Goal: Task Accomplishment & Management: Manage account settings

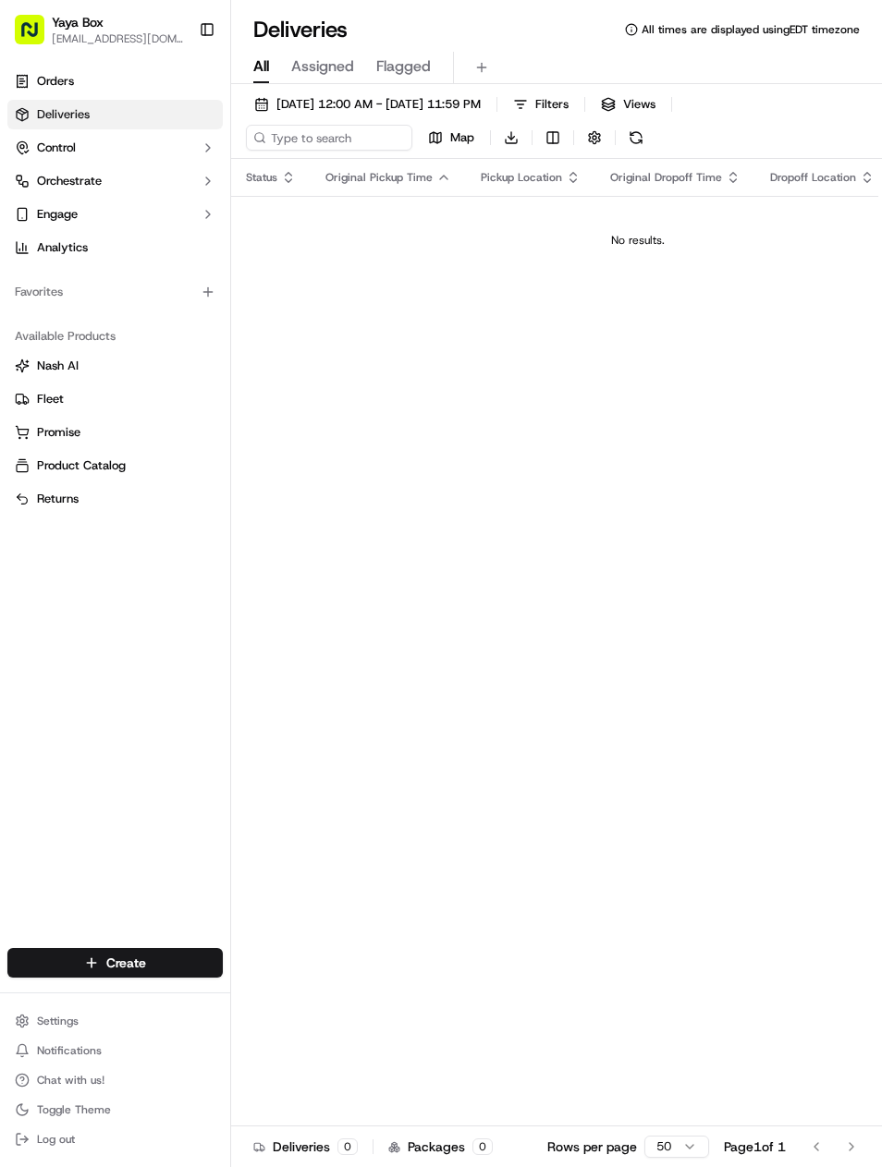
click at [170, 119] on link "Deliveries" at bounding box center [114, 115] width 215 height 30
click at [439, 101] on span "[DATE] 12:00 AM - [DATE] 11:59 PM" at bounding box center [378, 104] width 204 height 17
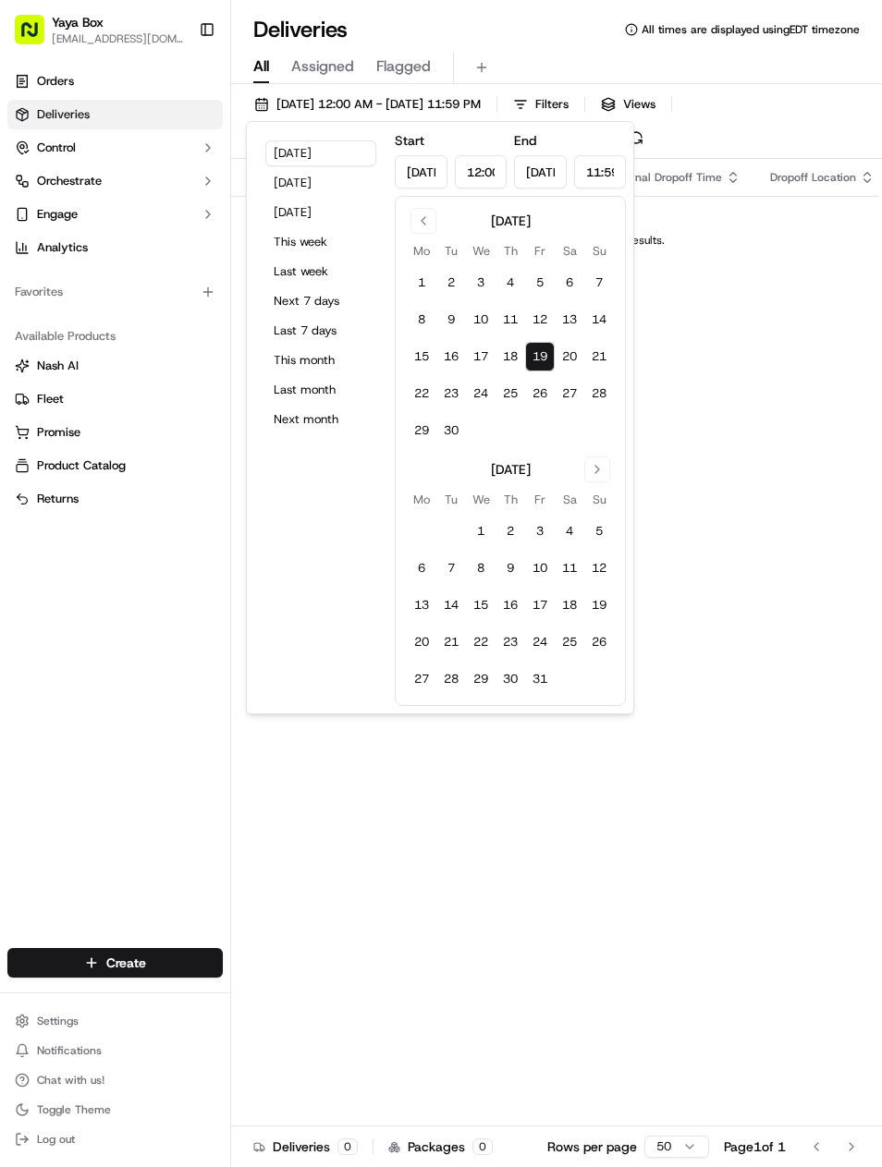
click at [375, 174] on button "[DATE]" at bounding box center [320, 183] width 111 height 26
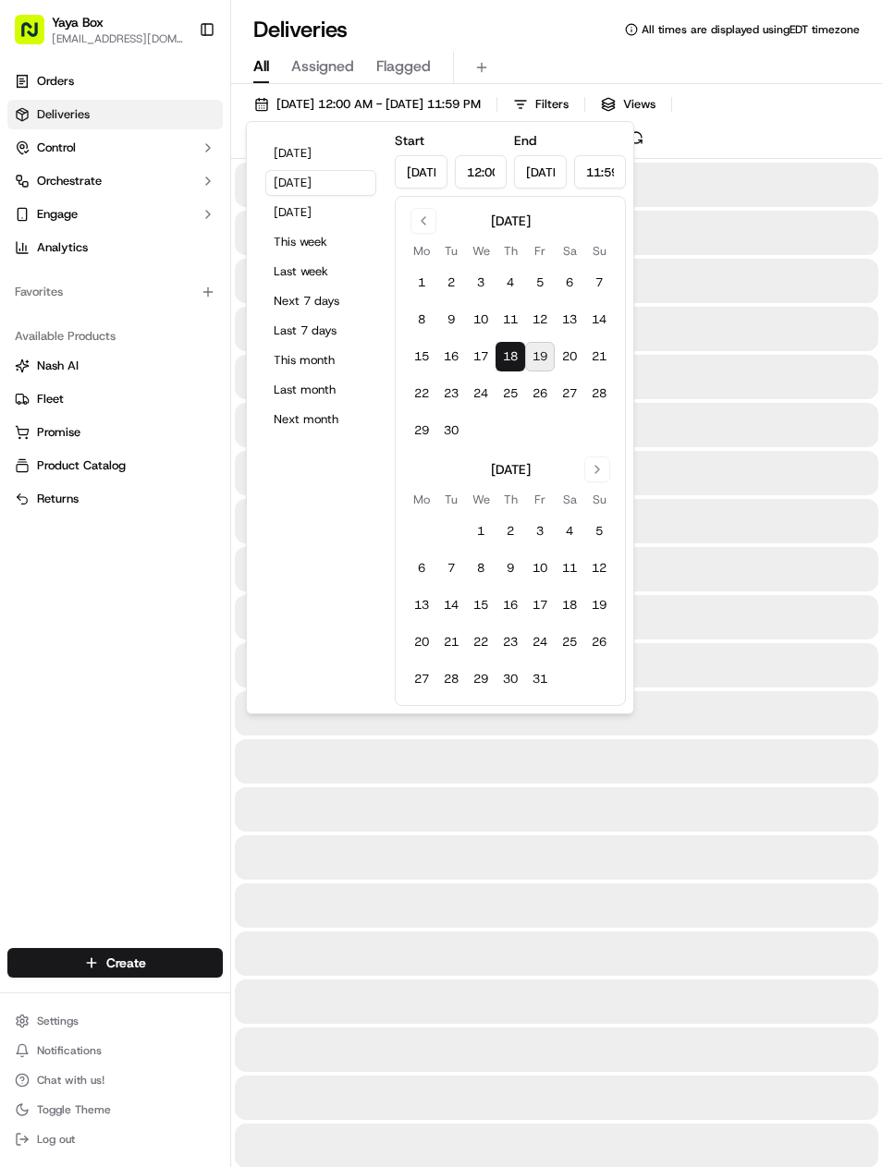
type input "[DATE]"
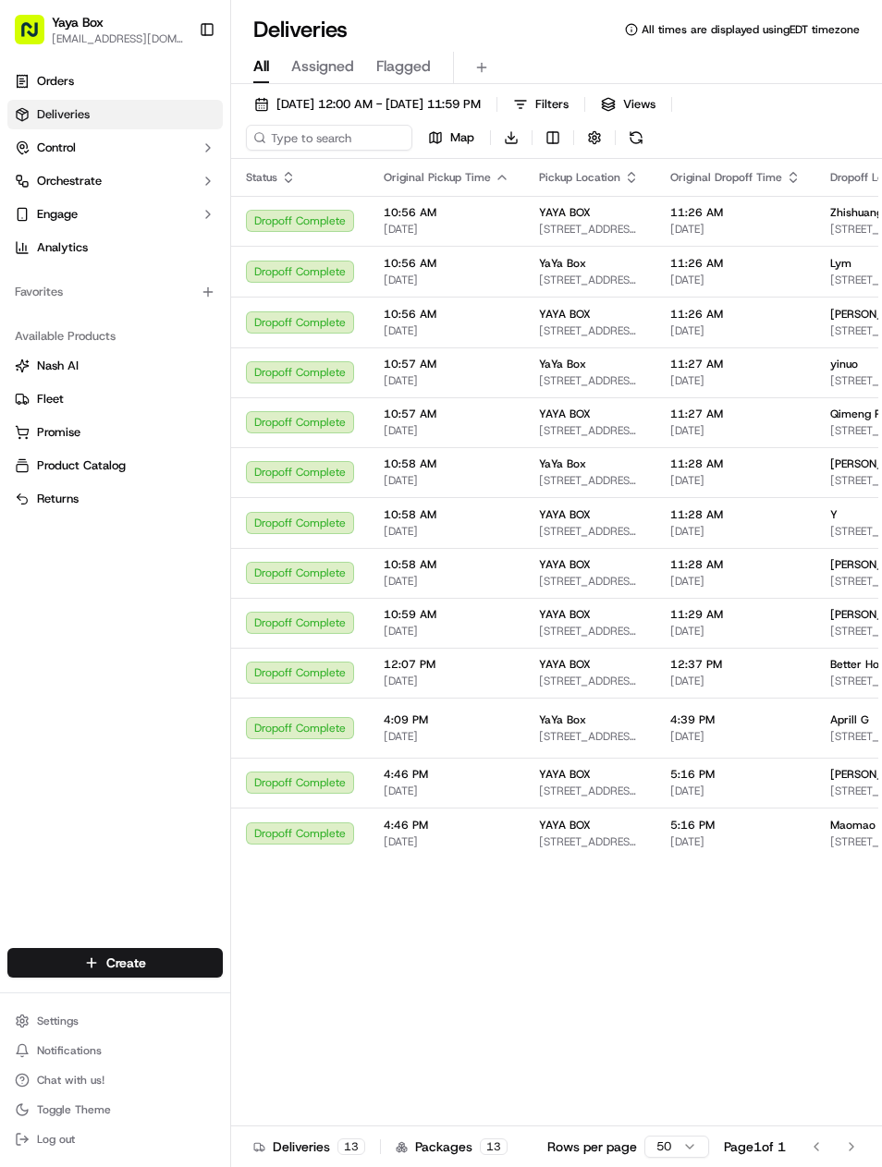
type input "[DATE]"
type input "12:00 AM"
type input "[DATE]"
type input "11:59 PM"
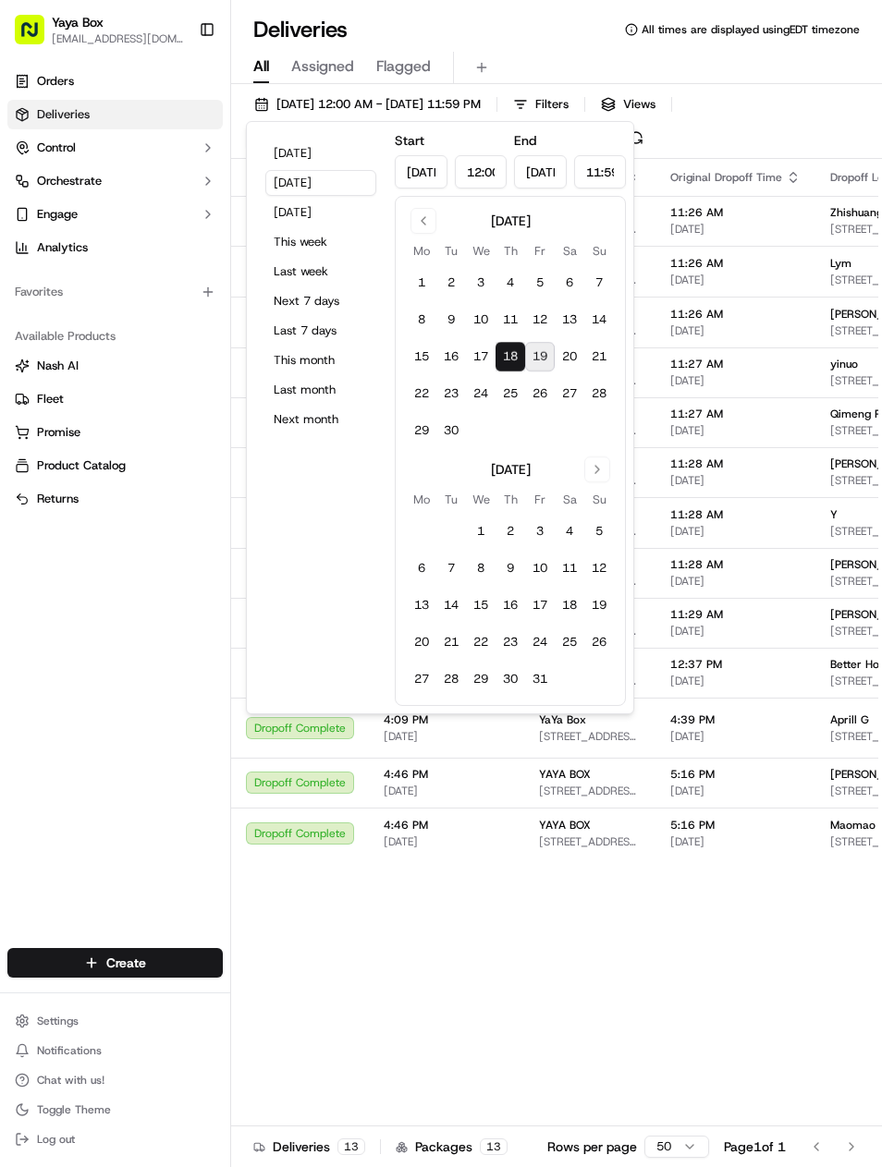
click at [792, 109] on div "09/18/2025 12:00 AM - 09/18/2025 11:59 PM Filters Views Map Download" at bounding box center [556, 124] width 650 height 67
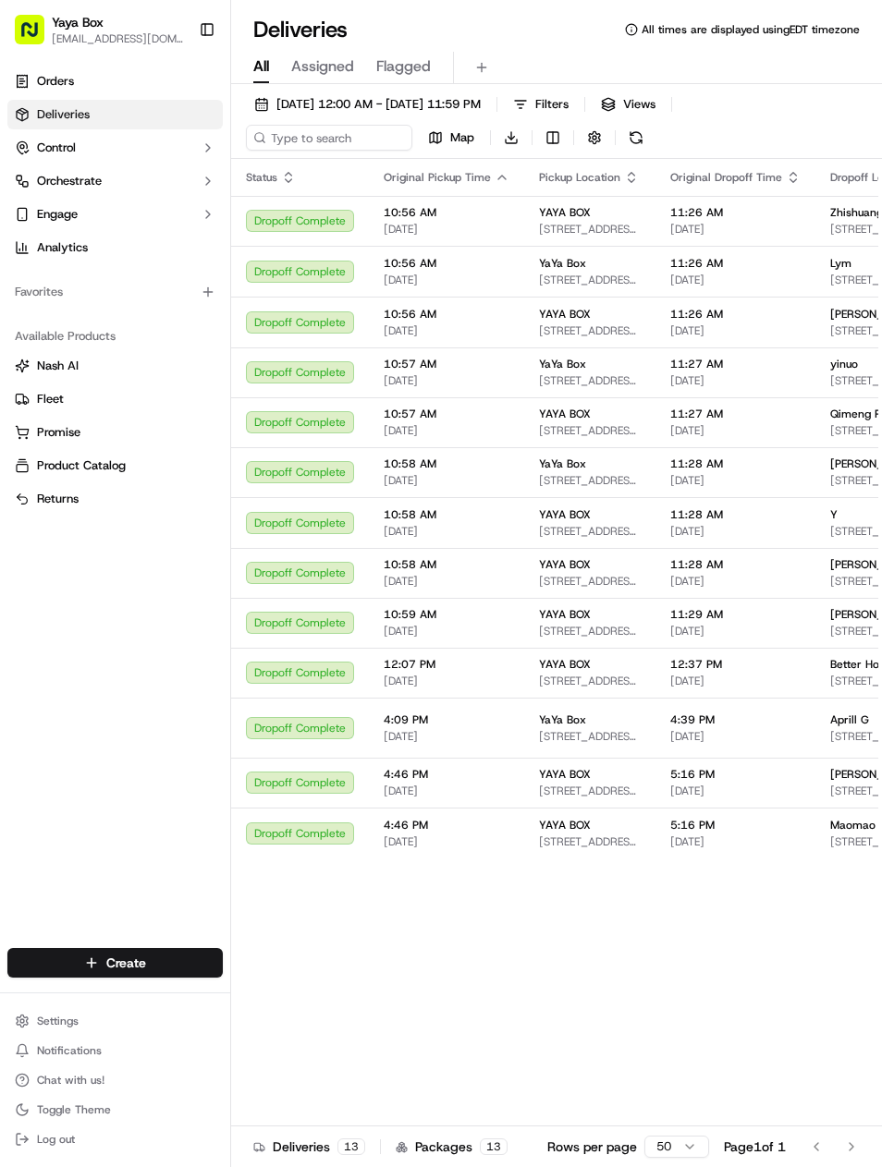
click at [843, 213] on span "Zhishuang Z" at bounding box center [861, 212] width 63 height 15
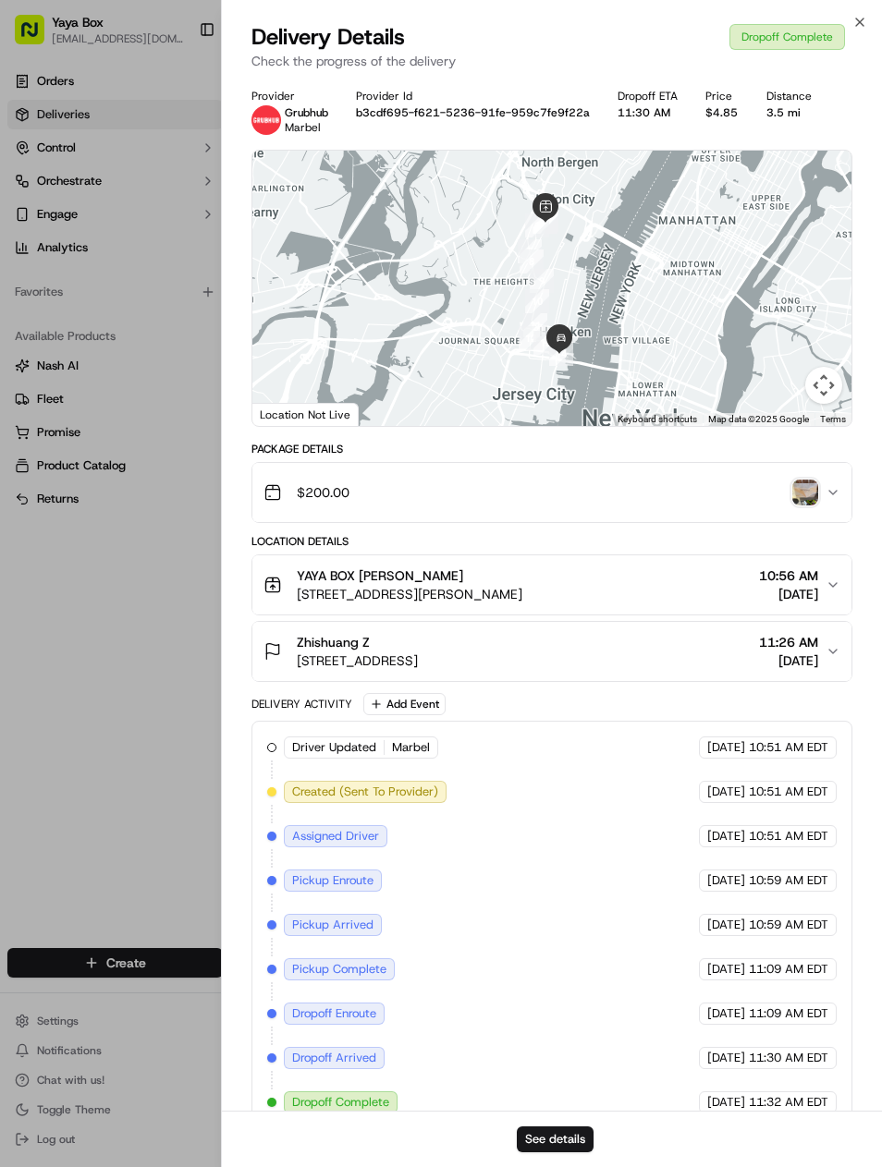
click at [583, 1128] on button "See details" at bounding box center [555, 1139] width 77 height 26
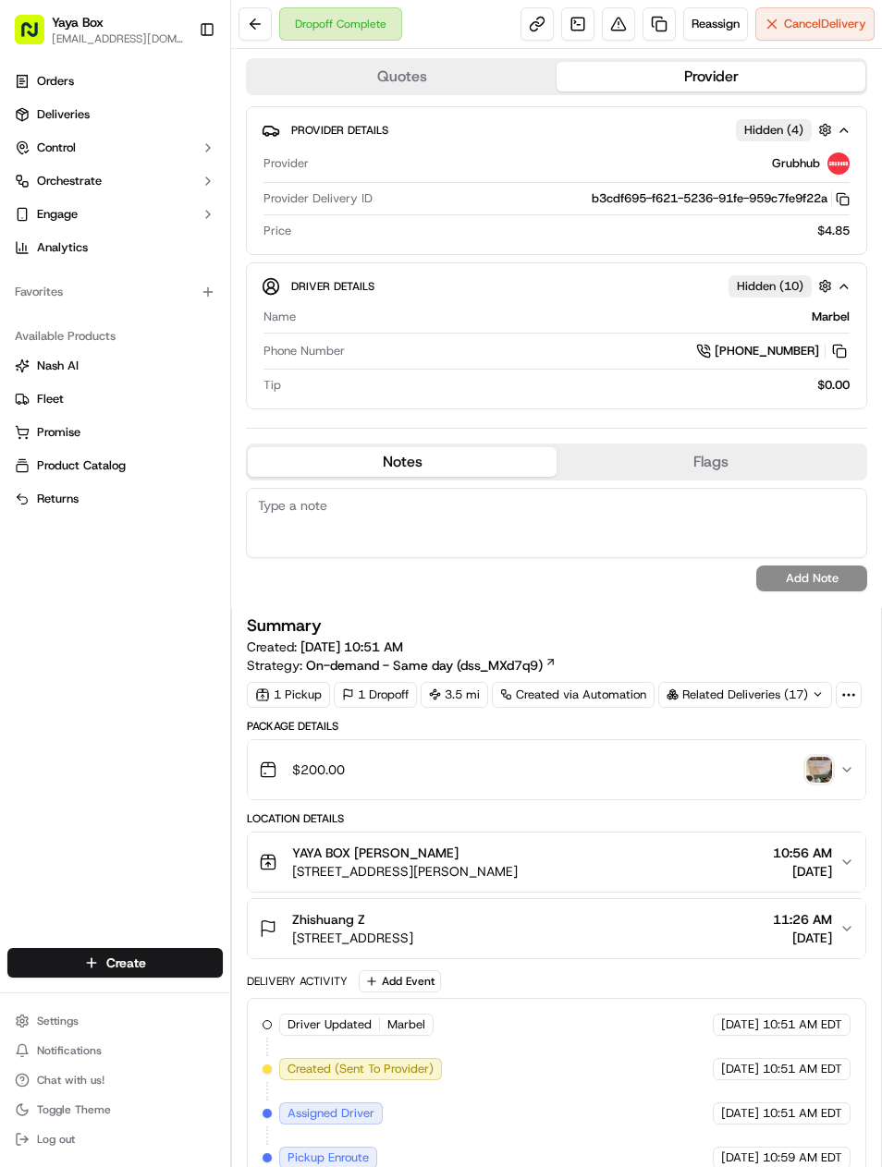
click at [656, 28] on link at bounding box center [658, 23] width 33 height 33
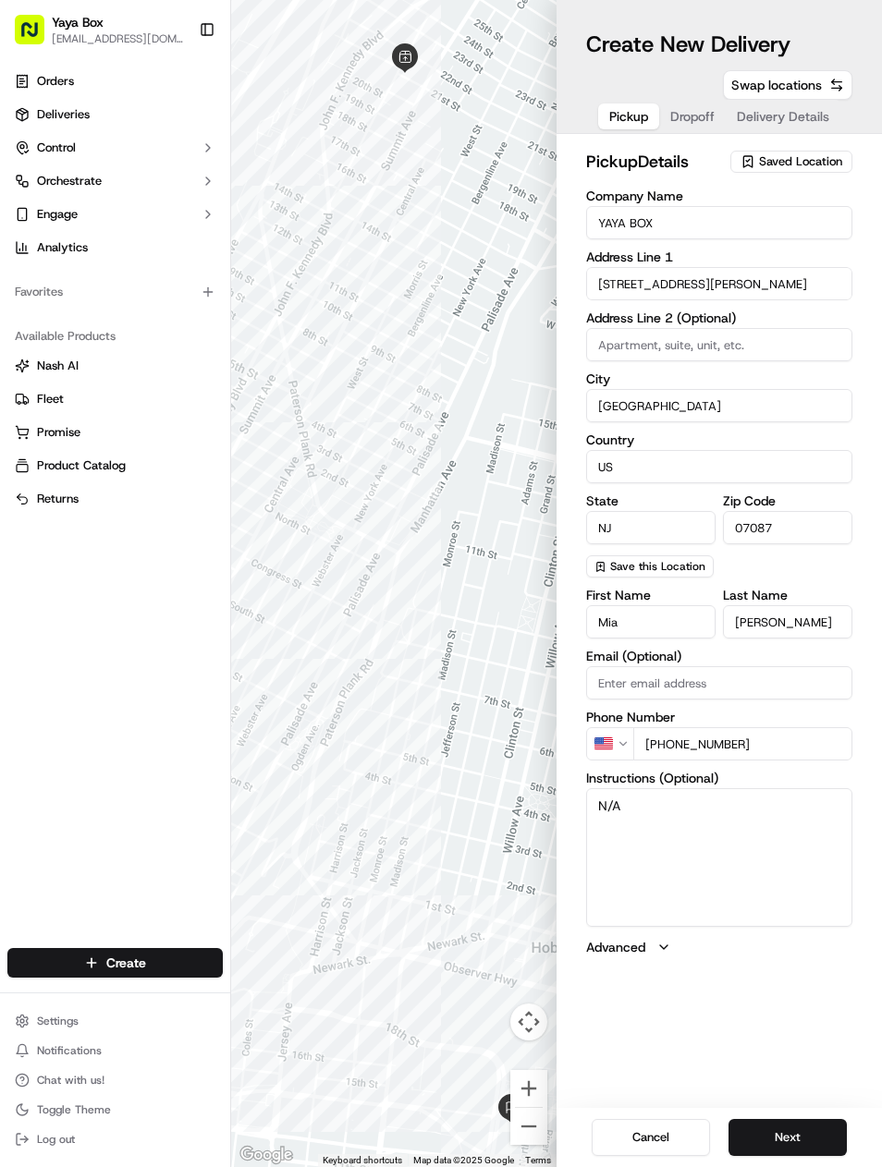
click at [791, 1155] on button "Next" at bounding box center [787, 1137] width 118 height 37
click at [793, 1125] on button "Next" at bounding box center [787, 1137] width 118 height 37
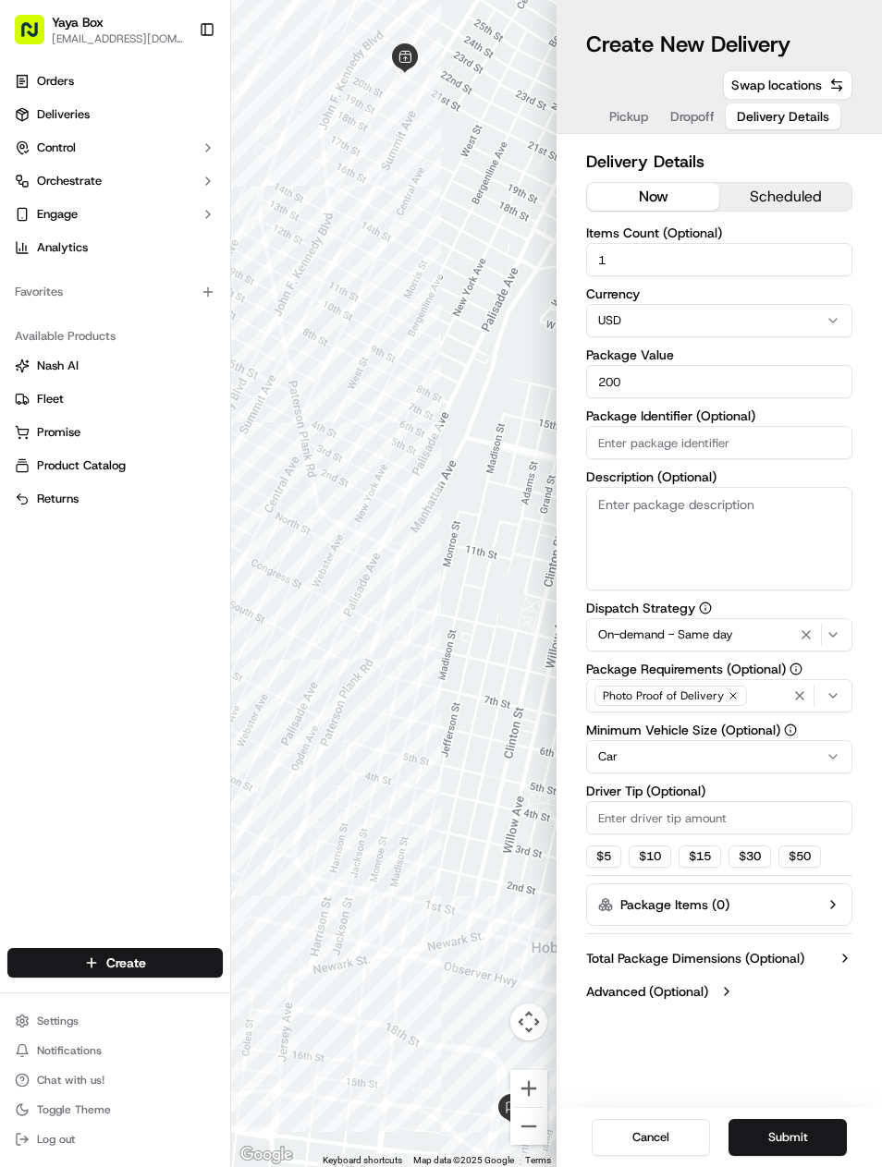
click at [829, 760] on html "Yaya Box yayaliciousjc@gmail.com Toggle Sidebar Orders Deliveries Control Orche…" at bounding box center [441, 583] width 882 height 1167
click at [796, 635] on icon "button" at bounding box center [806, 634] width 22 height 15
click at [803, 638] on div "Via Automation" at bounding box center [718, 634] width 257 height 17
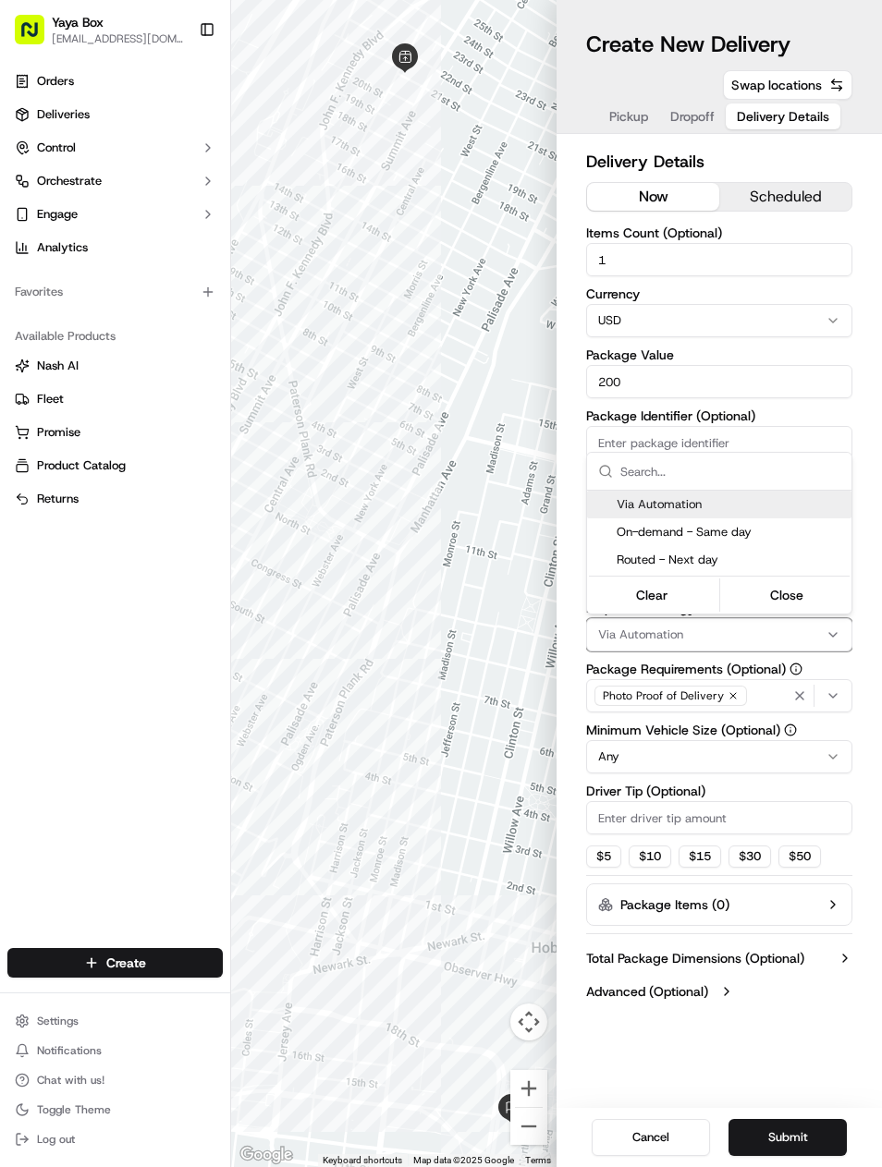
click at [854, 676] on html "Yaya Box yayaliciousjc@gmail.com Toggle Sidebar Orders Deliveries Control Orche…" at bounding box center [441, 583] width 882 height 1167
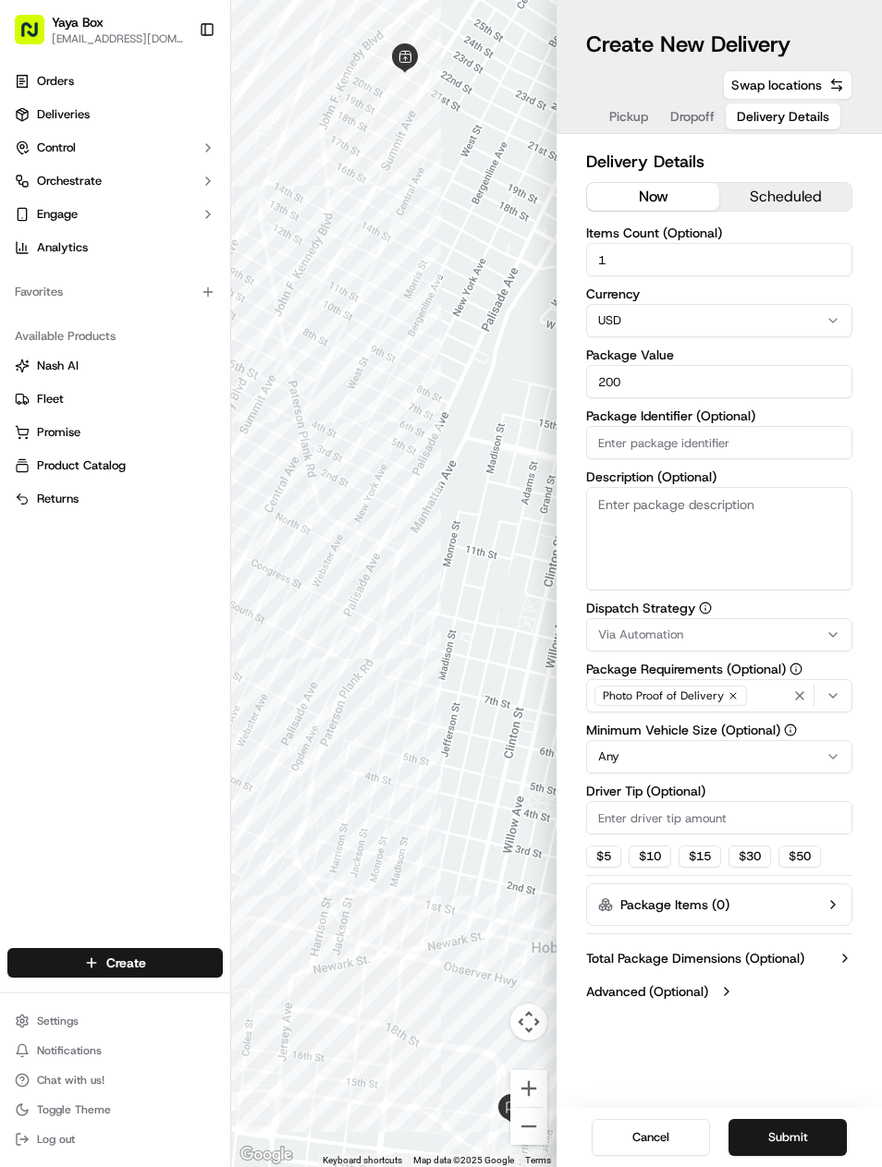
click at [796, 1127] on button "Submit" at bounding box center [787, 1137] width 118 height 37
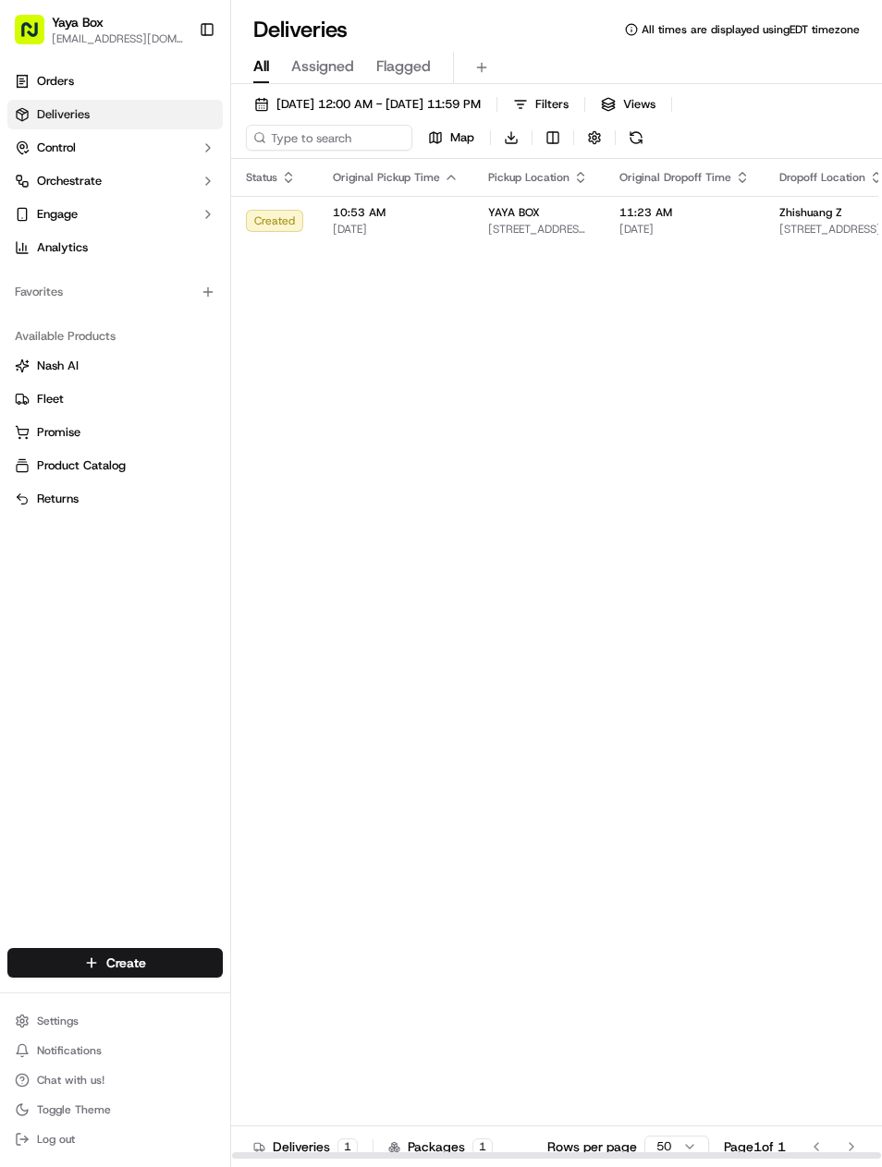
click at [452, 83] on div "All Assigned Flagged" at bounding box center [556, 68] width 650 height 32
click at [461, 108] on span "[DATE] 12:00 AM - [DATE] 11:59 PM" at bounding box center [378, 104] width 204 height 17
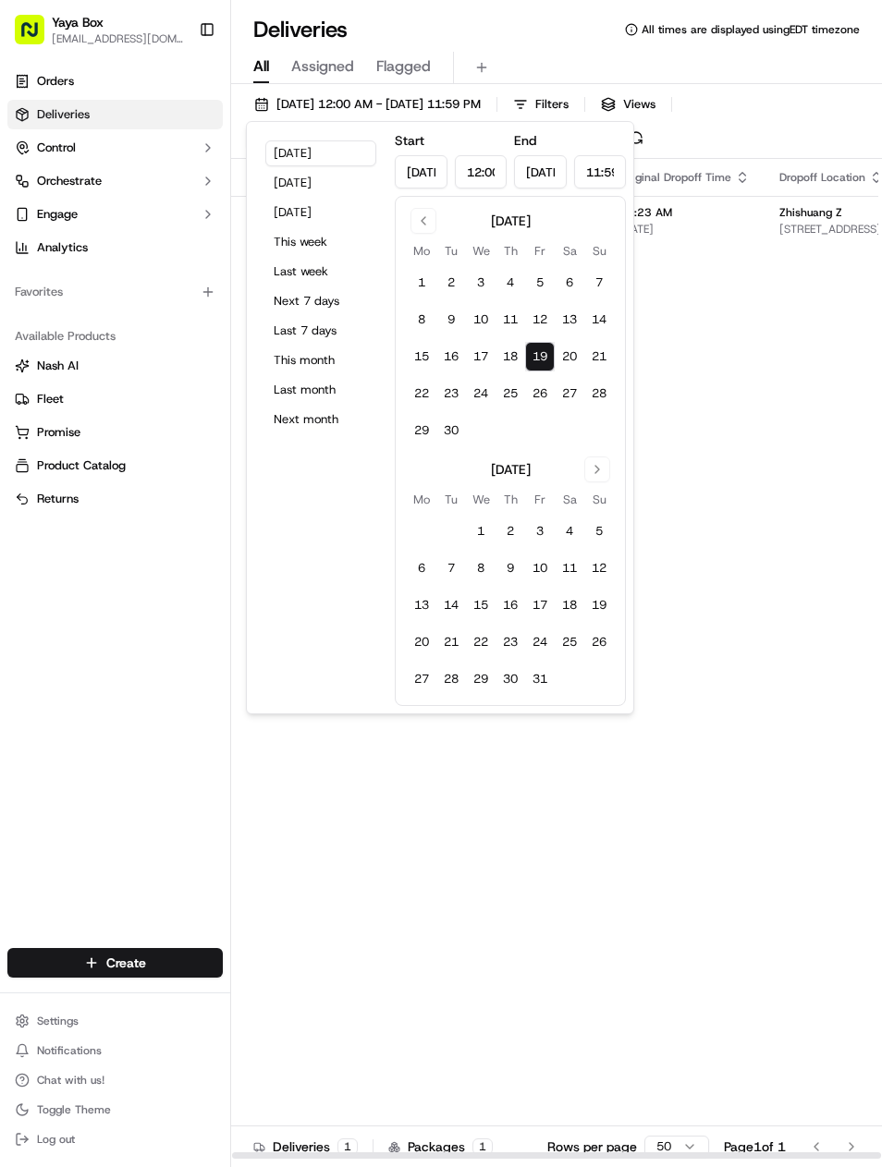
click at [350, 189] on button "[DATE]" at bounding box center [320, 183] width 111 height 26
type input "[DATE]"
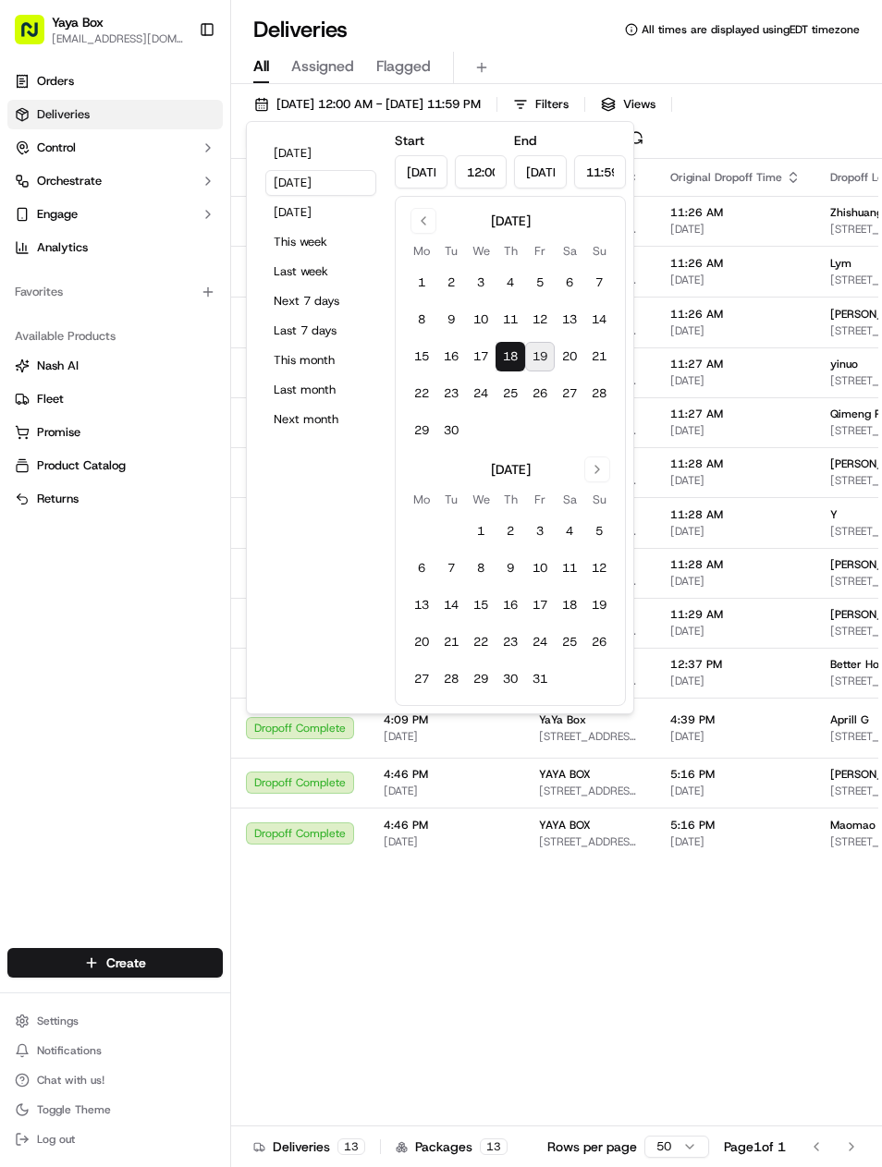
click at [198, 682] on div "Orders Deliveries Control Orchestrate Engage Analytics Favorites Available Prod…" at bounding box center [115, 496] width 230 height 874
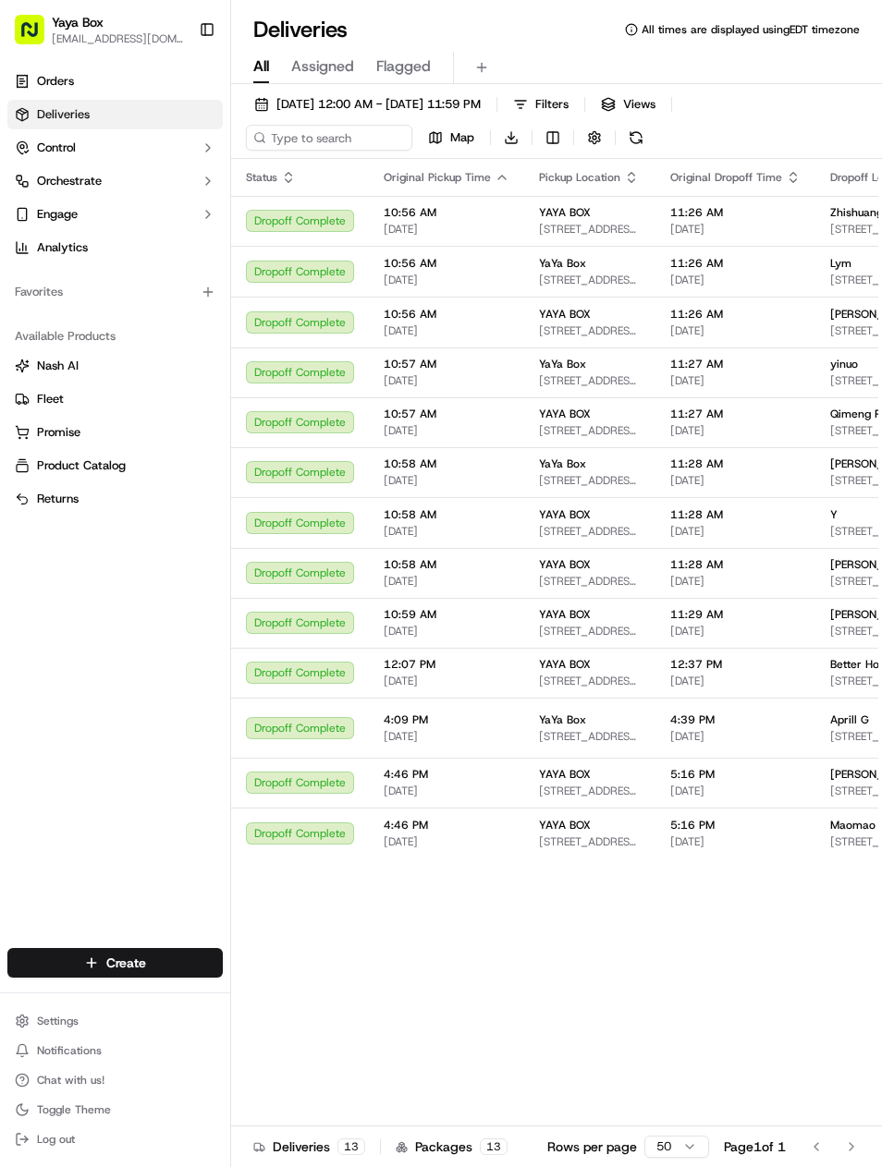
click at [851, 270] on div "Lym" at bounding box center [882, 263] width 104 height 15
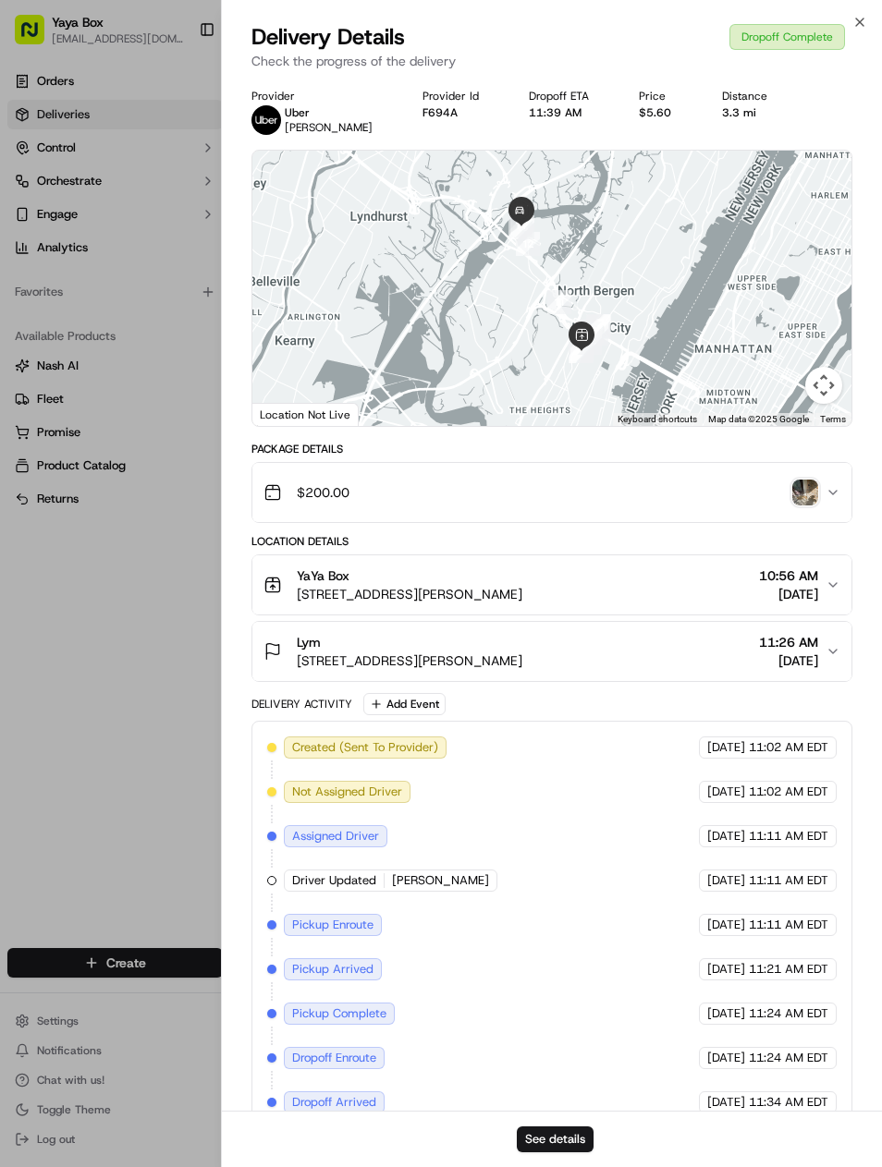
click at [590, 1136] on button "See details" at bounding box center [555, 1139] width 77 height 26
click at [168, 788] on div at bounding box center [441, 583] width 882 height 1167
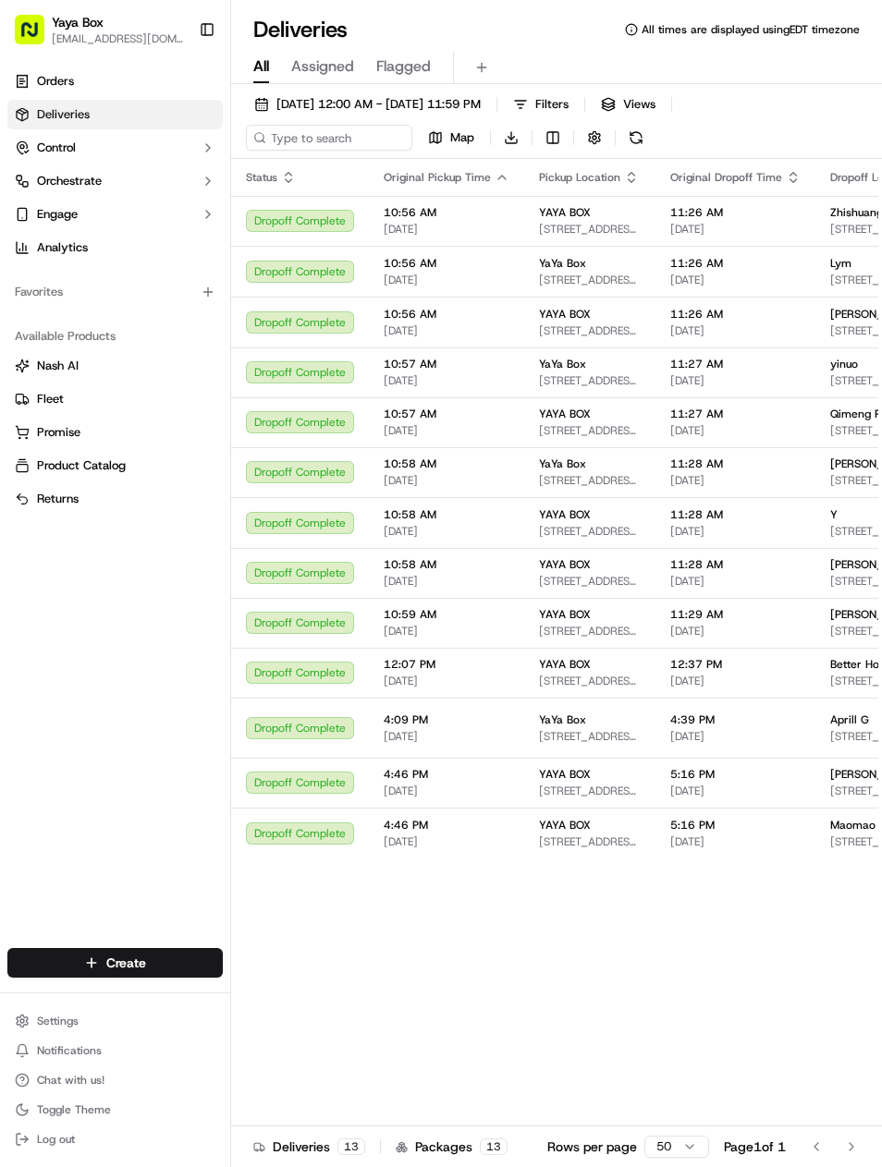
click at [869, 388] on span "65 Bay St #3106, Jersey City, NJ 07302, USA" at bounding box center [882, 380] width 104 height 15
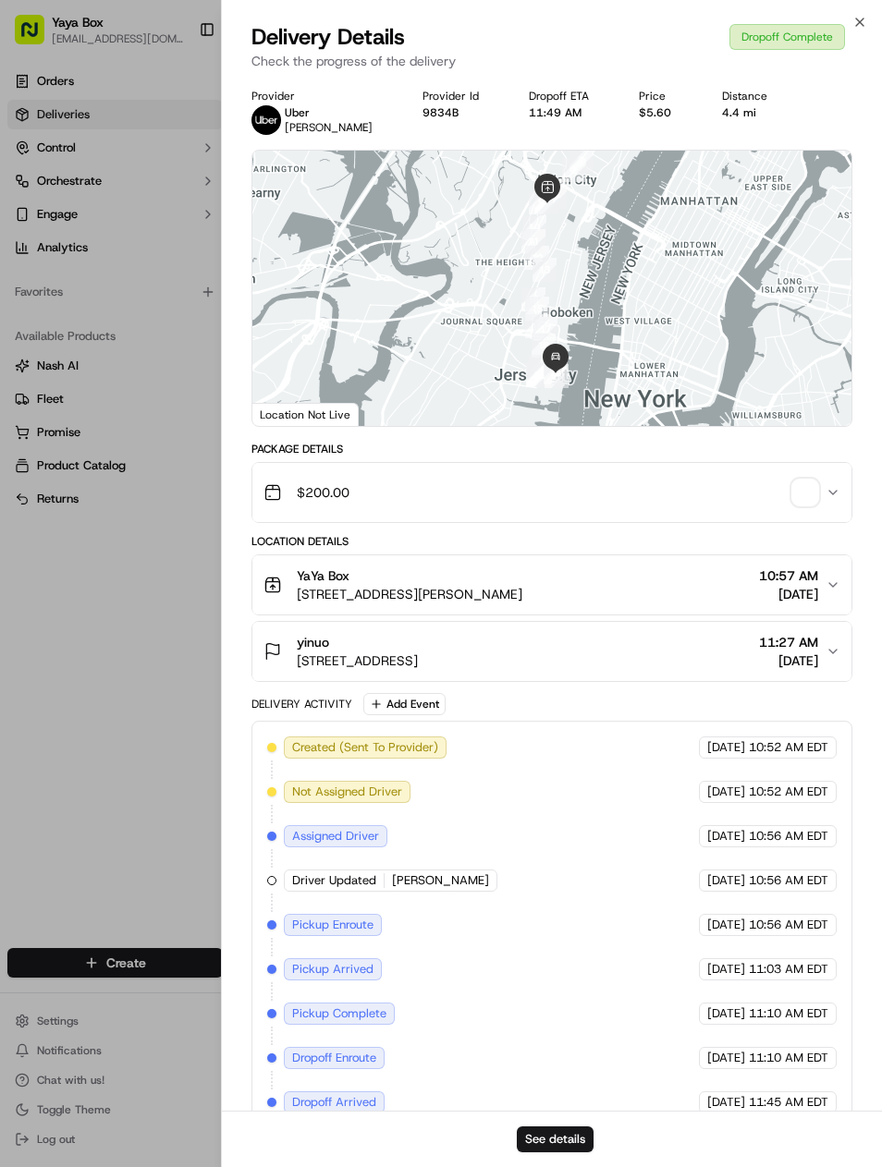
click at [578, 1133] on button "See details" at bounding box center [555, 1139] width 77 height 26
click at [135, 662] on div at bounding box center [441, 583] width 882 height 1167
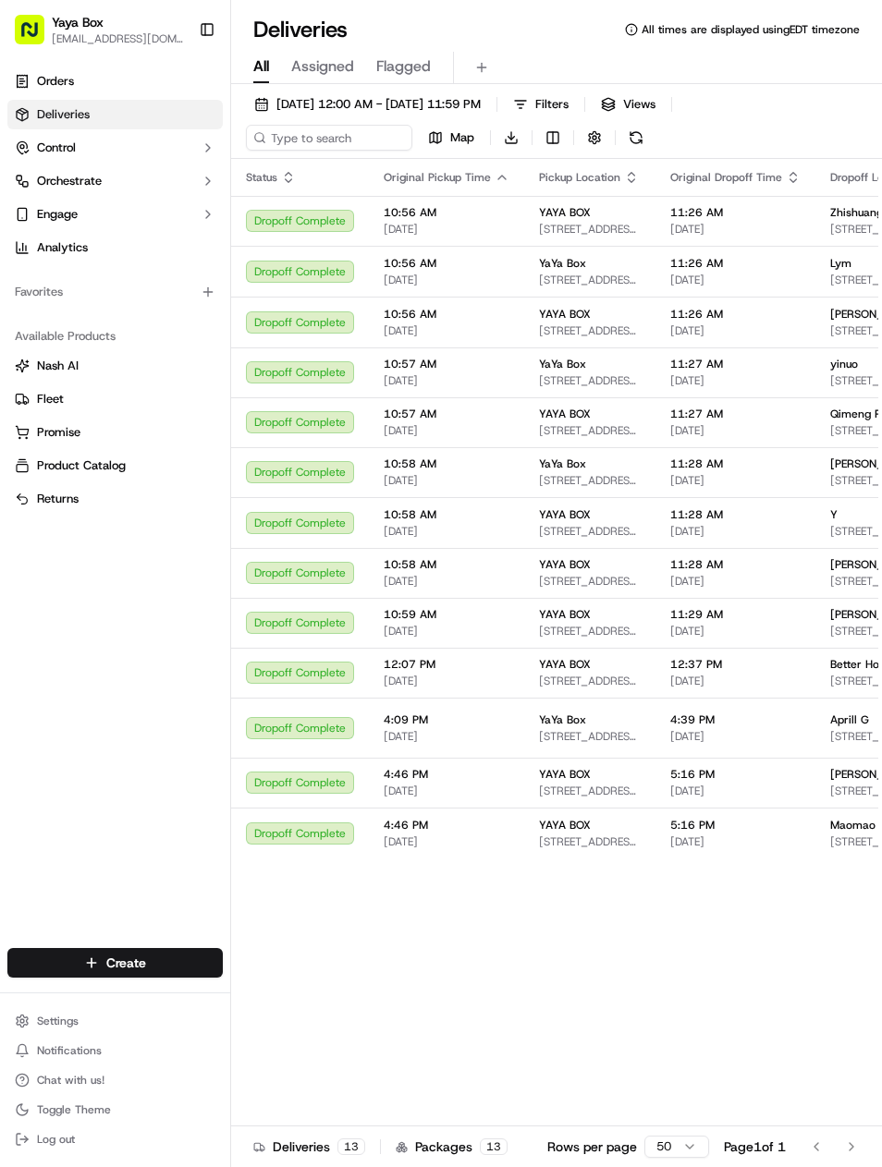
click at [857, 437] on div "Qimeng Ren 1400 Hudson St Apt 830, Hoboken, NJ 07030, USA" at bounding box center [882, 422] width 104 height 31
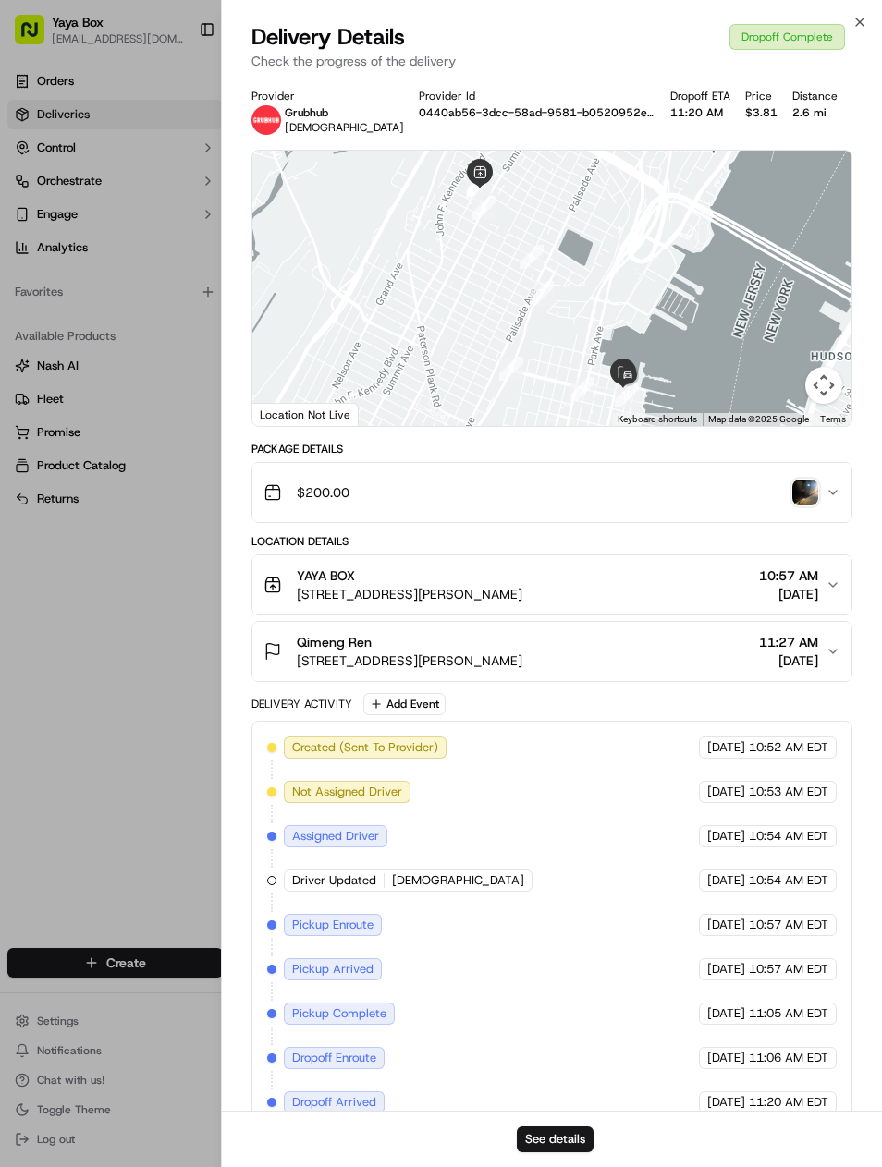
click at [589, 1130] on button "See details" at bounding box center [555, 1139] width 77 height 26
click at [853, 16] on icon "button" at bounding box center [859, 22] width 15 height 15
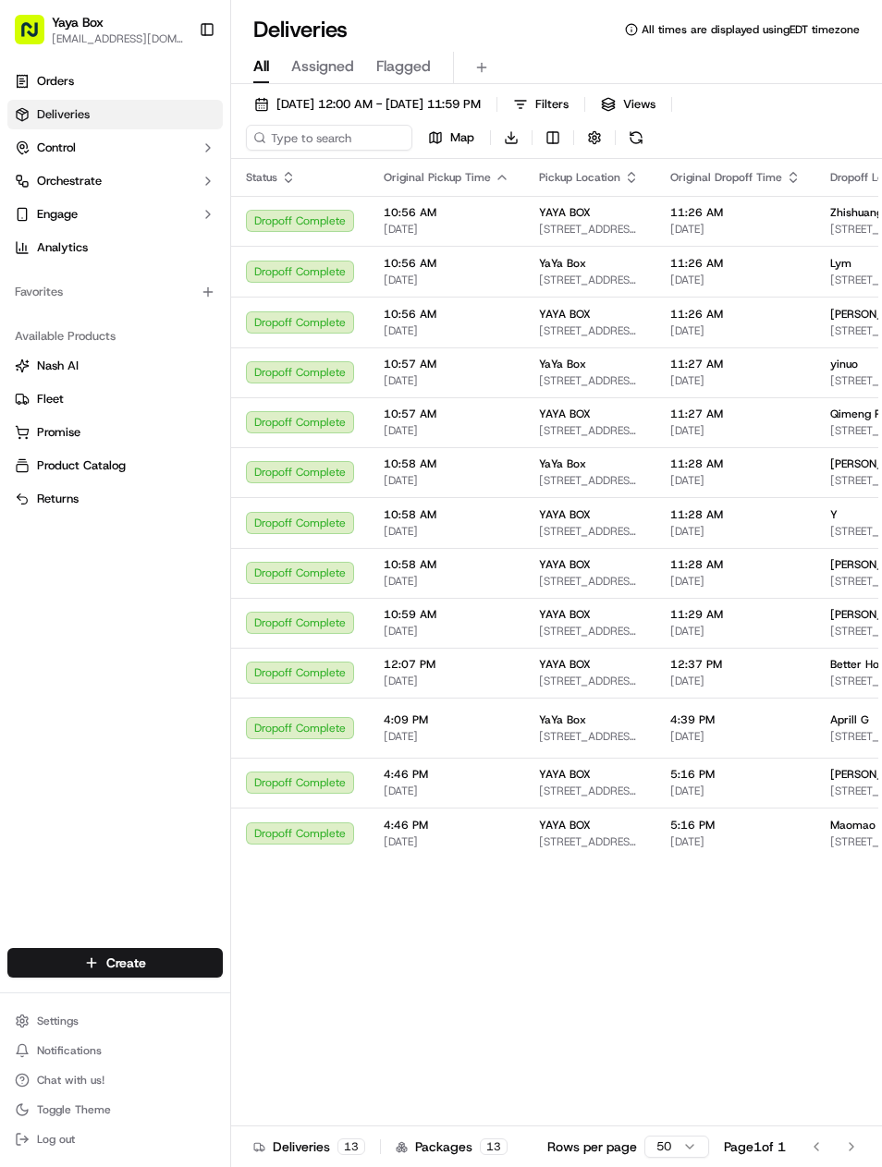
click at [844, 471] on span "Ren Li" at bounding box center [874, 463] width 88 height 15
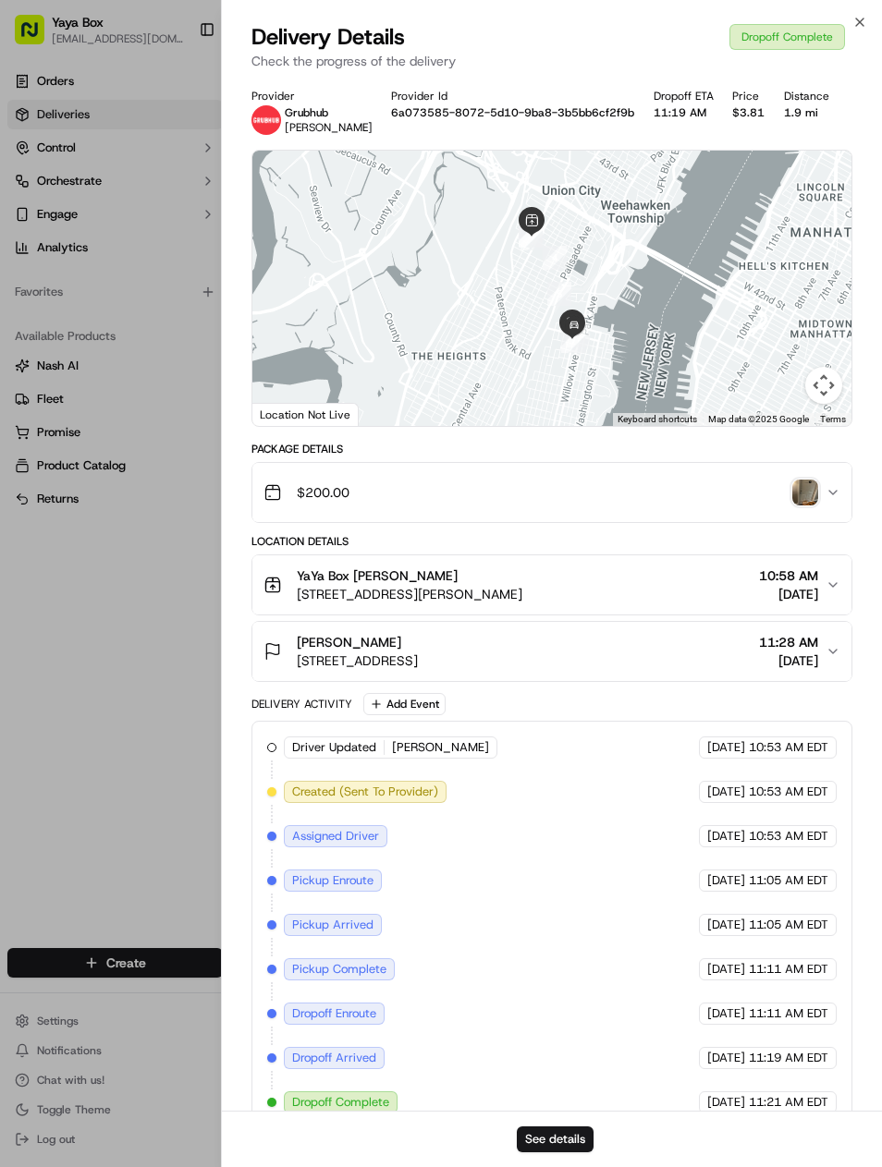
click at [588, 1121] on div "See details" at bounding box center [552, 1139] width 661 height 56
click at [581, 1128] on button "See details" at bounding box center [555, 1139] width 77 height 26
click at [151, 739] on div at bounding box center [441, 583] width 882 height 1167
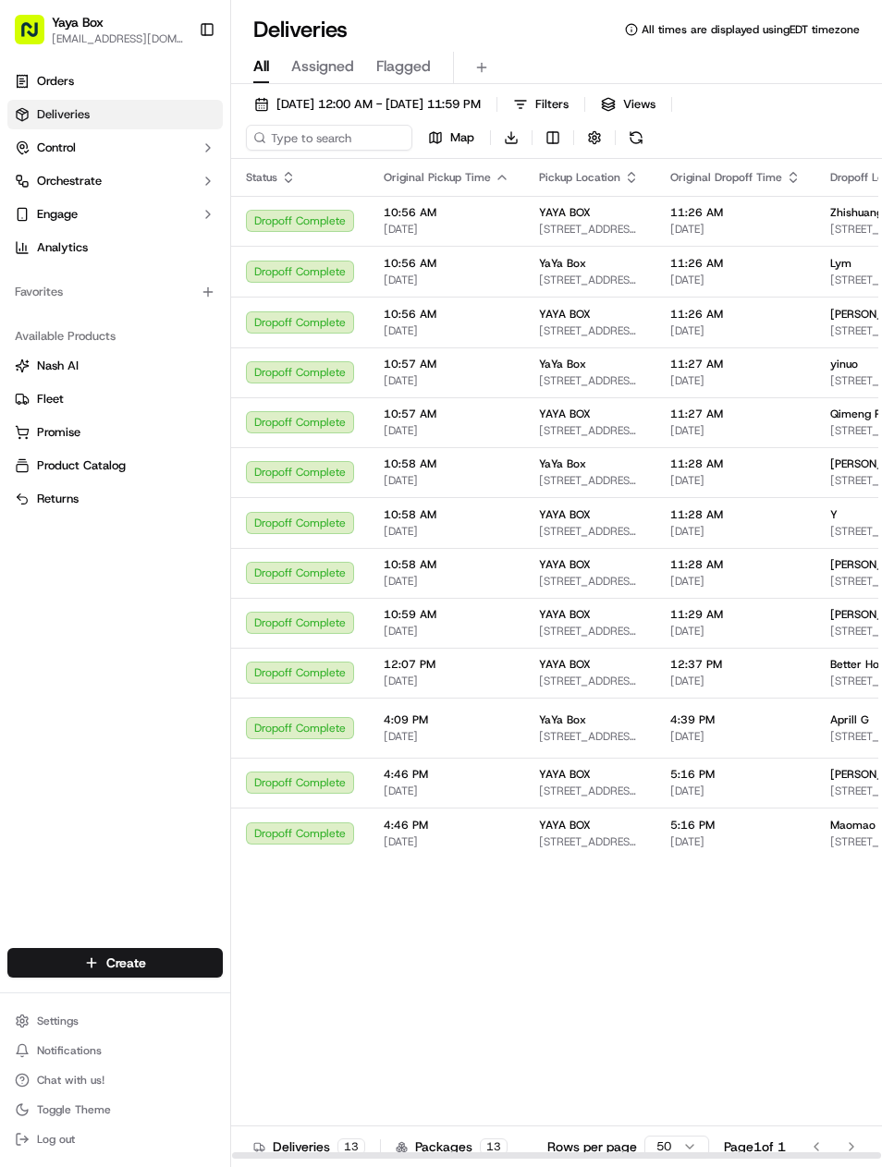
click at [869, 539] on span "17 Ave at Port Imperial #608, West New York, NJ 07093, USA" at bounding box center [882, 531] width 104 height 15
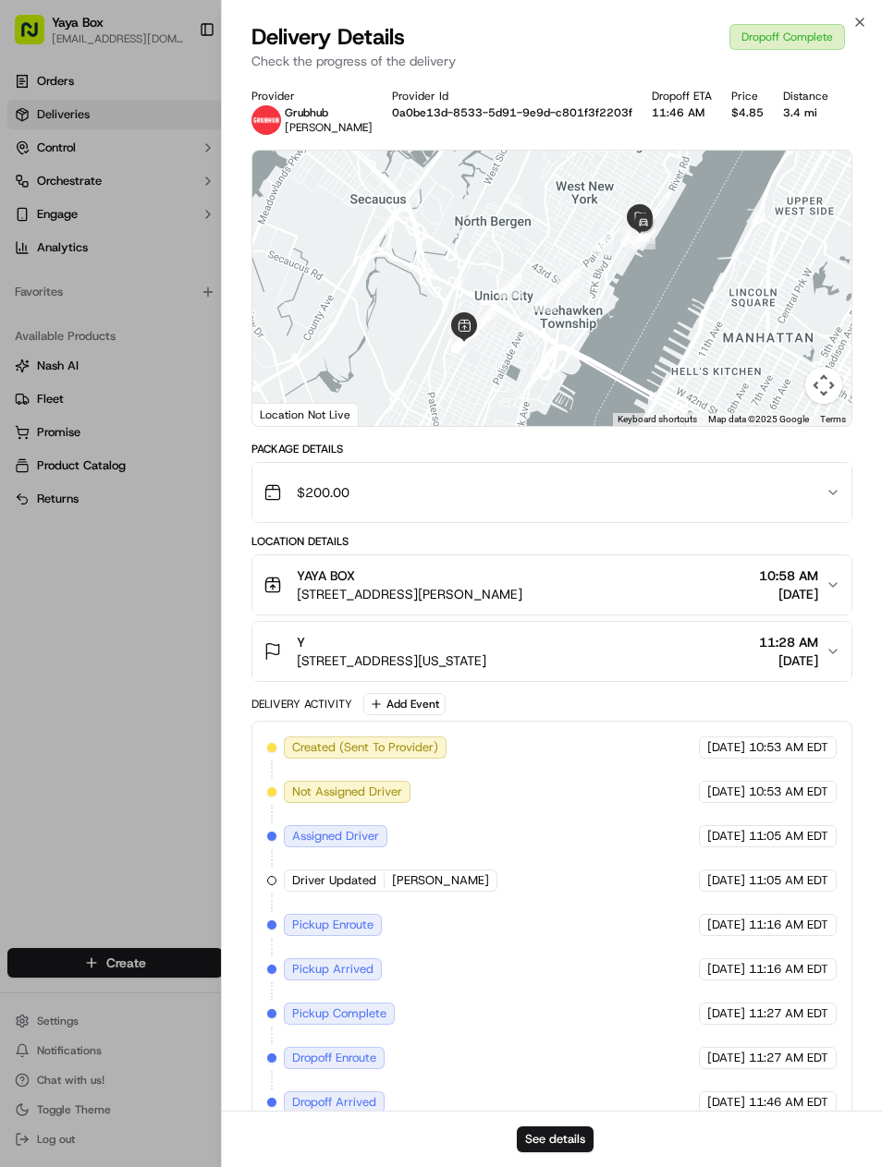
click at [565, 1116] on div "See details" at bounding box center [552, 1139] width 661 height 56
click at [565, 1115] on div "See details" at bounding box center [552, 1139] width 661 height 56
click at [560, 1133] on button "See details" at bounding box center [555, 1139] width 77 height 26
click at [120, 683] on div at bounding box center [441, 583] width 882 height 1167
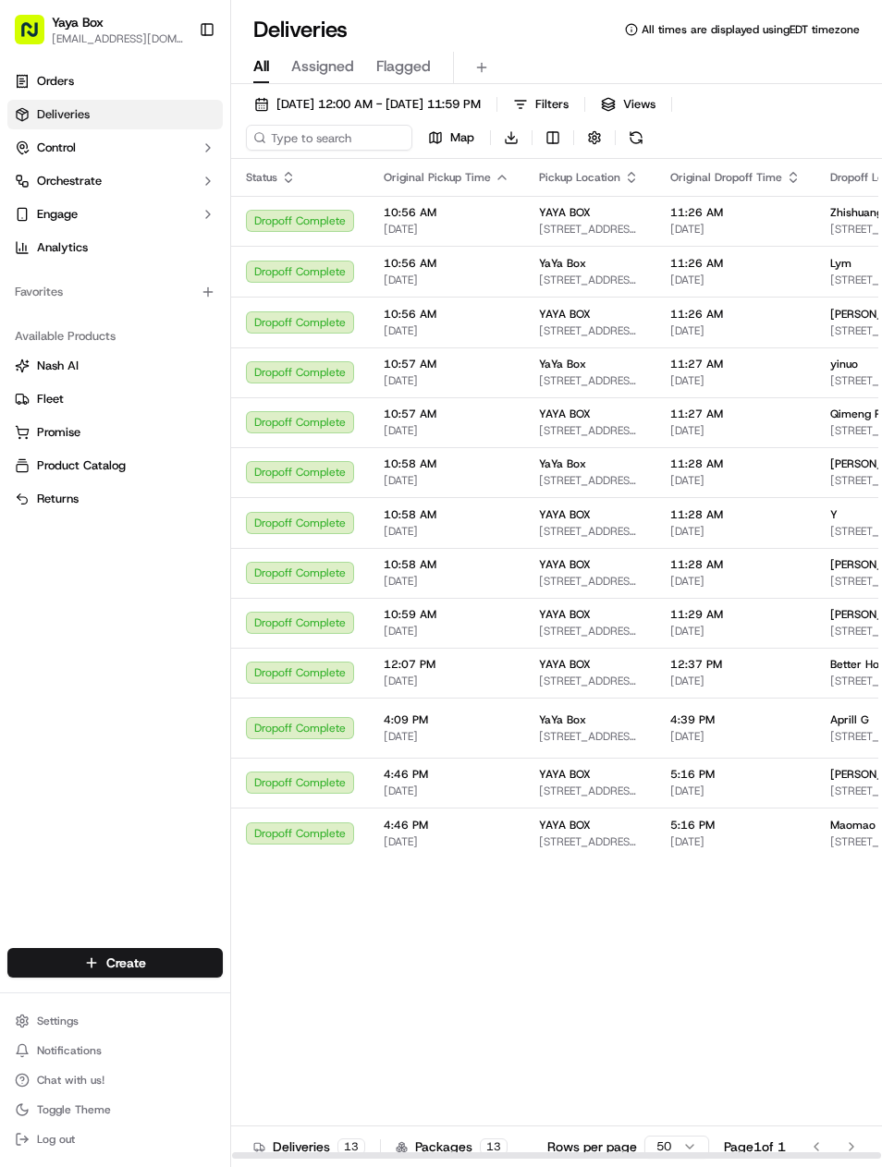
click at [857, 589] on span "[STREET_ADDRESS][PERSON_NAME]" at bounding box center [882, 581] width 104 height 15
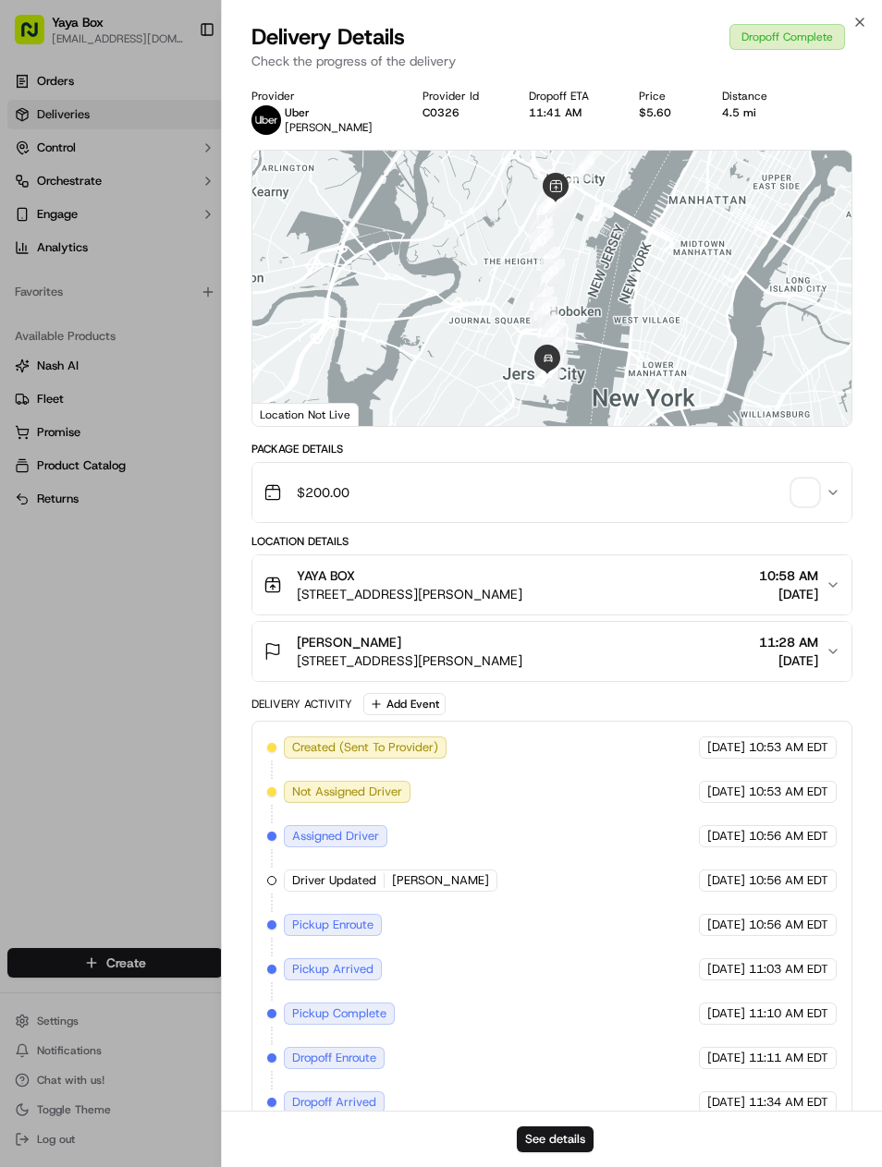
click at [567, 1126] on button "See details" at bounding box center [555, 1139] width 77 height 26
click at [139, 730] on div at bounding box center [441, 583] width 882 height 1167
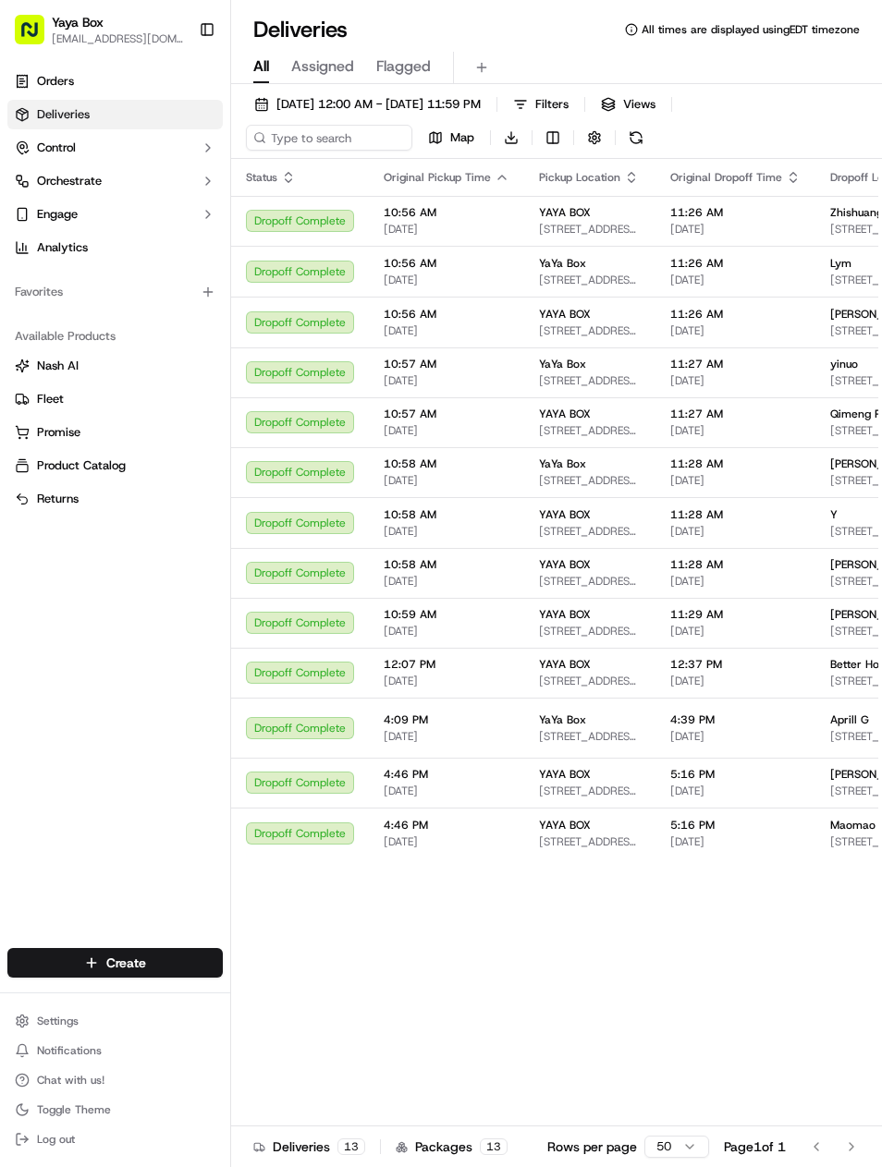
click at [480, 110] on span "[DATE] 12:00 AM - [DATE] 11:59 PM" at bounding box center [378, 104] width 204 height 17
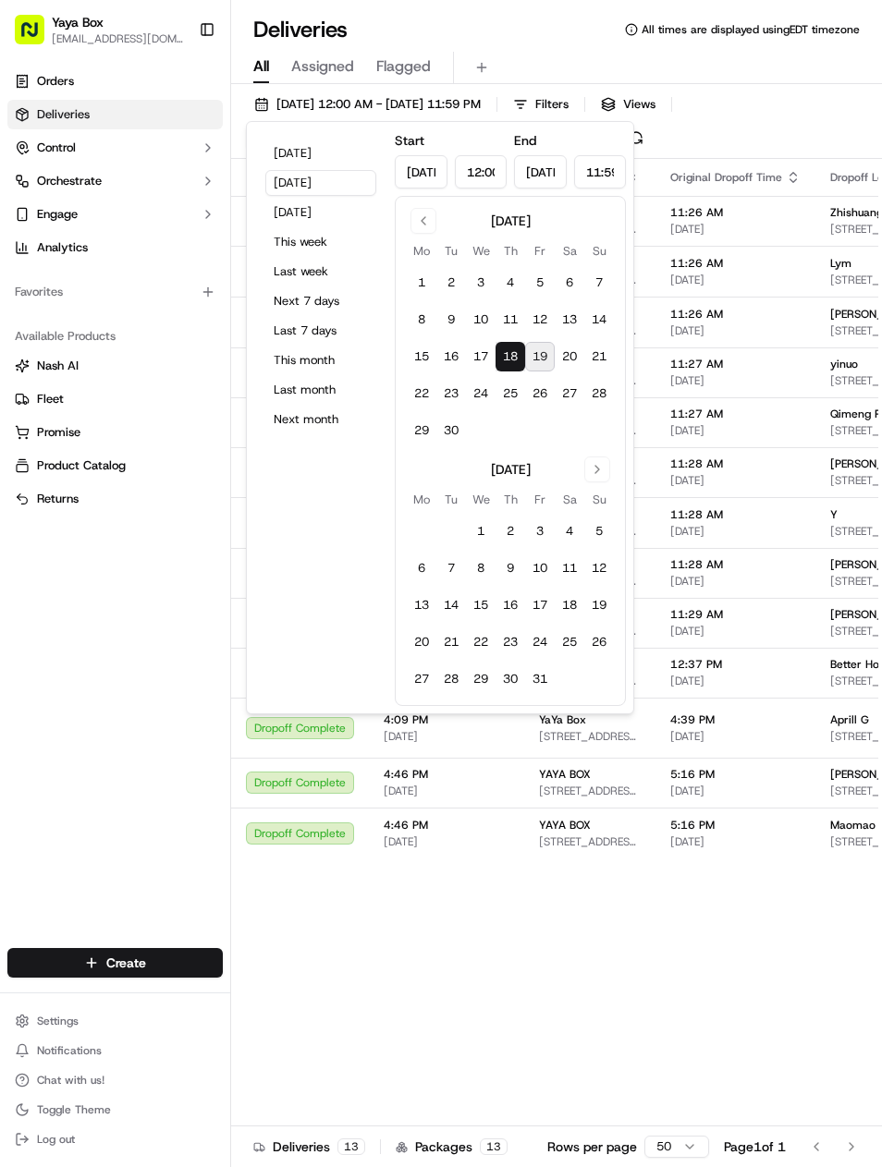
click at [433, 225] on button "Go to previous month" at bounding box center [423, 221] width 26 height 26
click at [494, 599] on button "17" at bounding box center [481, 605] width 30 height 30
type input "Sep 17, 2025"
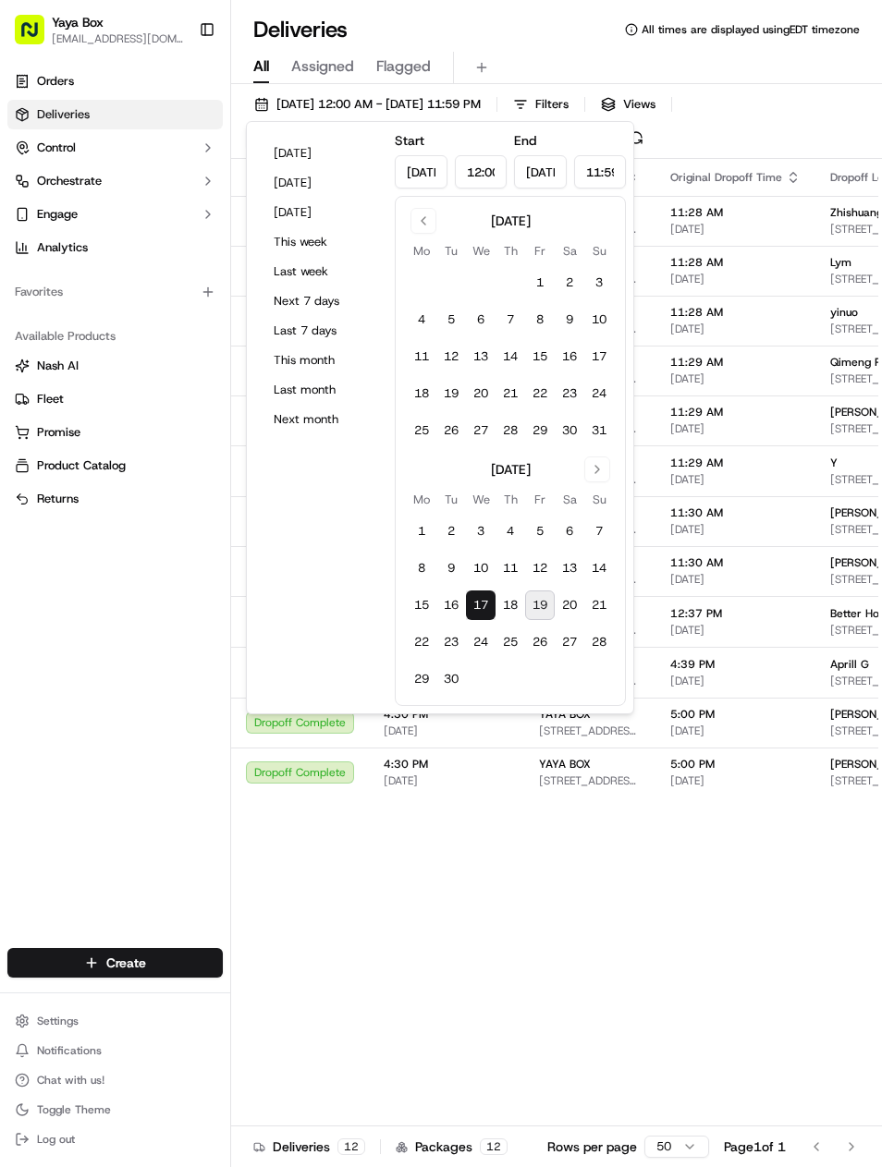
click at [478, 610] on button "17" at bounding box center [481, 605] width 30 height 30
click at [507, 602] on button "18" at bounding box center [510, 605] width 30 height 30
type input "[DATE]"
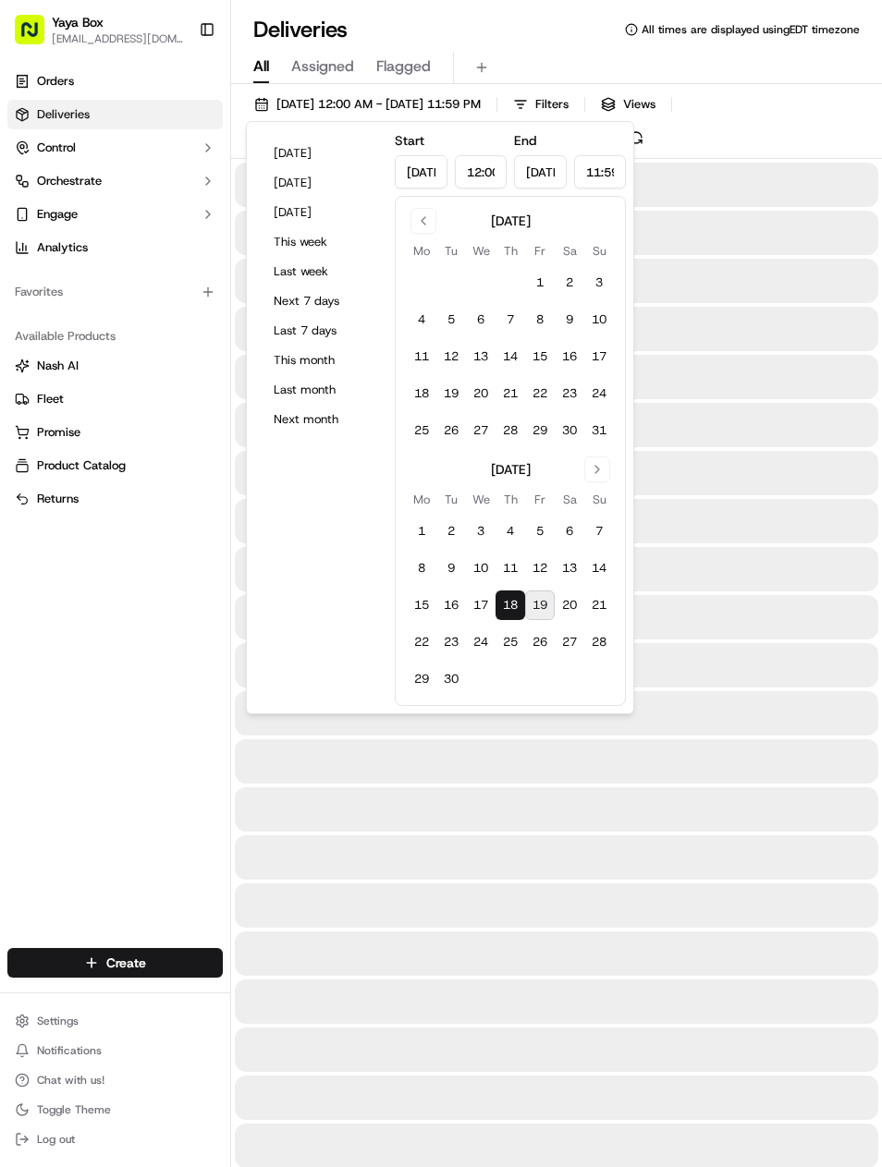
click at [507, 602] on button "18" at bounding box center [510, 605] width 30 height 30
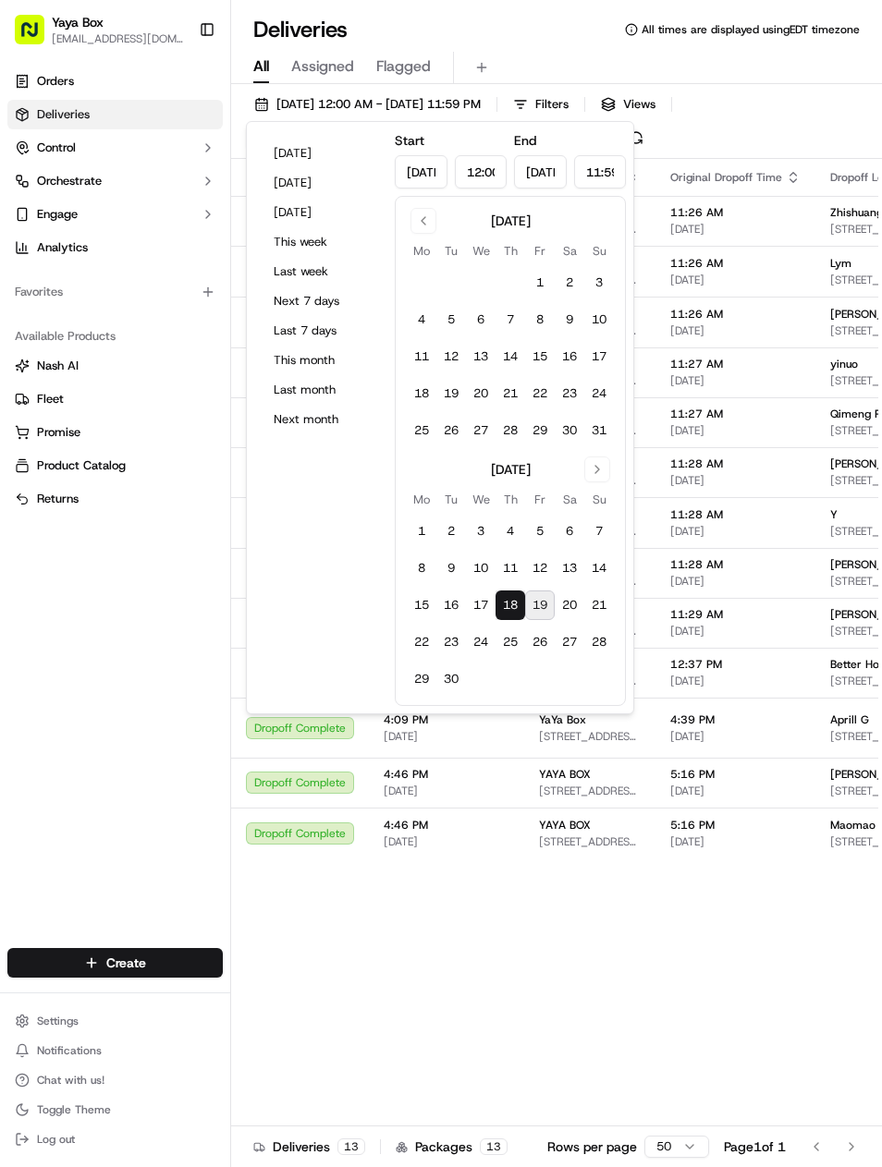
click at [145, 785] on div "Orders Deliveries Control Orchestrate Engage Analytics Favorites Available Prod…" at bounding box center [115, 496] width 230 height 874
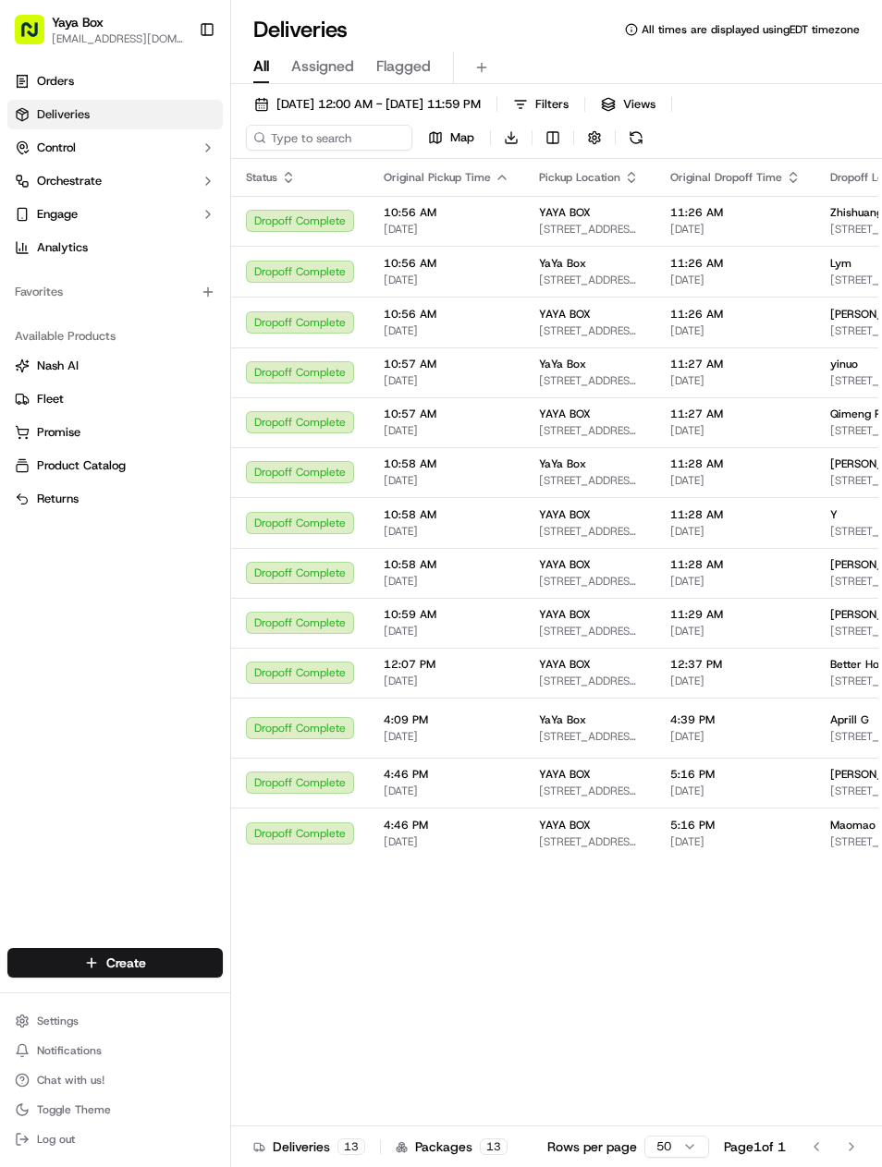
click at [444, 97] on span "[DATE] 12:00 AM - [DATE] 11:59 PM" at bounding box center [378, 104] width 204 height 17
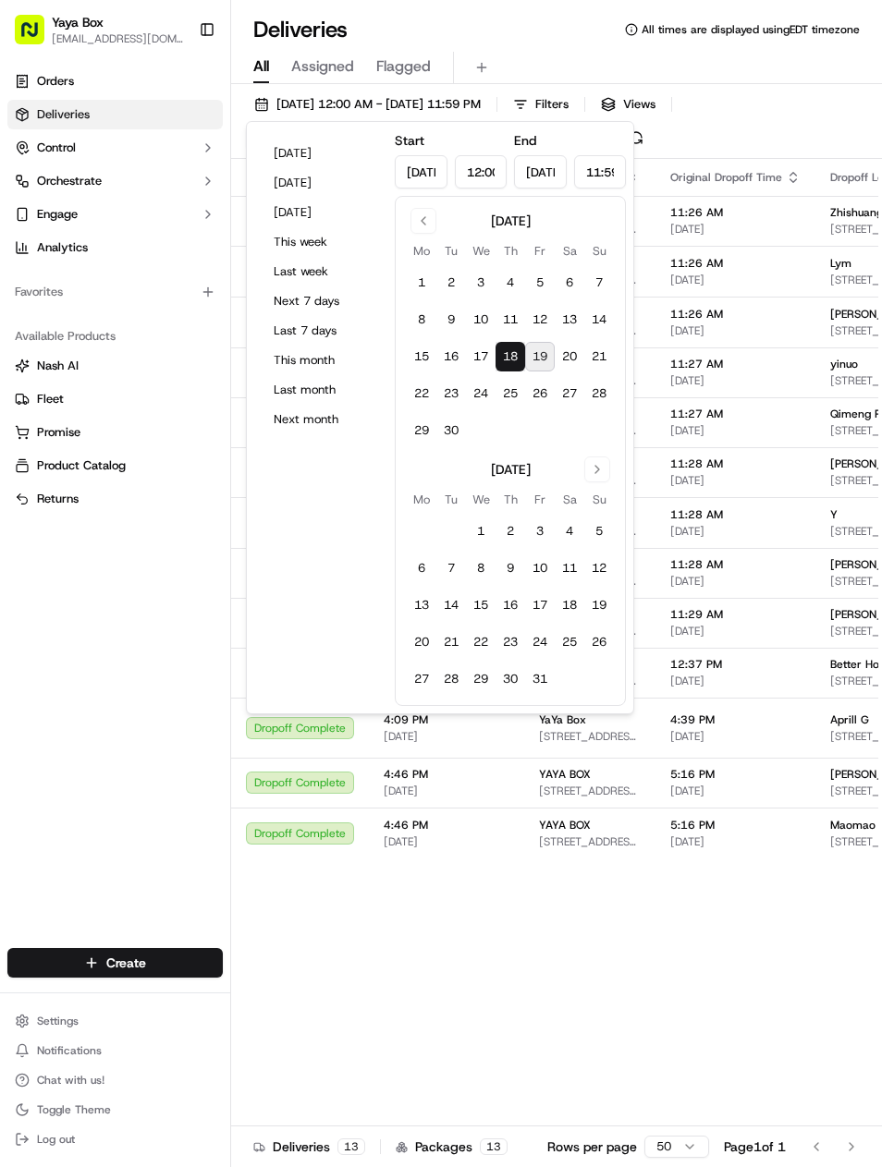
click at [430, 222] on button "Go to previous month" at bounding box center [423, 221] width 26 height 26
click at [420, 640] on button "22" at bounding box center [422, 642] width 30 height 30
type input "Sep 22, 2025"
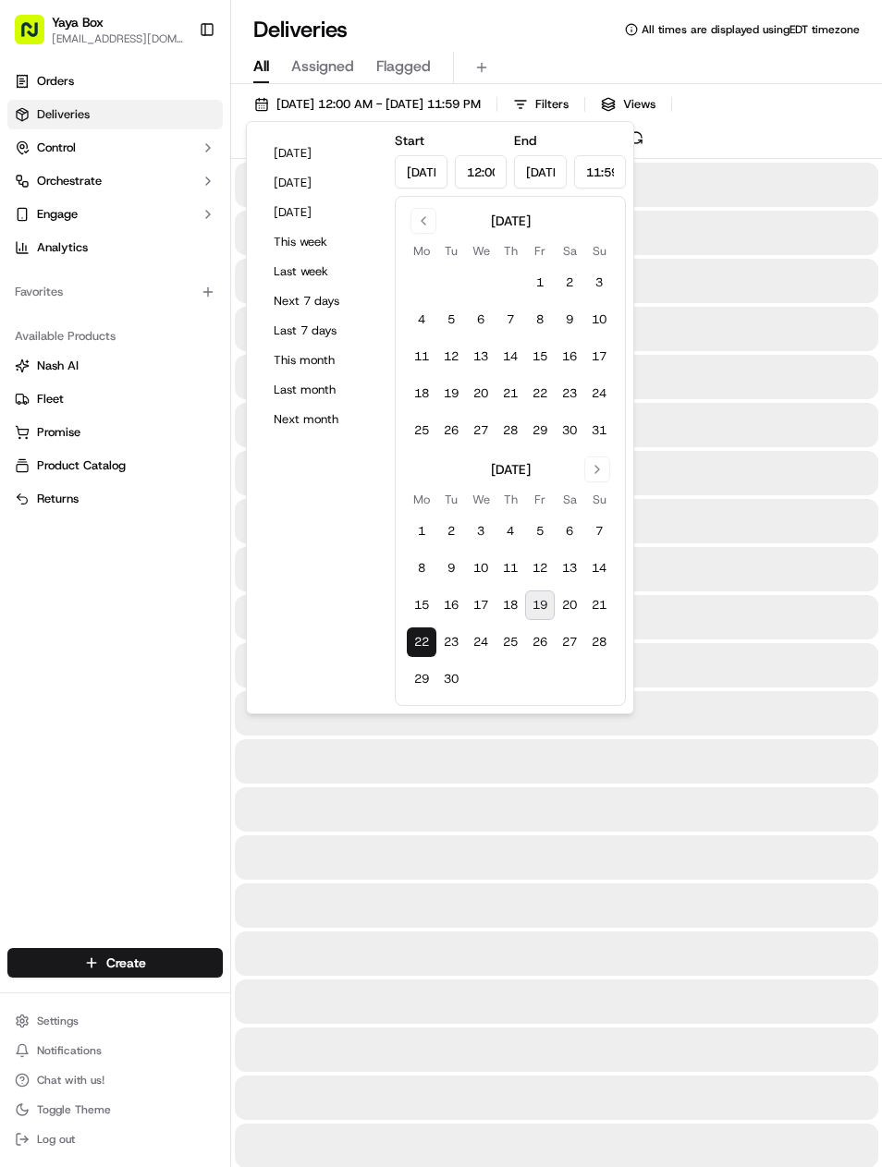
click at [420, 640] on button "22" at bounding box center [422, 642] width 30 height 30
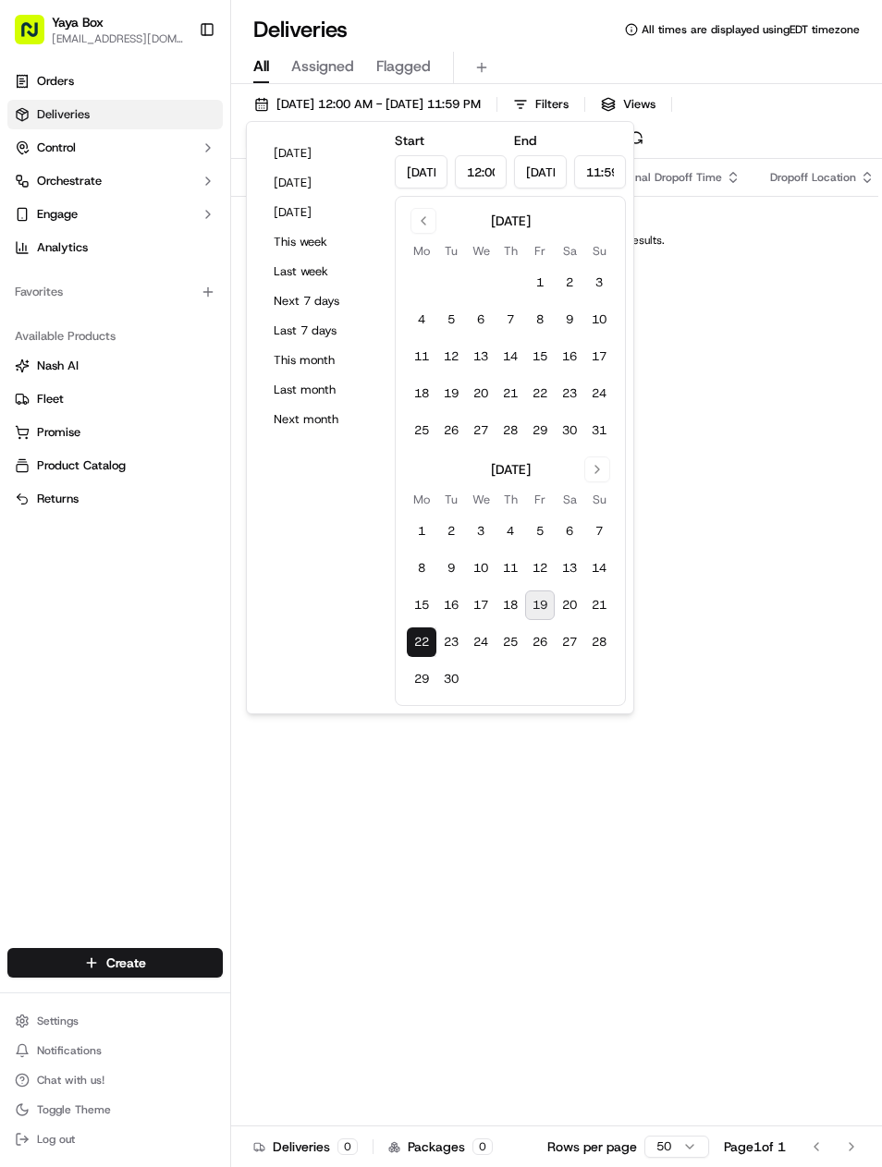
click at [423, 637] on button "22" at bounding box center [422, 642] width 30 height 30
click at [687, 833] on div "Status Original Pickup Time Pickup Location Original Dropoff Time Dropoff Locat…" at bounding box center [637, 659] width 812 height 1001
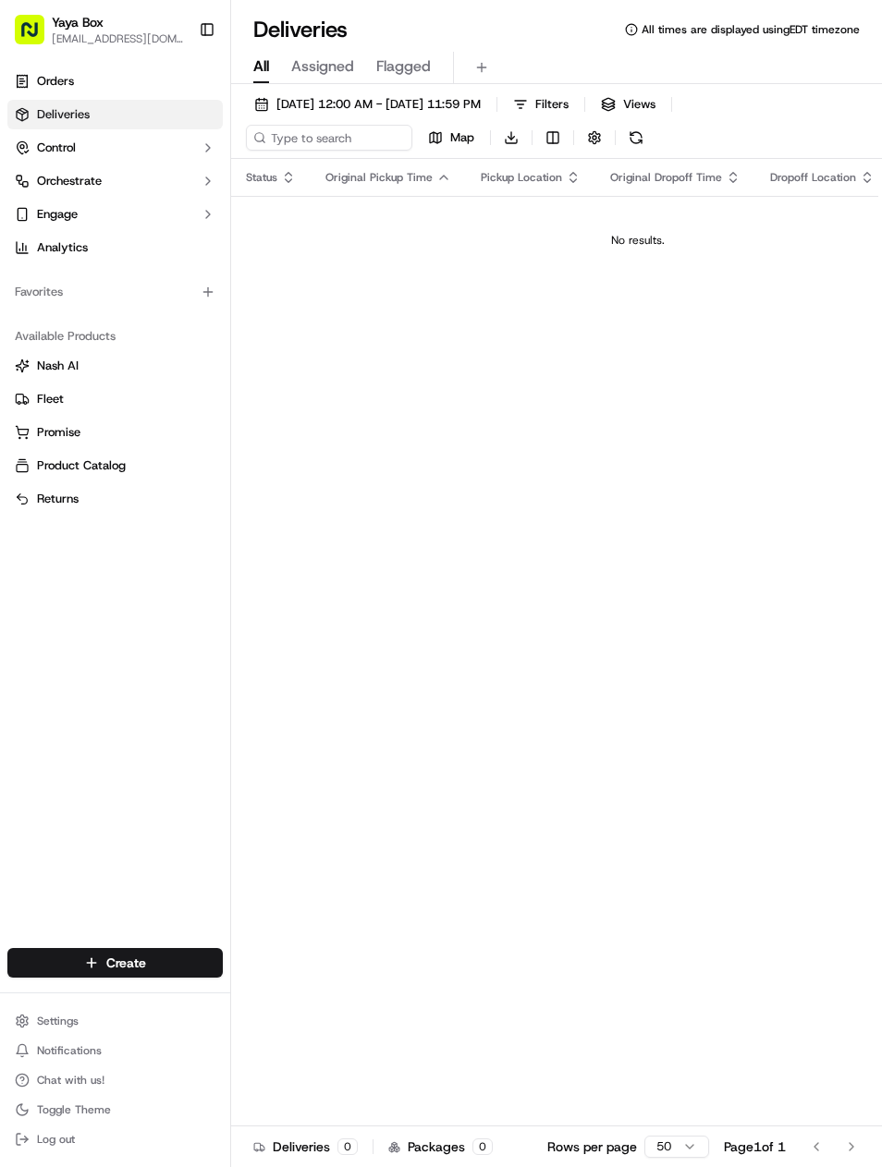
click at [465, 77] on div "All Assigned Flagged" at bounding box center [556, 68] width 650 height 32
click at [447, 98] on span "09/22/2025 12:00 AM - 09/22/2025 11:59 PM" at bounding box center [378, 104] width 204 height 17
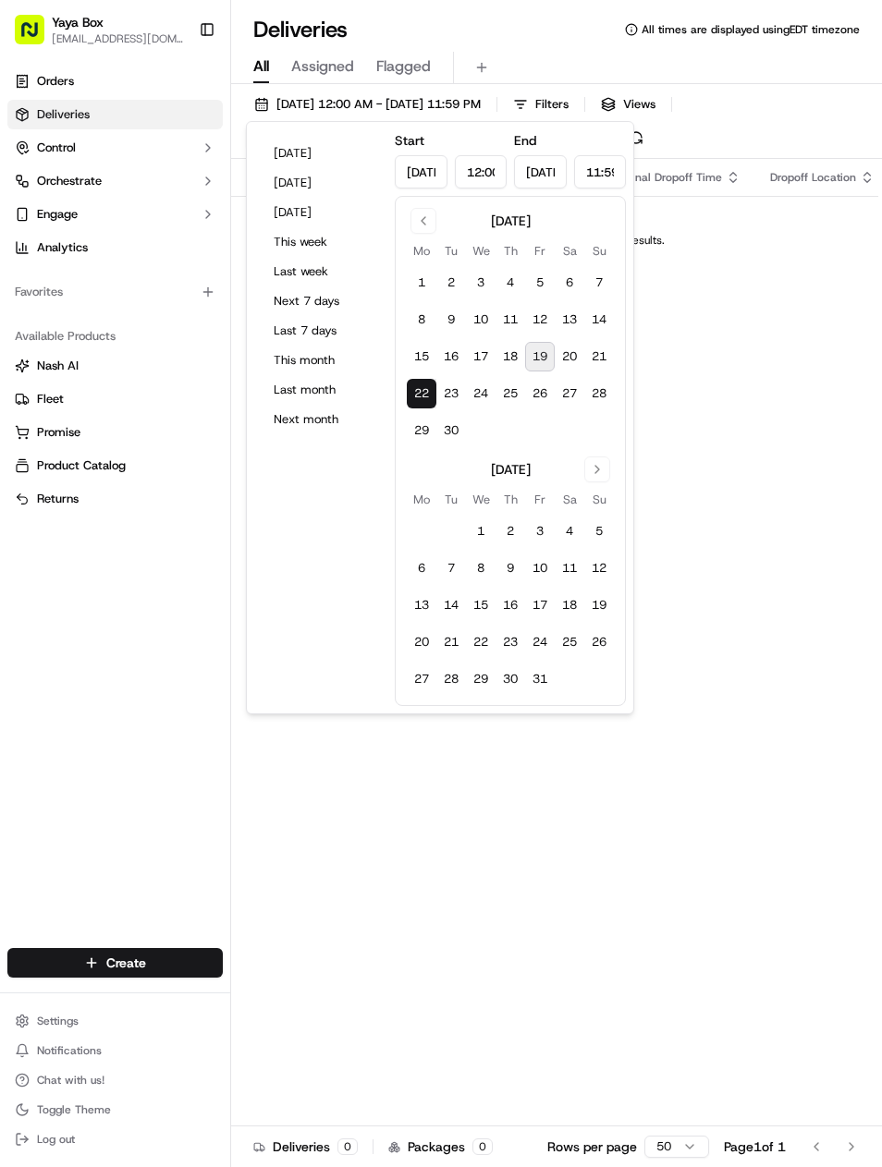
click at [434, 213] on button "Go to previous month" at bounding box center [423, 221] width 26 height 26
click at [419, 428] on button "25" at bounding box center [422, 431] width 30 height 30
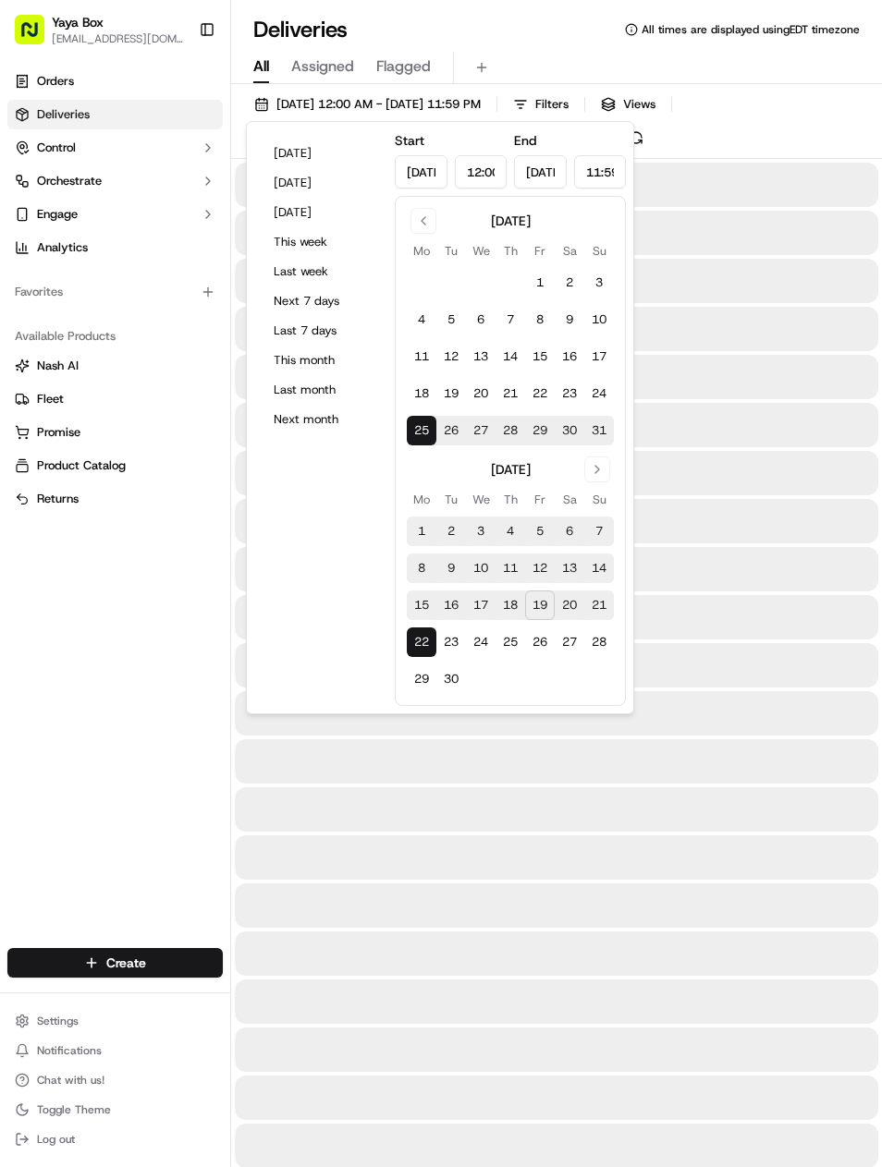
click at [432, 390] on button "18" at bounding box center [422, 394] width 30 height 30
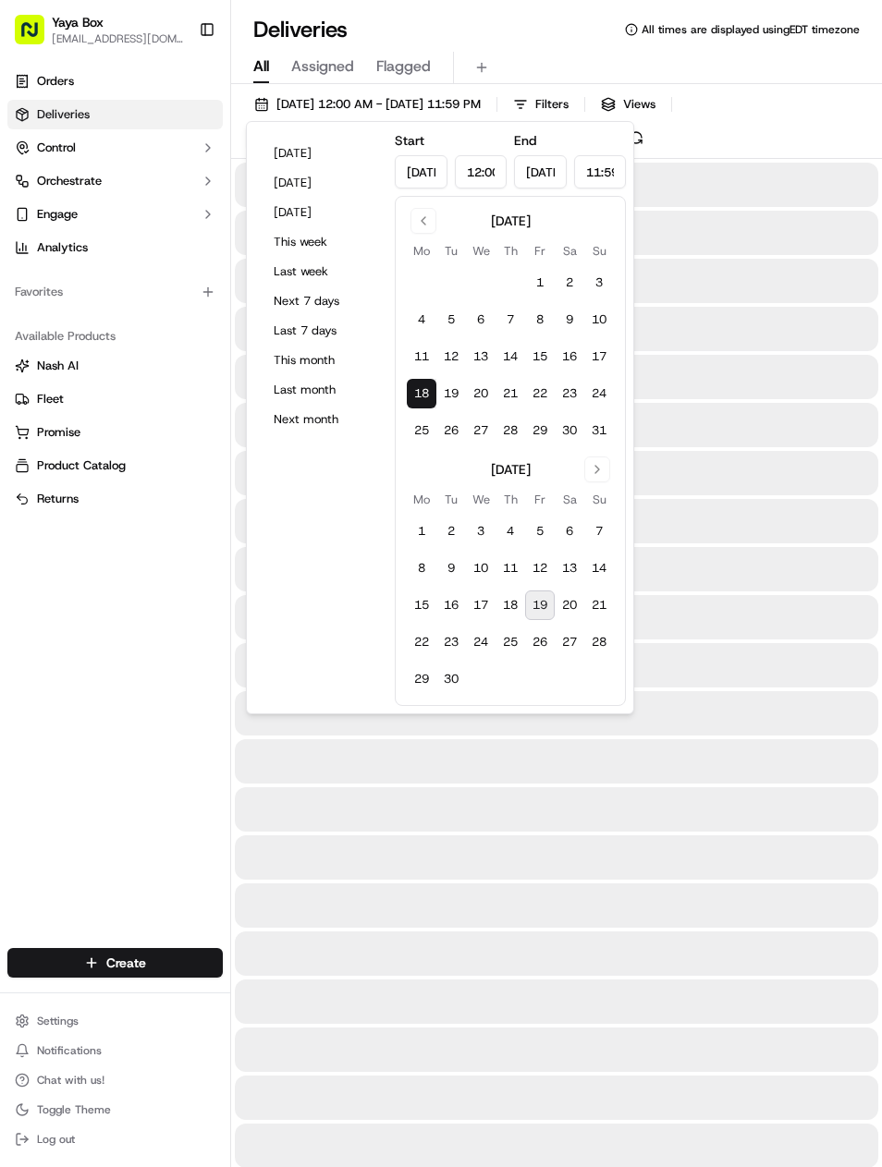
type input "Aug 18, 2025"
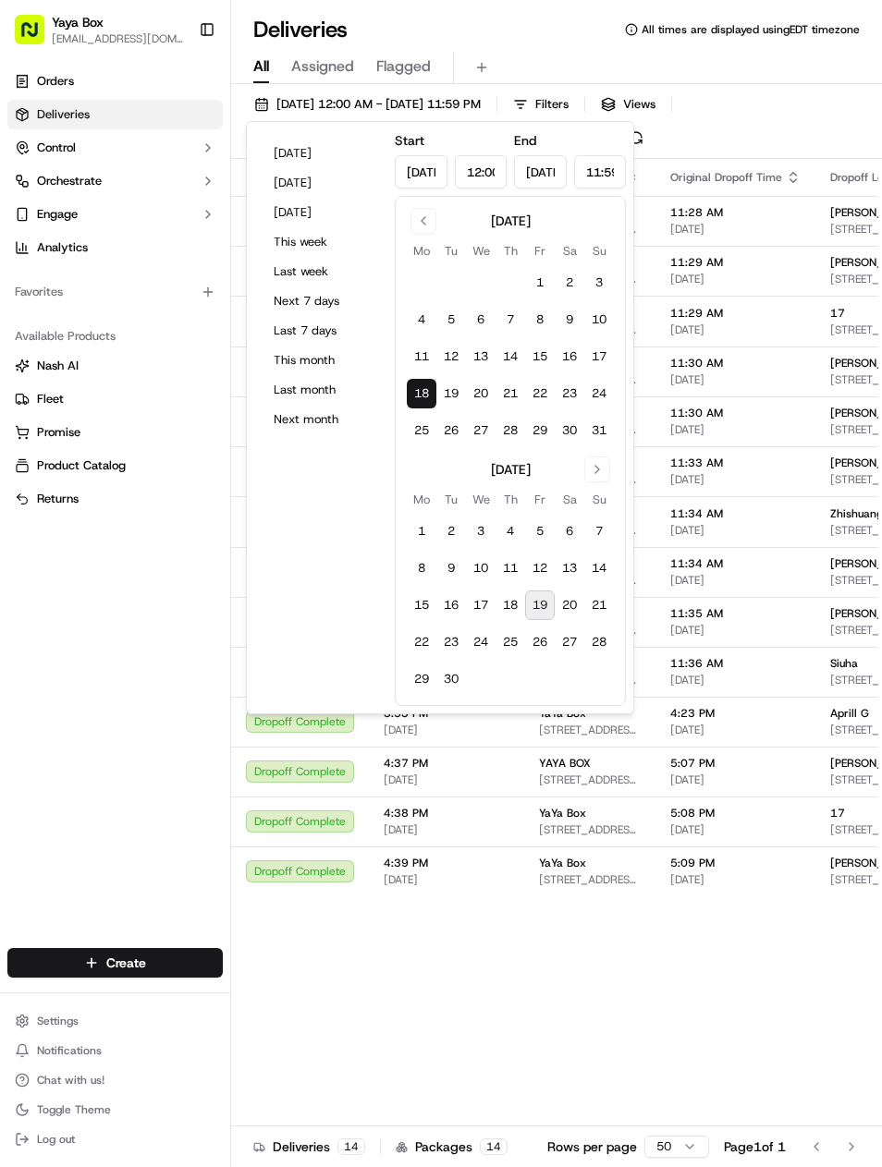
click at [860, 308] on div "17" at bounding box center [882, 313] width 104 height 15
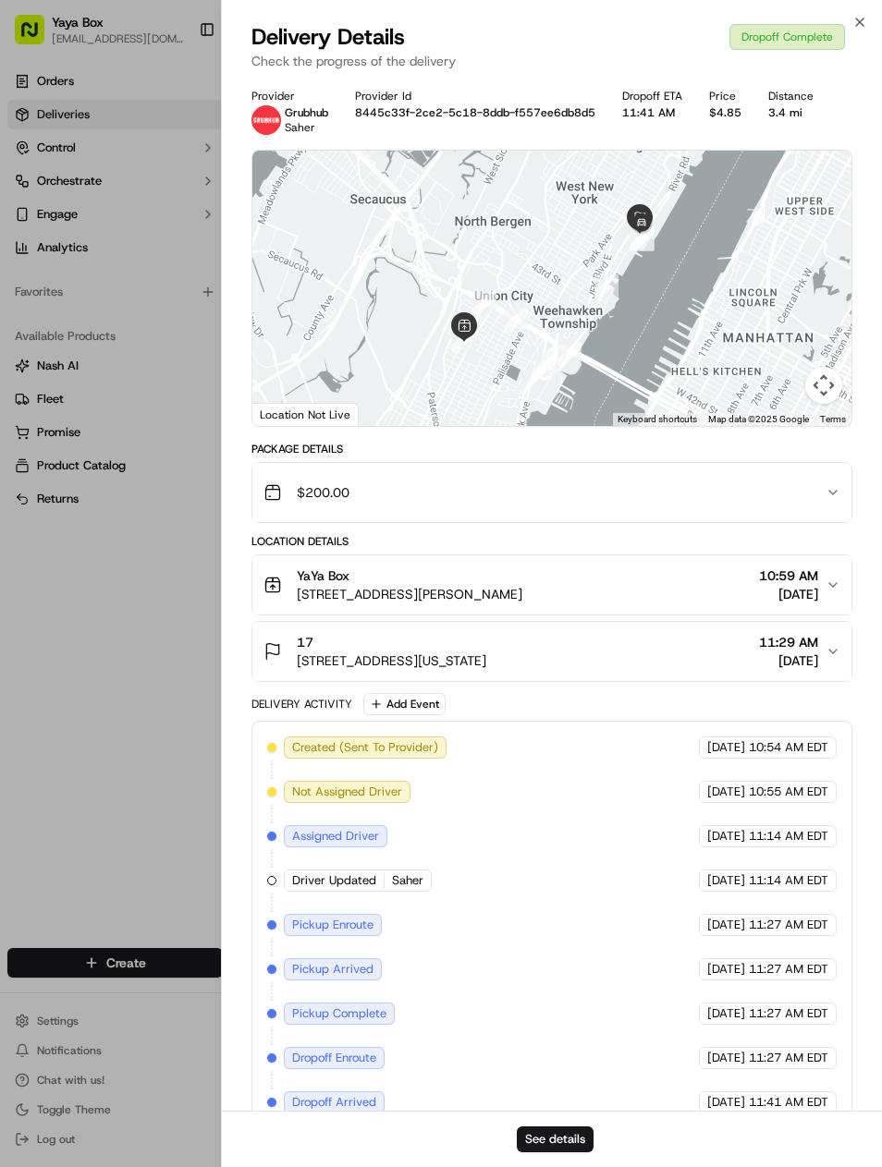
click at [574, 1147] on button "See details" at bounding box center [555, 1139] width 77 height 26
click at [145, 724] on div at bounding box center [441, 583] width 882 height 1167
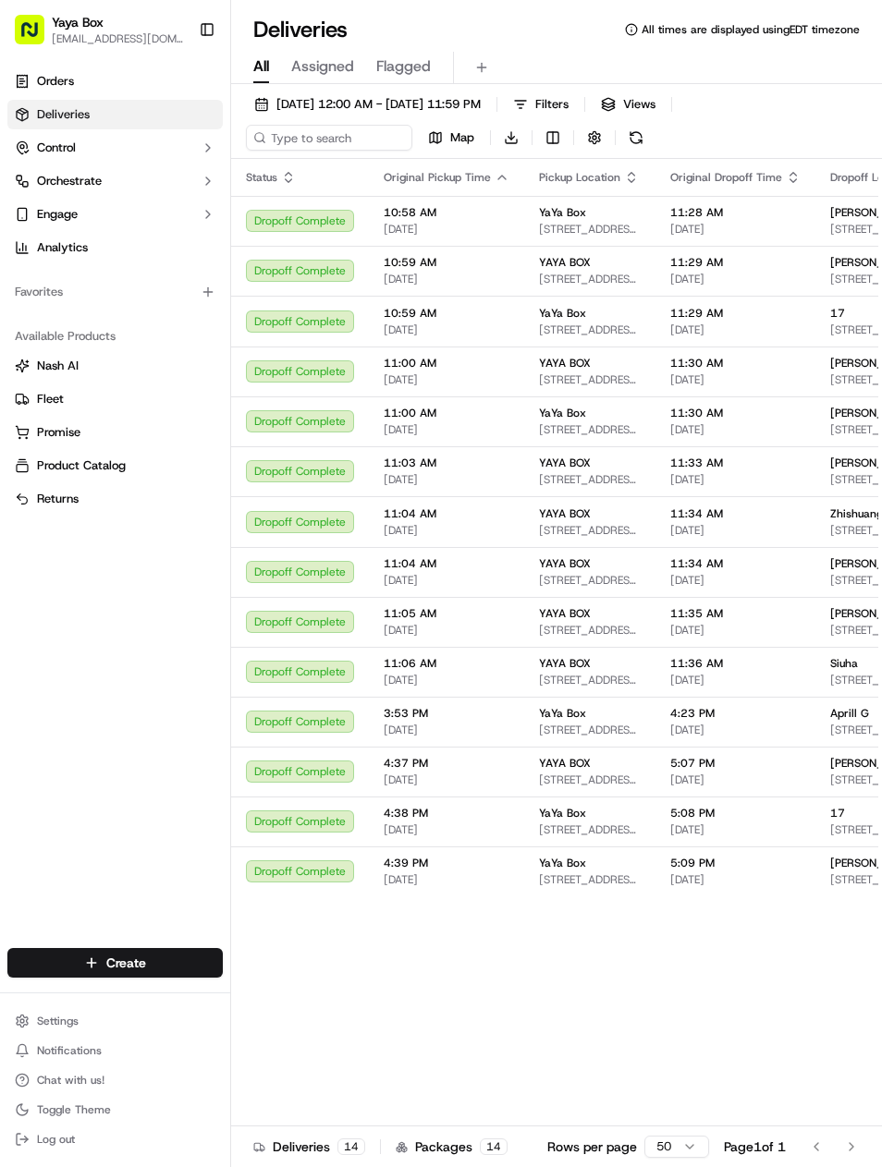
click at [855, 771] on span "Yanan Li" at bounding box center [874, 763] width 88 height 15
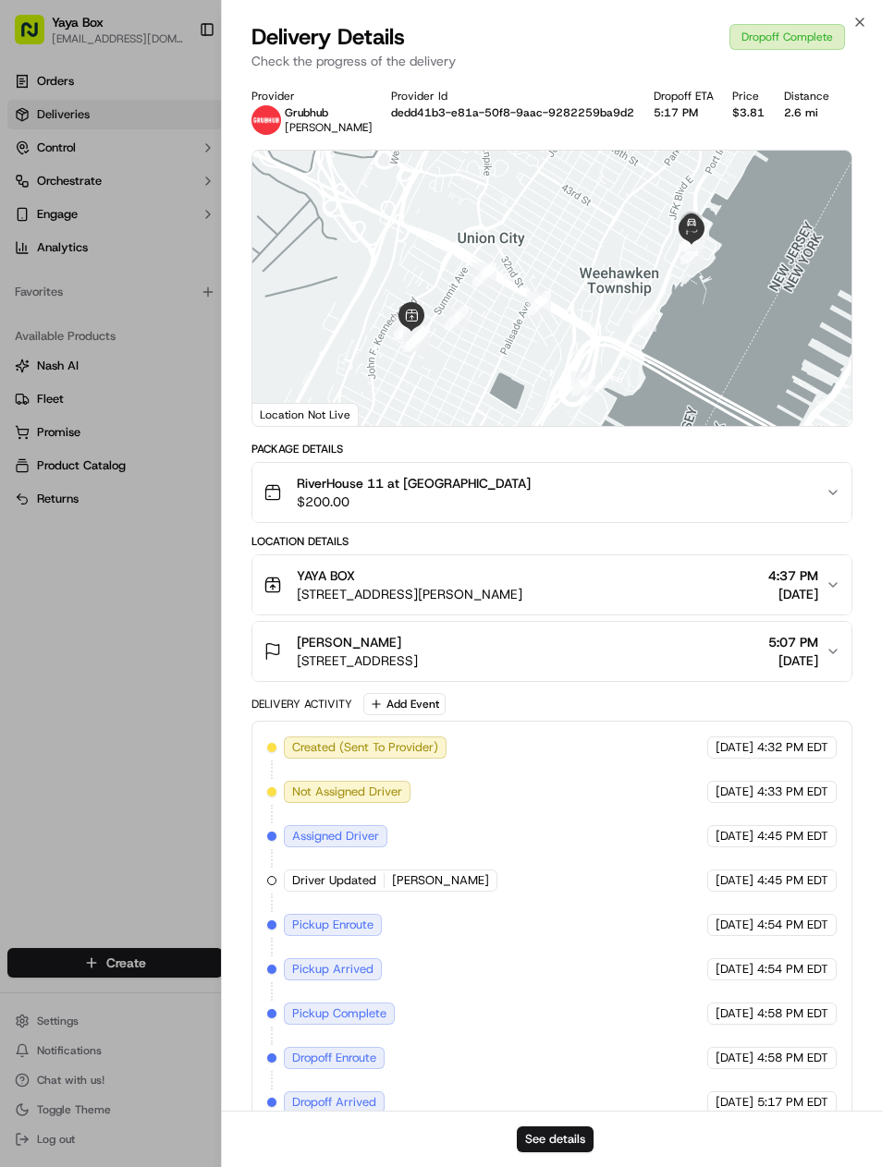
click at [574, 1141] on button "See details" at bounding box center [555, 1139] width 77 height 26
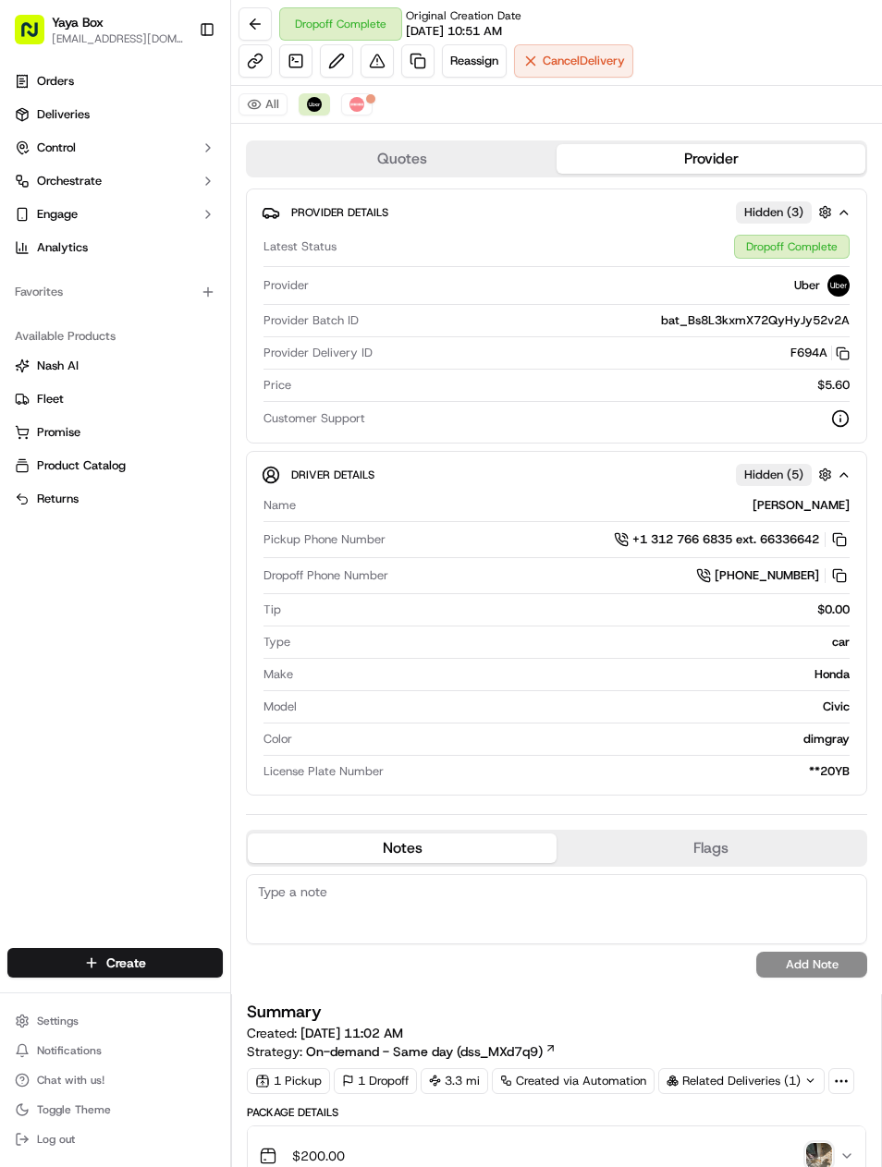
click at [421, 63] on link at bounding box center [417, 60] width 33 height 33
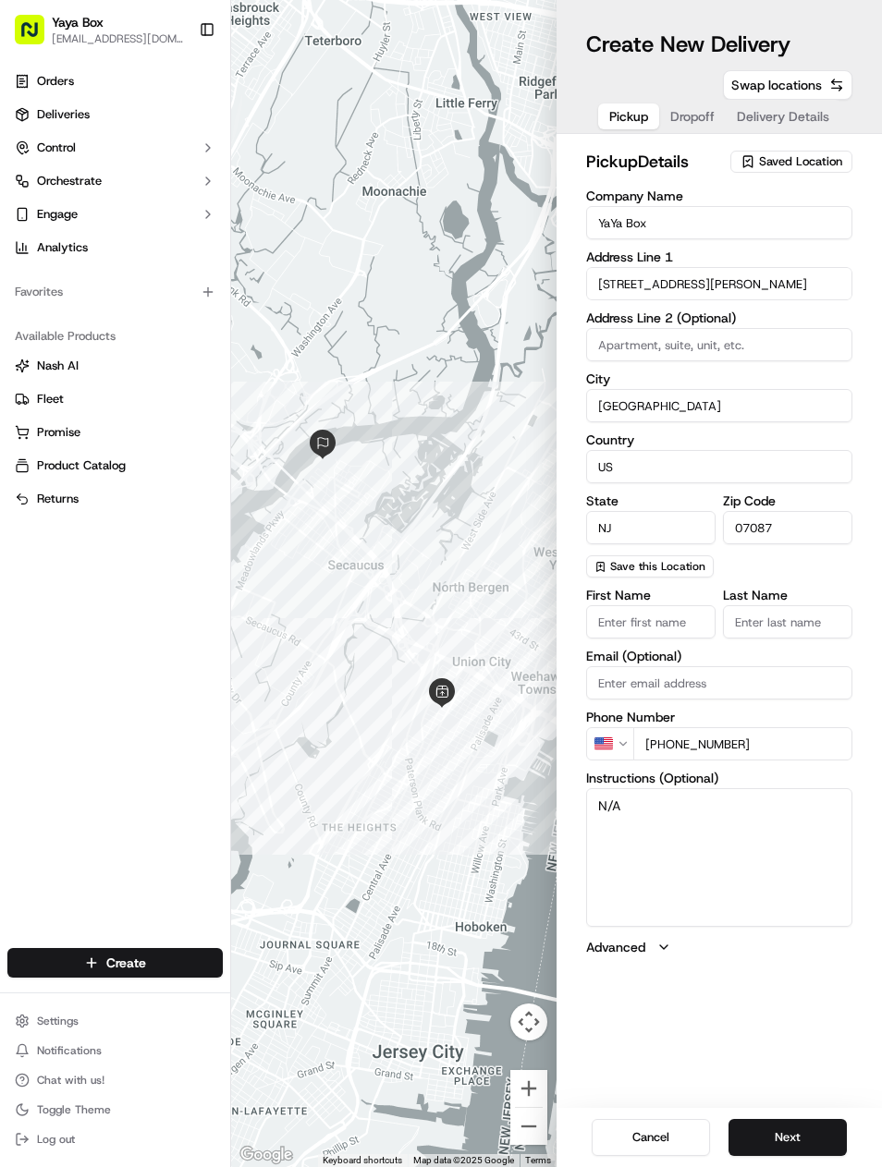
click at [803, 1128] on button "Next" at bounding box center [787, 1137] width 118 height 37
click at [798, 1119] on button "Next" at bounding box center [787, 1137] width 118 height 37
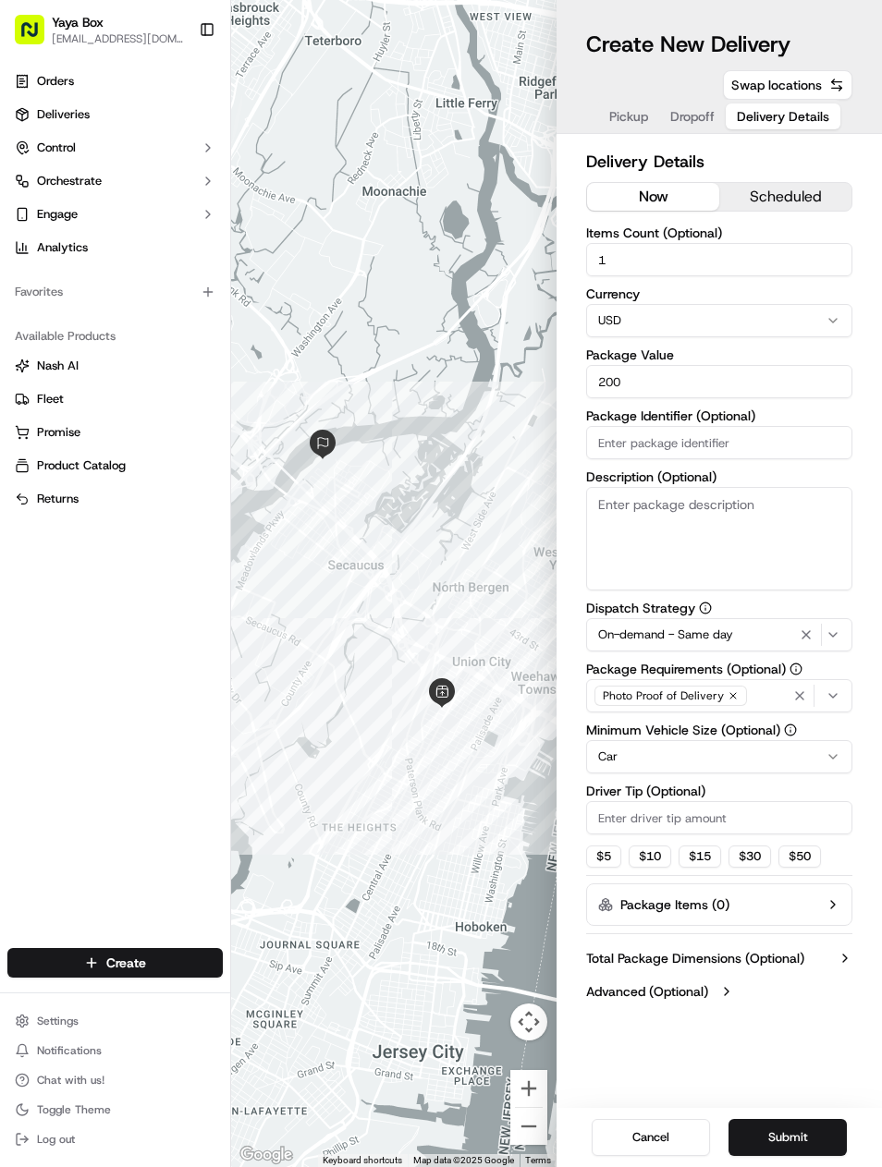
click at [813, 629] on icon "button" at bounding box center [806, 634] width 22 height 15
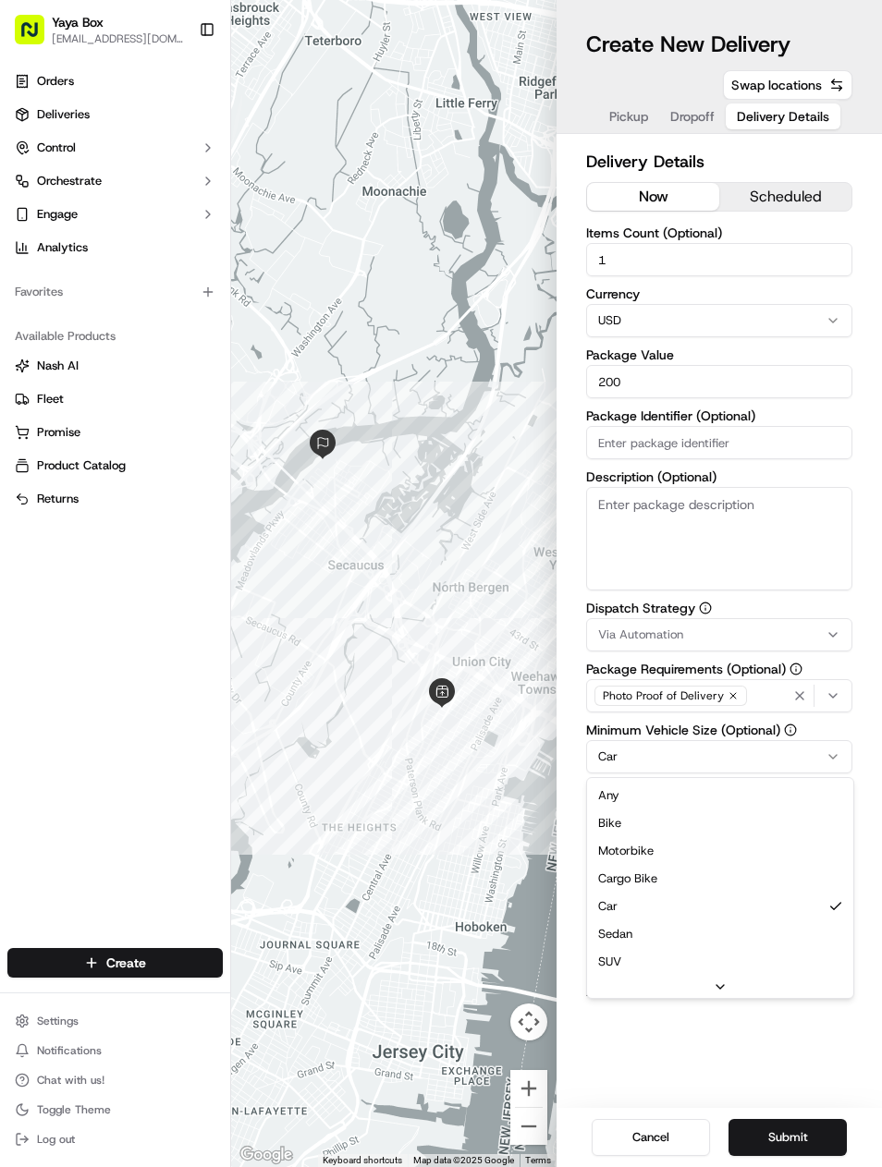
click at [751, 751] on html "Yaya Box yayaliciousjc@gmail.com Toggle Sidebar Orders Deliveries Control Orche…" at bounding box center [441, 583] width 882 height 1167
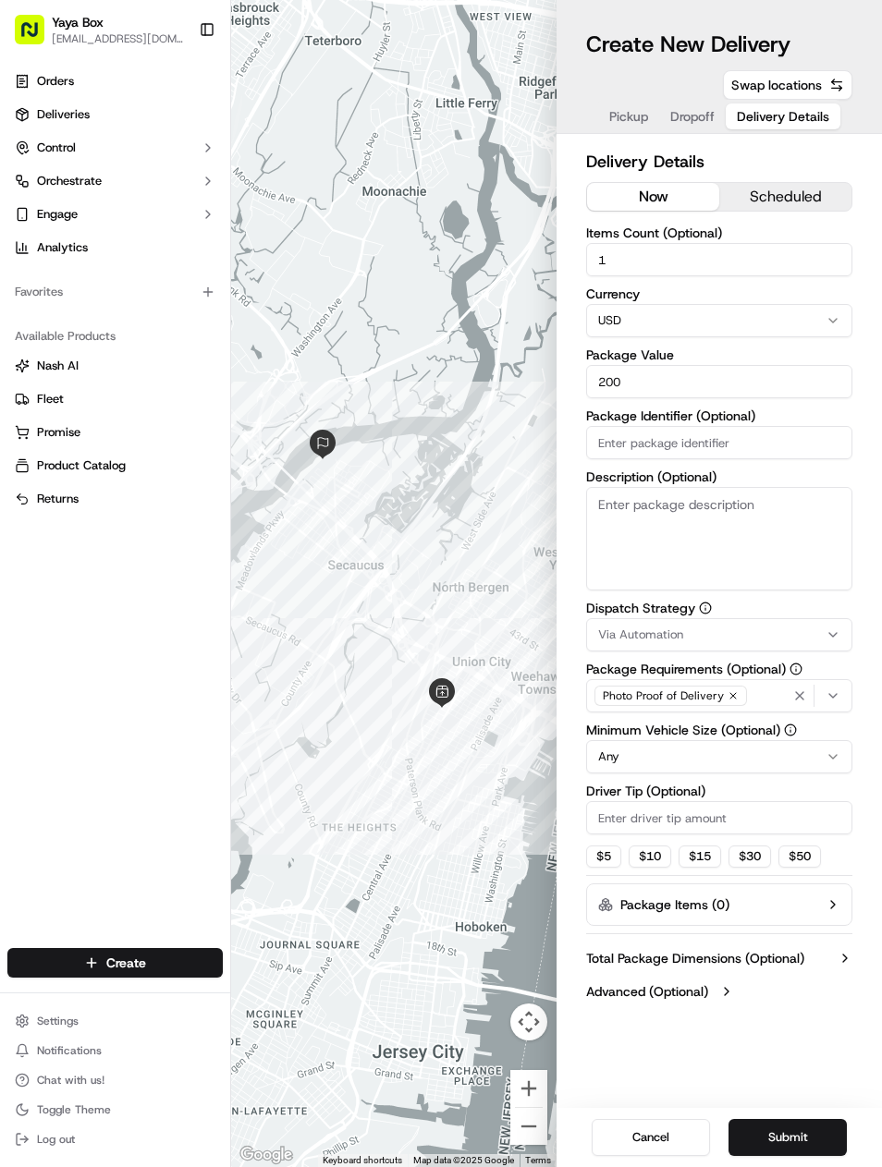
click at [795, 1119] on button "Submit" at bounding box center [787, 1137] width 118 height 37
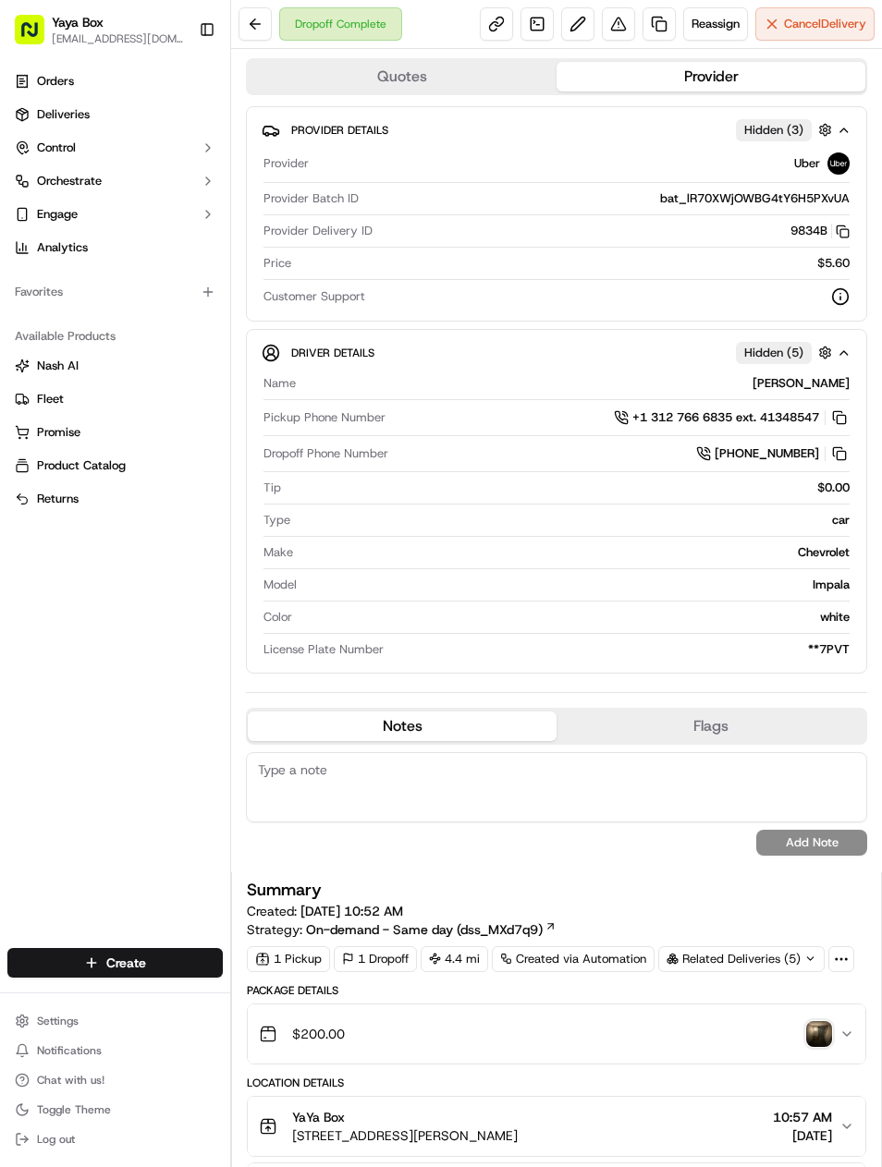
click at [669, 15] on link at bounding box center [658, 23] width 33 height 33
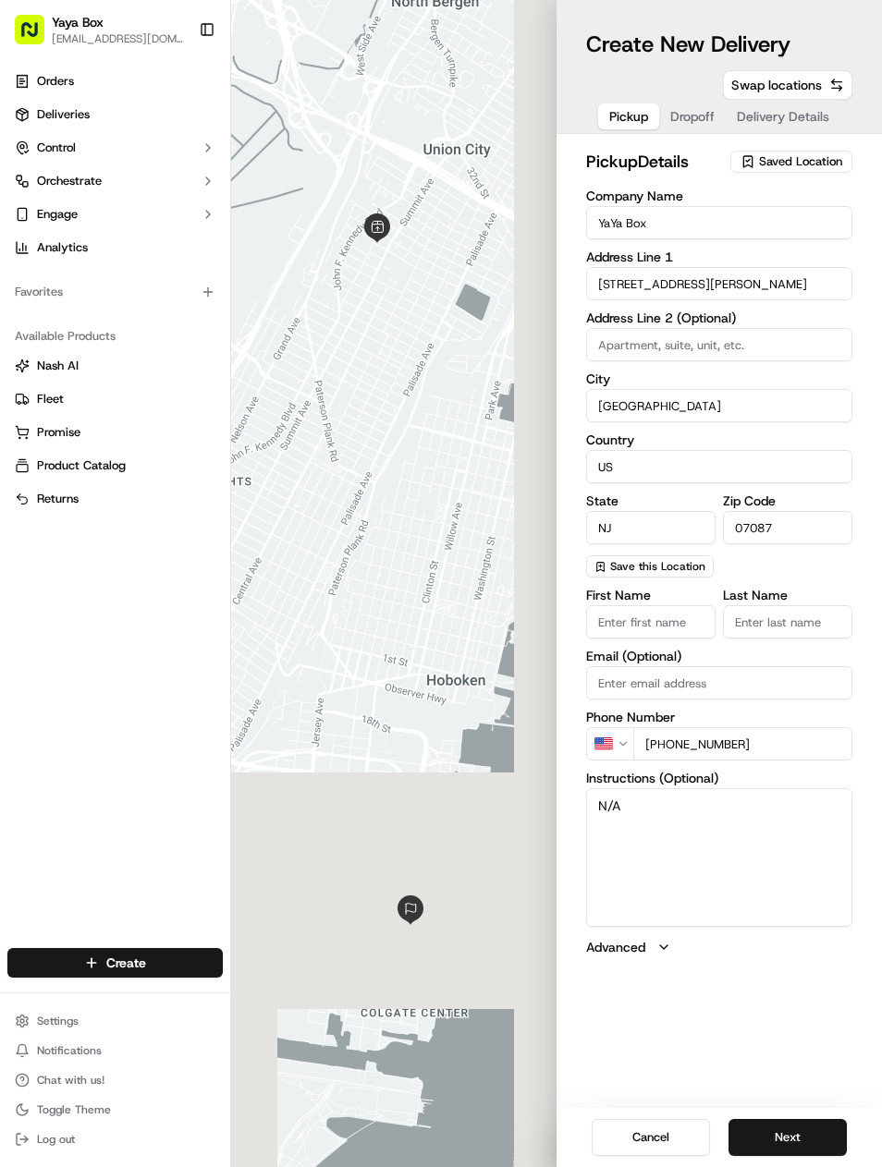
click at [799, 1133] on button "Next" at bounding box center [787, 1137] width 118 height 37
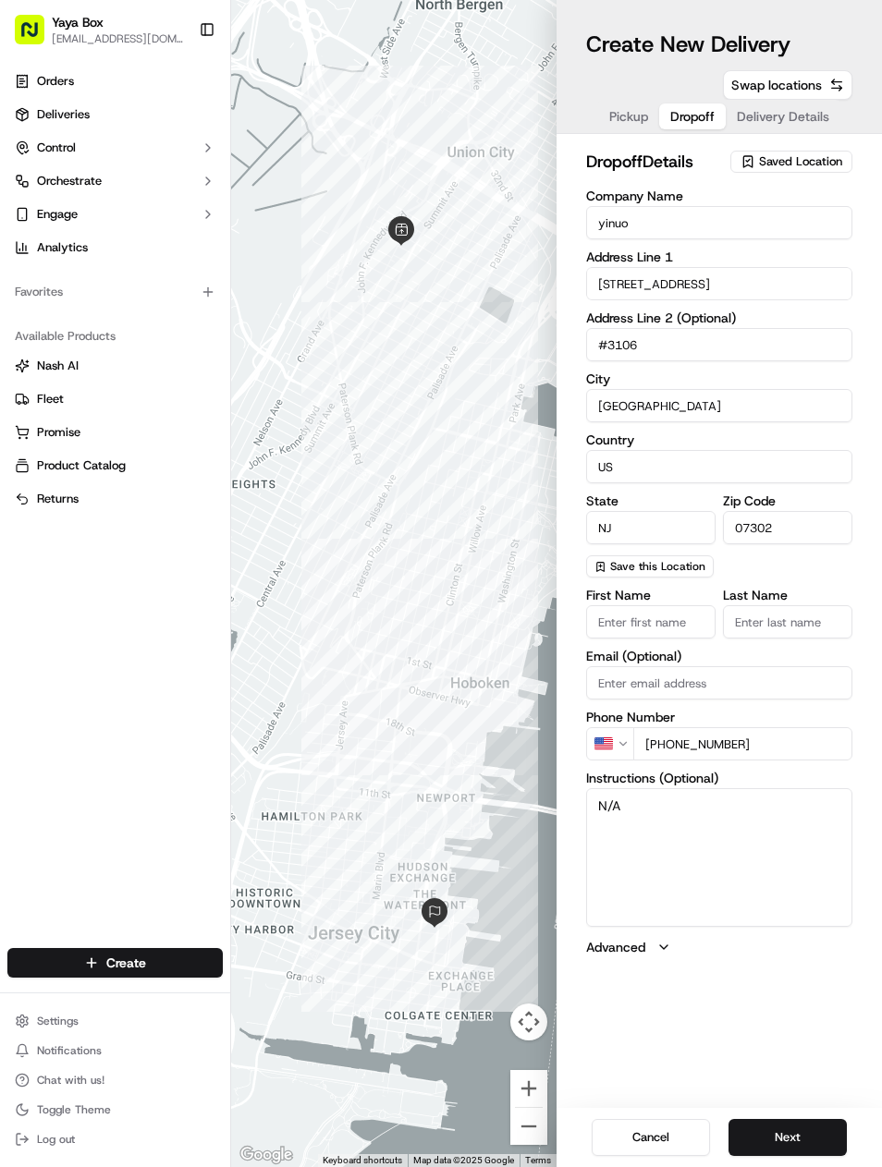
click at [809, 1122] on button "Next" at bounding box center [787, 1137] width 118 height 37
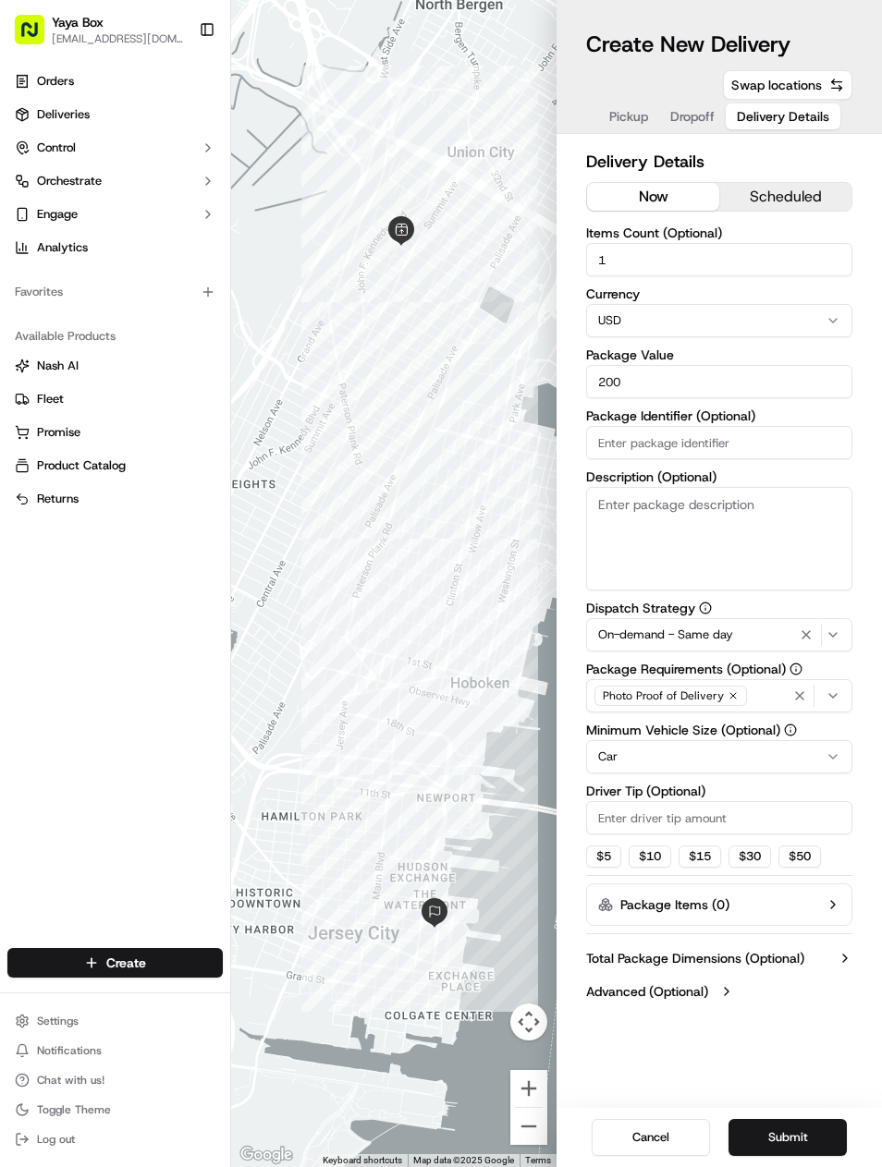
click at [801, 638] on icon "button" at bounding box center [806, 634] width 22 height 15
click at [760, 753] on html "Yaya Box yayaliciousjc@gmail.com Toggle Sidebar Orders Deliveries Control Orche…" at bounding box center [441, 583] width 882 height 1167
click at [799, 1129] on button "Submit" at bounding box center [787, 1137] width 118 height 37
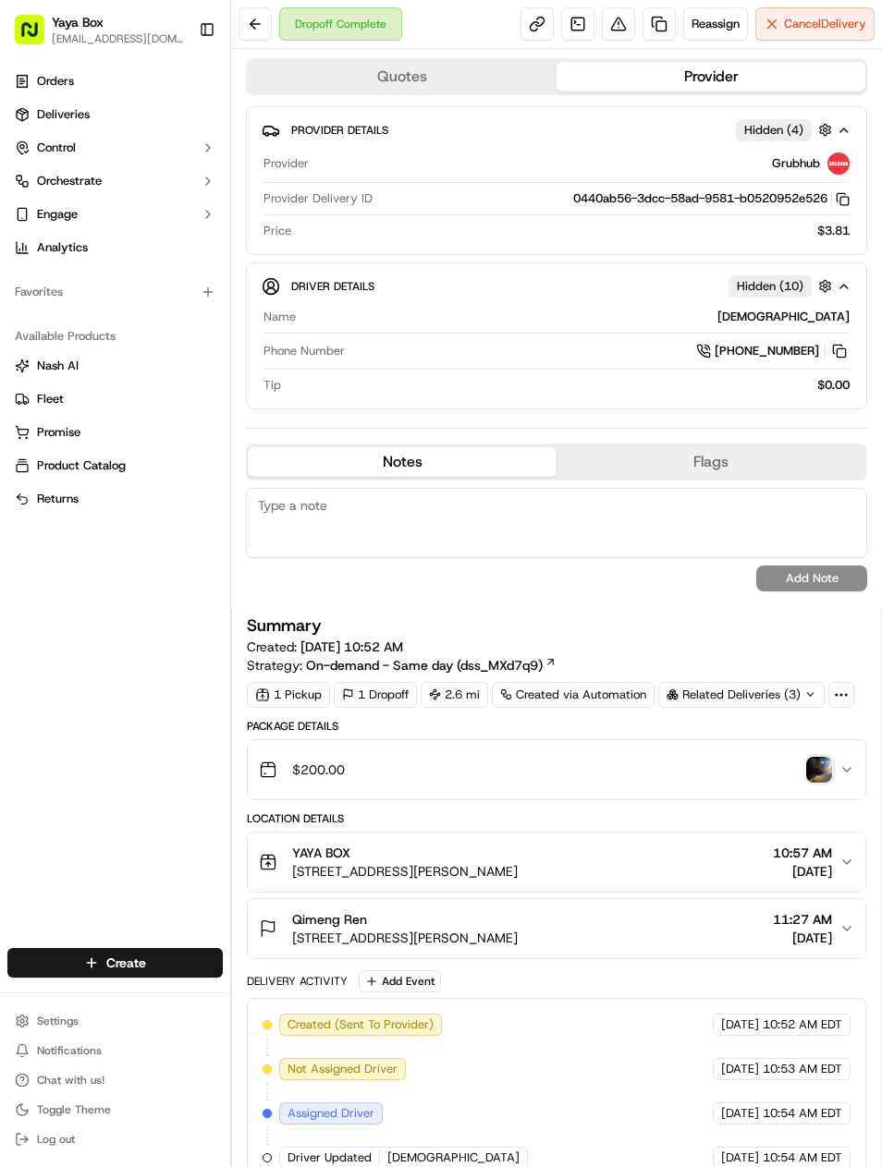
click at [661, 12] on link at bounding box center [658, 23] width 33 height 33
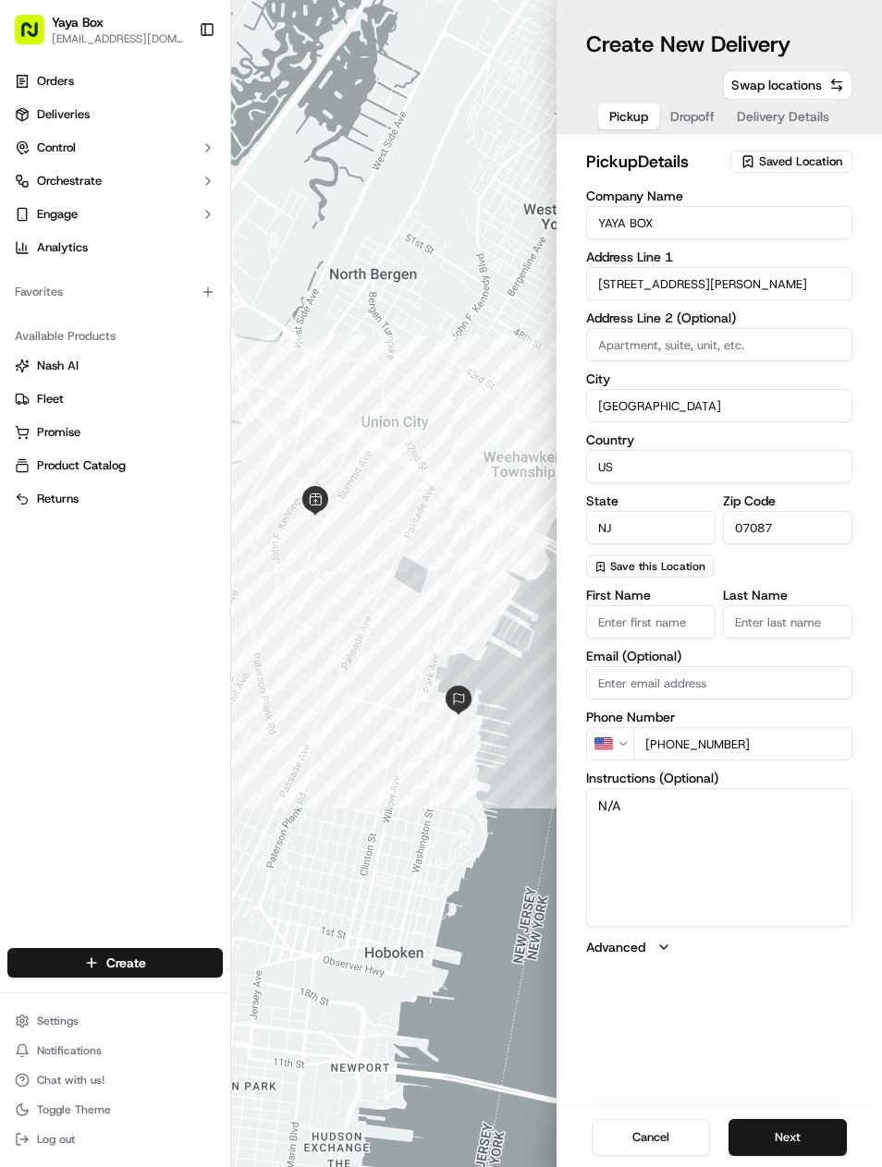
click at [788, 1128] on button "Next" at bounding box center [787, 1137] width 118 height 37
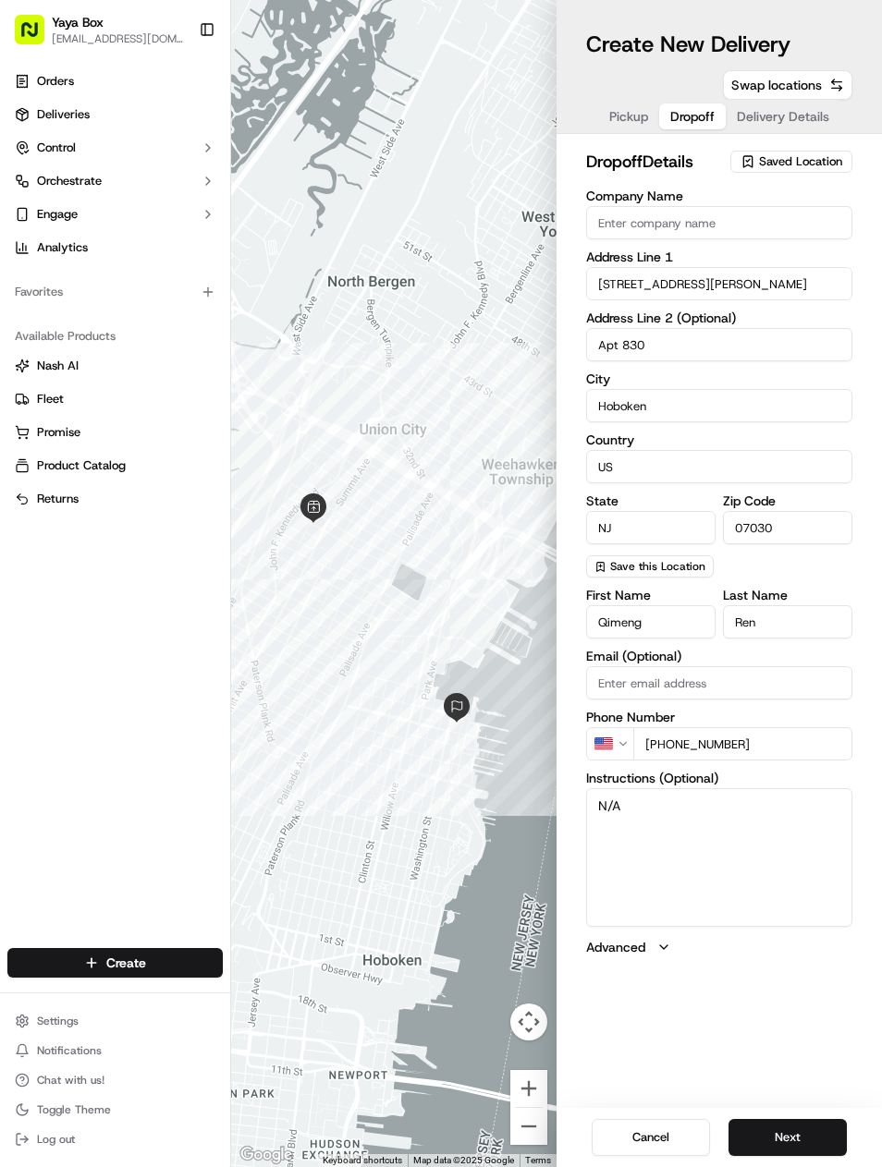
click at [788, 1125] on button "Next" at bounding box center [787, 1137] width 118 height 37
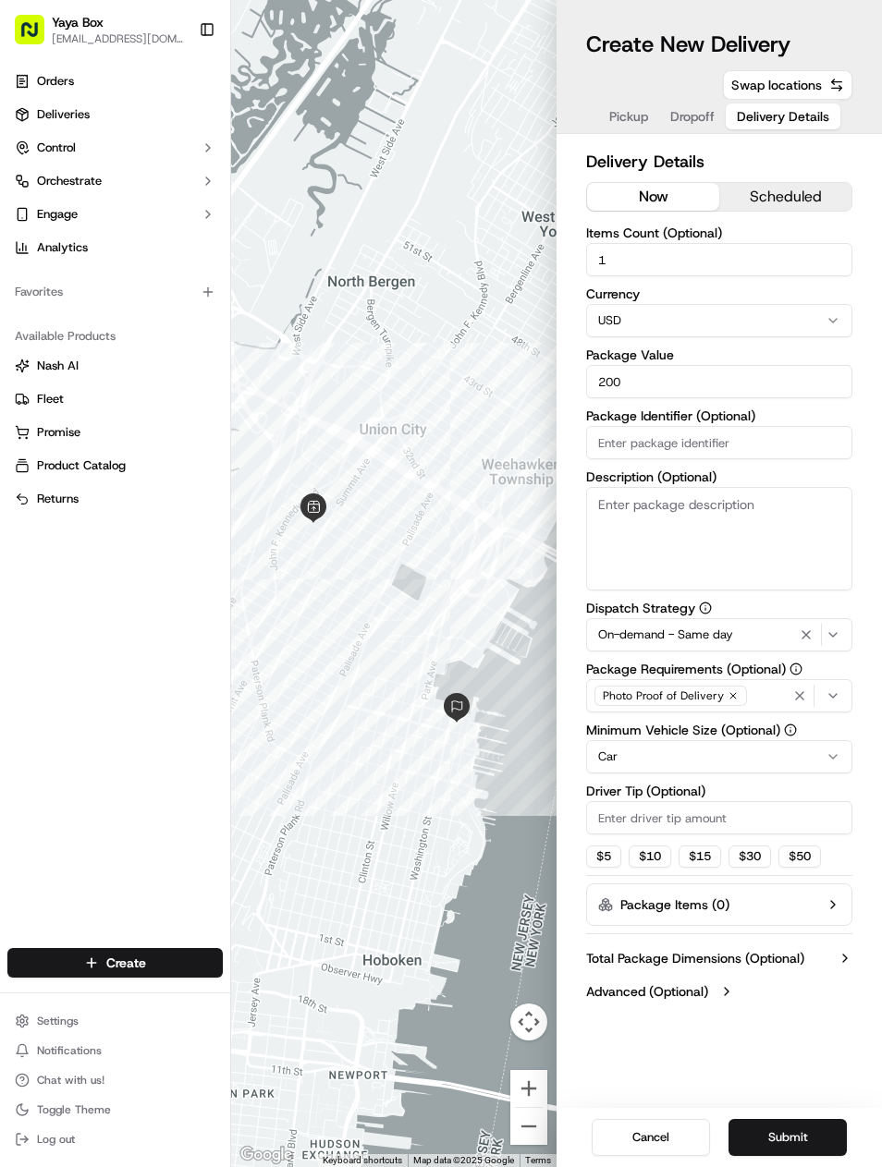
click at [813, 629] on icon "button" at bounding box center [806, 634] width 22 height 15
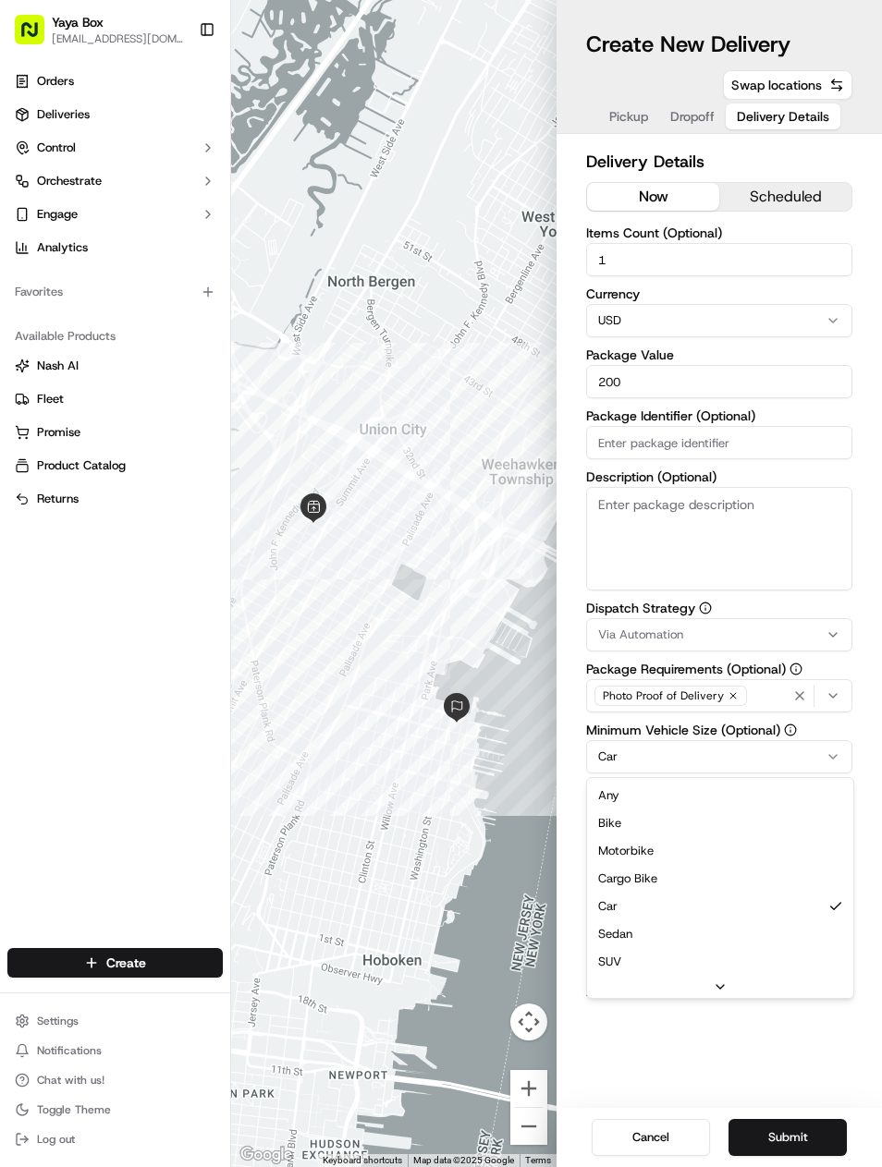
click at [749, 749] on html "Yaya Box yayaliciousjc@gmail.com Toggle Sidebar Orders Deliveries Control Orche…" at bounding box center [441, 583] width 882 height 1167
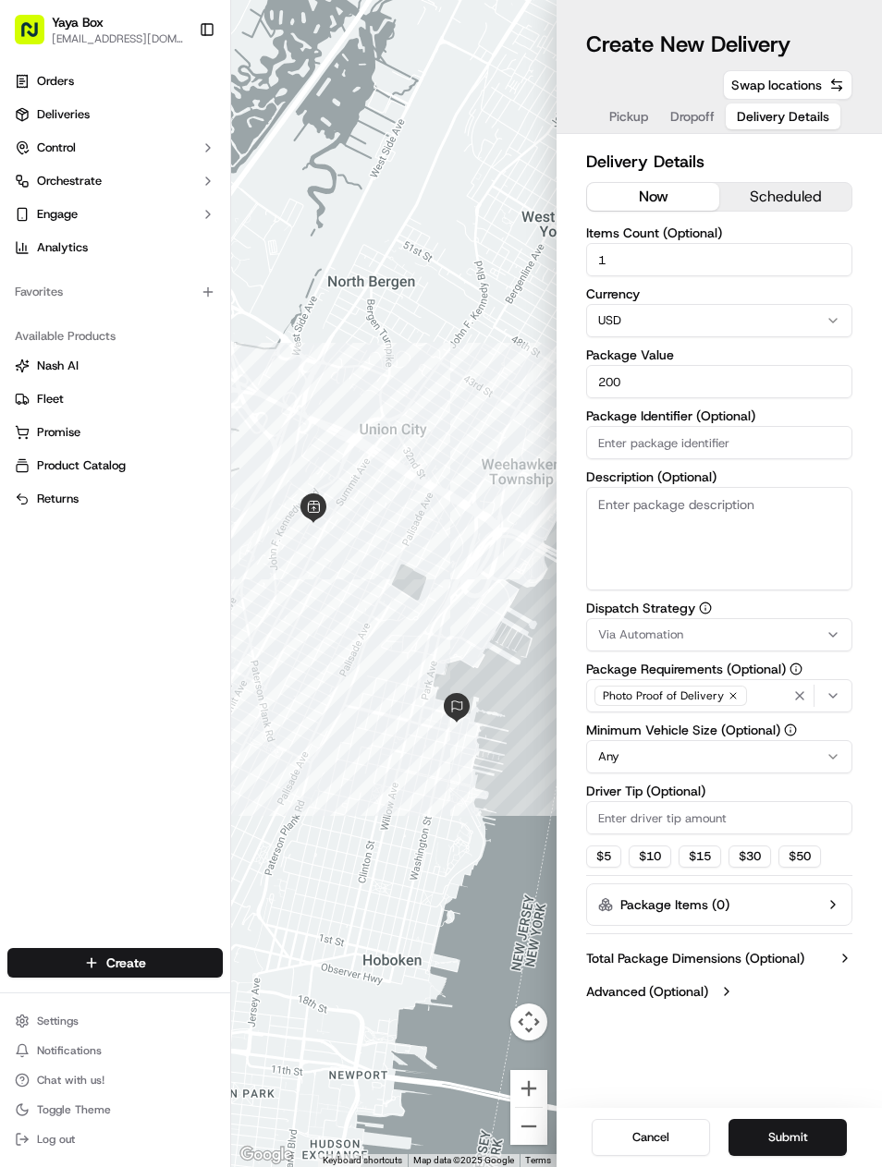
click at [801, 1125] on button "Submit" at bounding box center [787, 1137] width 118 height 37
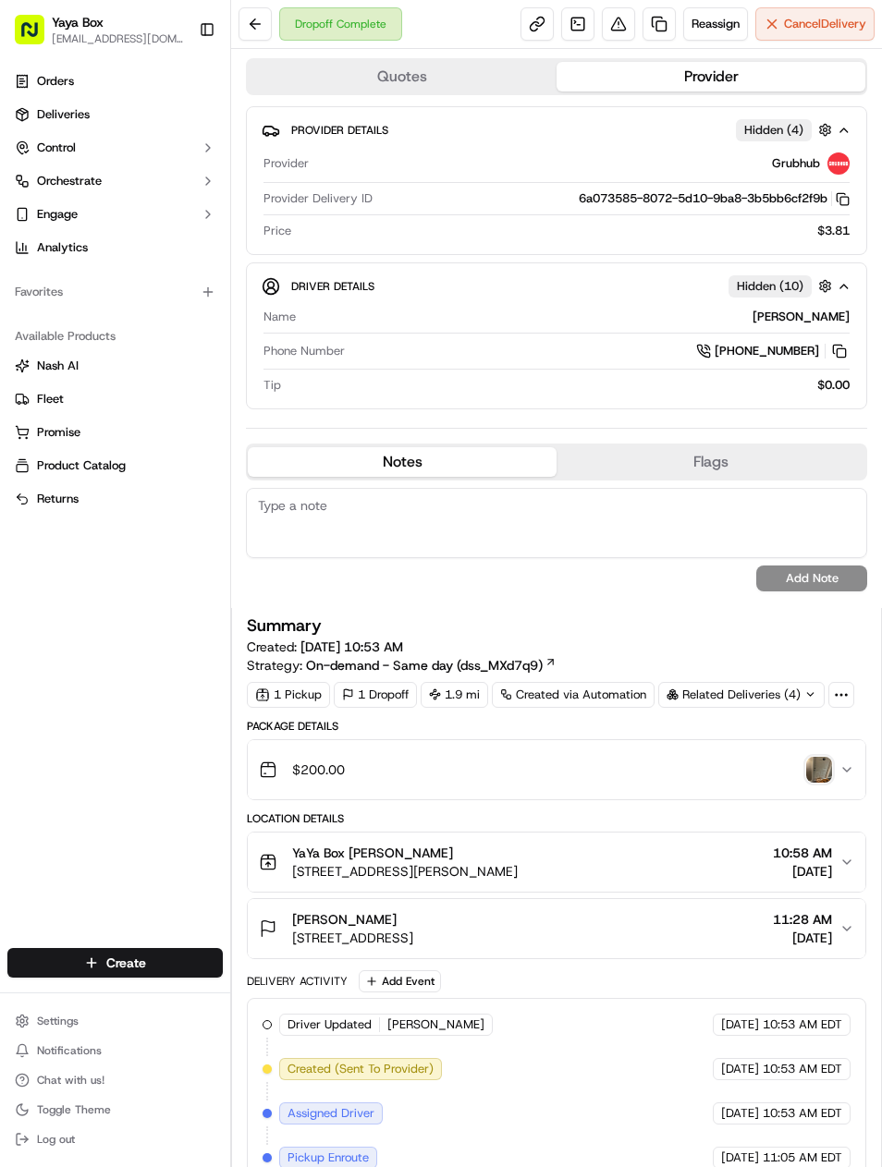
click at [653, 27] on link at bounding box center [658, 23] width 33 height 33
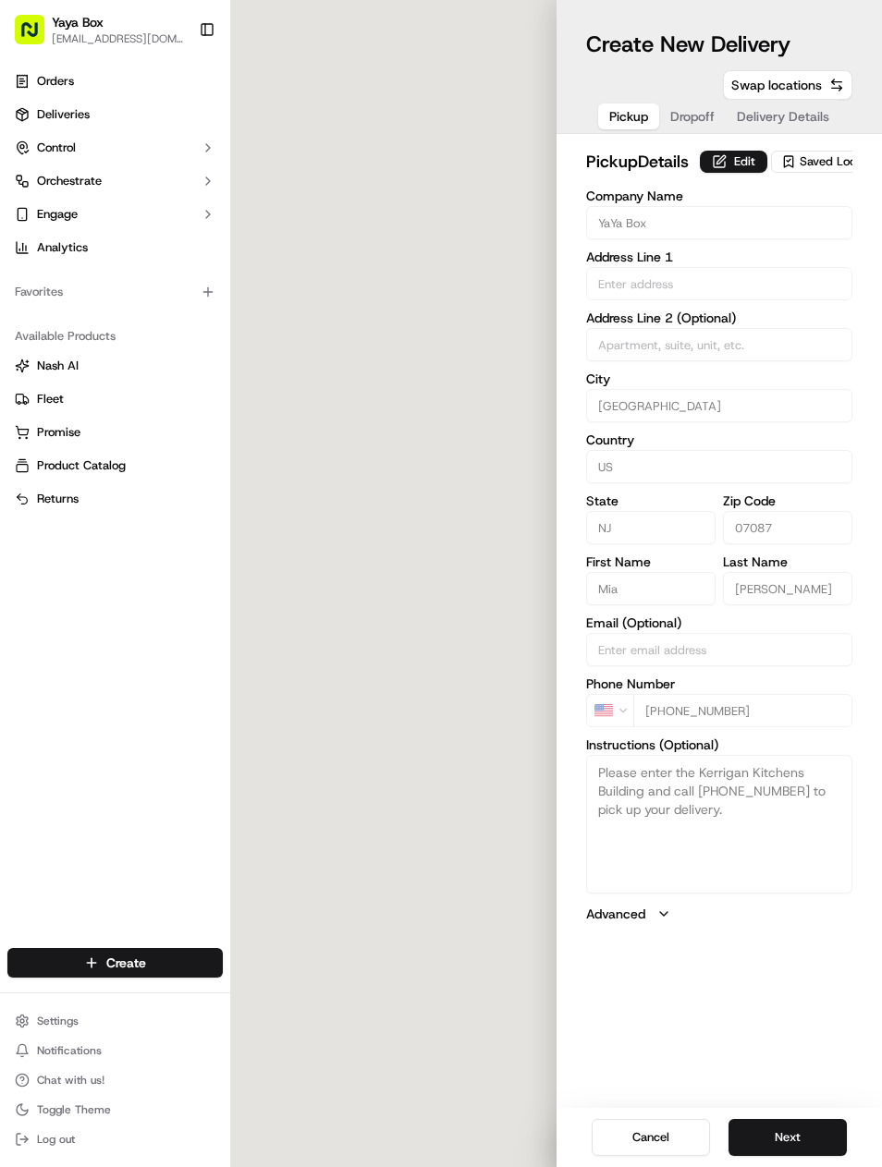
type input "[STREET_ADDRESS][PERSON_NAME]"
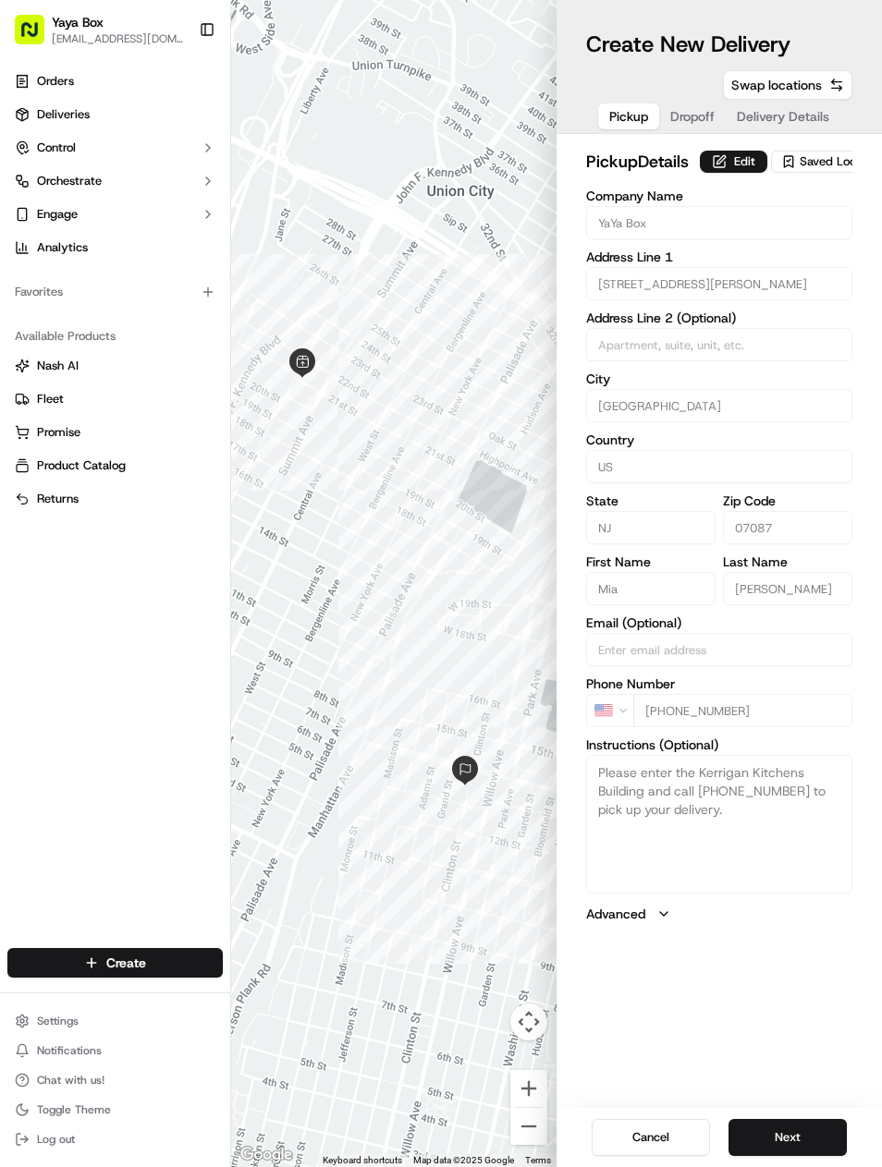
click at [778, 1124] on button "Next" at bounding box center [787, 1137] width 118 height 37
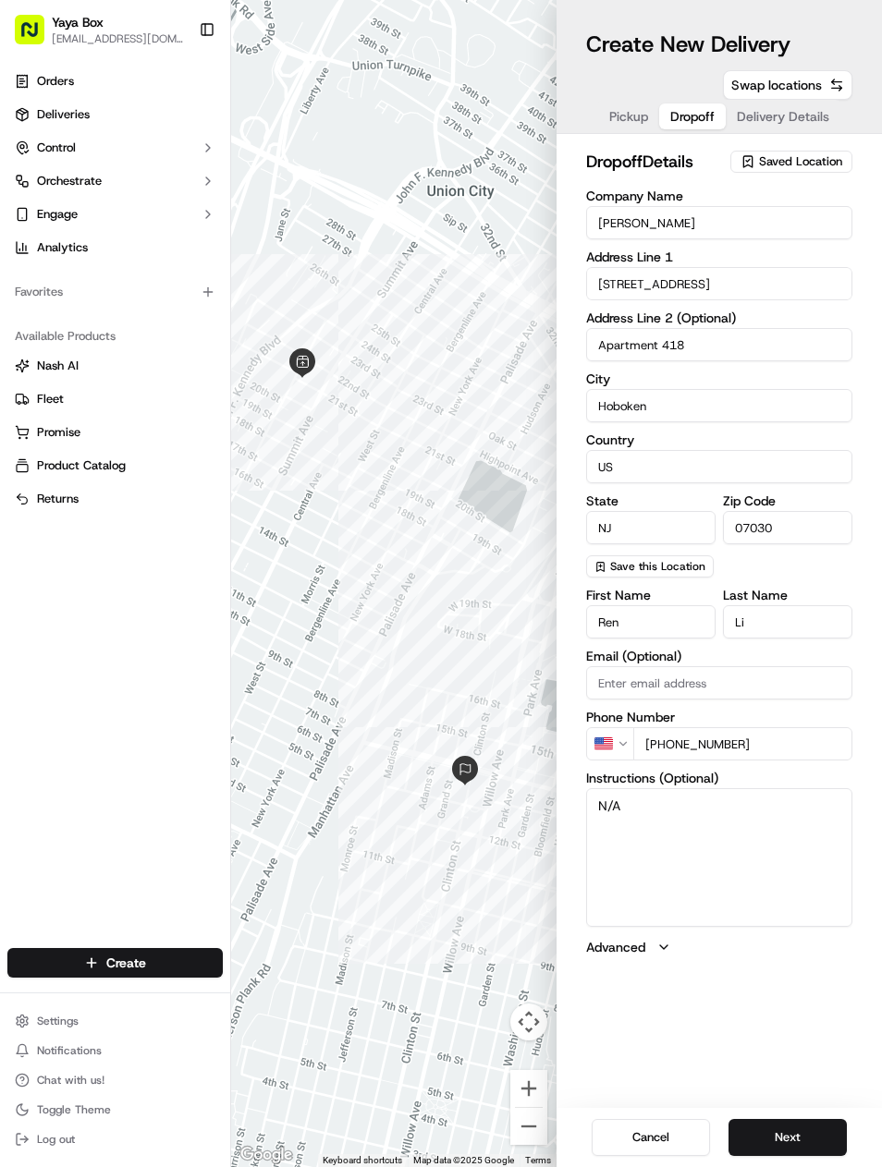
click at [780, 1126] on button "Next" at bounding box center [787, 1137] width 118 height 37
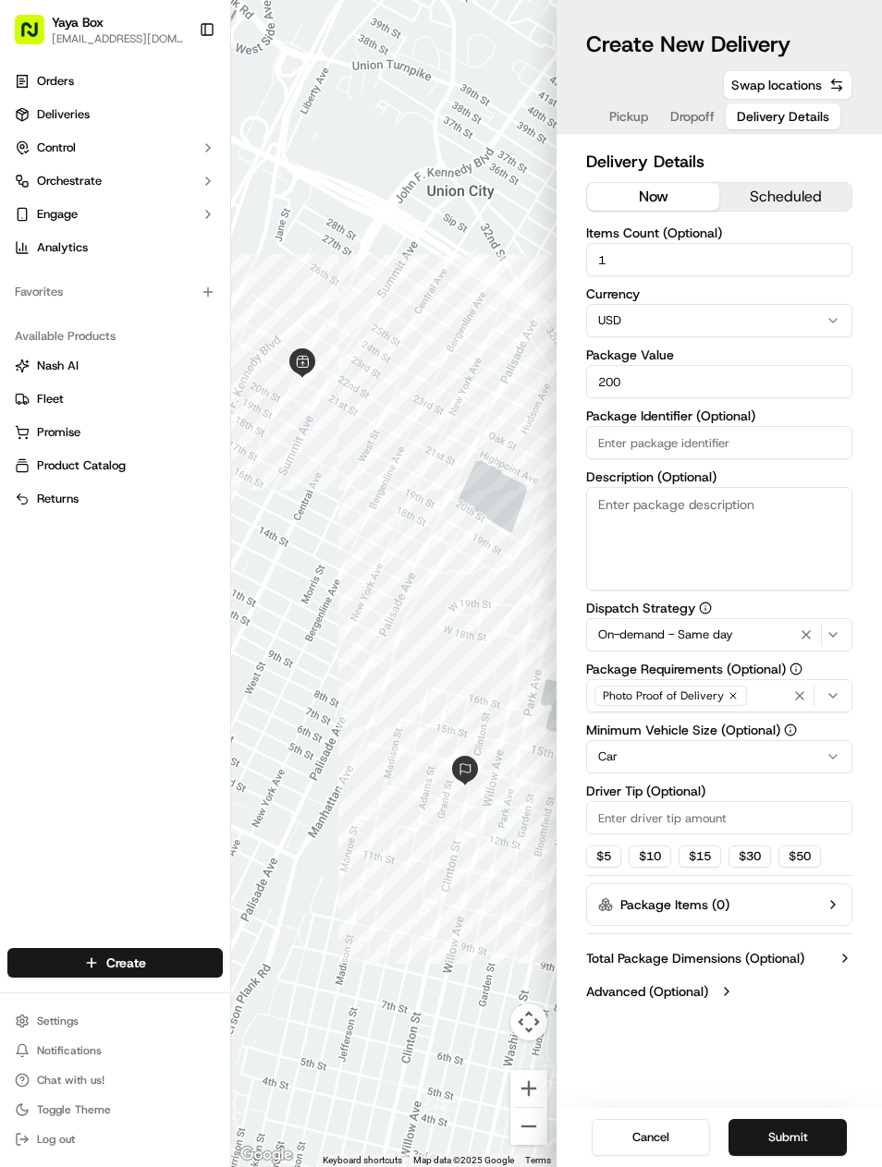
click at [816, 637] on icon "button" at bounding box center [806, 634] width 22 height 15
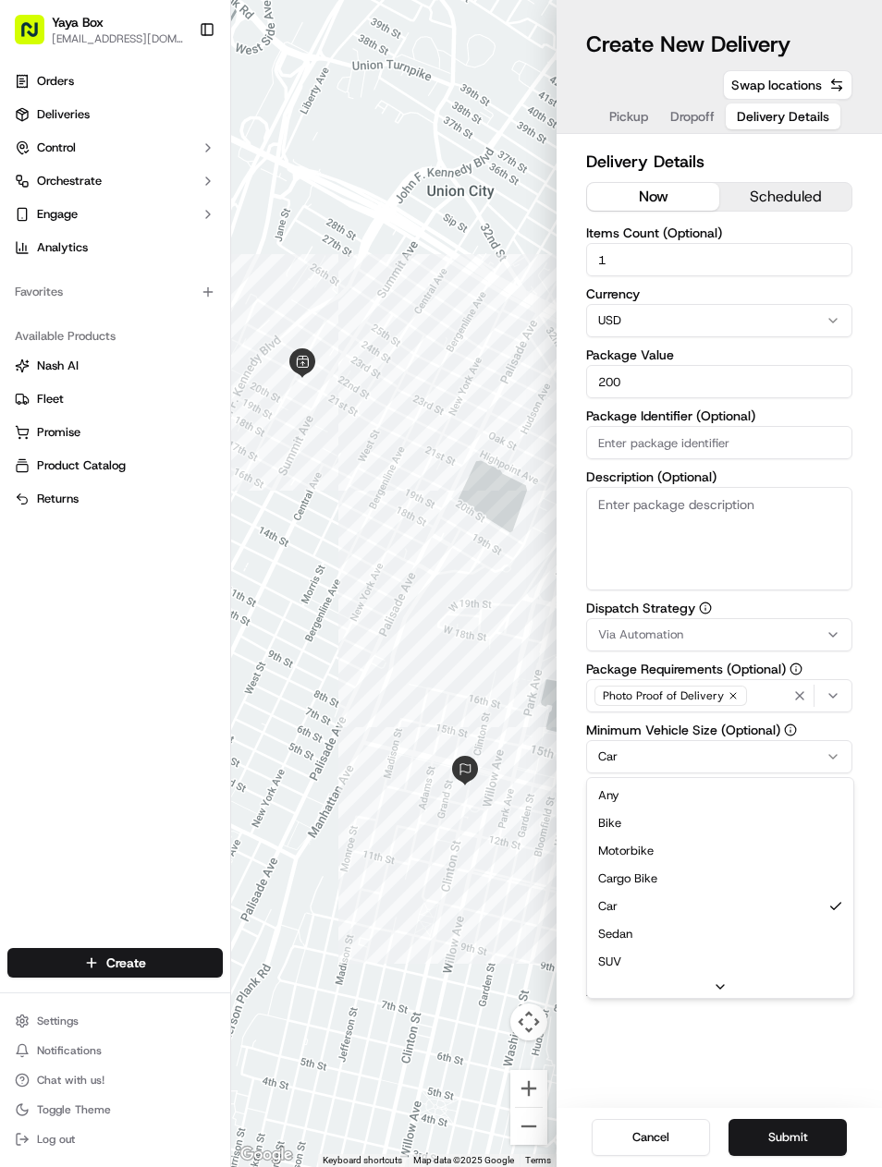
click at [736, 748] on html "Yaya Box [EMAIL_ADDRESS][DOMAIN_NAME] Toggle Sidebar Orders Deliveries Control …" at bounding box center [441, 583] width 882 height 1167
click at [720, 778] on div "Any Bike Motorbike Cargo Bike Car Sedan SUV Pickup Truck Van Large Van Extra La…" at bounding box center [720, 877] width 266 height 198
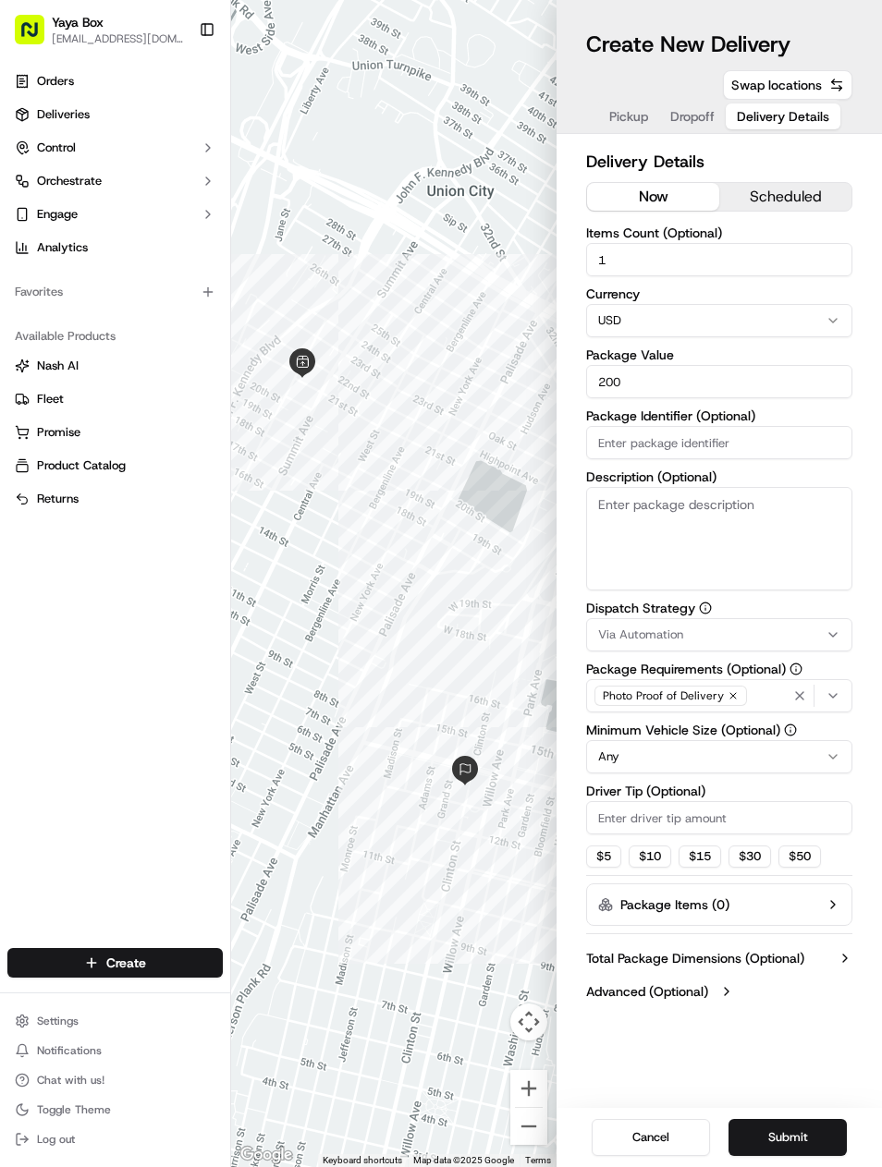
click at [802, 1137] on button "Submit" at bounding box center [787, 1137] width 118 height 37
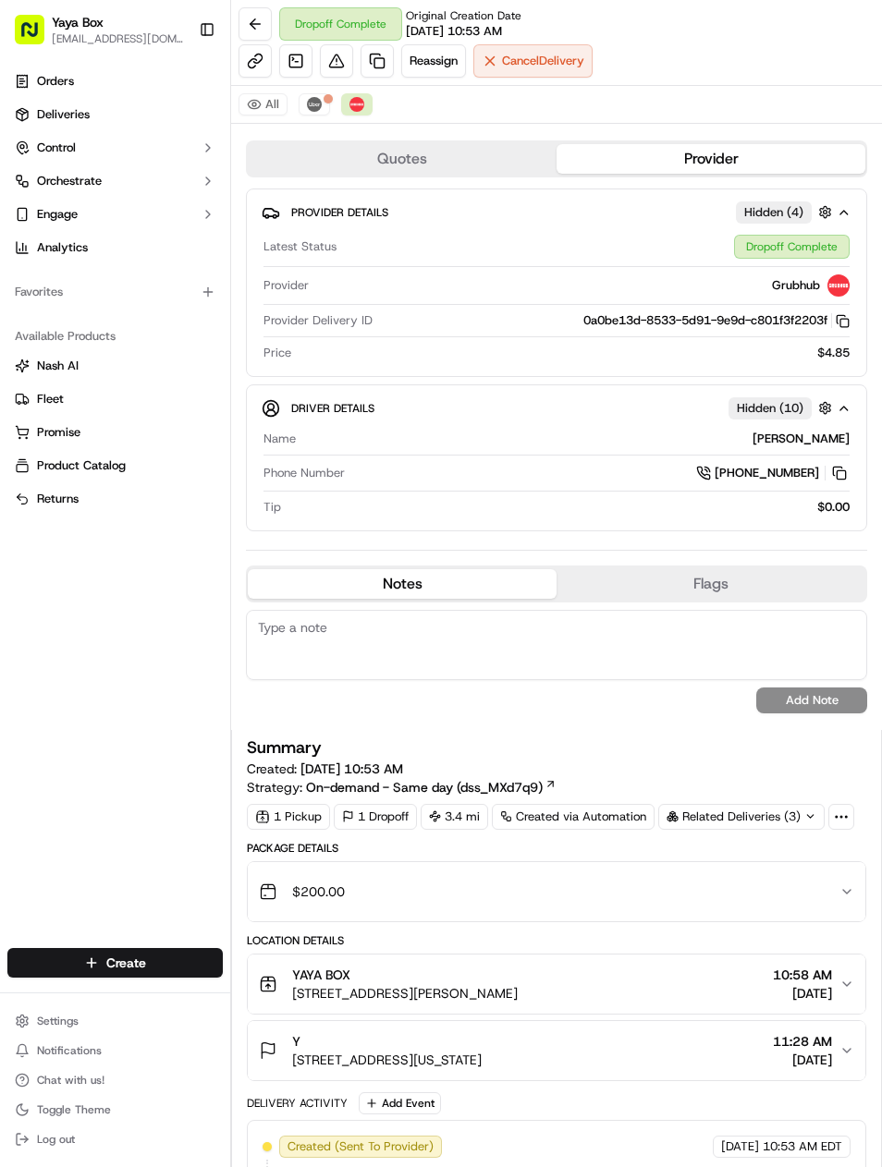
click at [389, 73] on link at bounding box center [376, 60] width 33 height 33
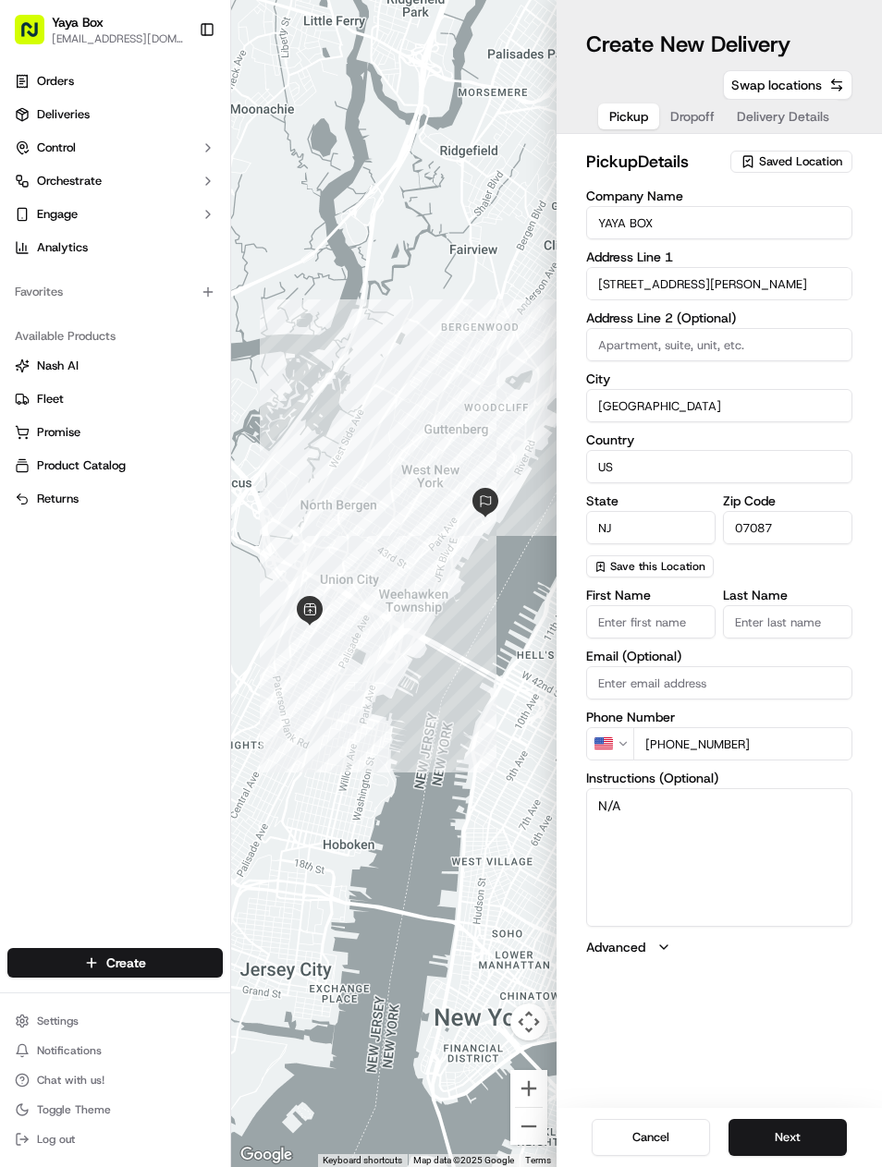
click at [793, 1113] on div "Cancel Next" at bounding box center [718, 1137] width 325 height 59
click at [794, 1127] on button "Next" at bounding box center [787, 1137] width 118 height 37
click at [796, 1125] on button "Next" at bounding box center [787, 1137] width 118 height 37
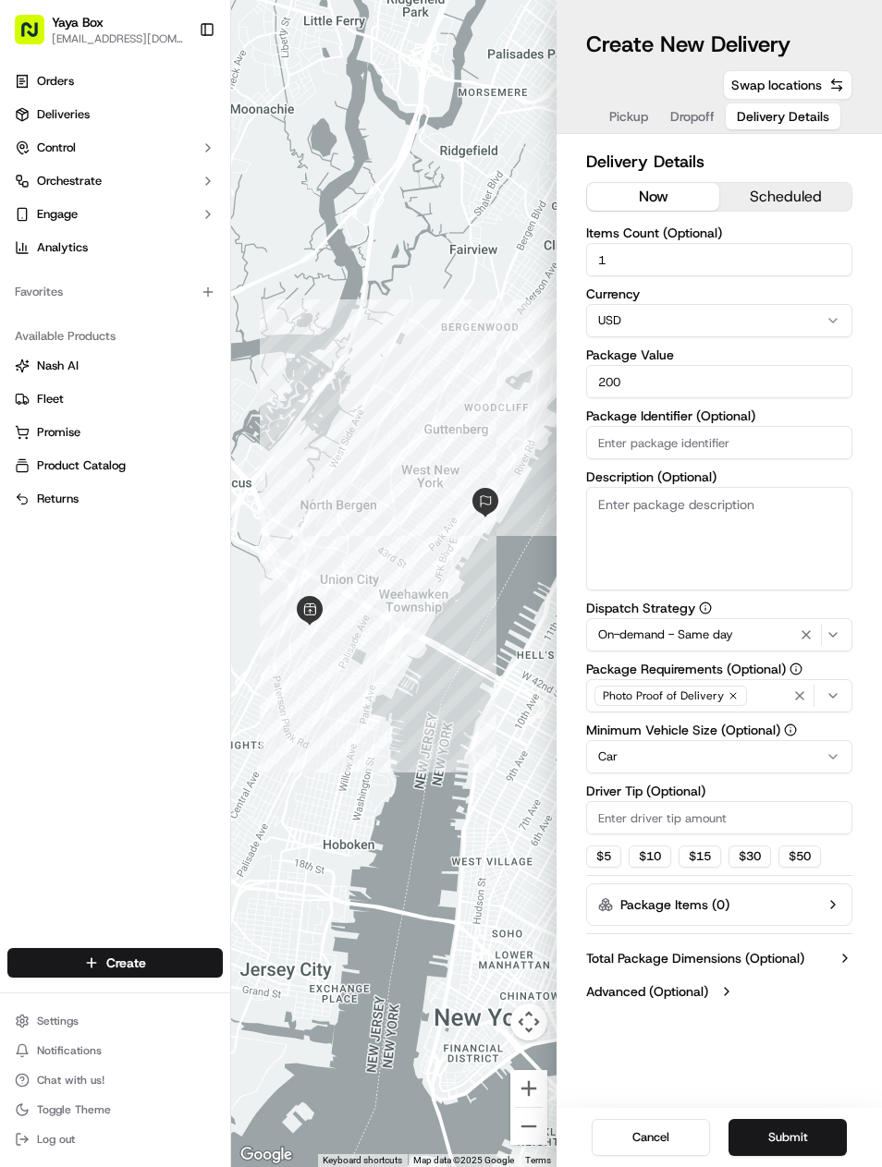
click at [812, 628] on icon "button" at bounding box center [806, 634] width 22 height 15
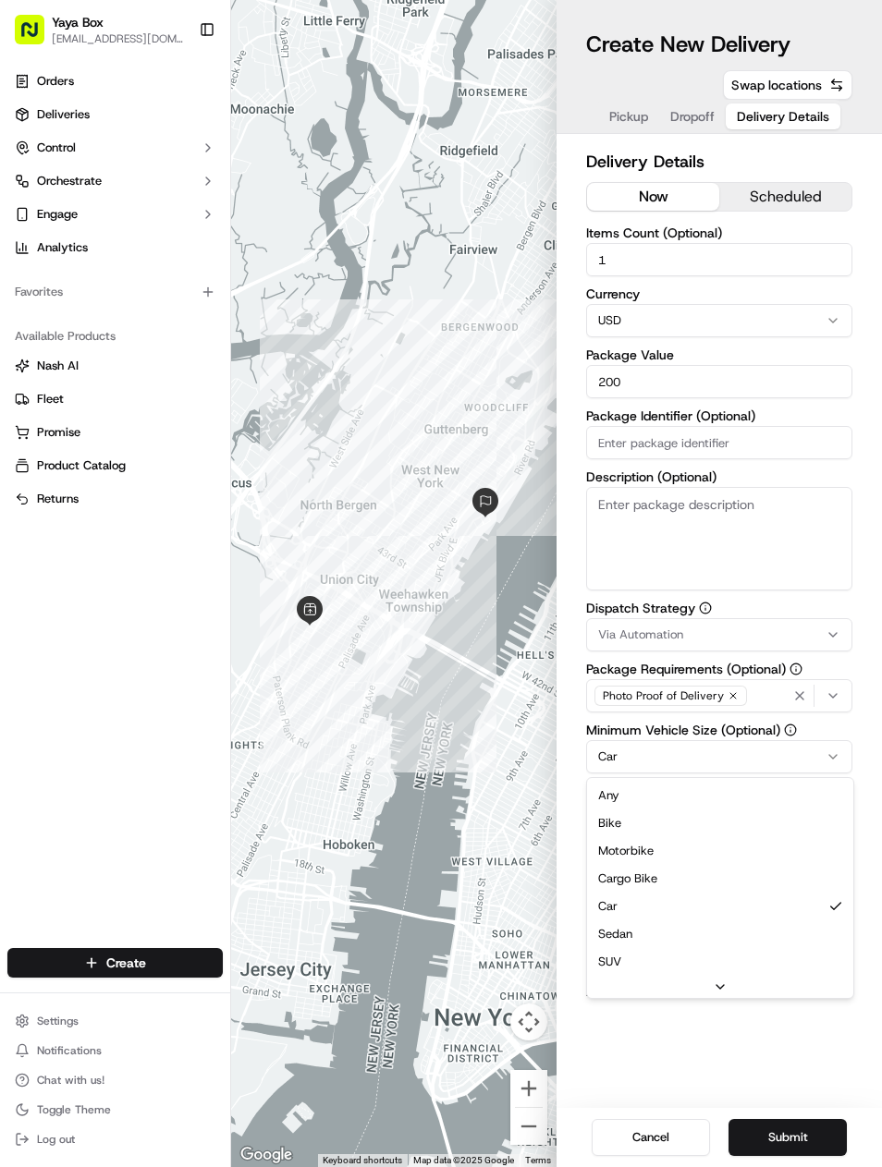
click at [753, 763] on html "Yaya Box yayaliciousjc@gmail.com Toggle Sidebar Orders Deliveries Control Orche…" at bounding box center [441, 583] width 882 height 1167
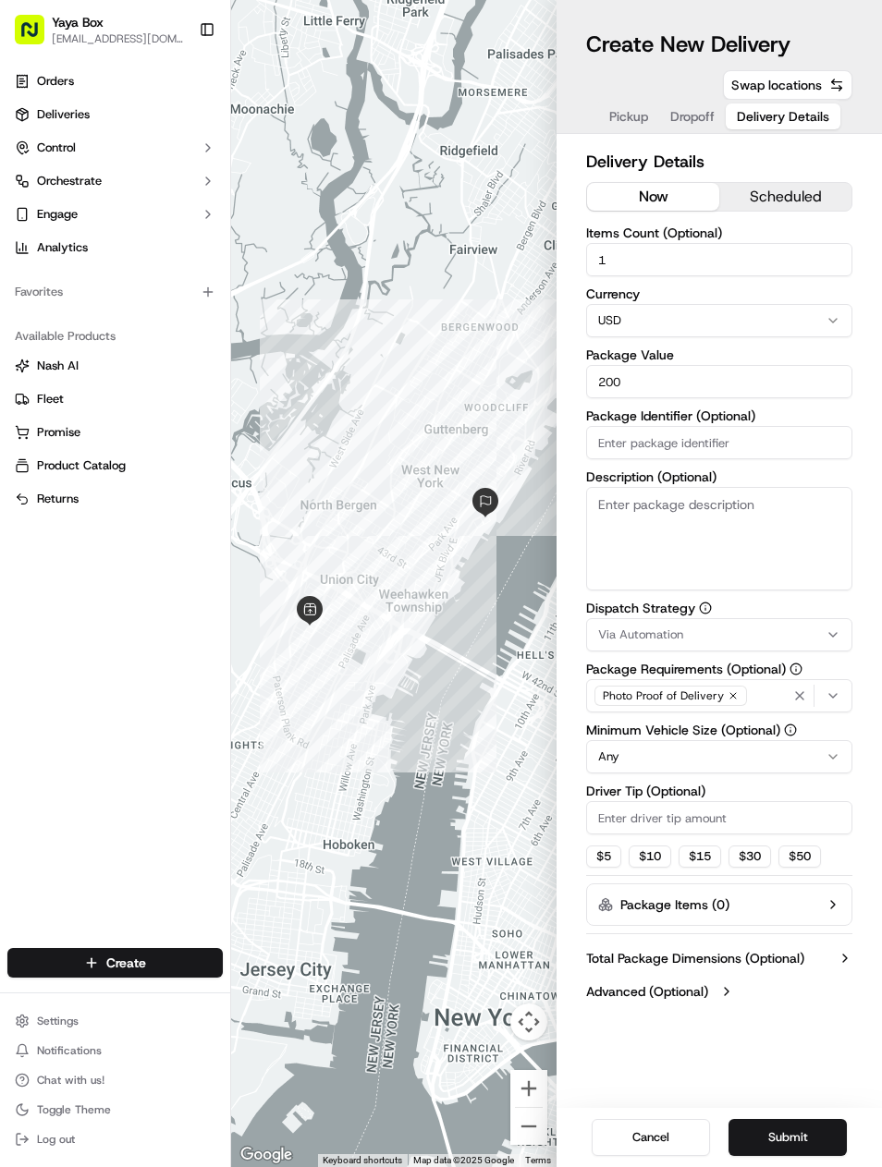
click at [807, 1155] on button "Submit" at bounding box center [787, 1137] width 118 height 37
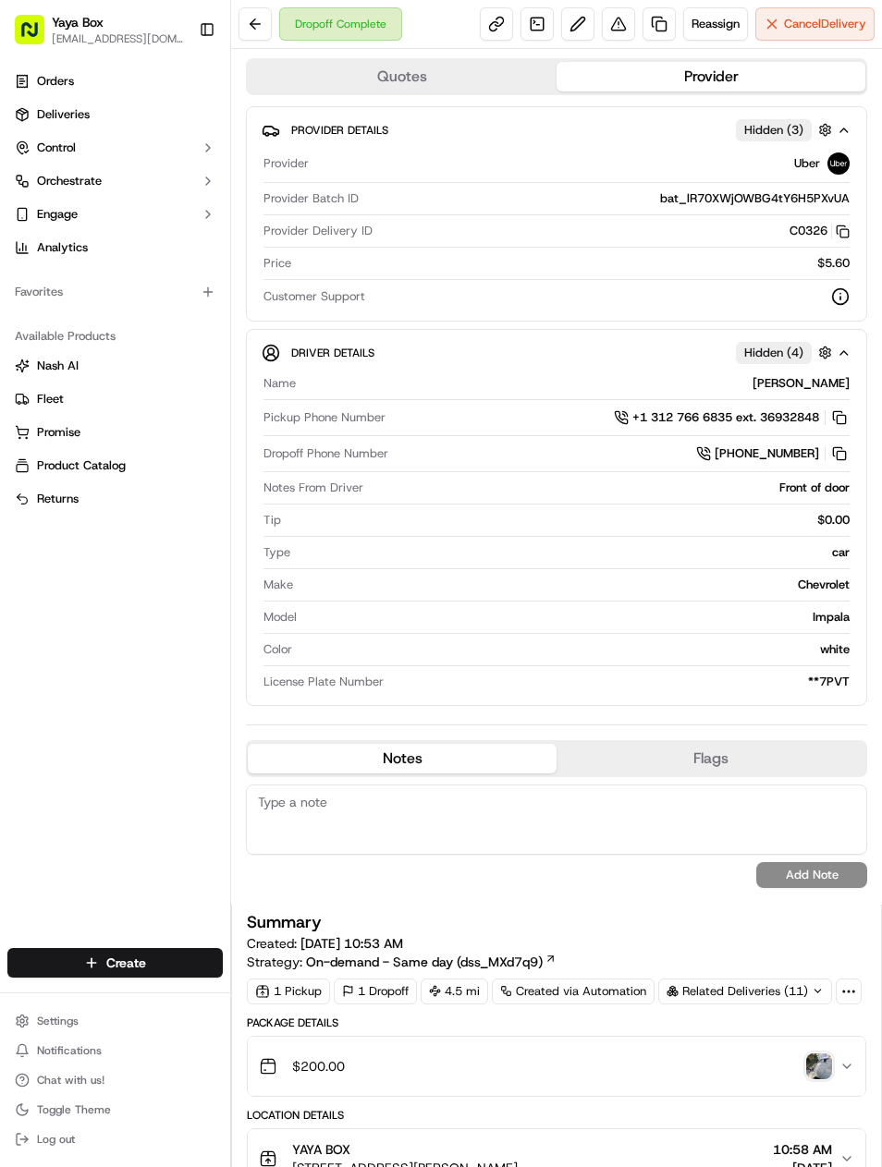
click at [665, 11] on link at bounding box center [658, 23] width 33 height 33
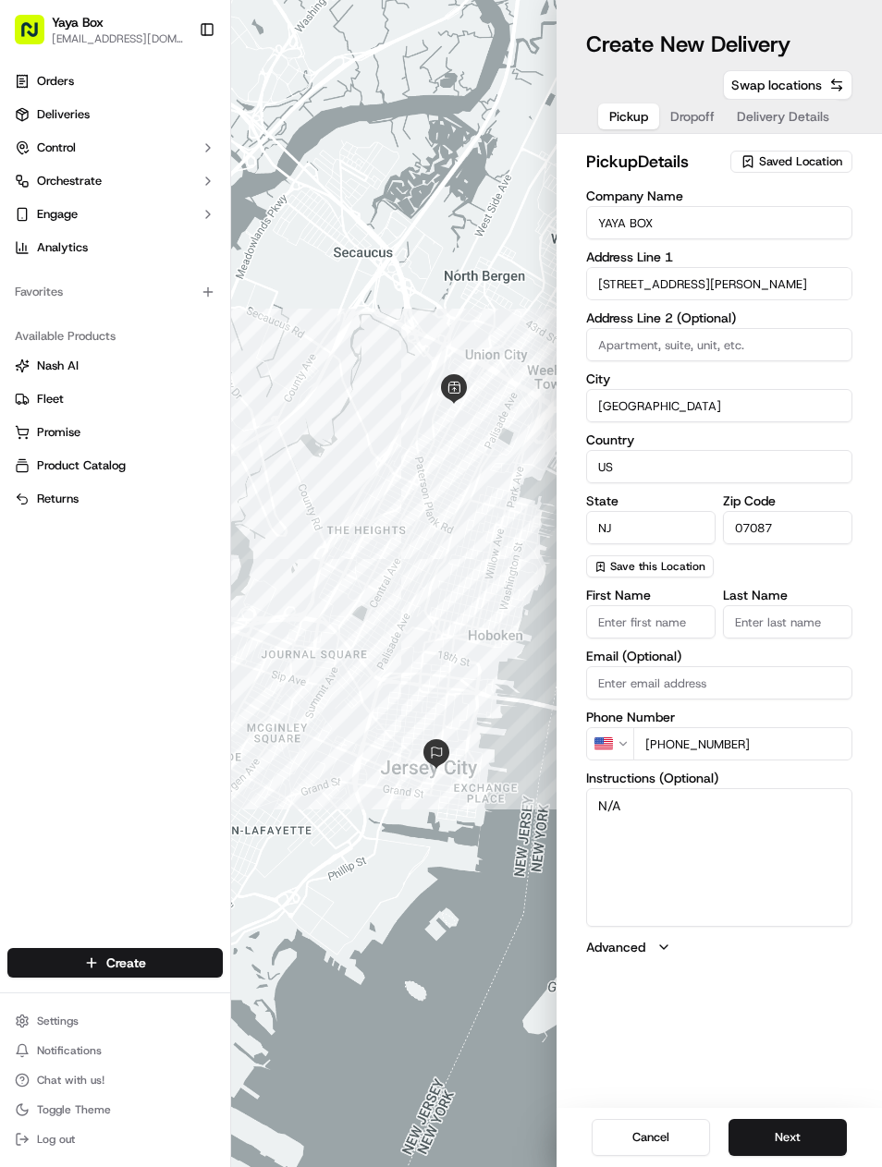
click at [784, 1124] on button "Next" at bounding box center [787, 1137] width 118 height 37
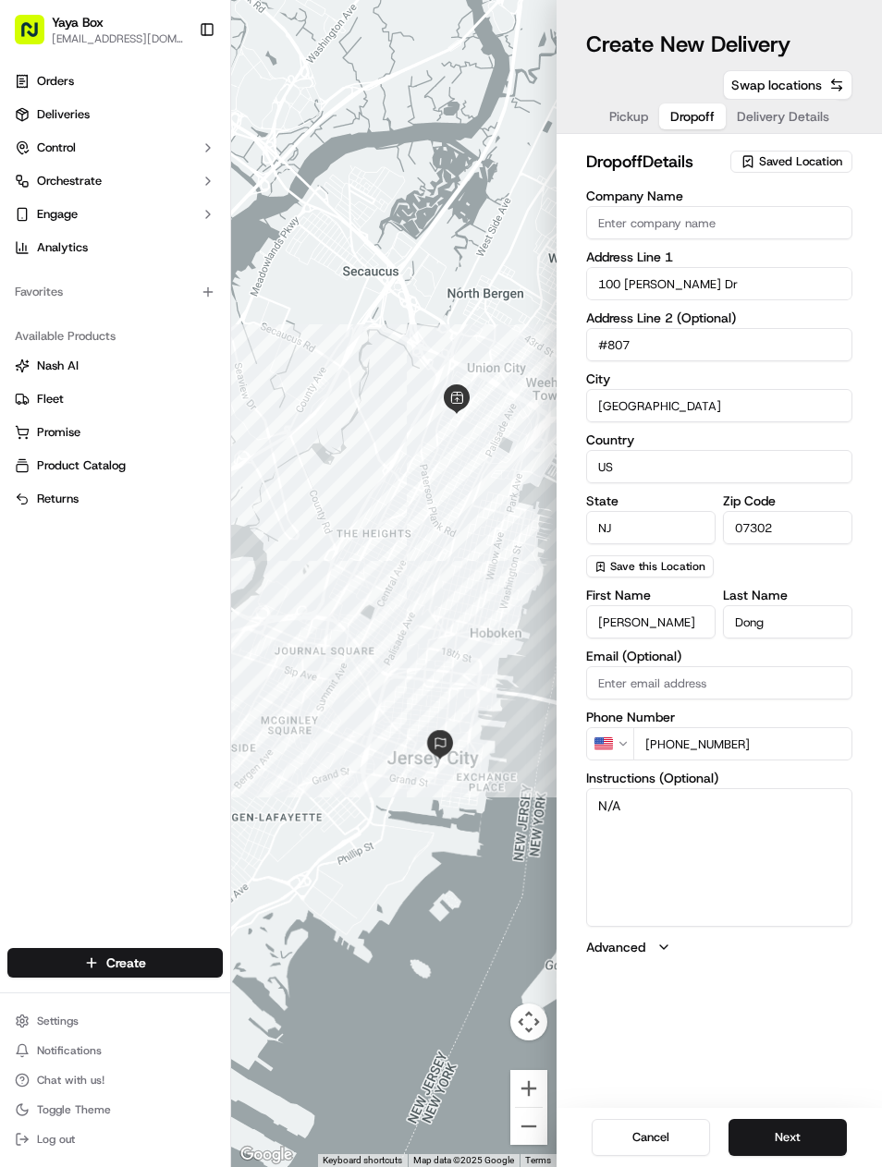
click at [782, 1123] on button "Next" at bounding box center [787, 1137] width 118 height 37
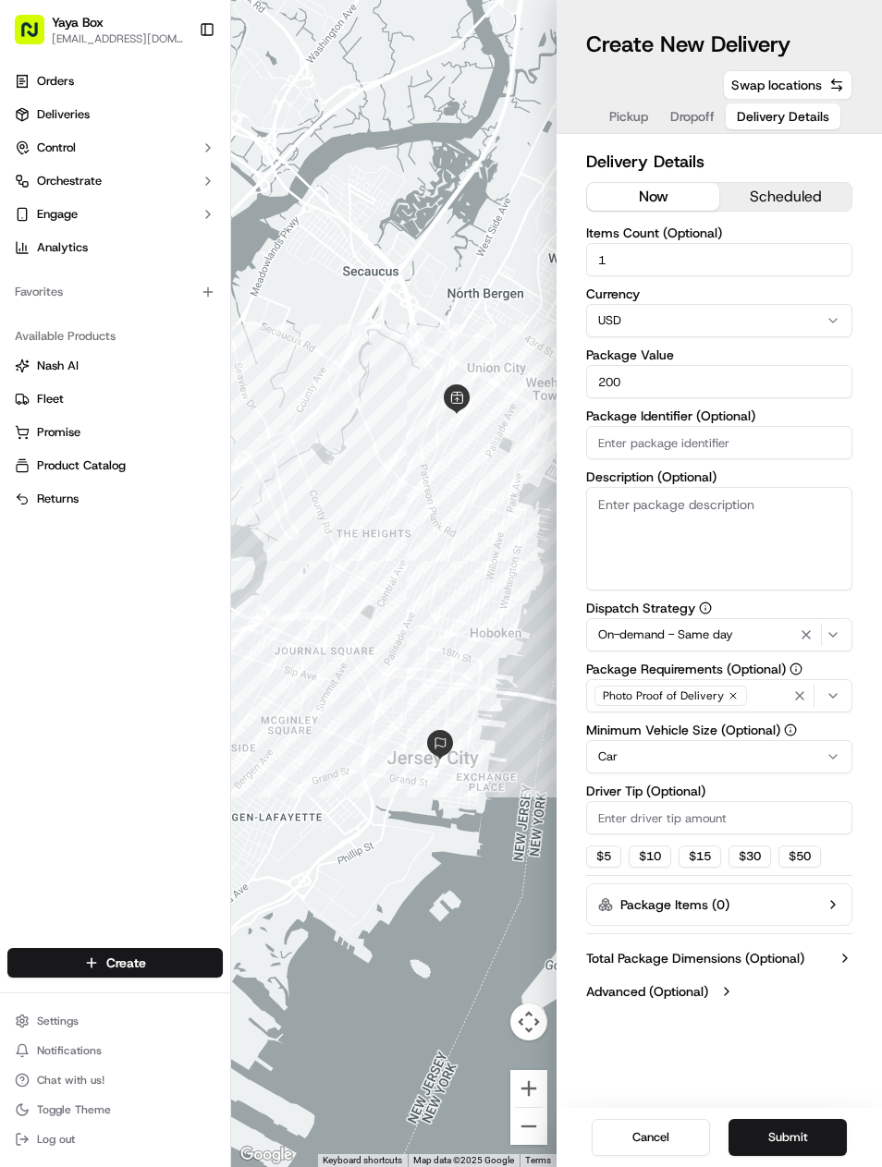
click at [805, 636] on icon "button" at bounding box center [805, 634] width 7 height 7
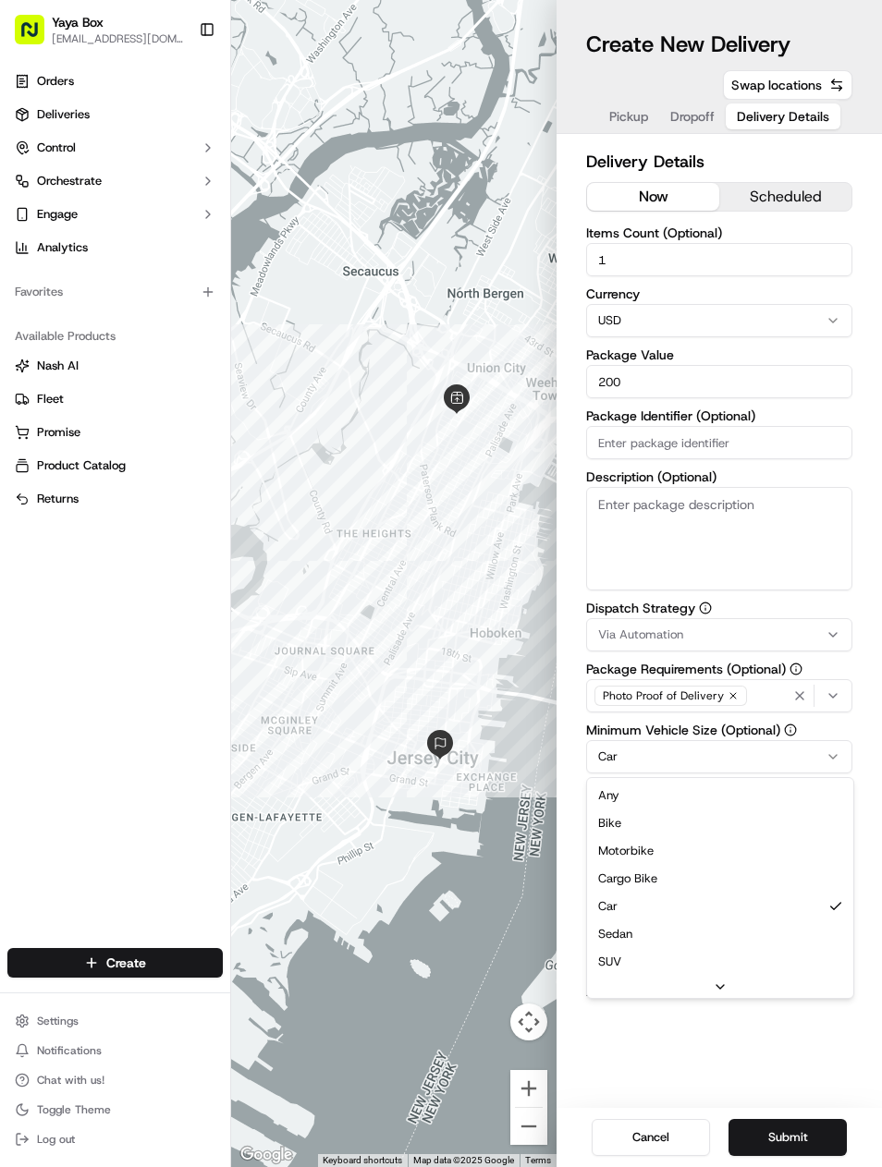
click at [728, 760] on html "Yaya Box yayaliciousjc@gmail.com Toggle Sidebar Orders Deliveries Control Orche…" at bounding box center [441, 583] width 882 height 1167
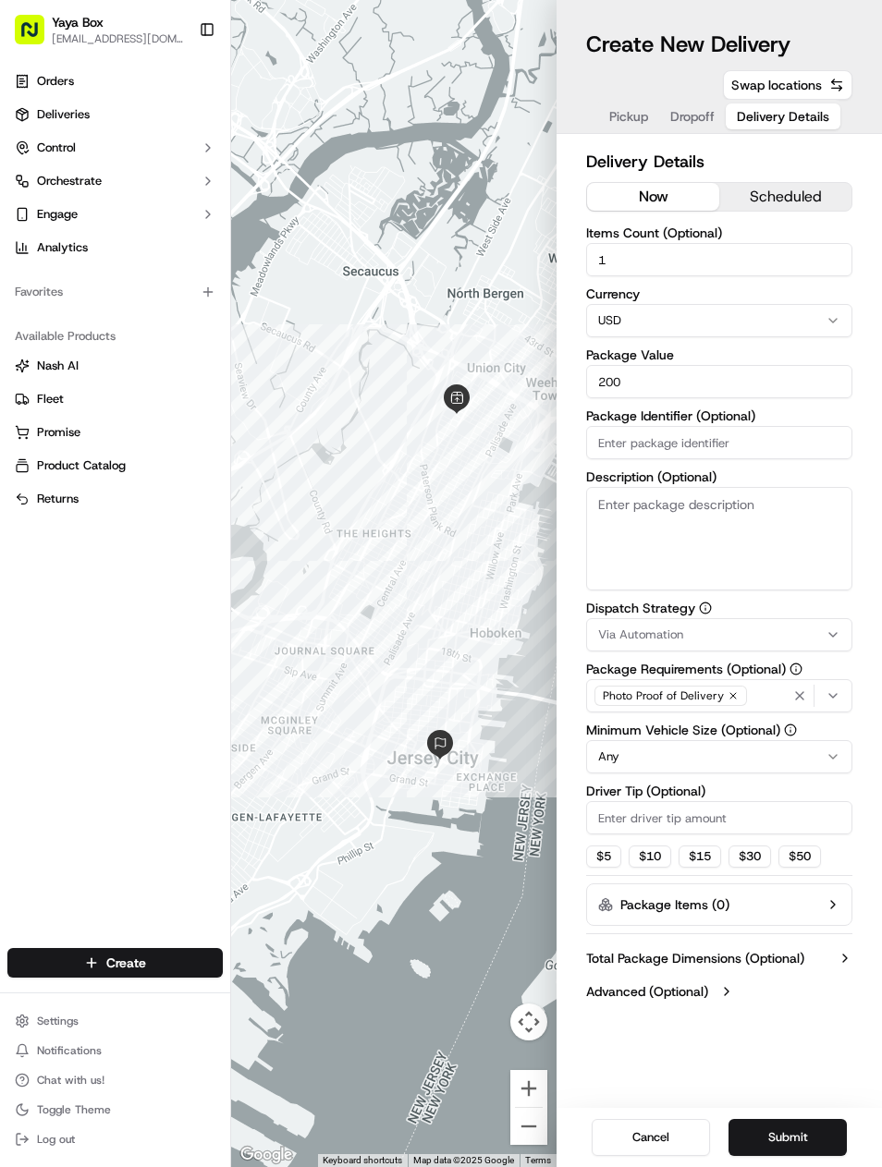
click at [784, 1114] on div "Cancel Submit" at bounding box center [718, 1137] width 325 height 59
click at [801, 1133] on button "Submit" at bounding box center [787, 1137] width 118 height 37
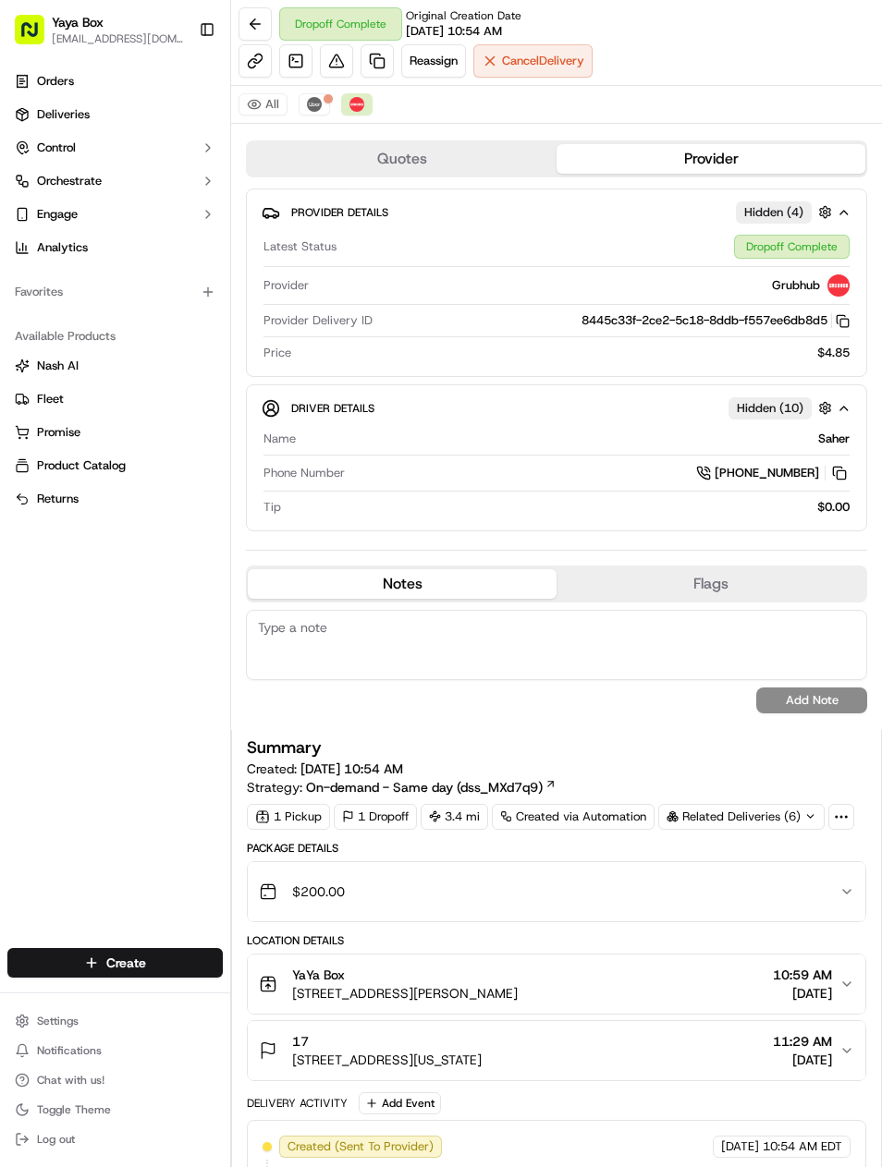
click at [380, 73] on link at bounding box center [376, 60] width 33 height 33
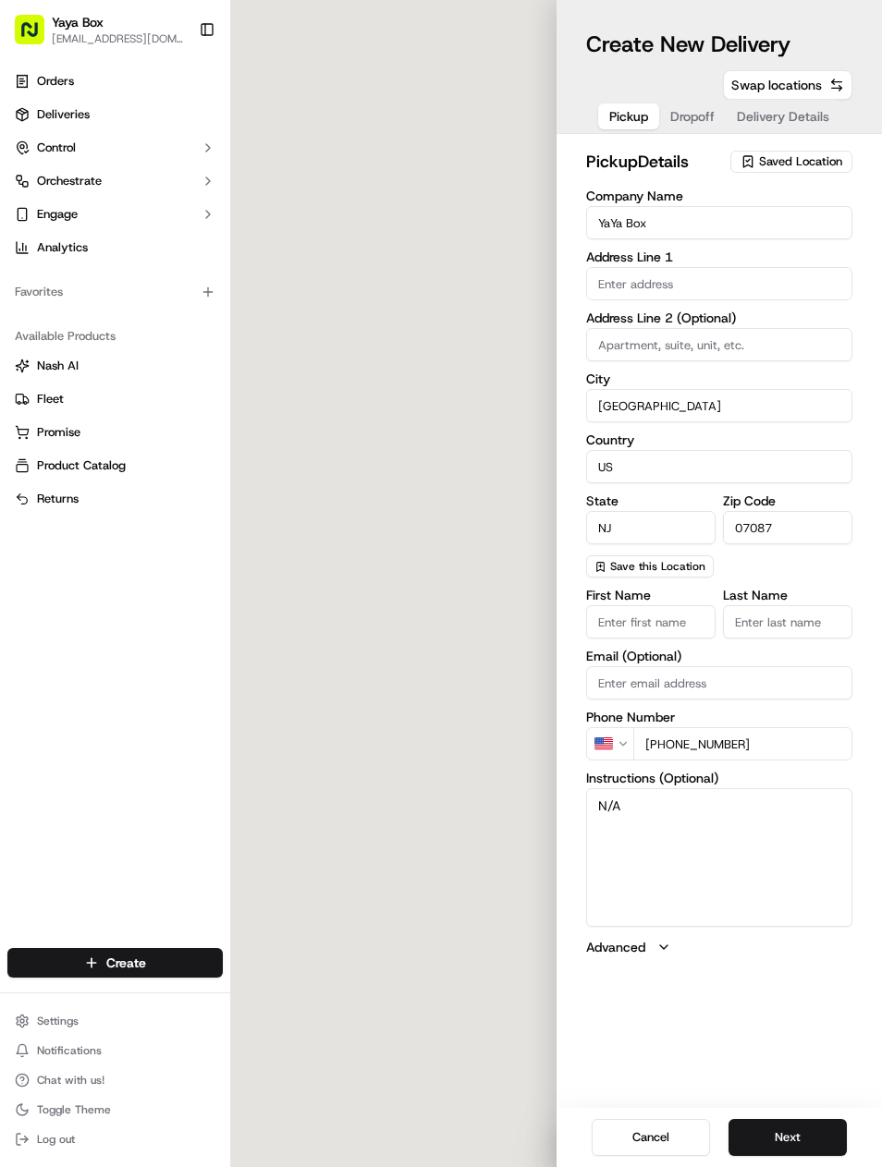
type input "[STREET_ADDRESS][PERSON_NAME]"
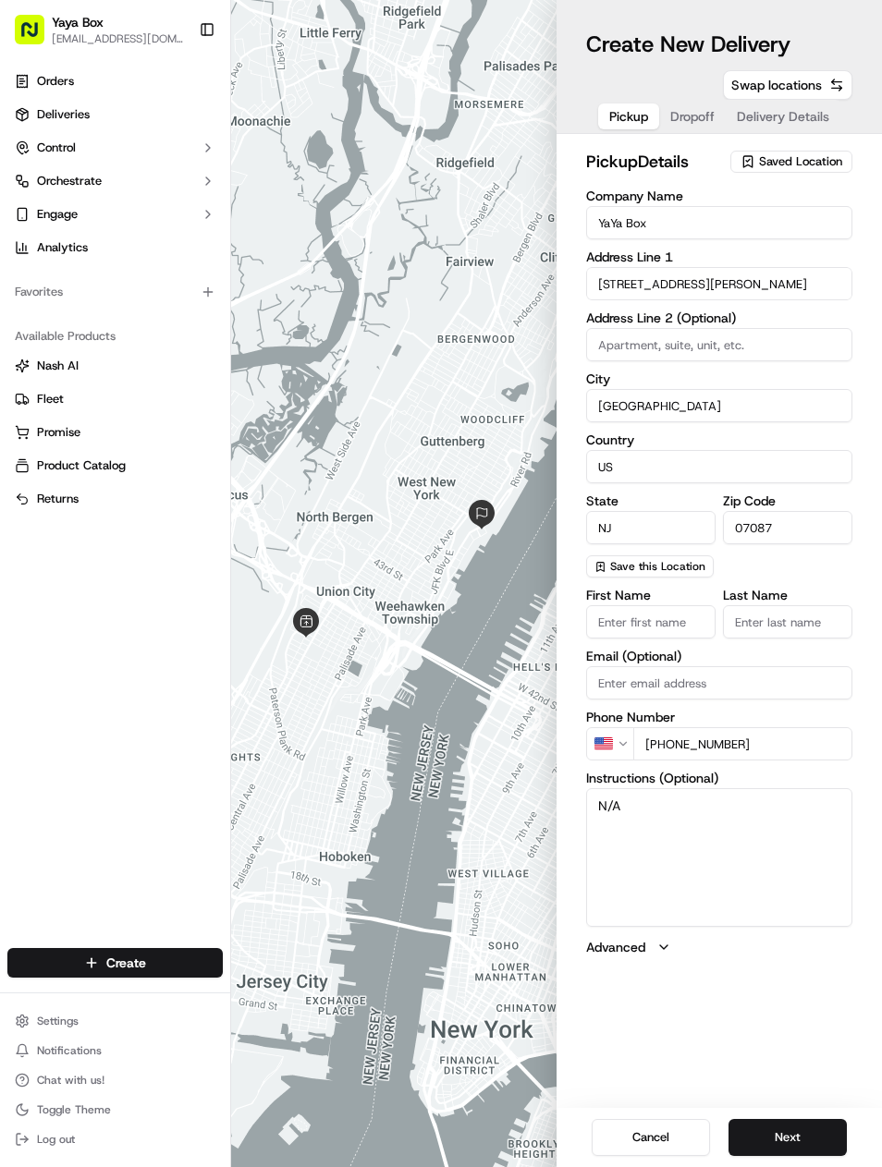
click at [796, 1123] on button "Next" at bounding box center [787, 1137] width 118 height 37
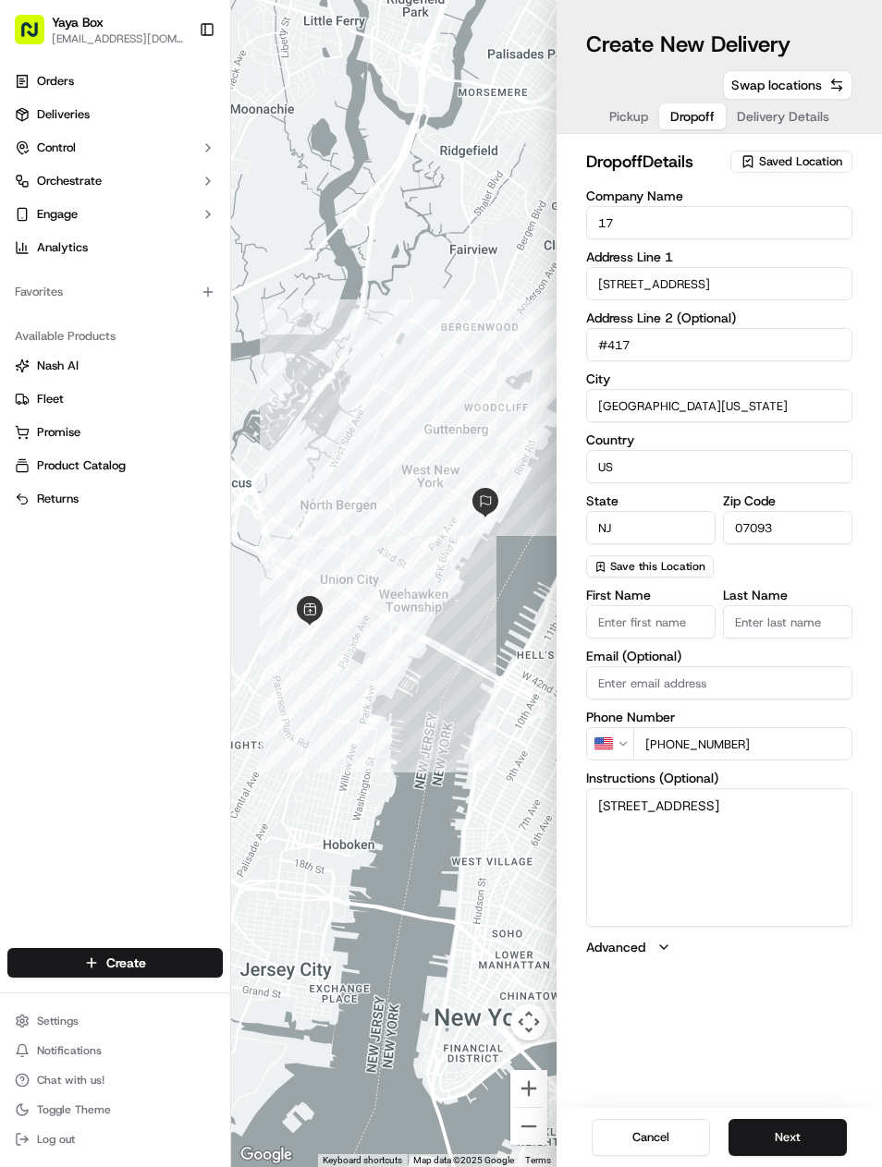
click at [793, 1113] on div "Cancel Next" at bounding box center [718, 1137] width 325 height 59
click at [807, 1152] on button "Next" at bounding box center [787, 1137] width 118 height 37
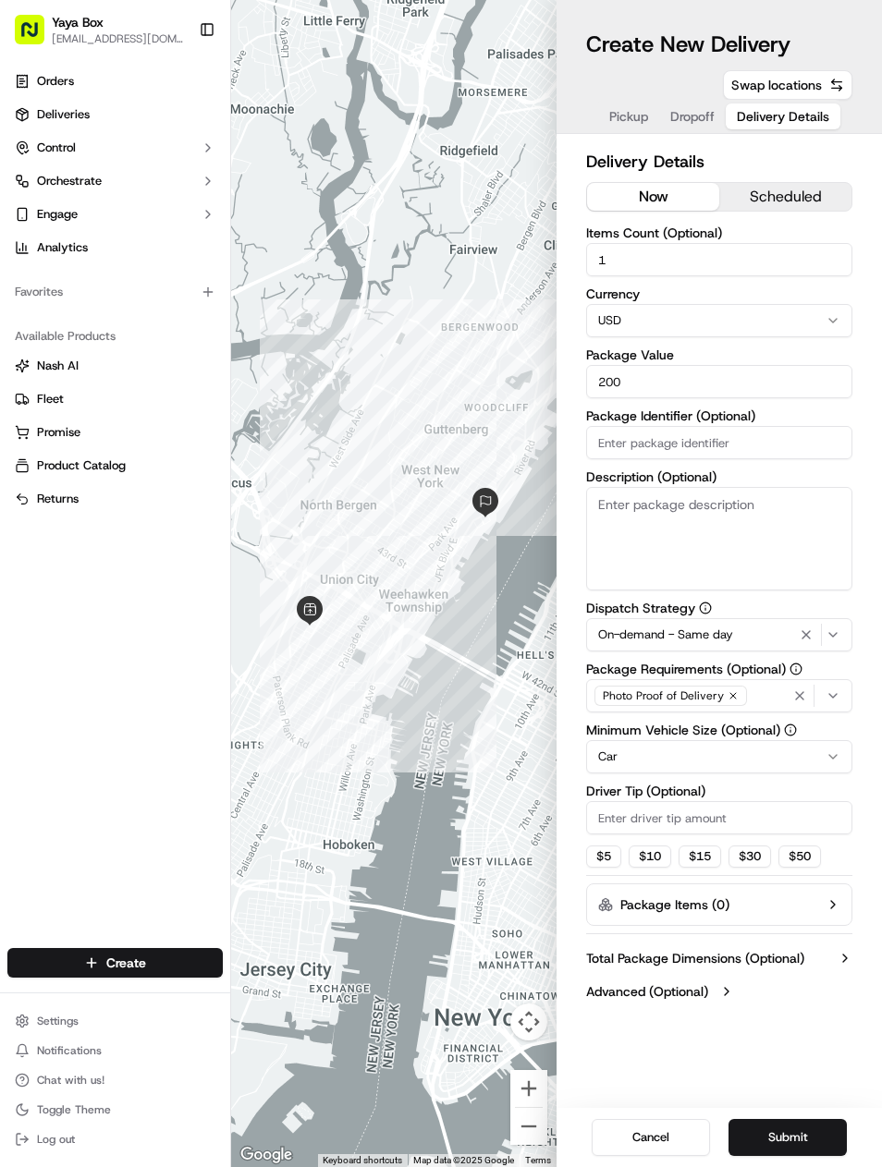
click at [809, 637] on icon "button" at bounding box center [806, 634] width 22 height 15
click at [845, 637] on div "Via Automation" at bounding box center [718, 634] width 257 height 17
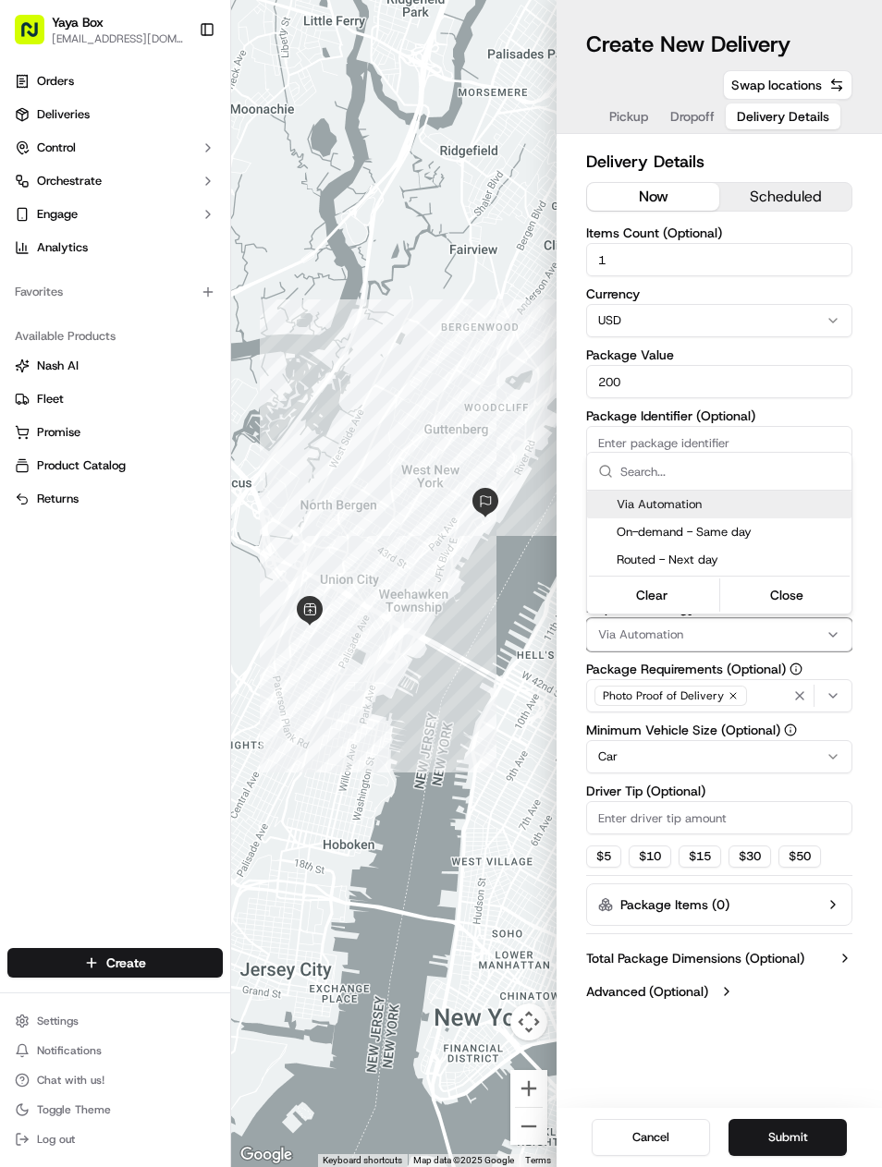
click at [816, 372] on html "Yaya Box yayaliciousjc@gmail.com Toggle Sidebar Orders Deliveries Control Orche…" at bounding box center [441, 583] width 882 height 1167
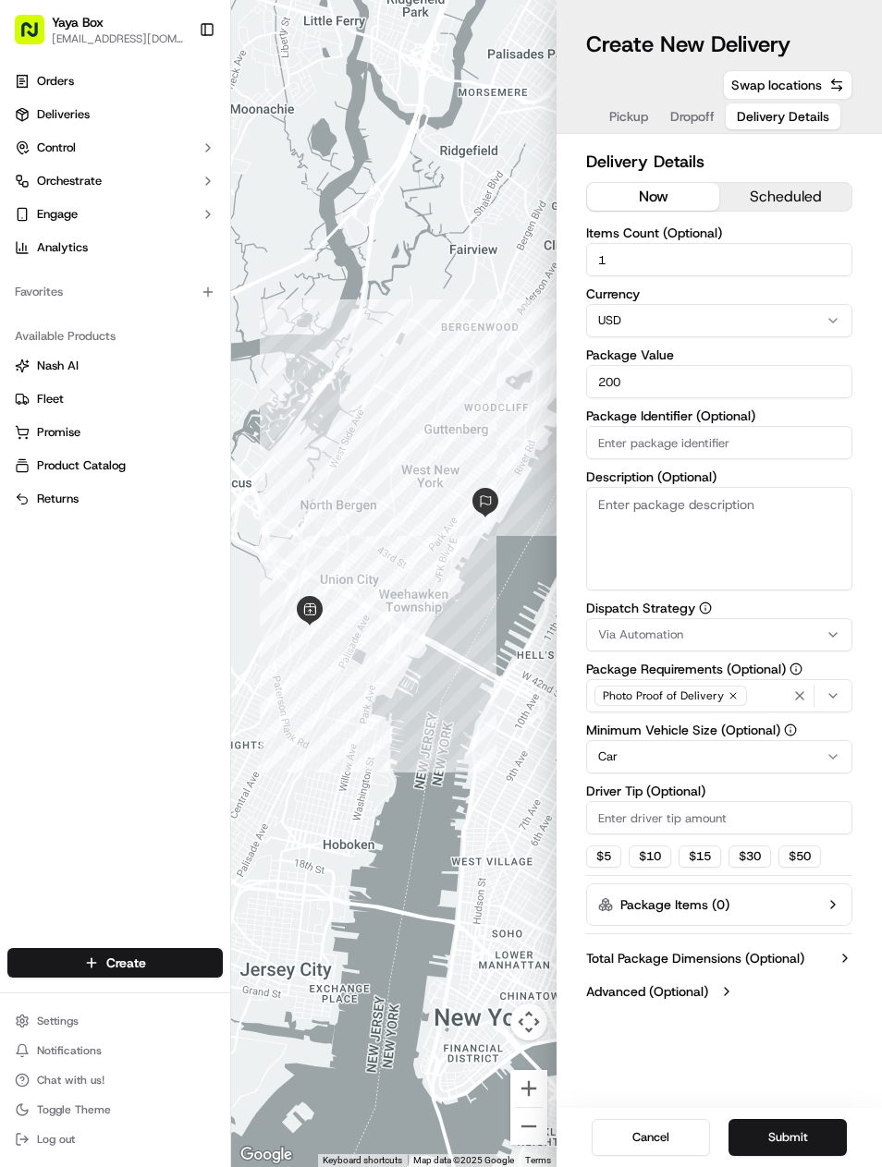
click at [821, 761] on html "Yaya Box yayaliciousjc@gmail.com Toggle Sidebar Orders Deliveries Control Orche…" at bounding box center [441, 583] width 882 height 1167
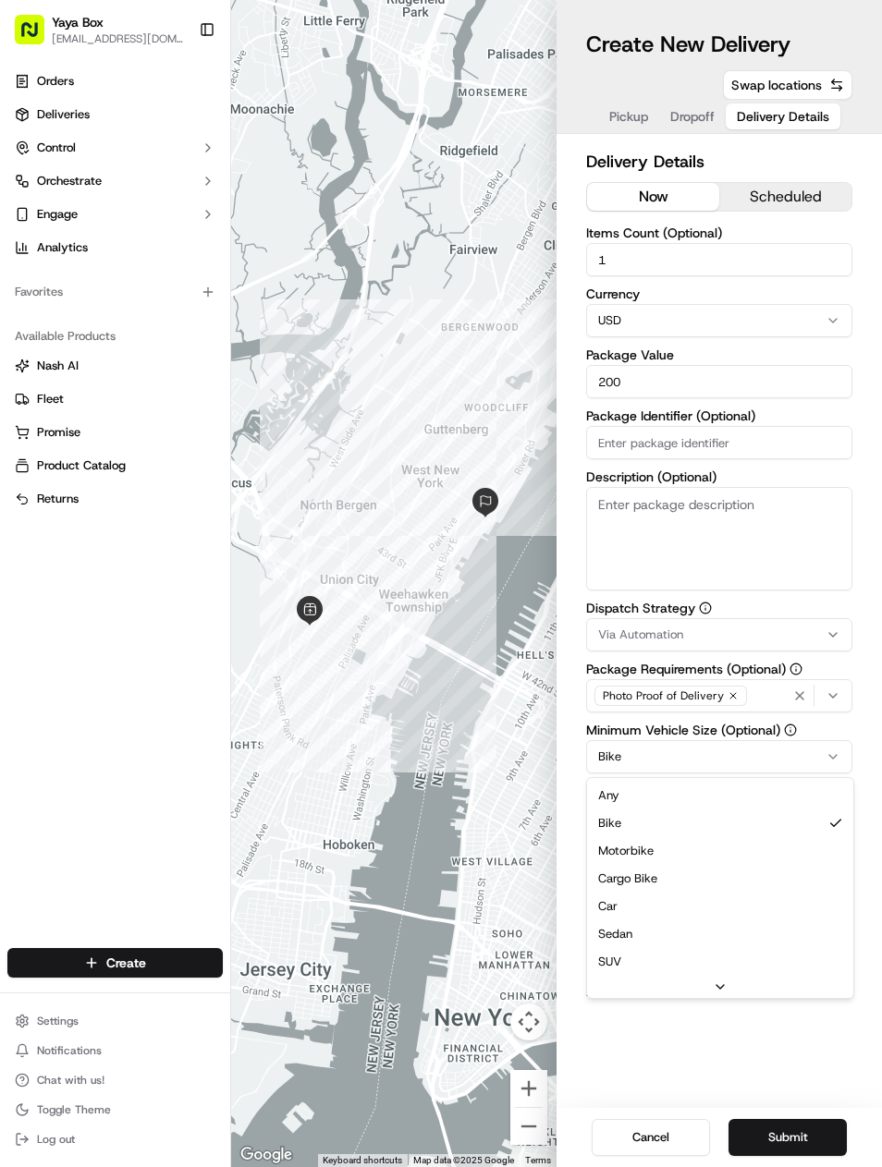
click at [774, 760] on html "Yaya Box yayaliciousjc@gmail.com Toggle Sidebar Orders Deliveries Control Orche…" at bounding box center [441, 583] width 882 height 1167
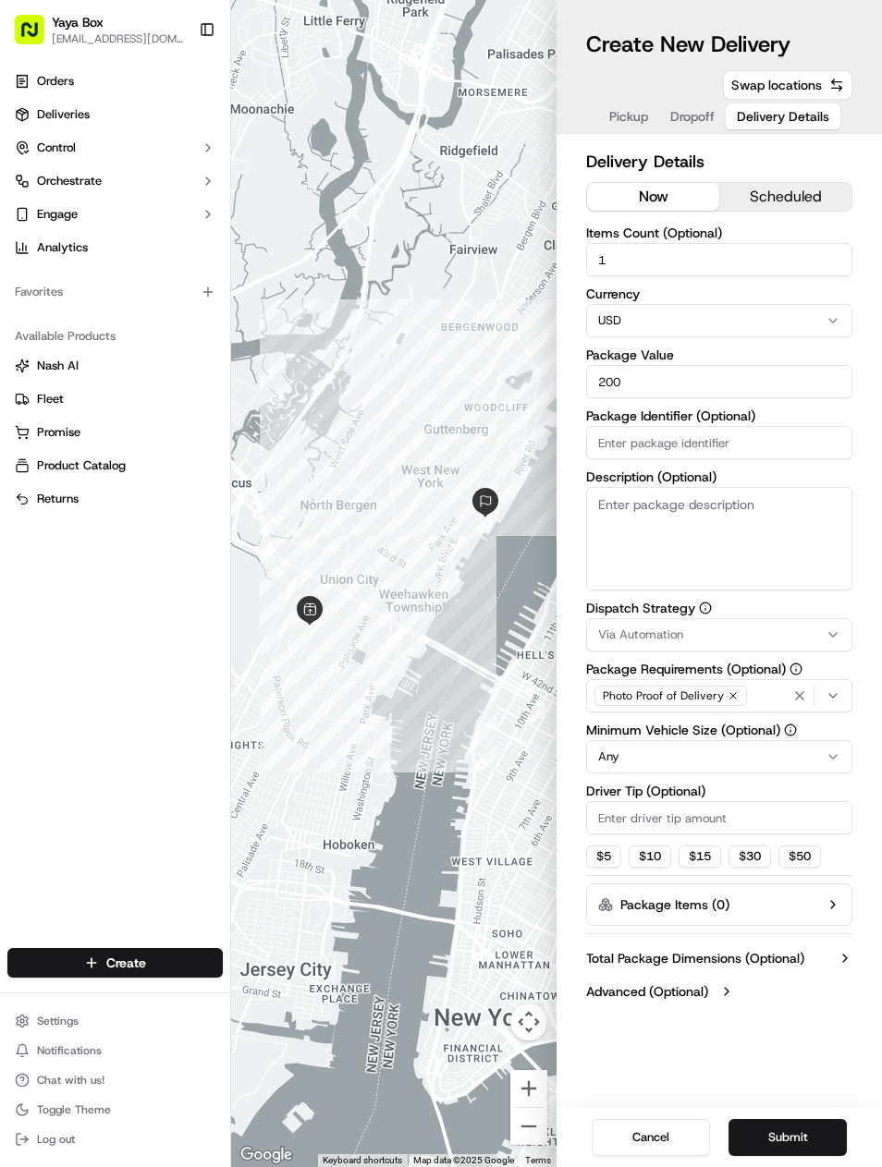
click at [821, 1132] on button "Submit" at bounding box center [787, 1137] width 118 height 37
click at [800, 1125] on div "Cancel Submit" at bounding box center [718, 1137] width 325 height 59
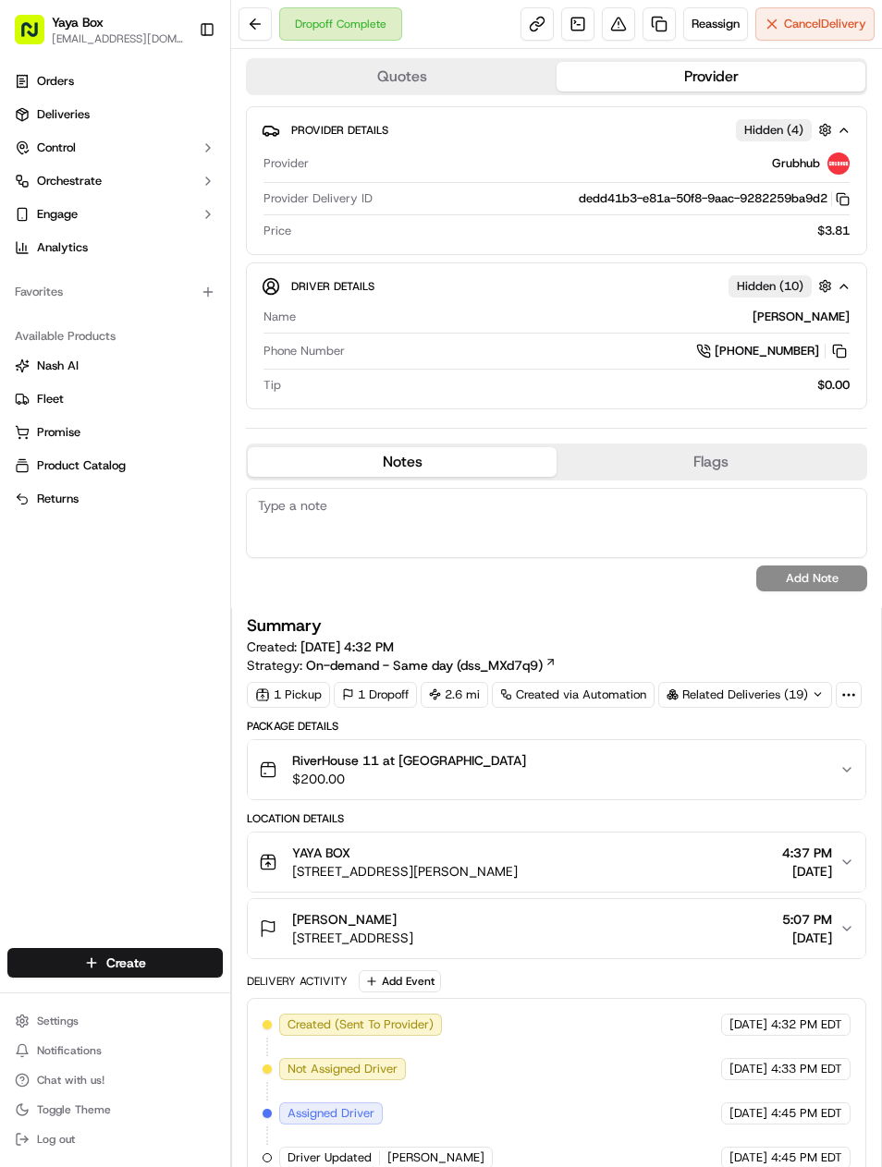
click at [654, 26] on link at bounding box center [658, 23] width 33 height 33
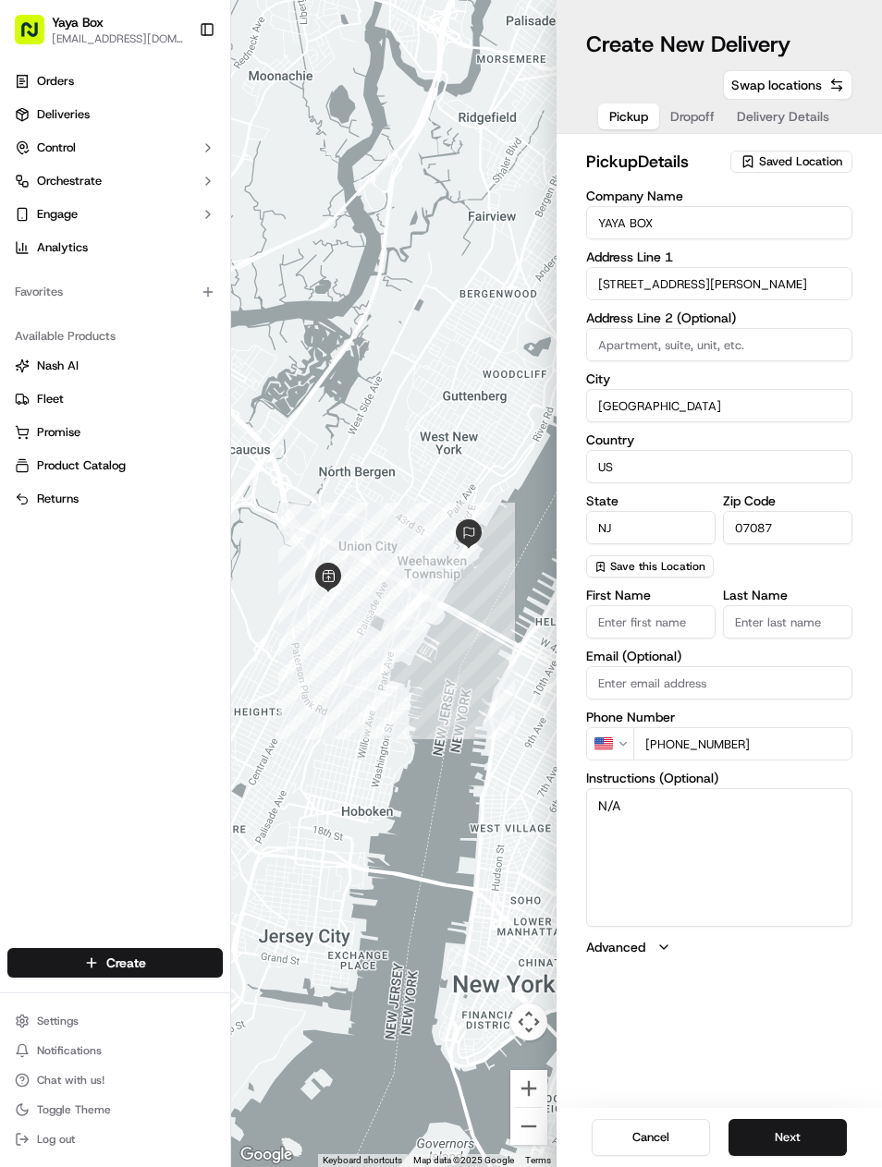
click at [782, 1129] on button "Next" at bounding box center [787, 1137] width 118 height 37
click at [790, 1122] on button "Next" at bounding box center [787, 1137] width 118 height 37
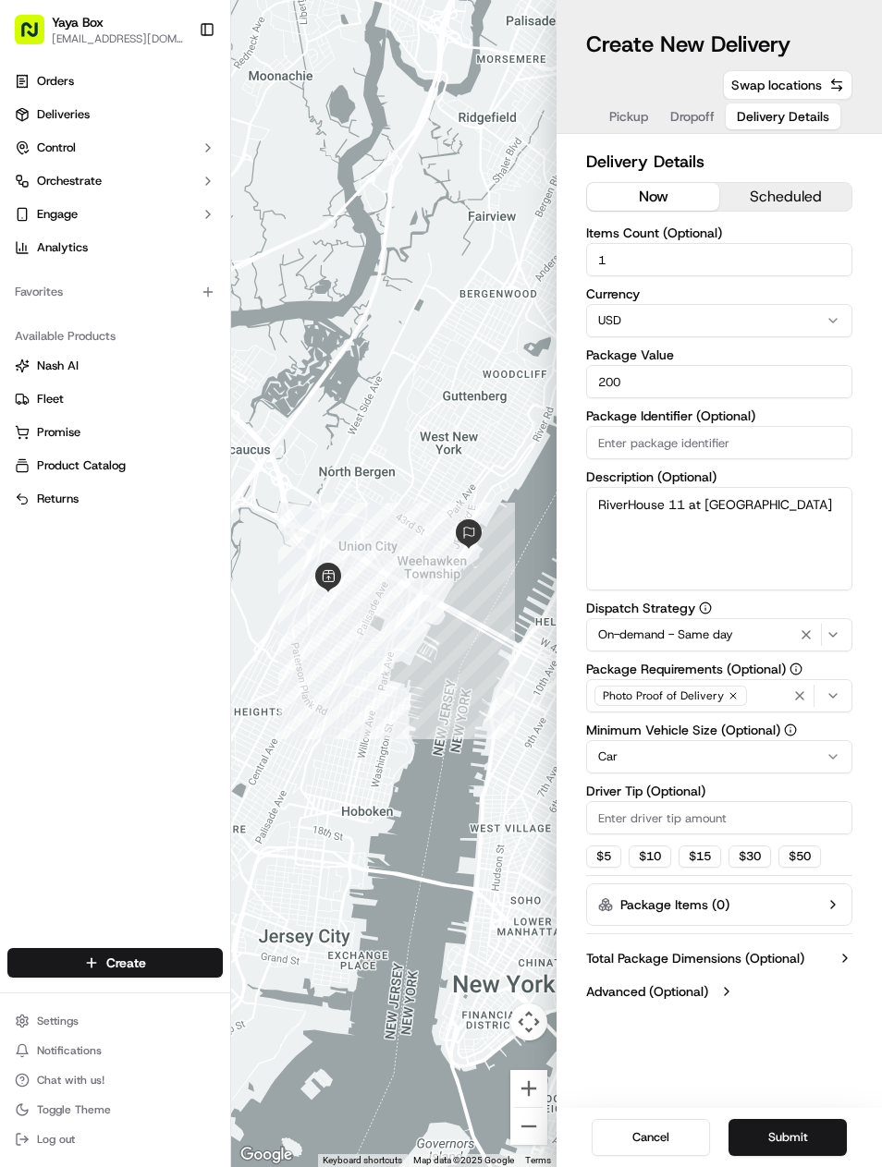
click at [804, 634] on icon "button" at bounding box center [806, 634] width 22 height 15
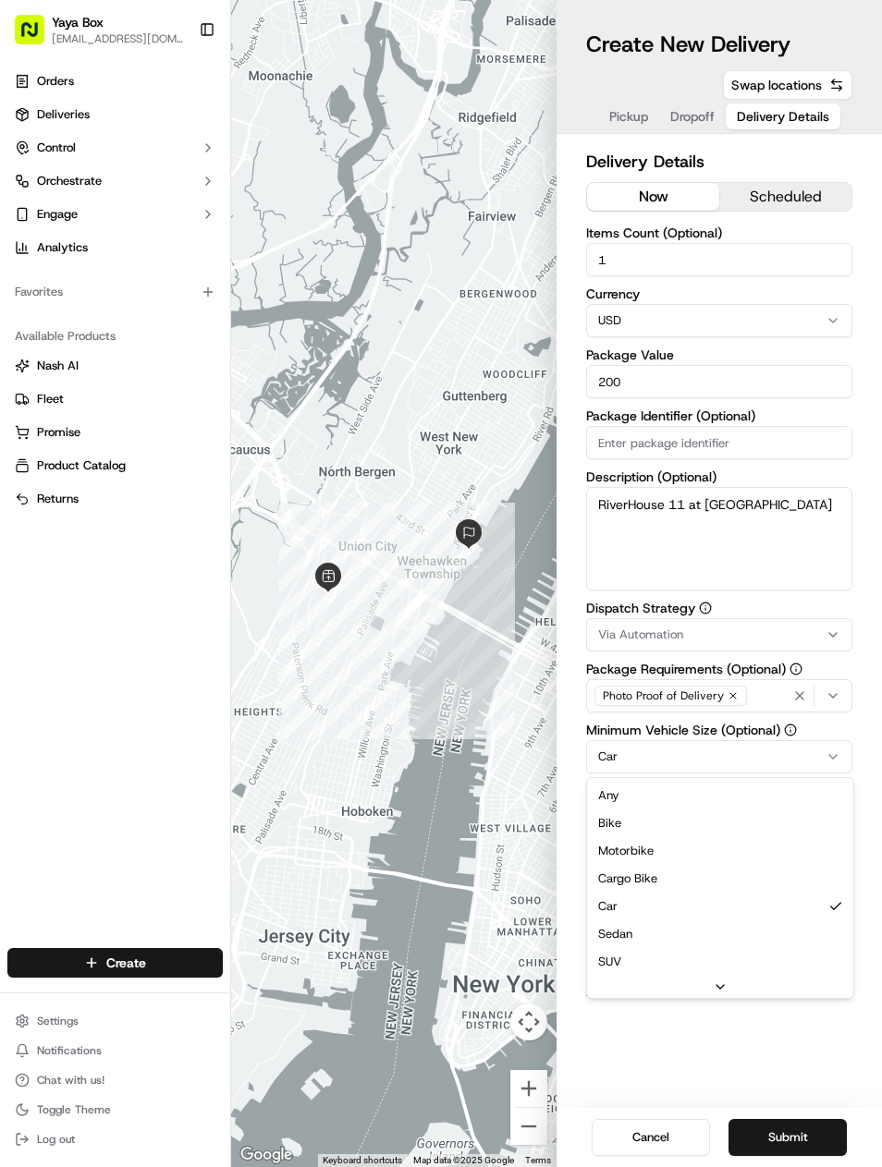
click at [750, 753] on html "Yaya Box [EMAIL_ADDRESS][DOMAIN_NAME] Toggle Sidebar Orders Deliveries Control …" at bounding box center [441, 583] width 882 height 1167
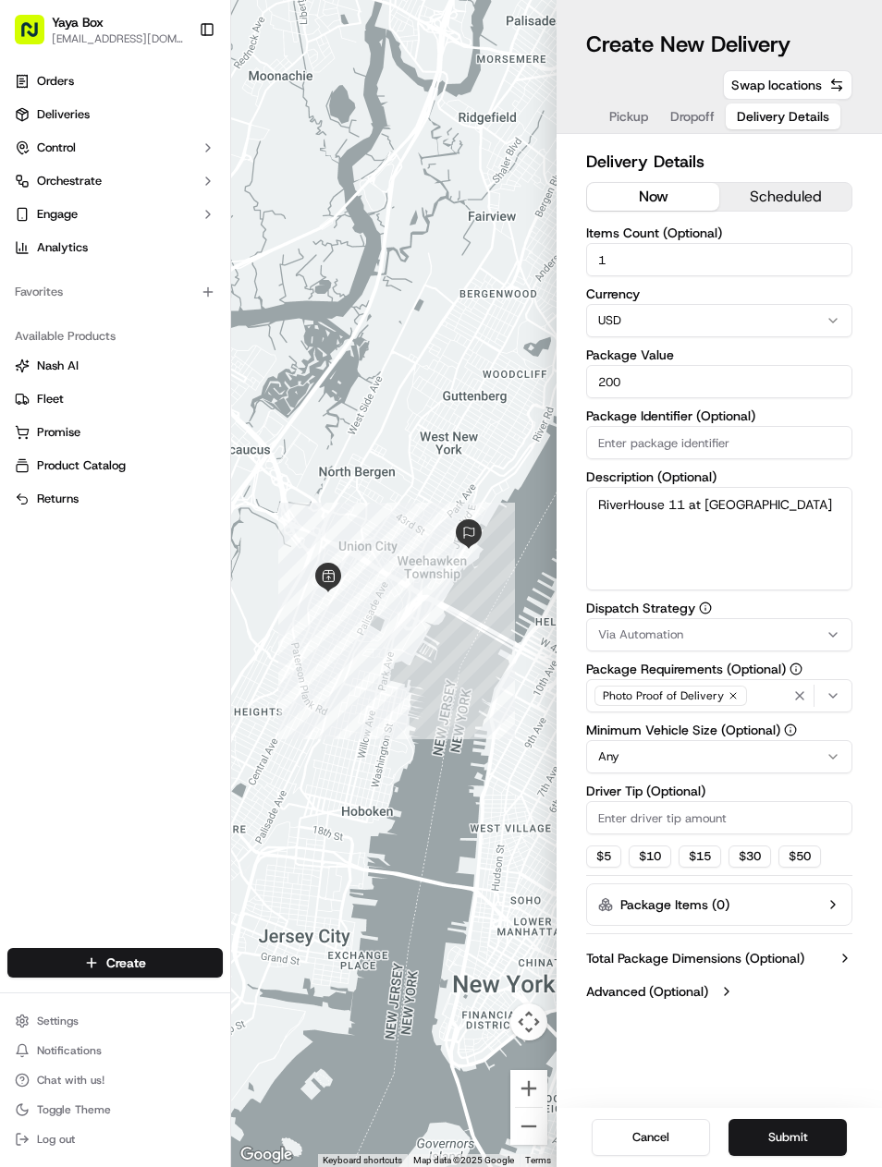
click at [802, 1149] on button "Submit" at bounding box center [787, 1137] width 118 height 37
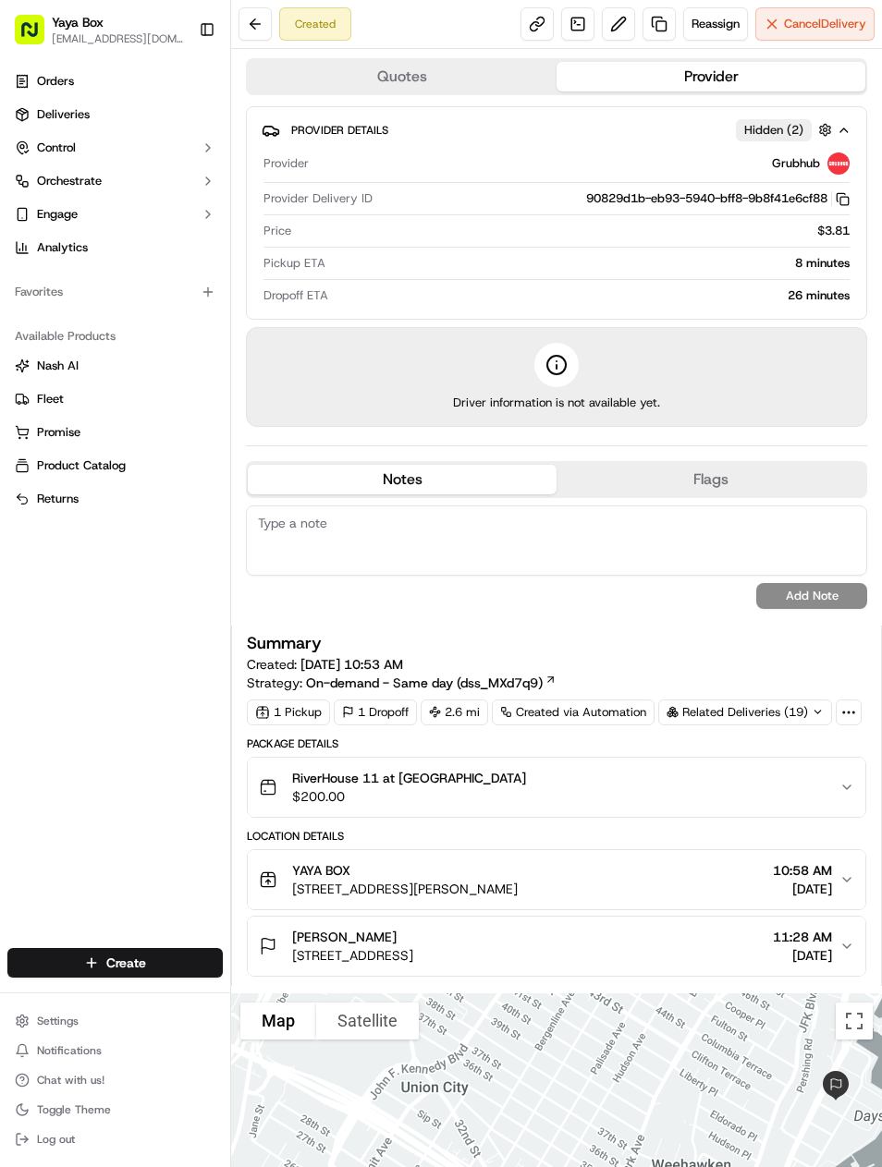
click at [161, 117] on link "Deliveries" at bounding box center [114, 115] width 215 height 30
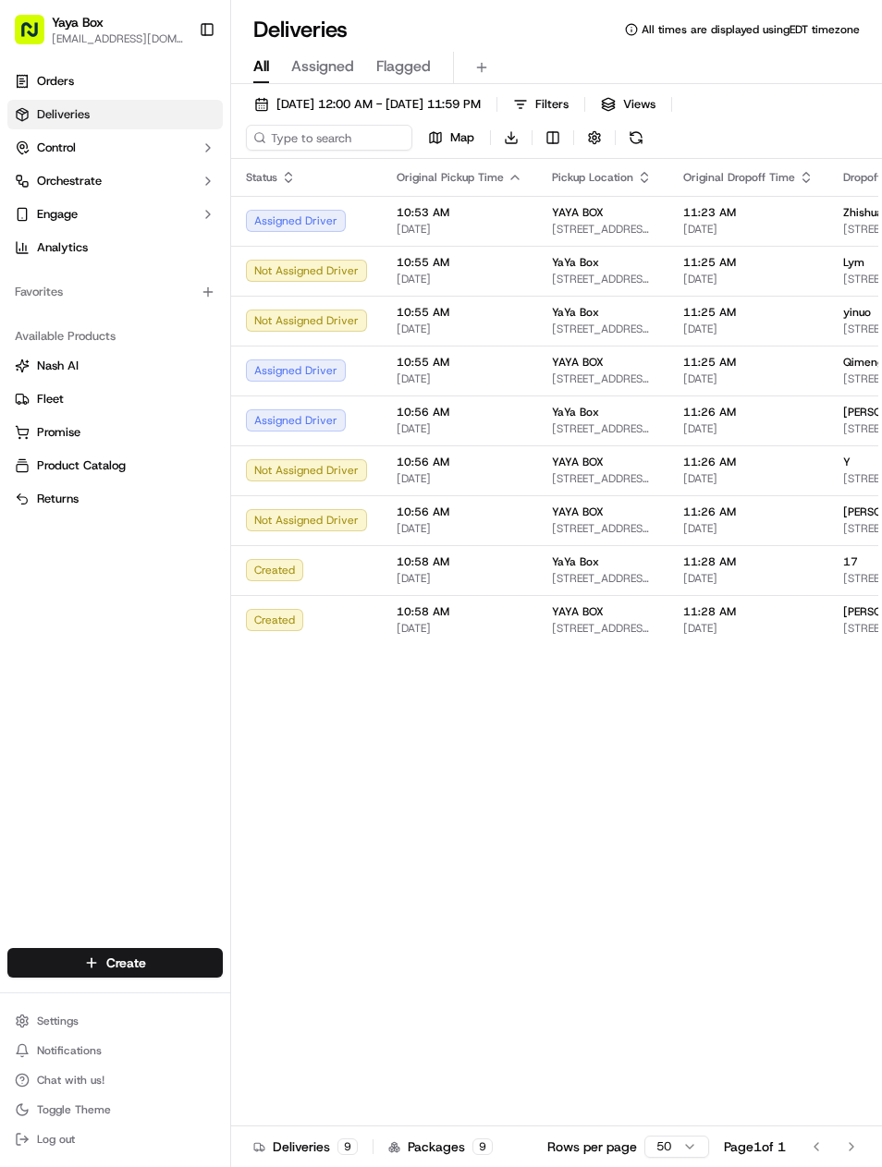
click at [480, 112] on span "[DATE] 12:00 AM - [DATE] 11:59 PM" at bounding box center [378, 104] width 204 height 17
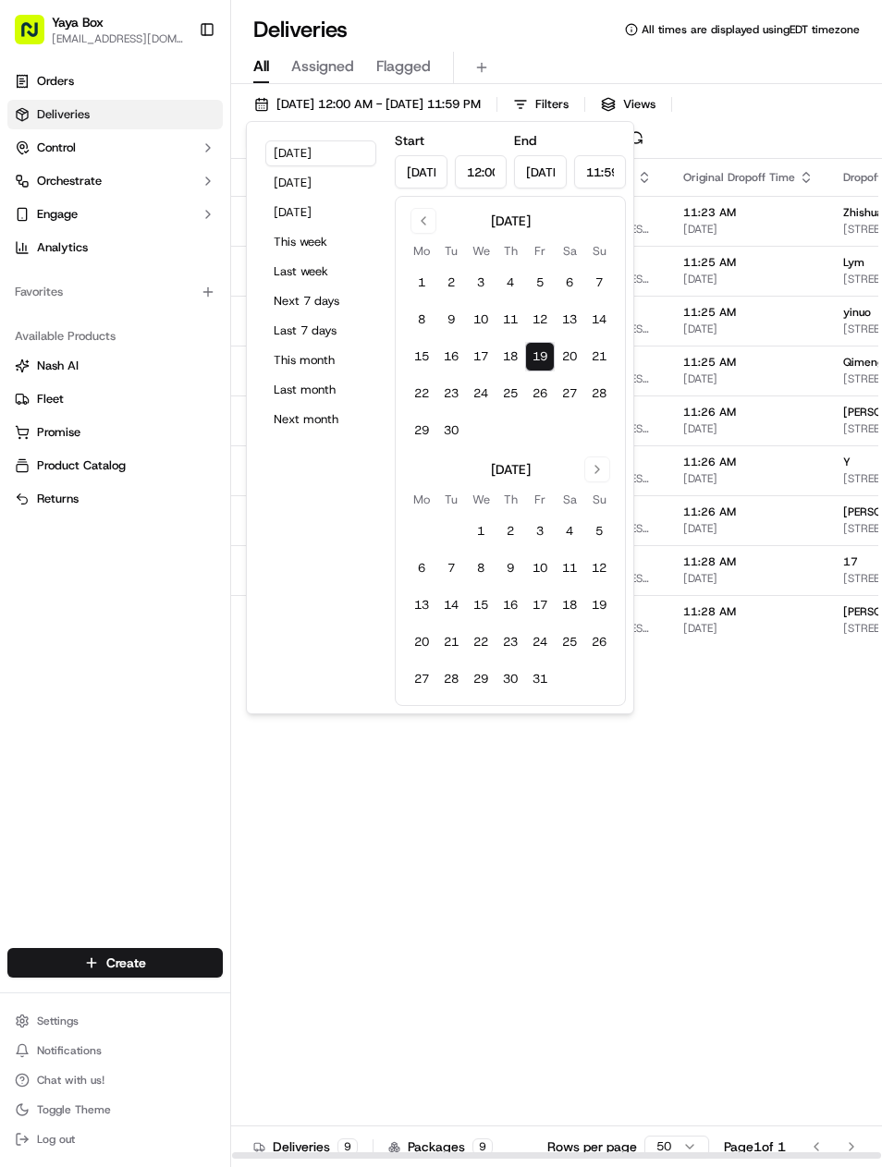
click at [820, 814] on div "Status Original Pickup Time Pickup Location Original Dropoff Time Dropoff Locat…" at bounding box center [704, 659] width 946 height 1001
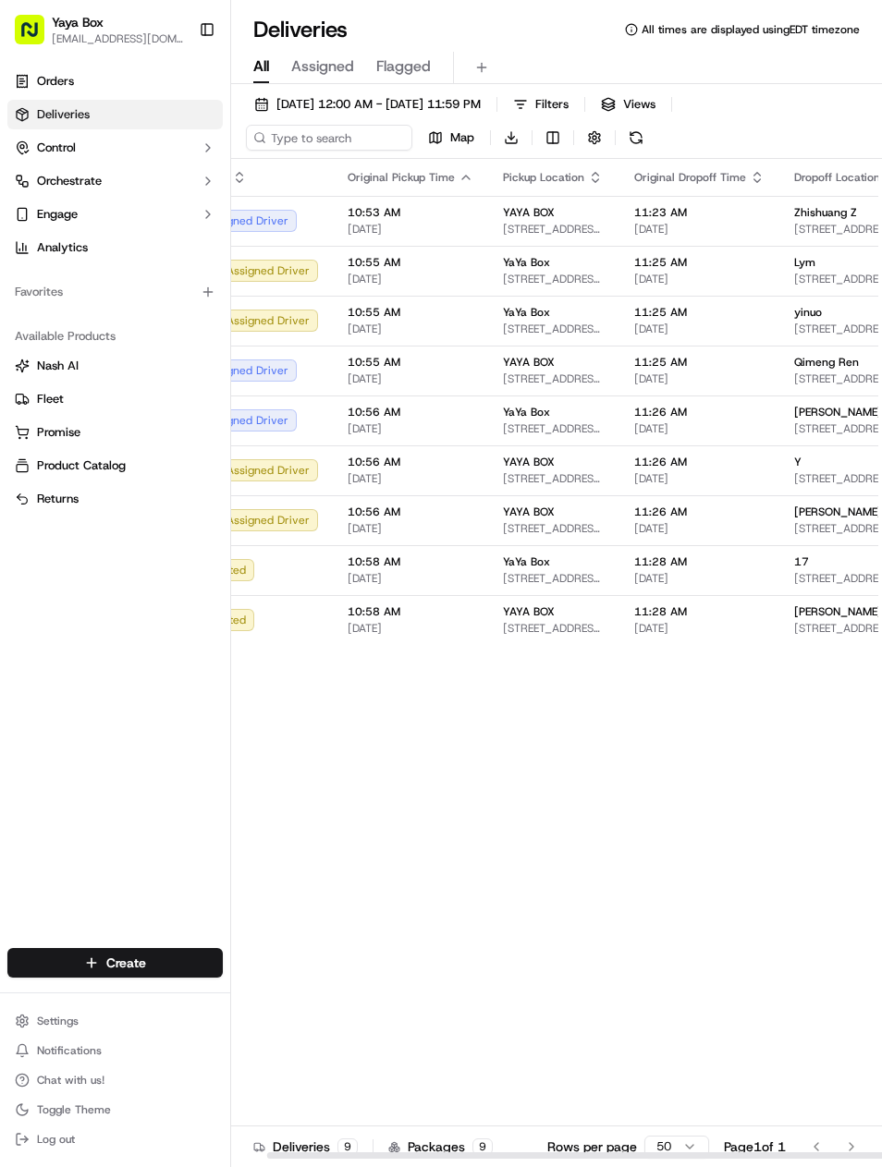
scroll to position [0, 50]
click at [480, 104] on span "[DATE] 12:00 AM - [DATE] 11:59 PM" at bounding box center [378, 104] width 204 height 17
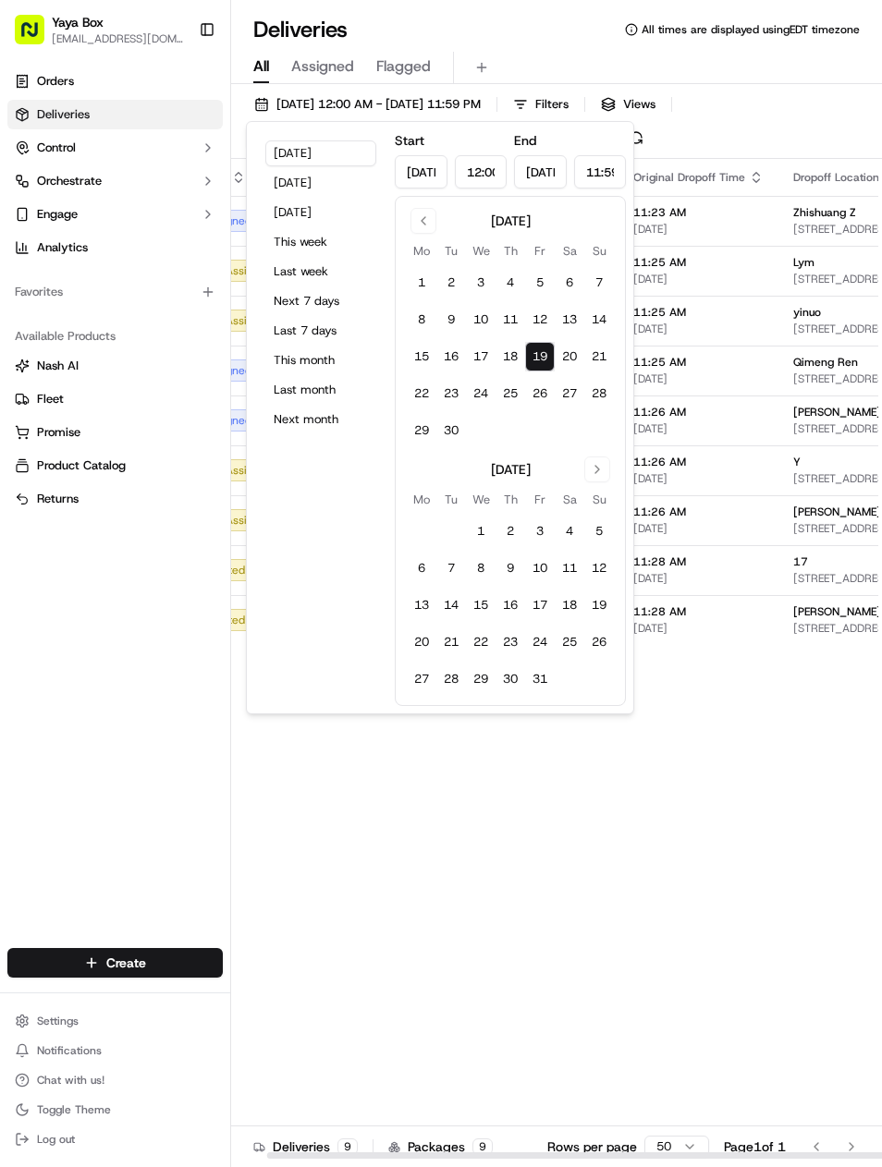
click at [511, 359] on button "18" at bounding box center [510, 357] width 30 height 30
type input "Sep 18, 2025"
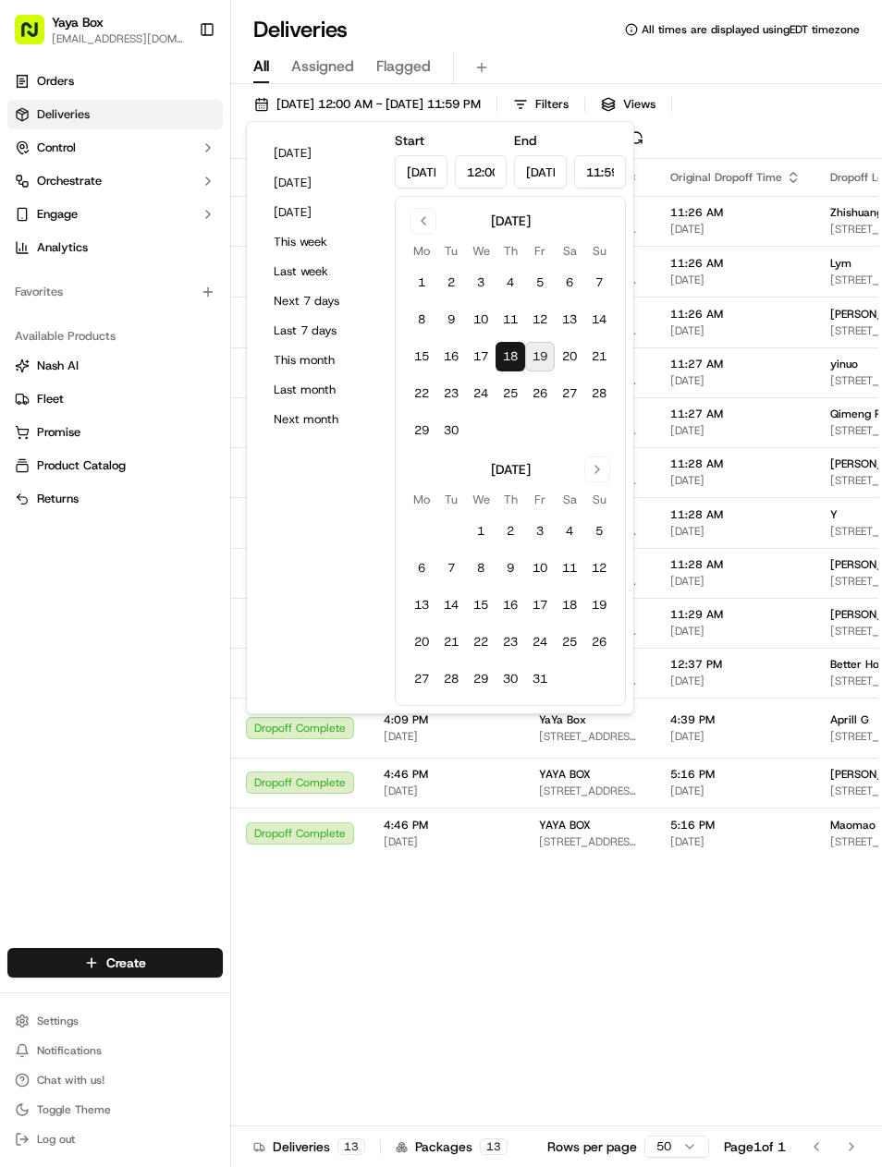
click at [514, 356] on button "18" at bounding box center [510, 357] width 30 height 30
click at [855, 638] on span "[STREET_ADDRESS]" at bounding box center [882, 631] width 104 height 15
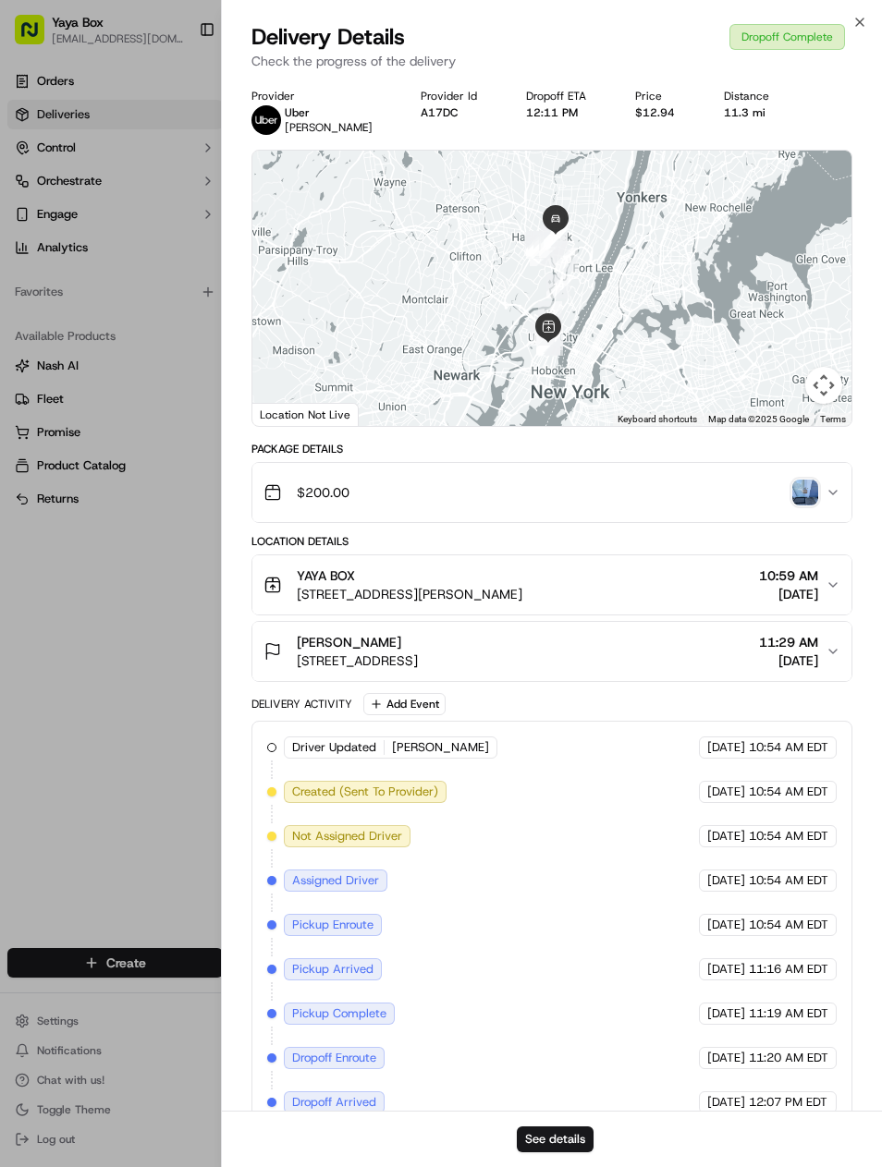
click at [573, 1113] on div "See details" at bounding box center [552, 1139] width 661 height 56
click at [564, 1122] on div "See details" at bounding box center [552, 1139] width 661 height 56
click at [566, 1112] on div "See details" at bounding box center [552, 1139] width 661 height 56
click at [569, 1128] on button "See details" at bounding box center [555, 1139] width 77 height 26
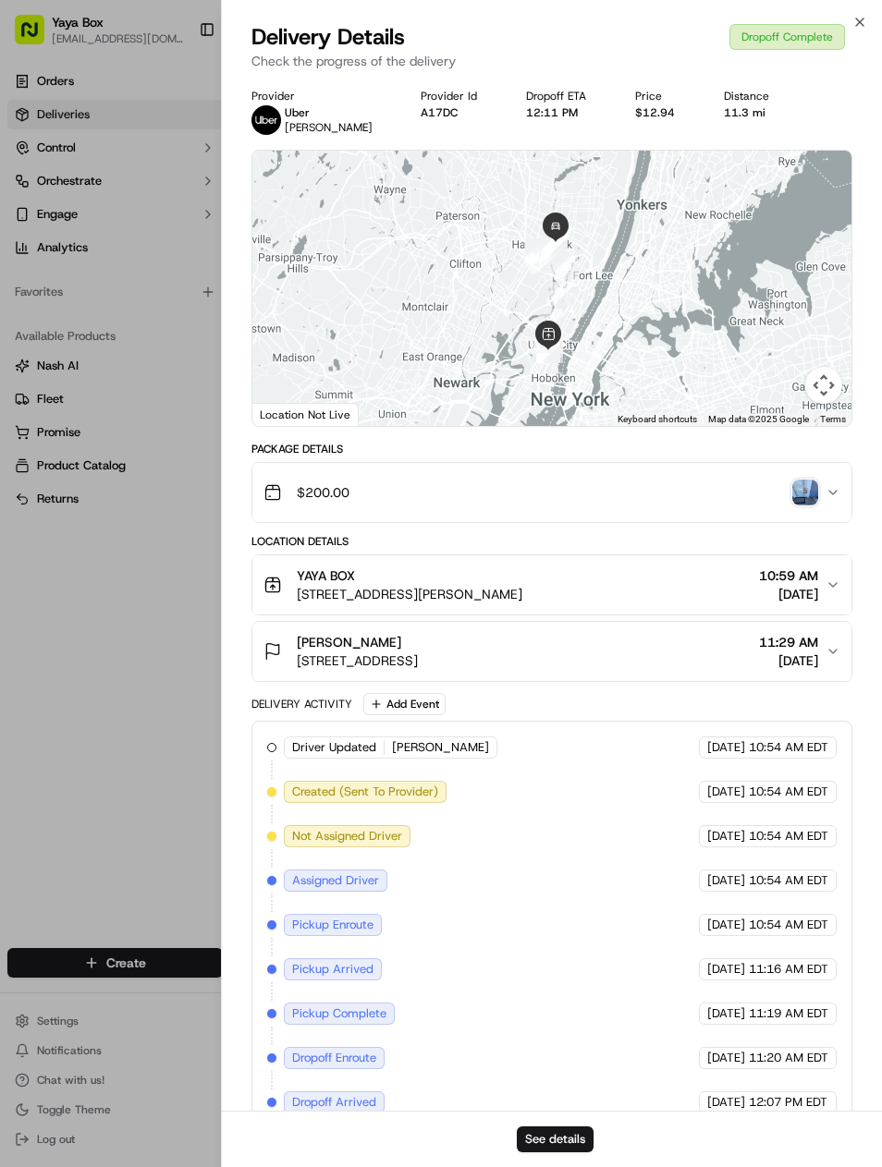
click at [188, 125] on div at bounding box center [441, 583] width 882 height 1167
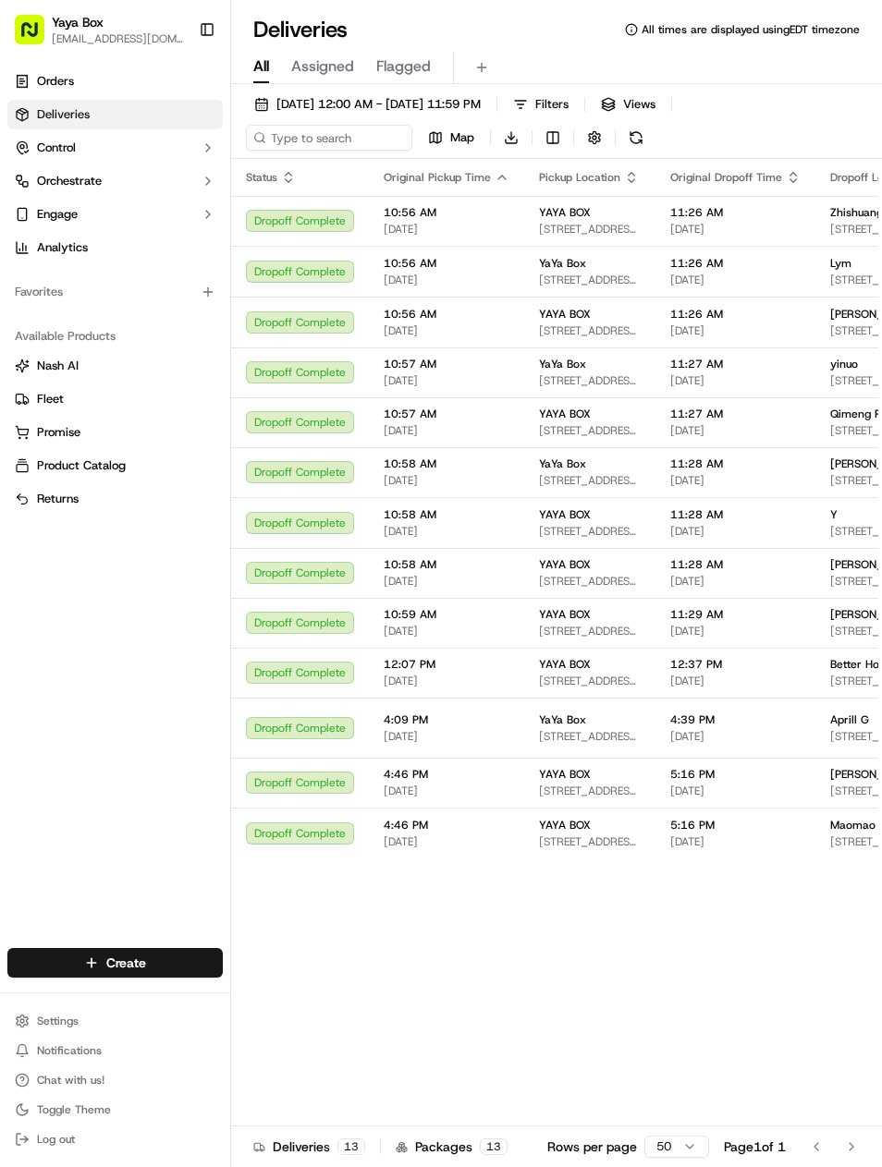
click at [188, 124] on link "Deliveries" at bounding box center [114, 115] width 215 height 30
click at [195, 128] on link "Deliveries" at bounding box center [114, 115] width 215 height 30
click at [402, 114] on button "[DATE] 12:00 AM - [DATE] 11:59 PM" at bounding box center [367, 104] width 243 height 26
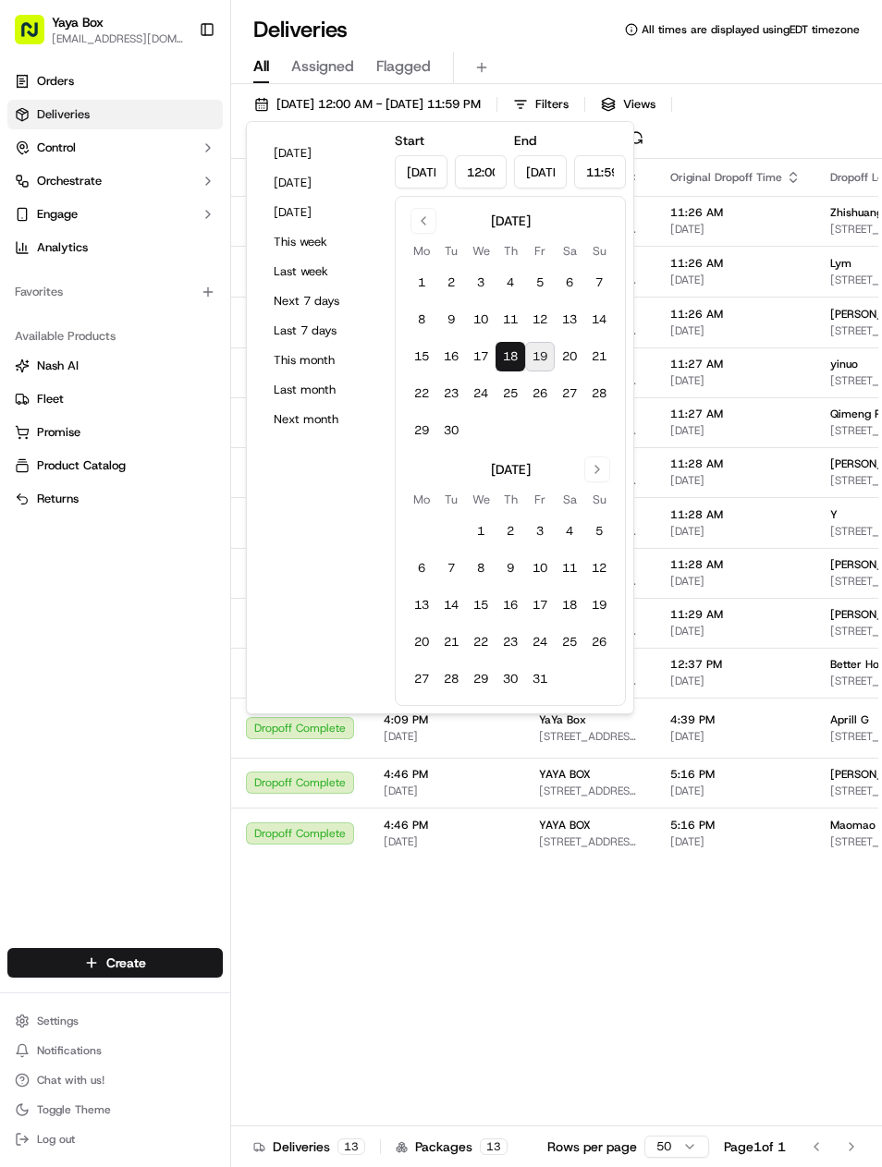
click at [431, 356] on button "15" at bounding box center [422, 357] width 30 height 30
type input "Sep 15, 2025"
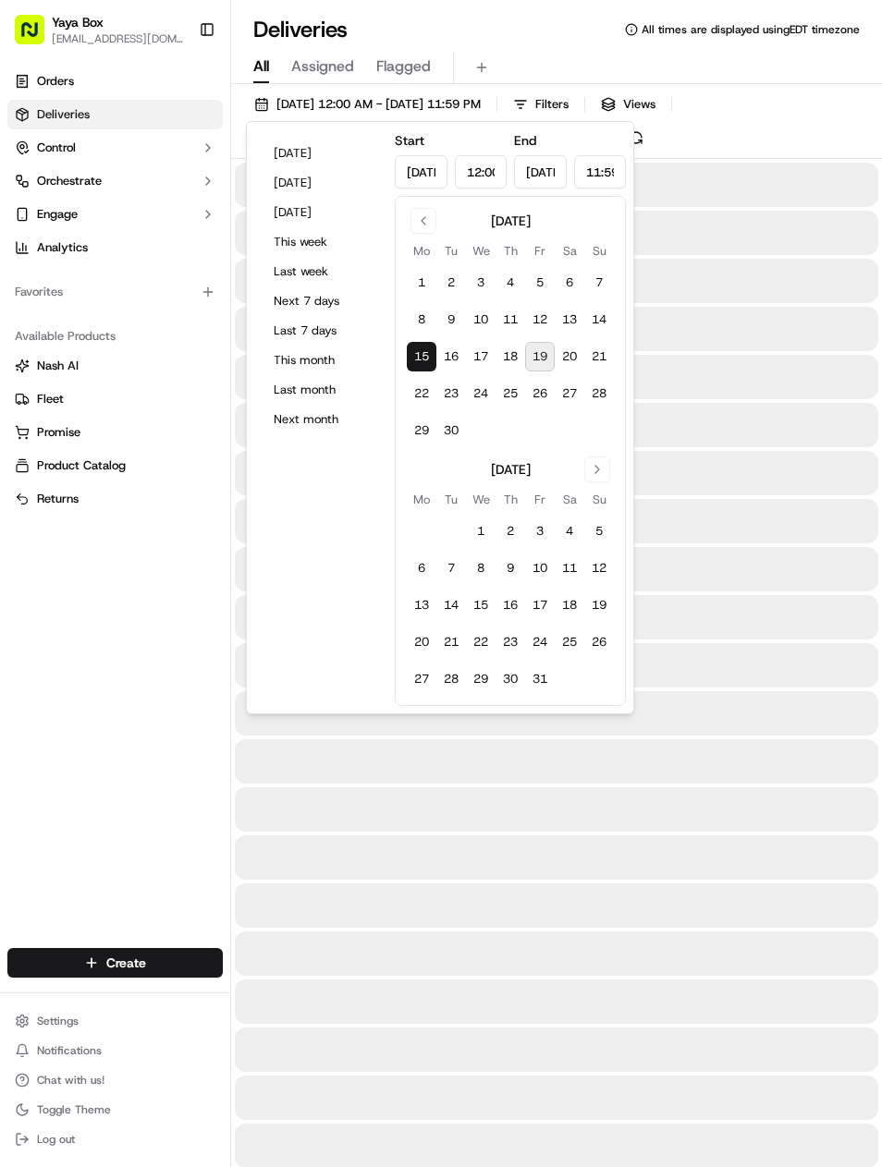
click at [427, 361] on button "15" at bounding box center [422, 357] width 30 height 30
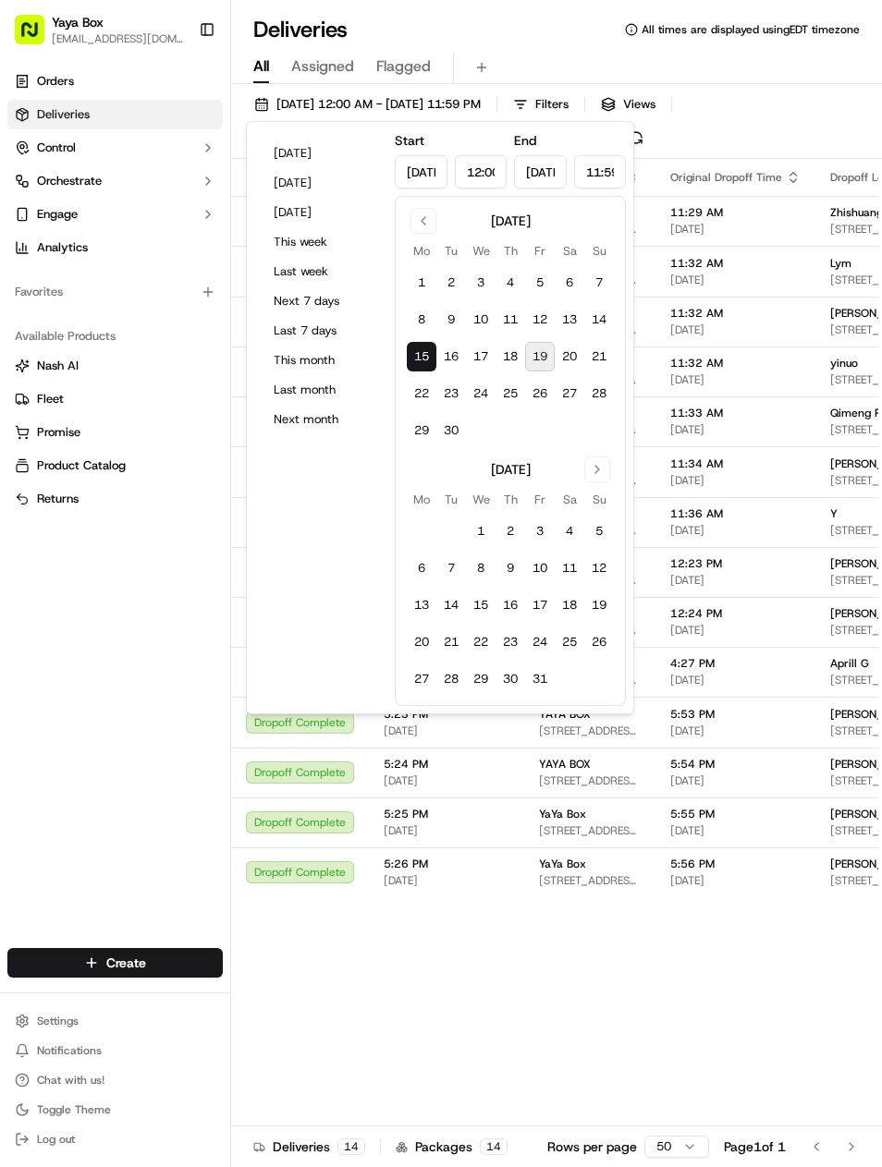
click at [143, 739] on div "Orders Deliveries Control Orchestrate Engage Analytics Favorites Available Prod…" at bounding box center [115, 496] width 230 height 874
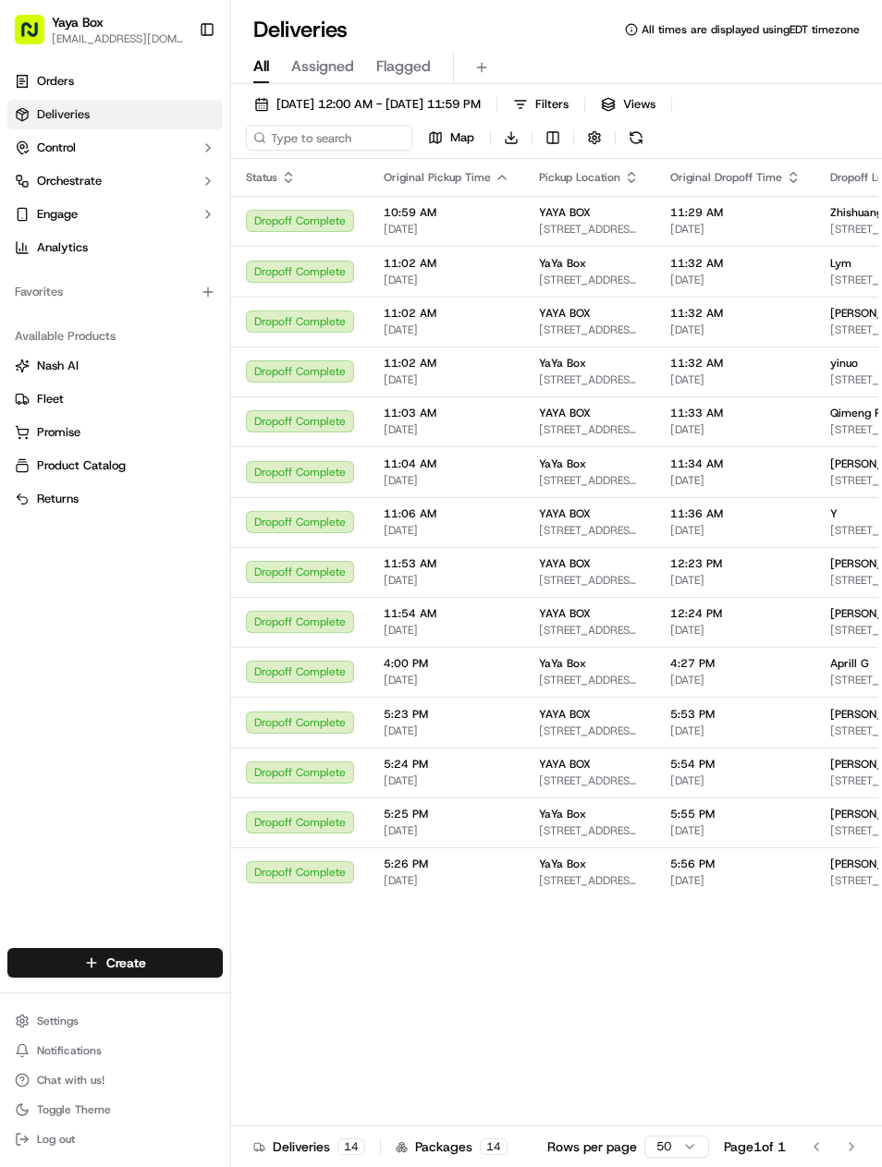
click at [851, 577] on span "[STREET_ADDRESS][PERSON_NAME]" at bounding box center [882, 580] width 104 height 15
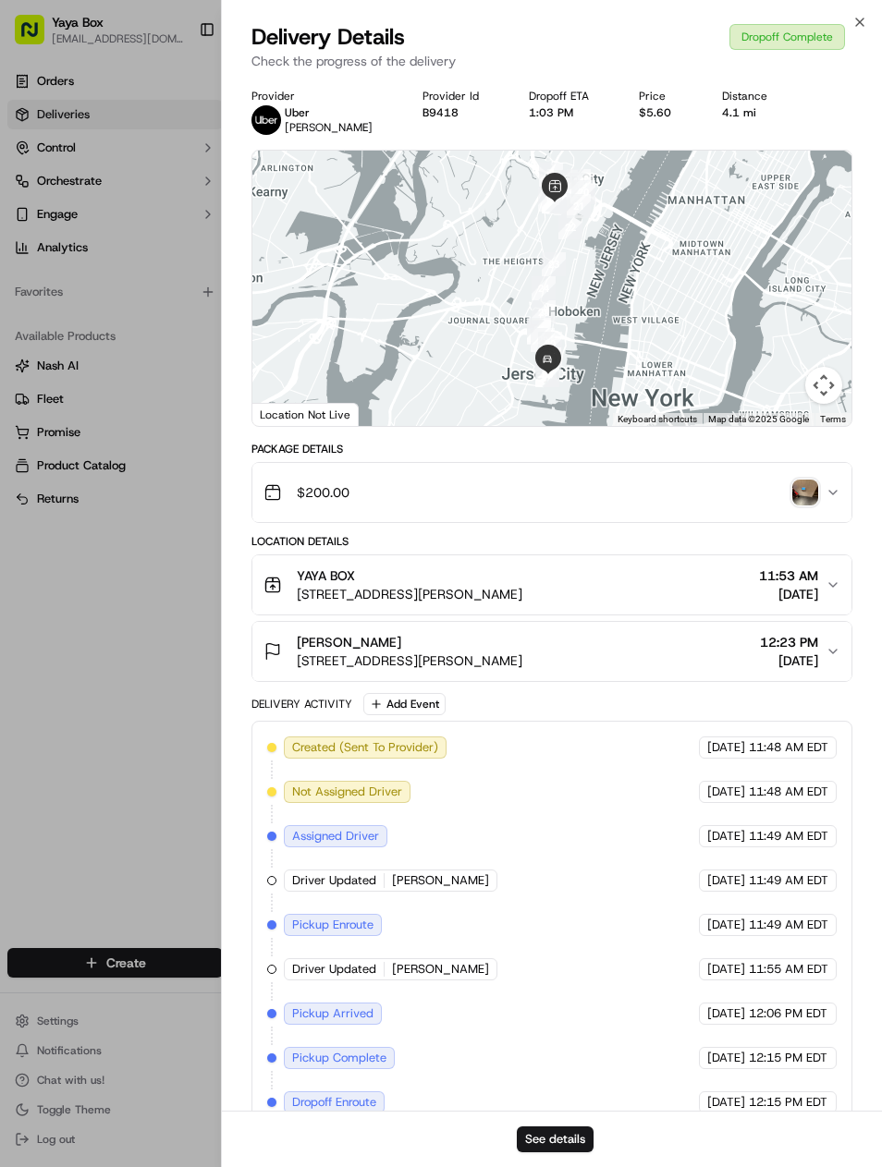
click at [587, 1121] on div "See details" at bounding box center [552, 1139] width 661 height 56
click at [578, 1129] on button "See details" at bounding box center [555, 1139] width 77 height 26
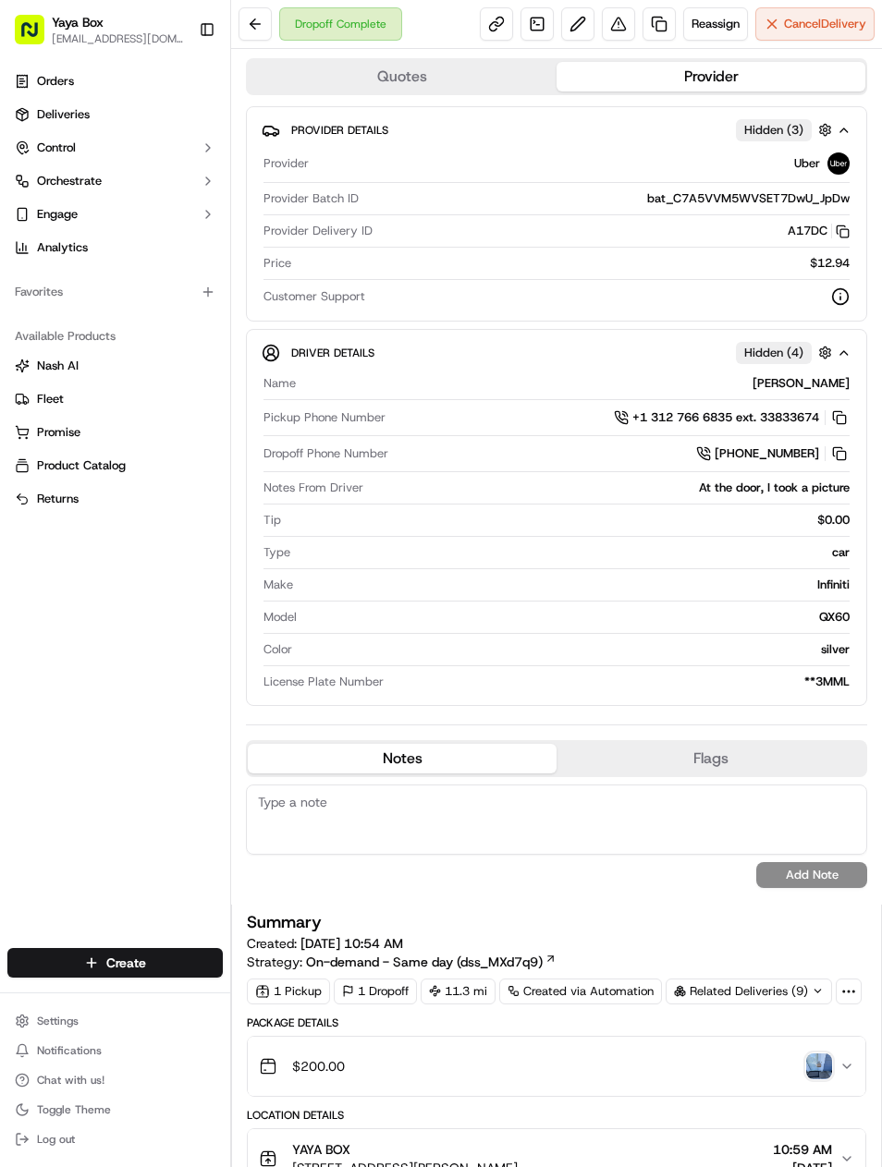
click at [643, 27] on link at bounding box center [658, 23] width 33 height 33
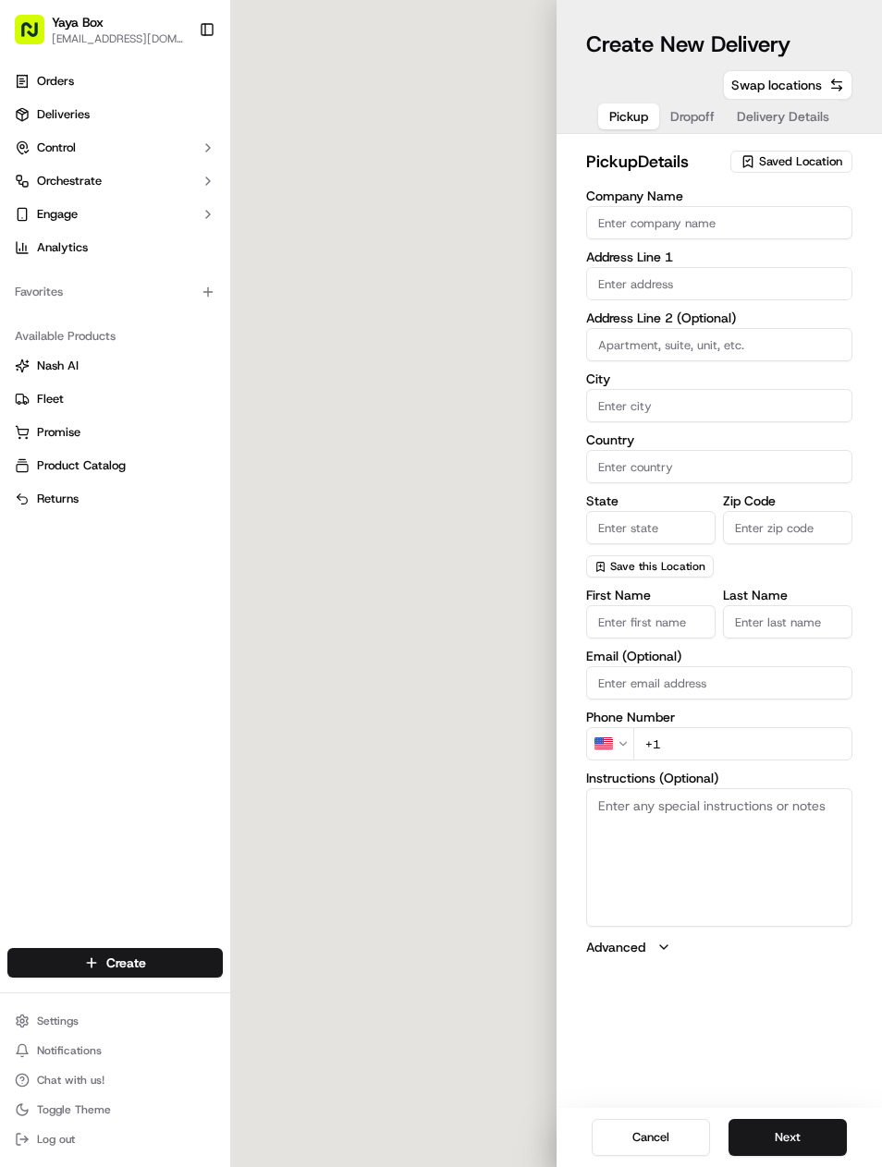
type input "YAYA BOX"
type input "[GEOGRAPHIC_DATA]"
type input "US"
type input "NJ"
type input "07087"
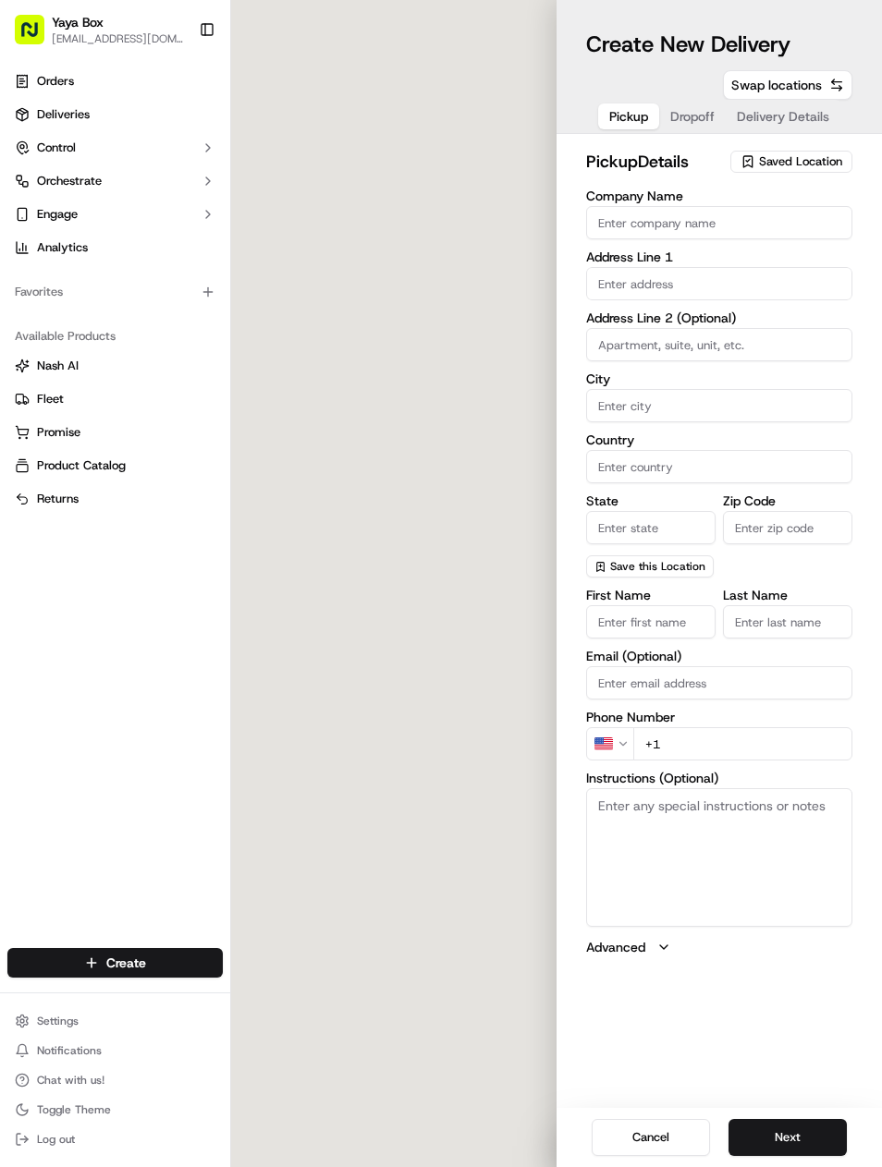
type input "[PHONE_NUMBER]"
type textarea "N/A"
type input "[STREET_ADDRESS][PERSON_NAME]"
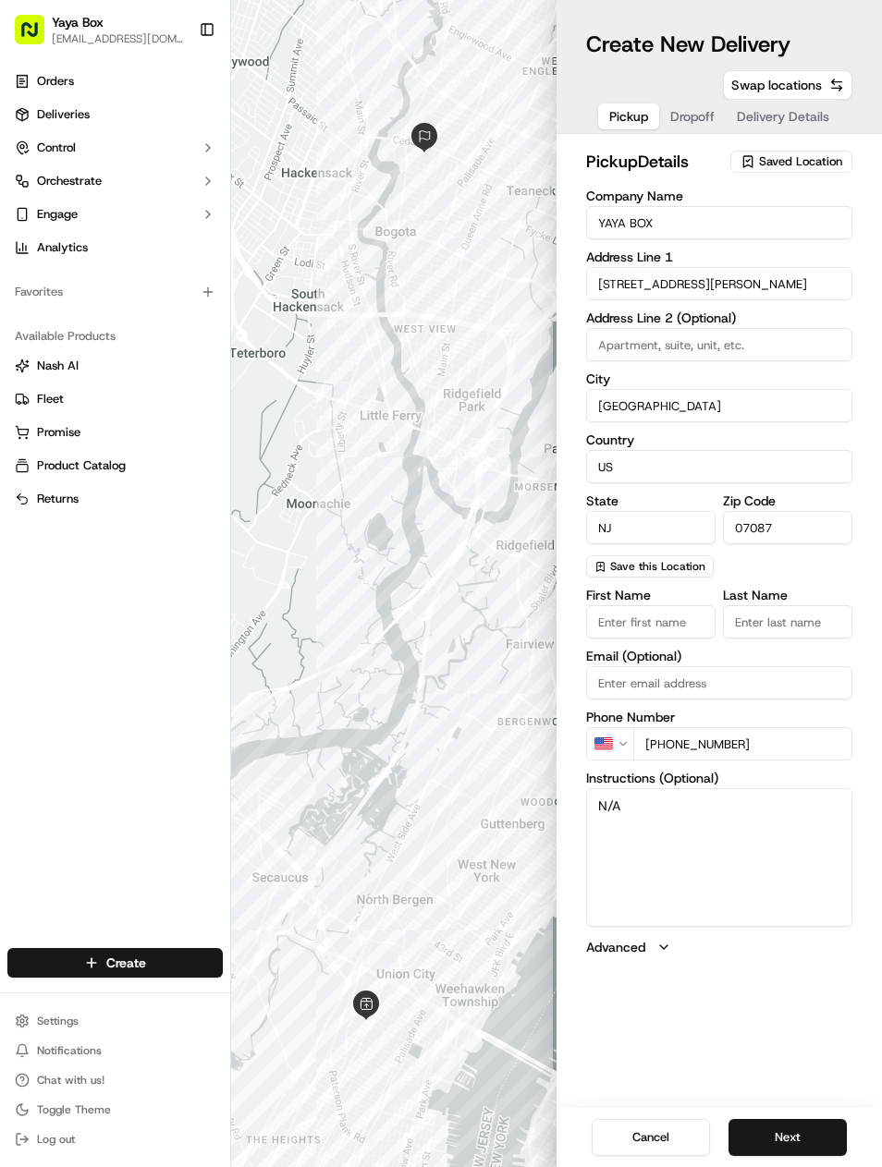
click at [796, 1131] on button "Next" at bounding box center [787, 1137] width 118 height 37
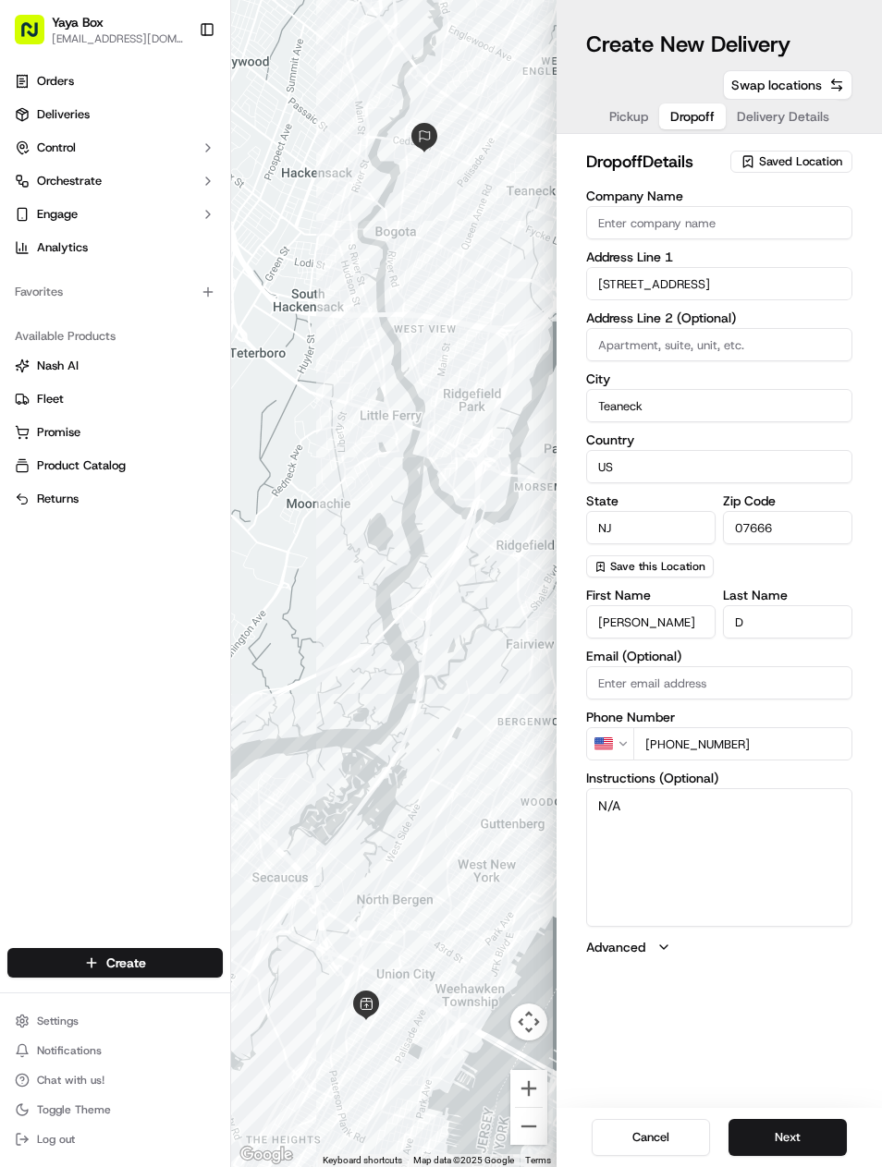
click at [805, 1123] on button "Next" at bounding box center [787, 1137] width 118 height 37
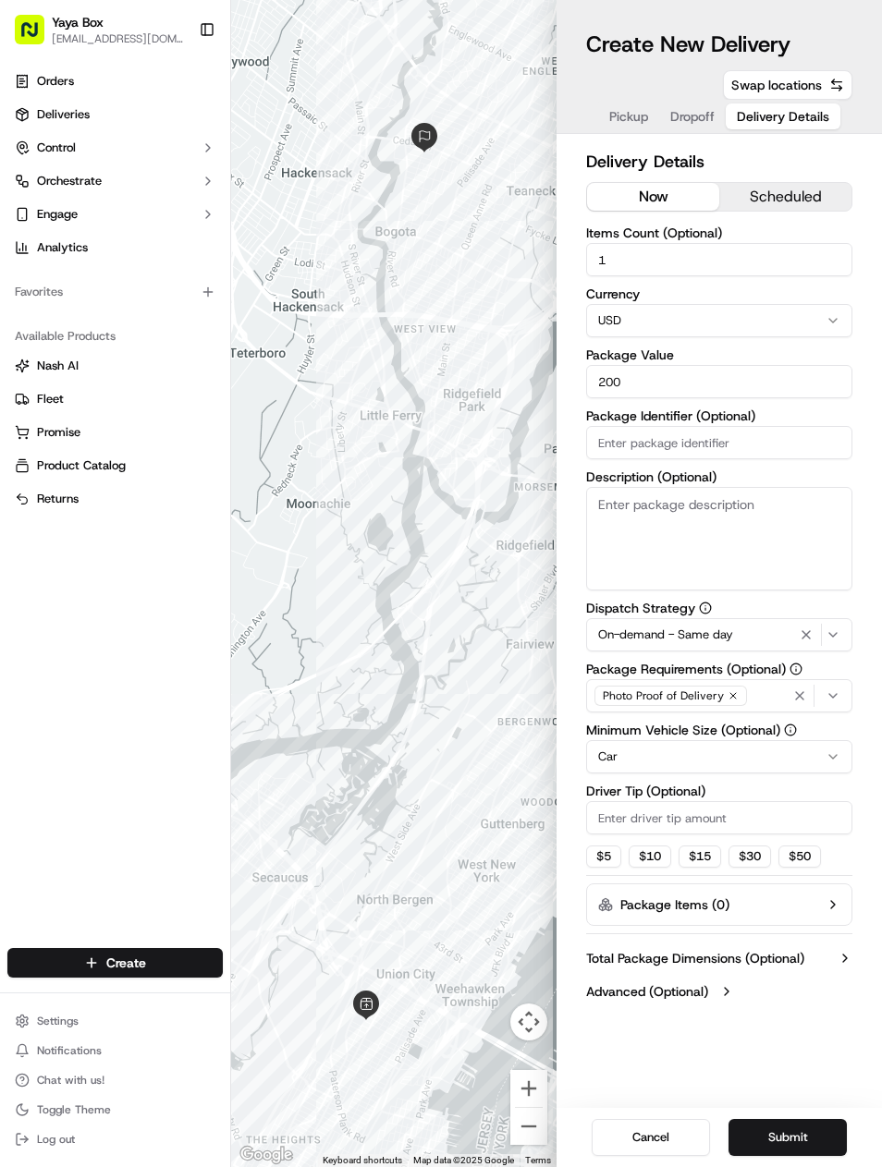
click at [804, 634] on icon "button" at bounding box center [806, 634] width 22 height 15
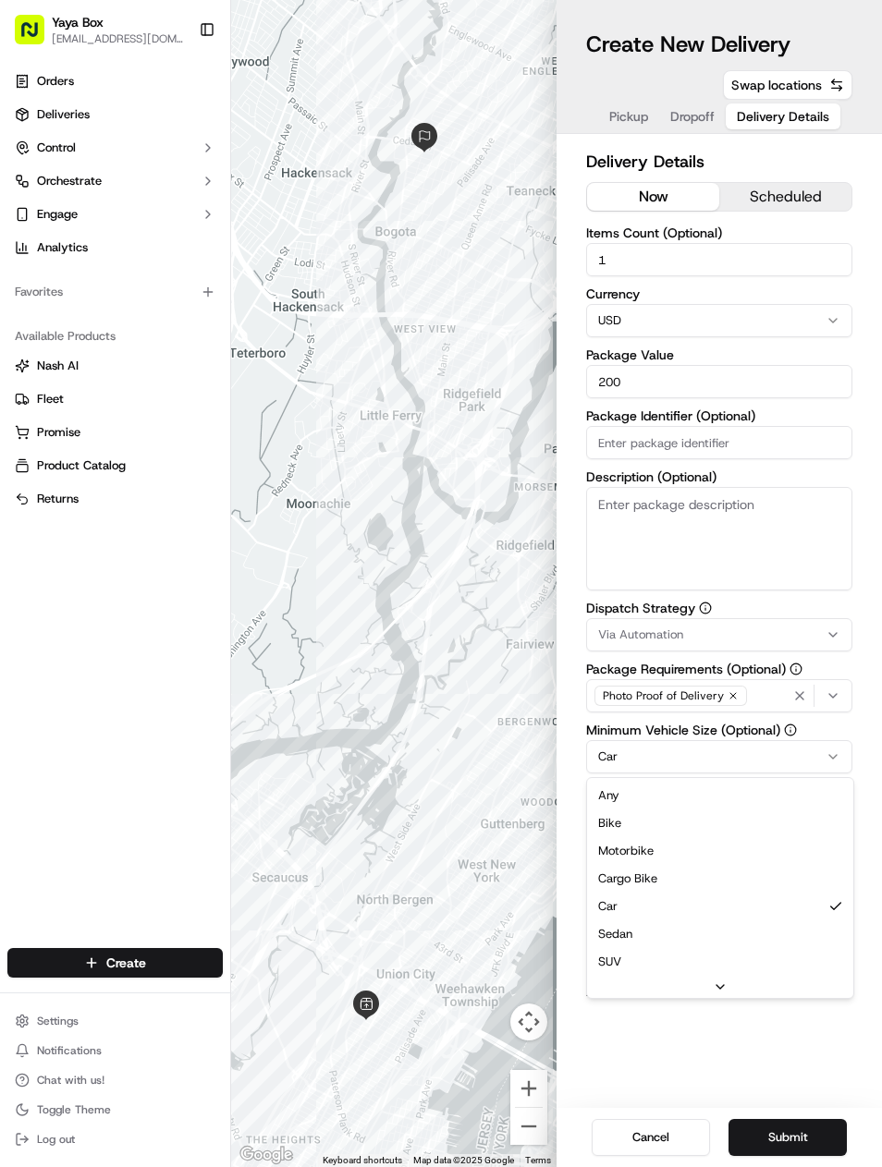
click at [721, 758] on html "Yaya Box [EMAIL_ADDRESS][DOMAIN_NAME] Toggle Sidebar Orders Deliveries Control …" at bounding box center [441, 583] width 882 height 1167
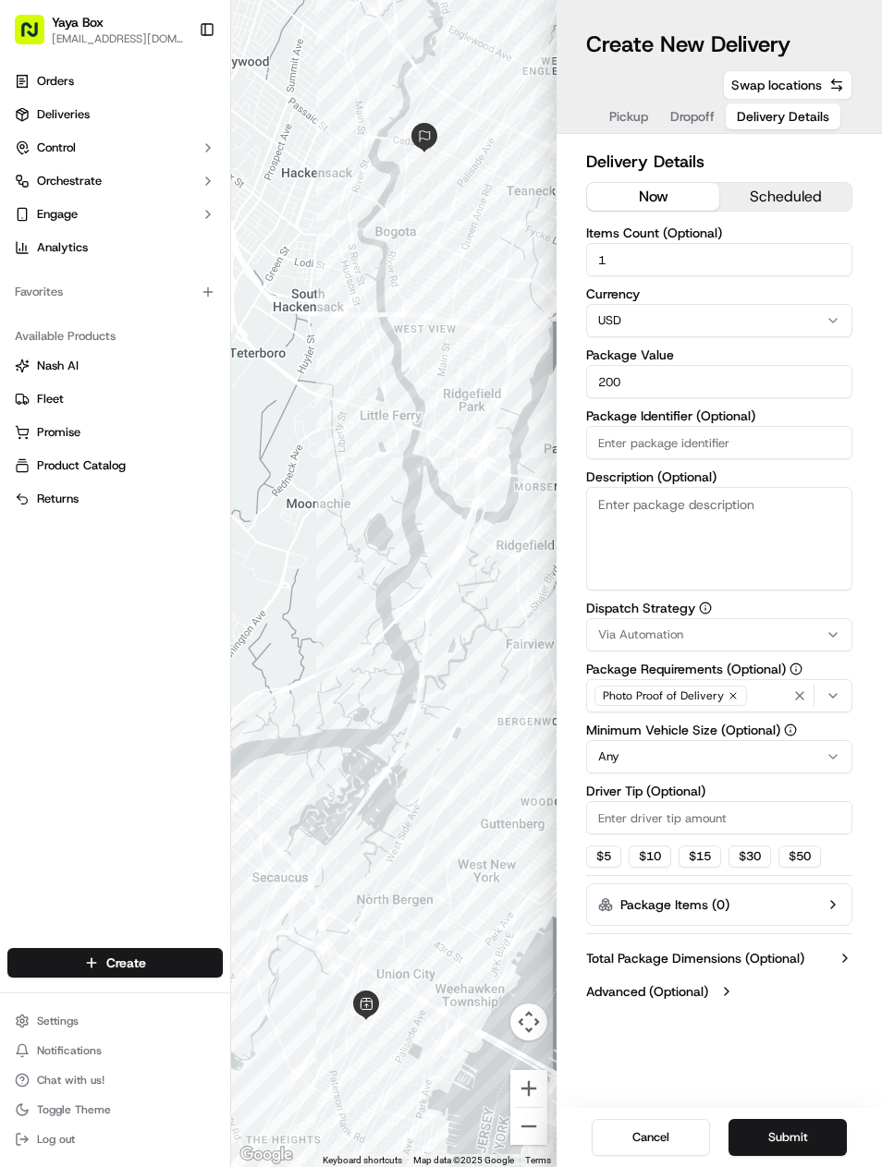
click at [791, 1128] on button "Submit" at bounding box center [787, 1137] width 118 height 37
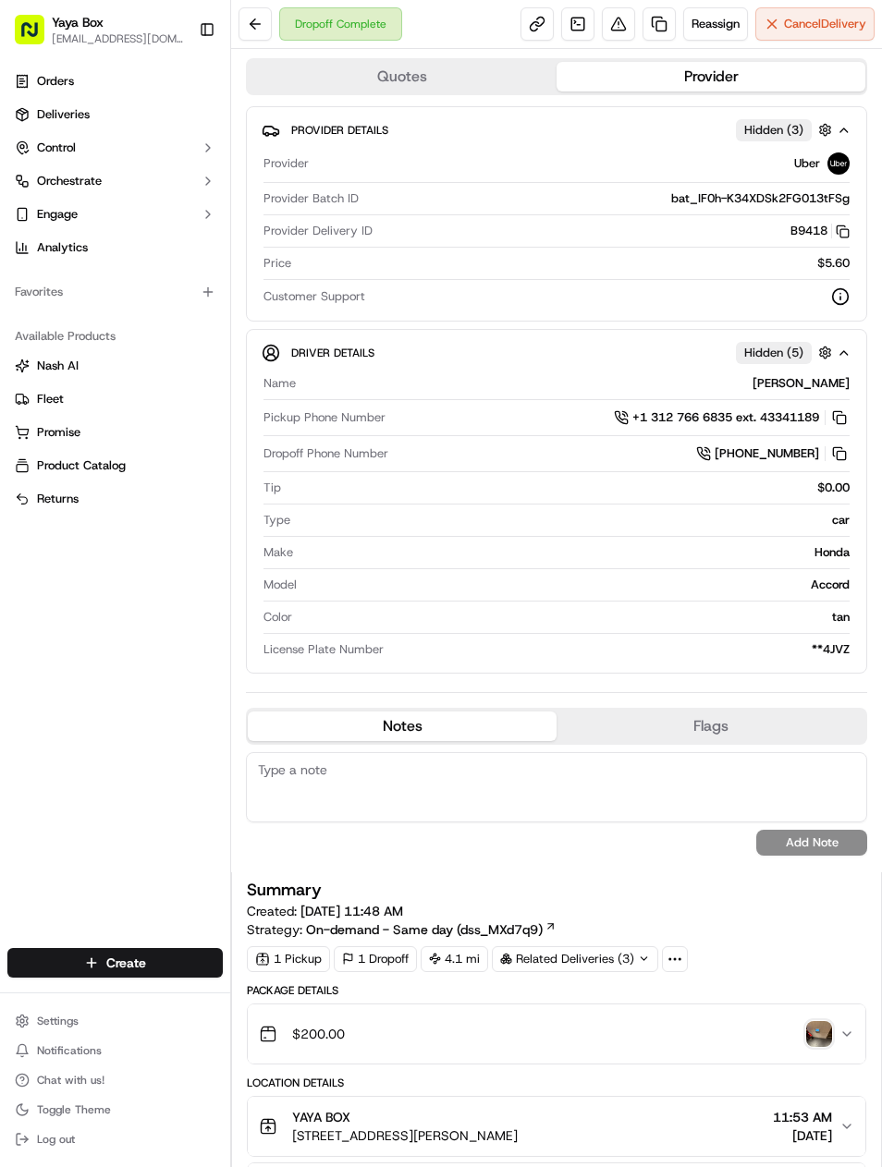
click at [658, 33] on link at bounding box center [658, 23] width 33 height 33
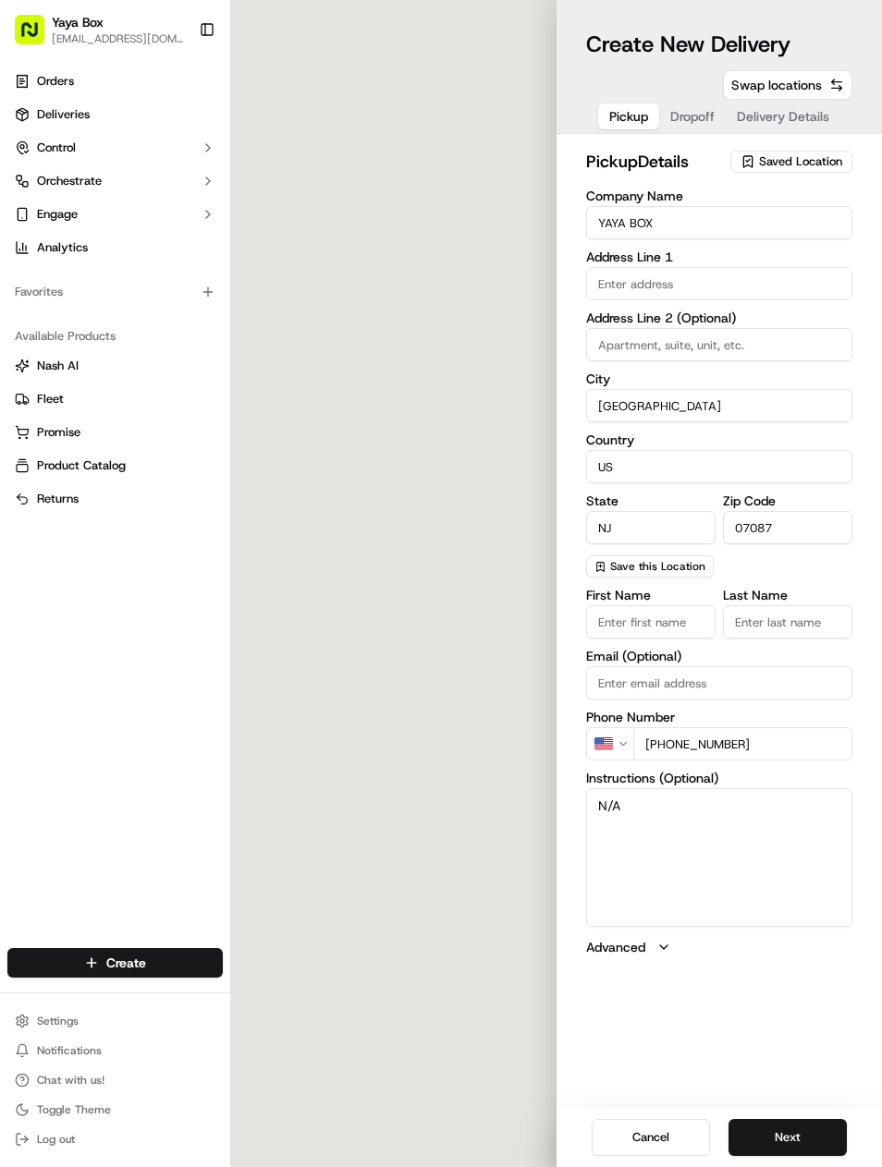
type input "2100 Kerrigan Ave"
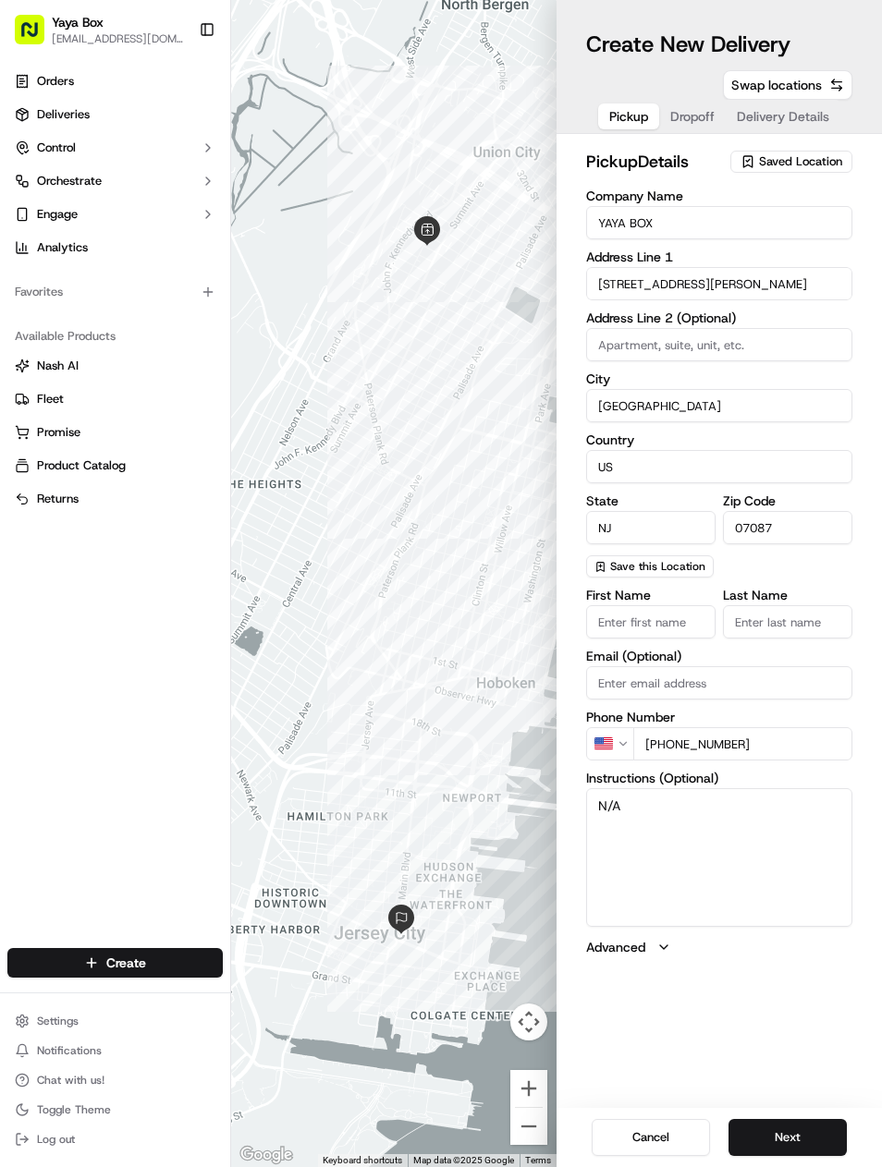
click at [785, 1125] on button "Next" at bounding box center [787, 1137] width 118 height 37
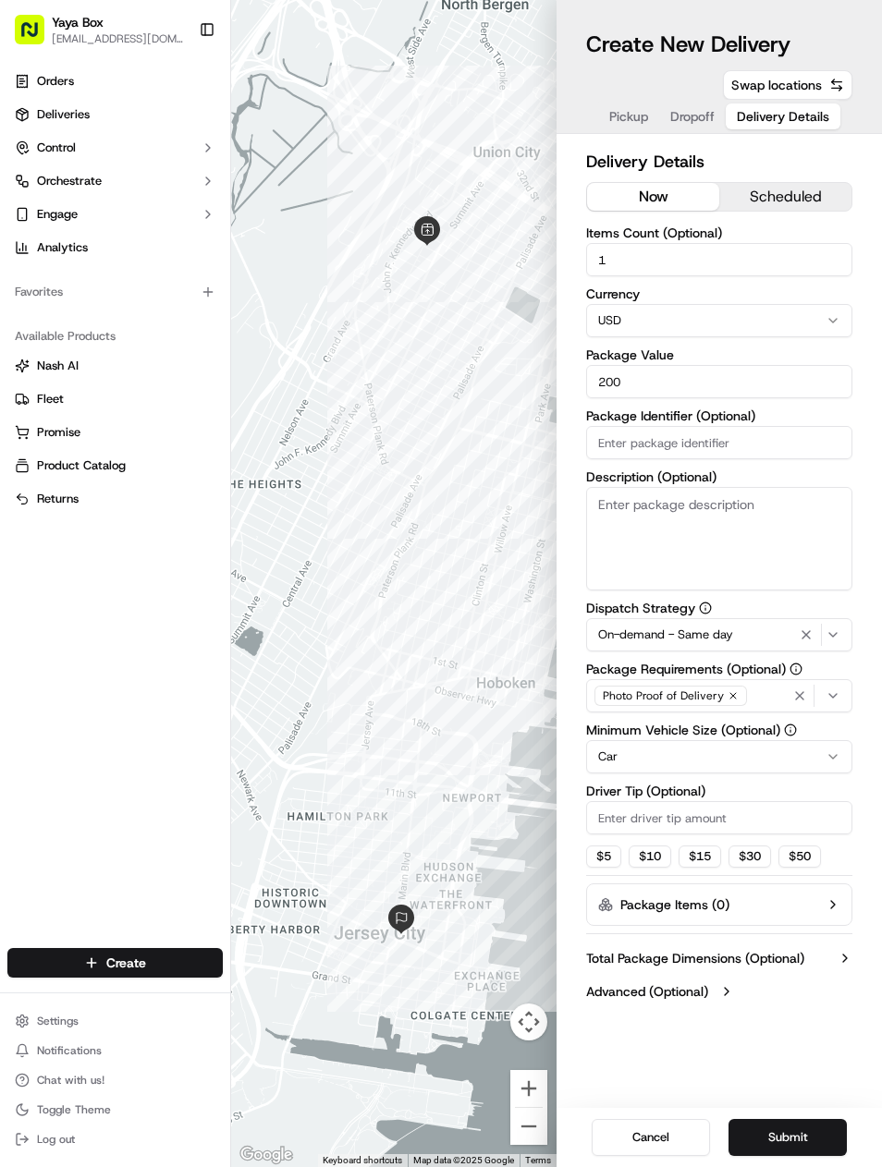
click at [810, 636] on icon "button" at bounding box center [806, 634] width 22 height 15
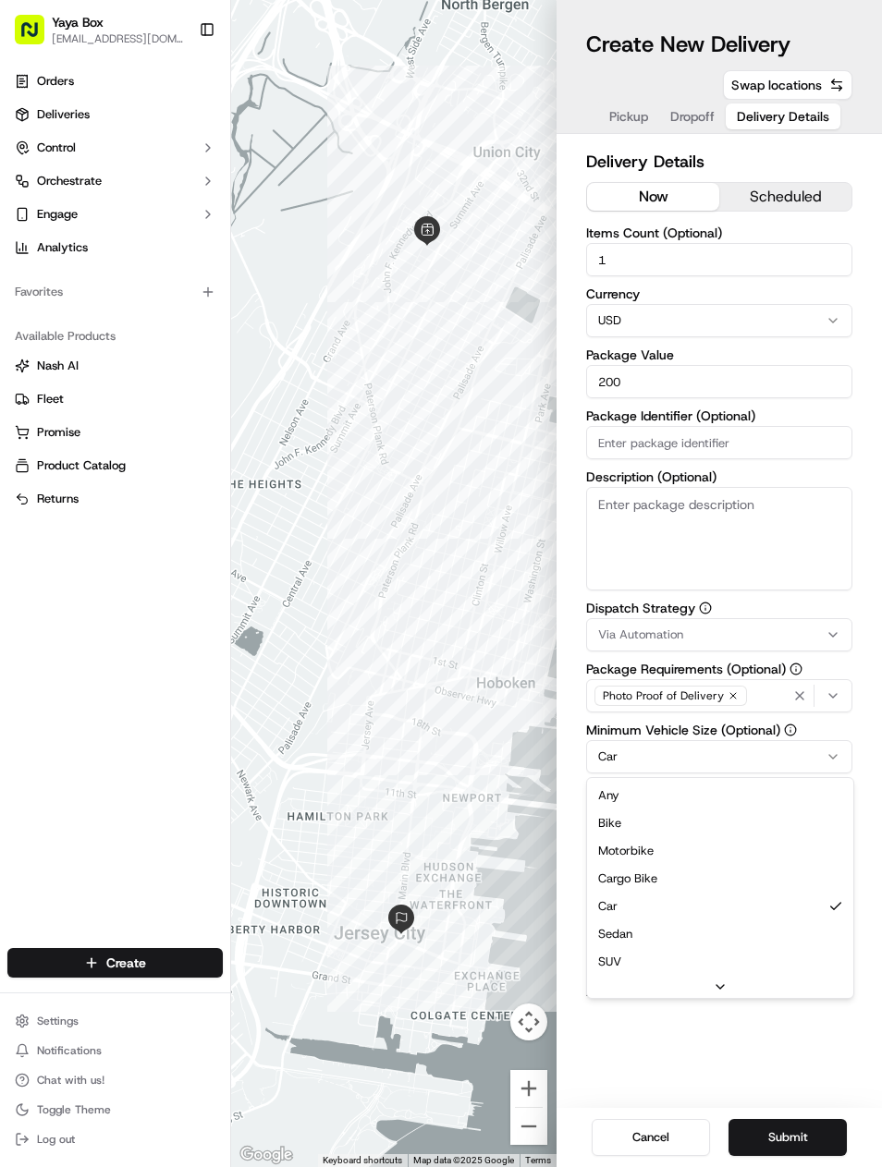
click at [771, 778] on div "Any Bike Motorbike Cargo Bike Car Sedan SUV Pickup Truck Van Large Van Extra La…" at bounding box center [720, 877] width 266 height 198
click at [764, 760] on html "Yaya Box yayaliciousjc@gmail.com Toggle Sidebar Orders Deliveries Control Orche…" at bounding box center [441, 583] width 882 height 1167
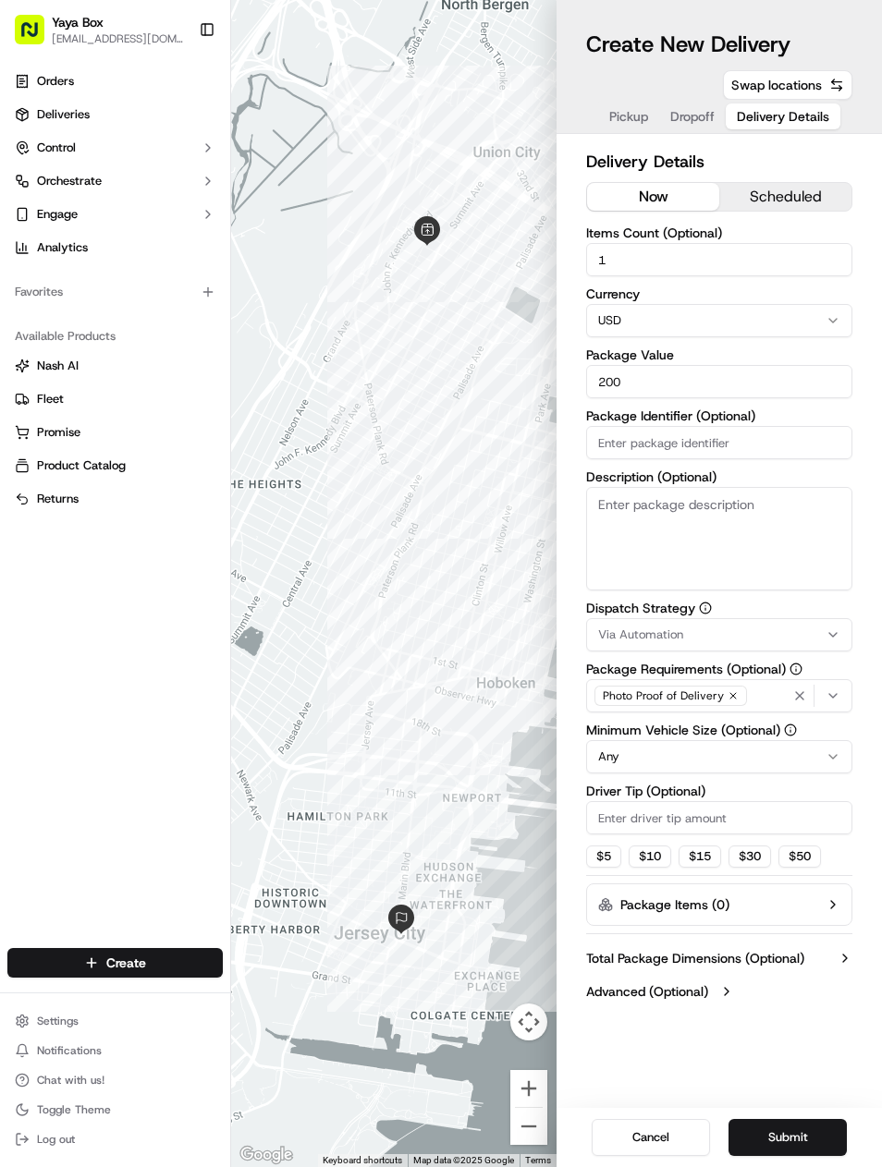
click at [735, 789] on label "Driver Tip (Optional)" at bounding box center [719, 790] width 266 height 13
click at [735, 801] on input "Driver Tip (Optional)" at bounding box center [719, 817] width 266 height 33
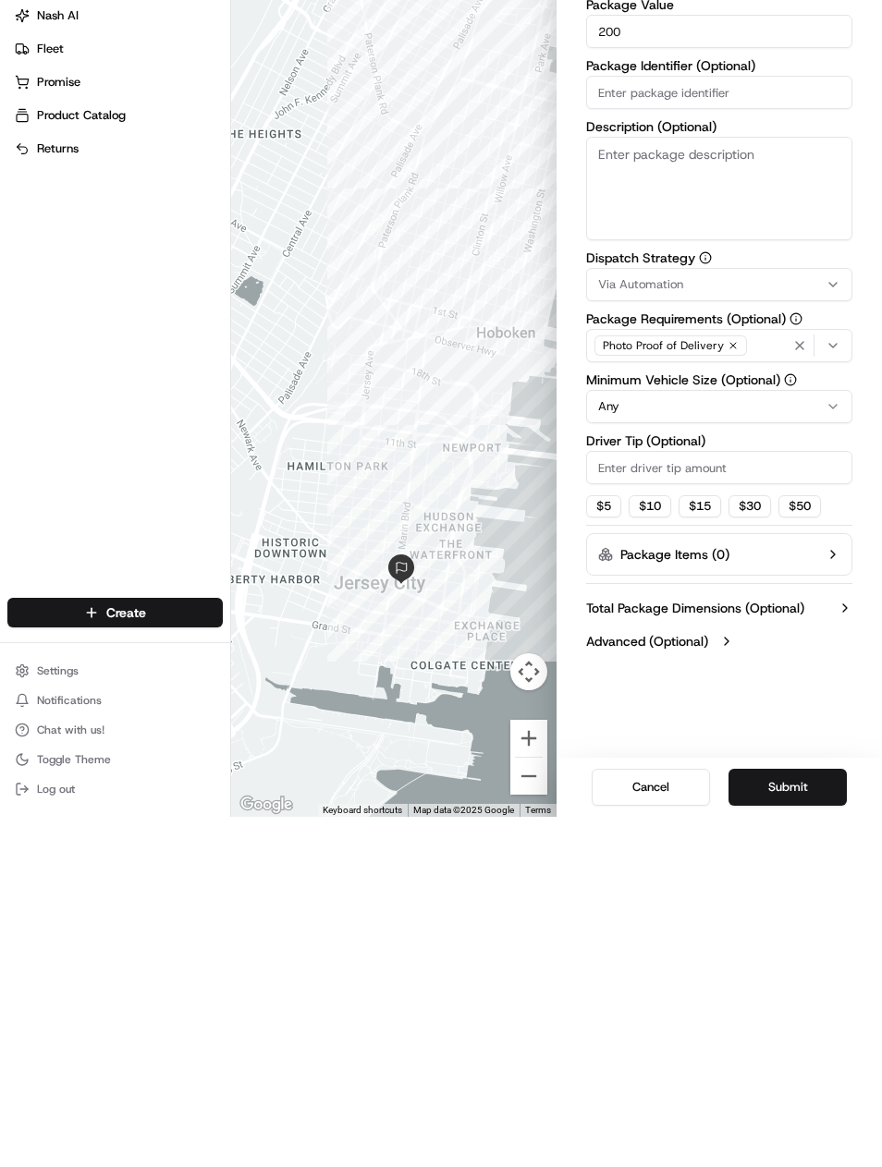
click at [803, 1119] on button "Submit" at bounding box center [787, 1137] width 118 height 37
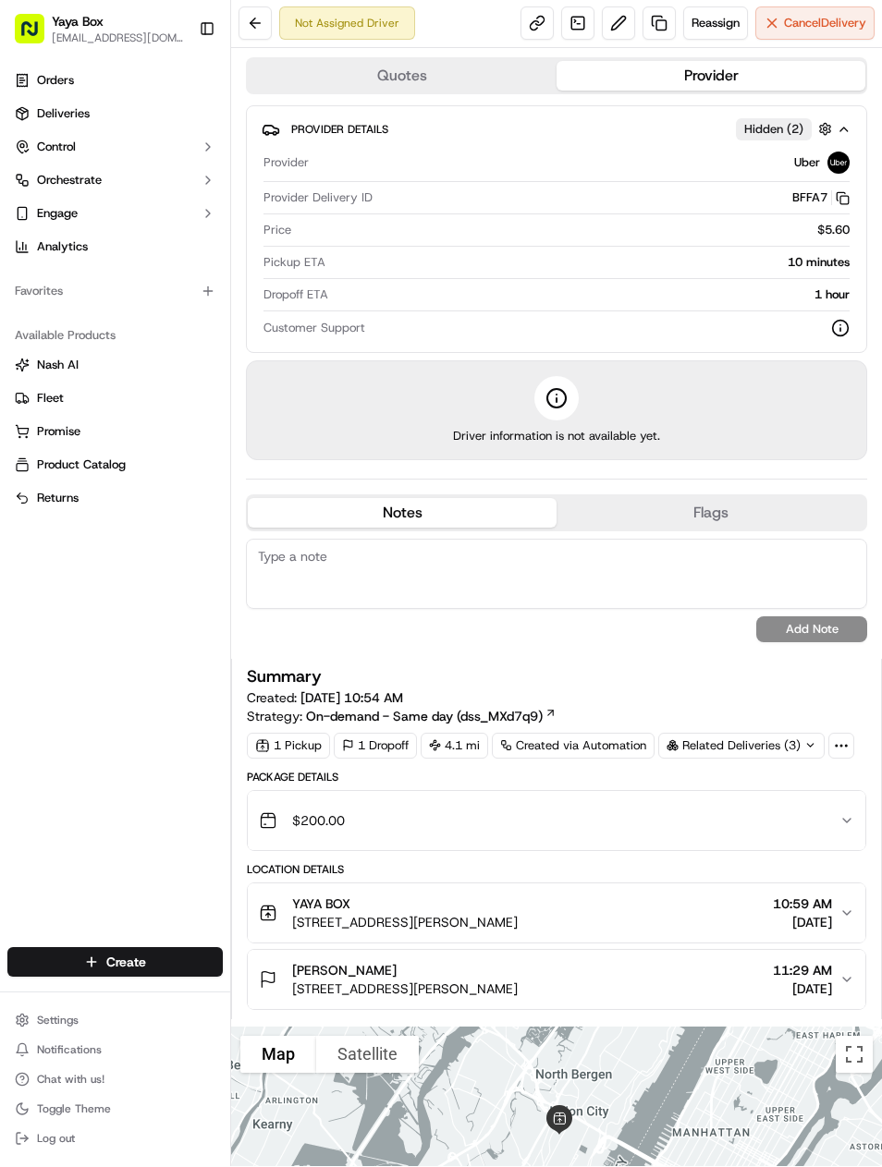
click at [45, 110] on span "Deliveries" at bounding box center [63, 114] width 53 height 17
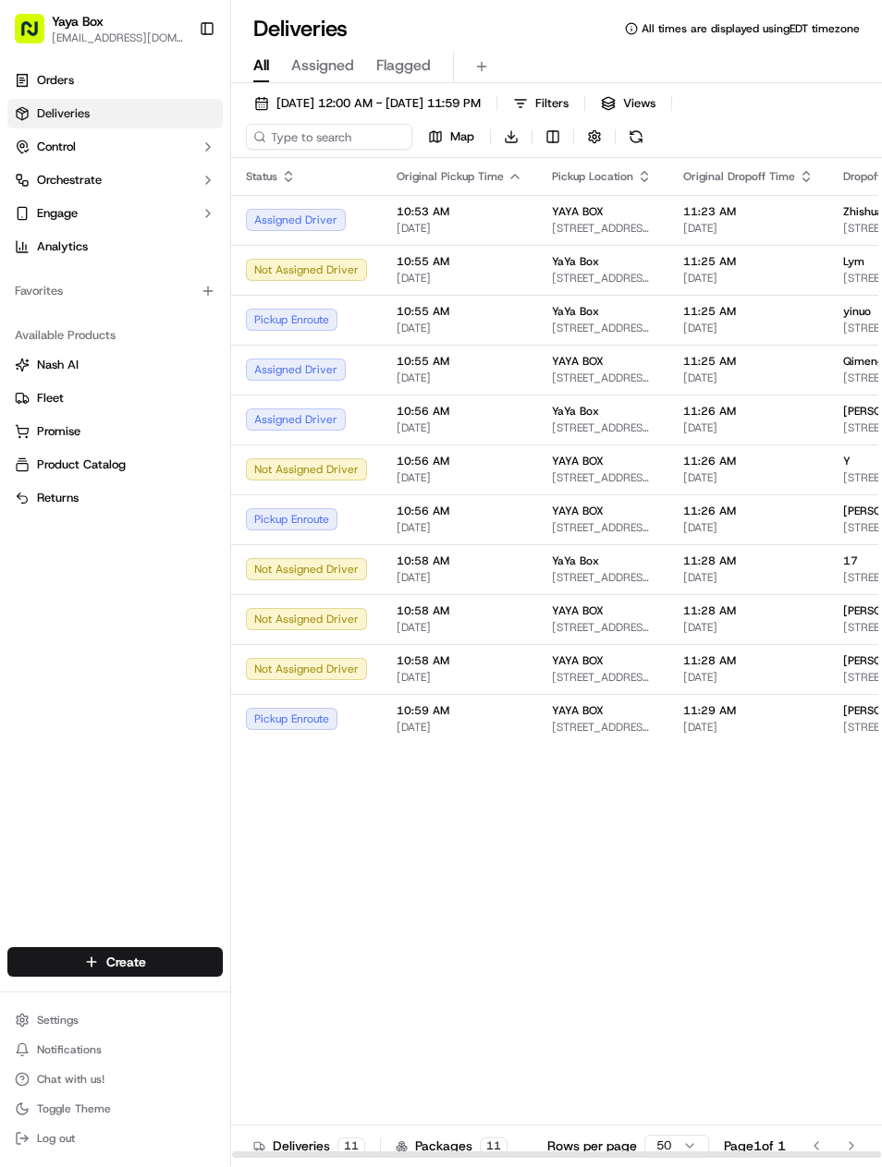
click at [497, 334] on span "[DATE]" at bounding box center [459, 329] width 126 height 15
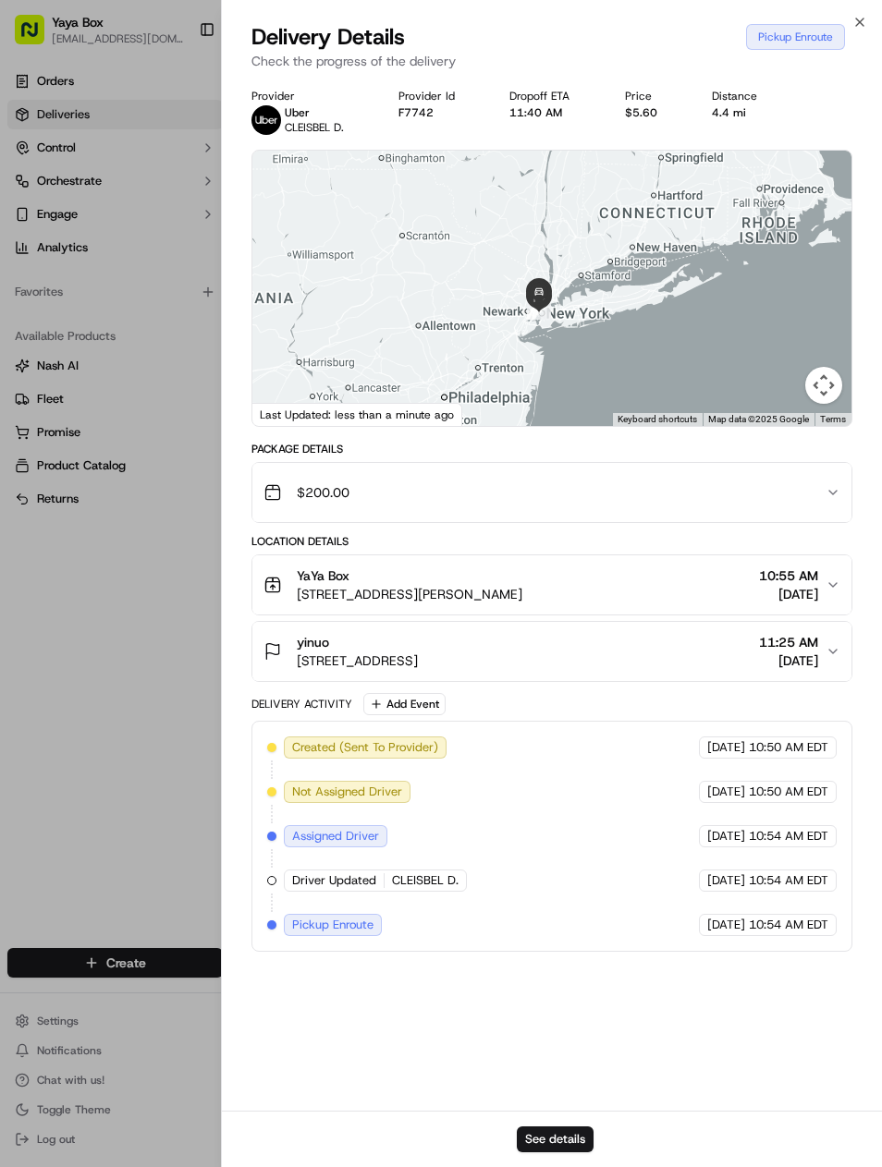
click at [159, 670] on div at bounding box center [441, 583] width 882 height 1167
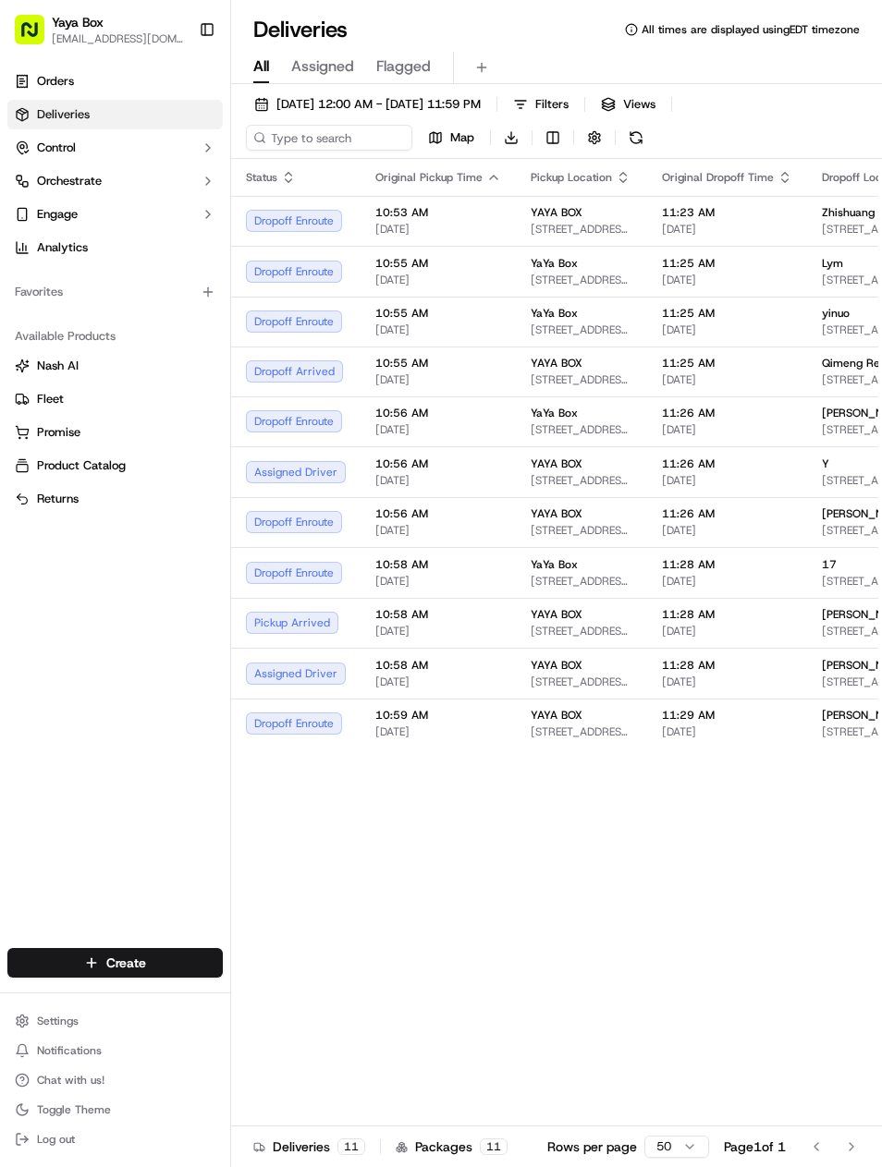
click at [439, 473] on span "[DATE]" at bounding box center [438, 480] width 126 height 15
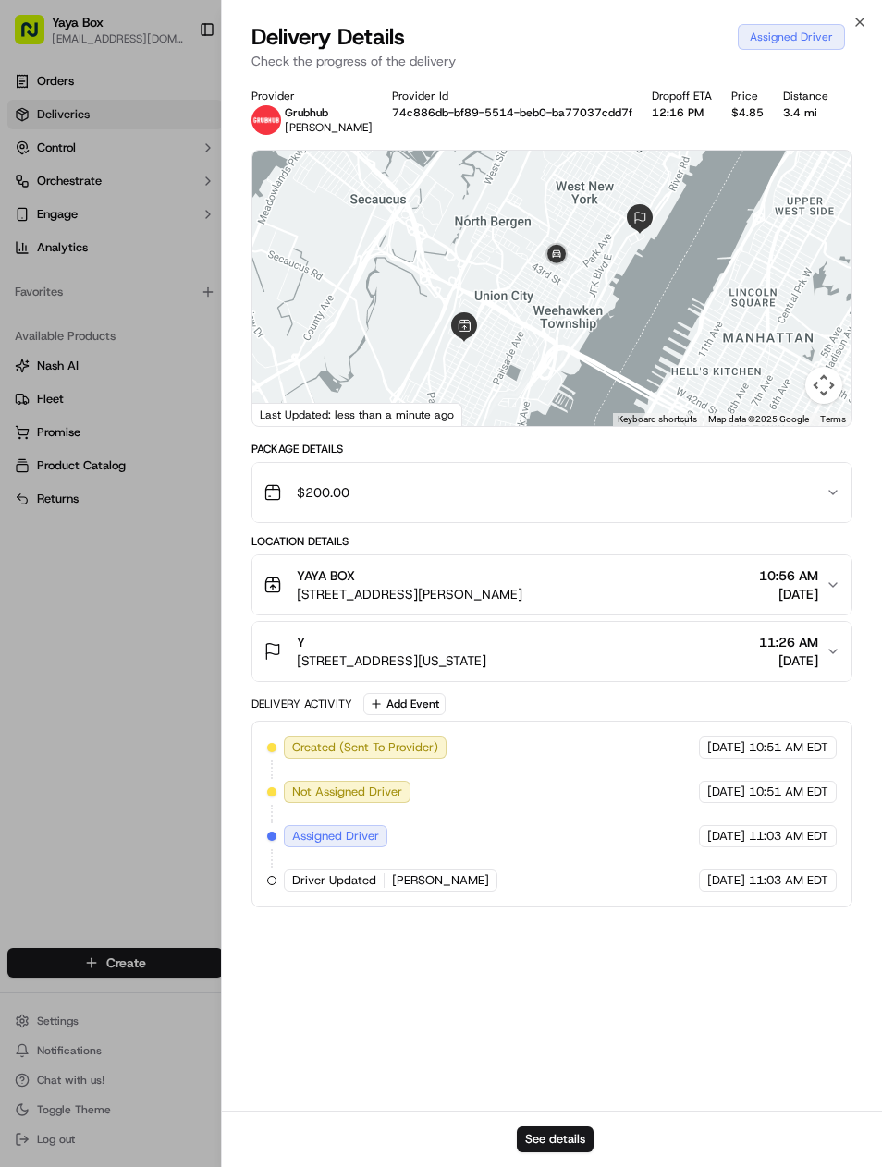
click at [133, 748] on div at bounding box center [441, 583] width 882 height 1167
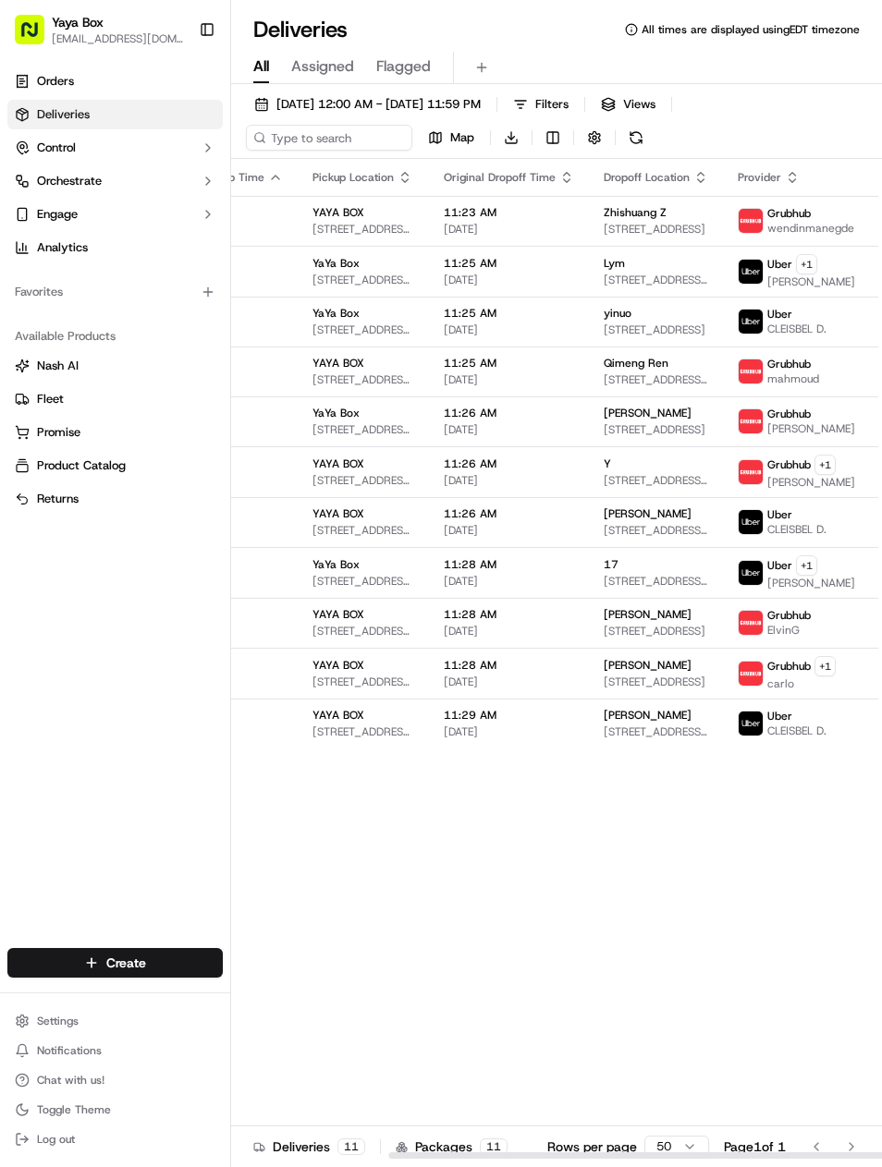
scroll to position [0, 222]
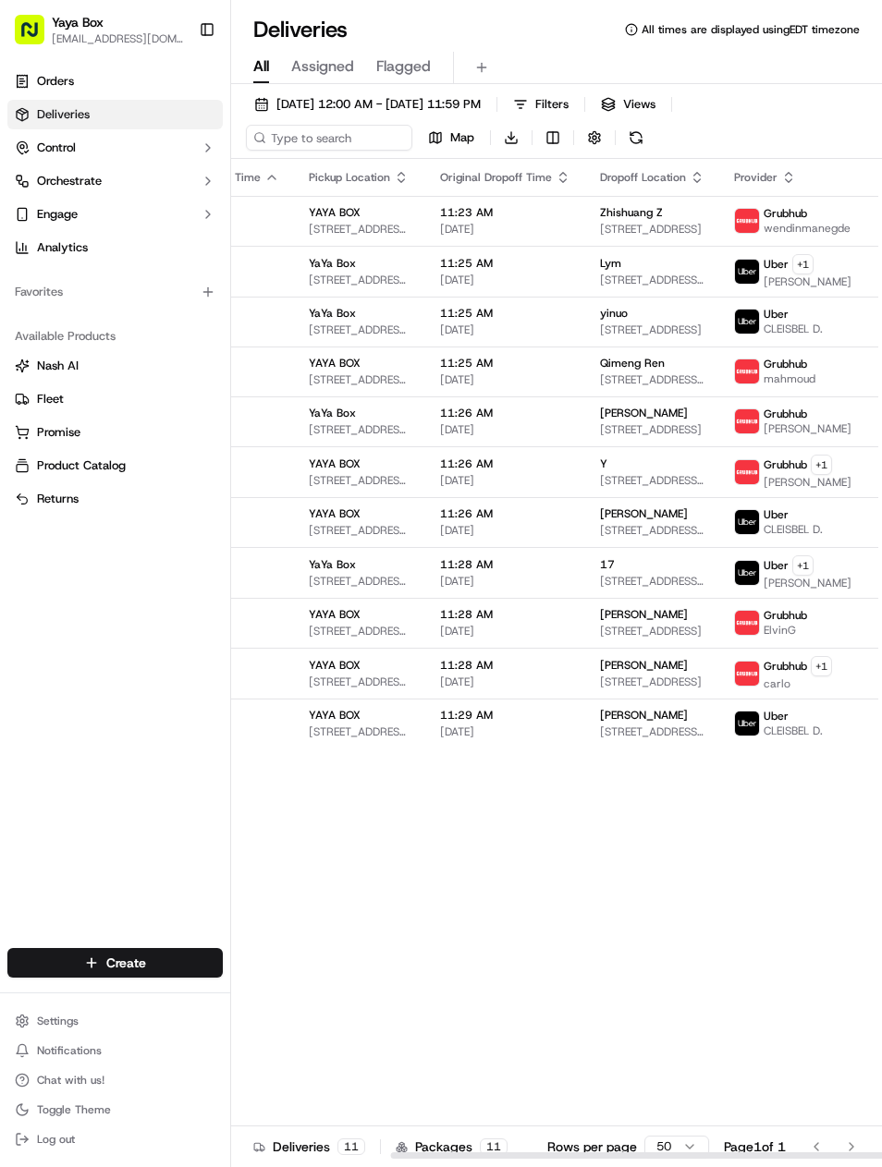
click at [378, 628] on span "[STREET_ADDRESS][PERSON_NAME]" at bounding box center [360, 631] width 102 height 15
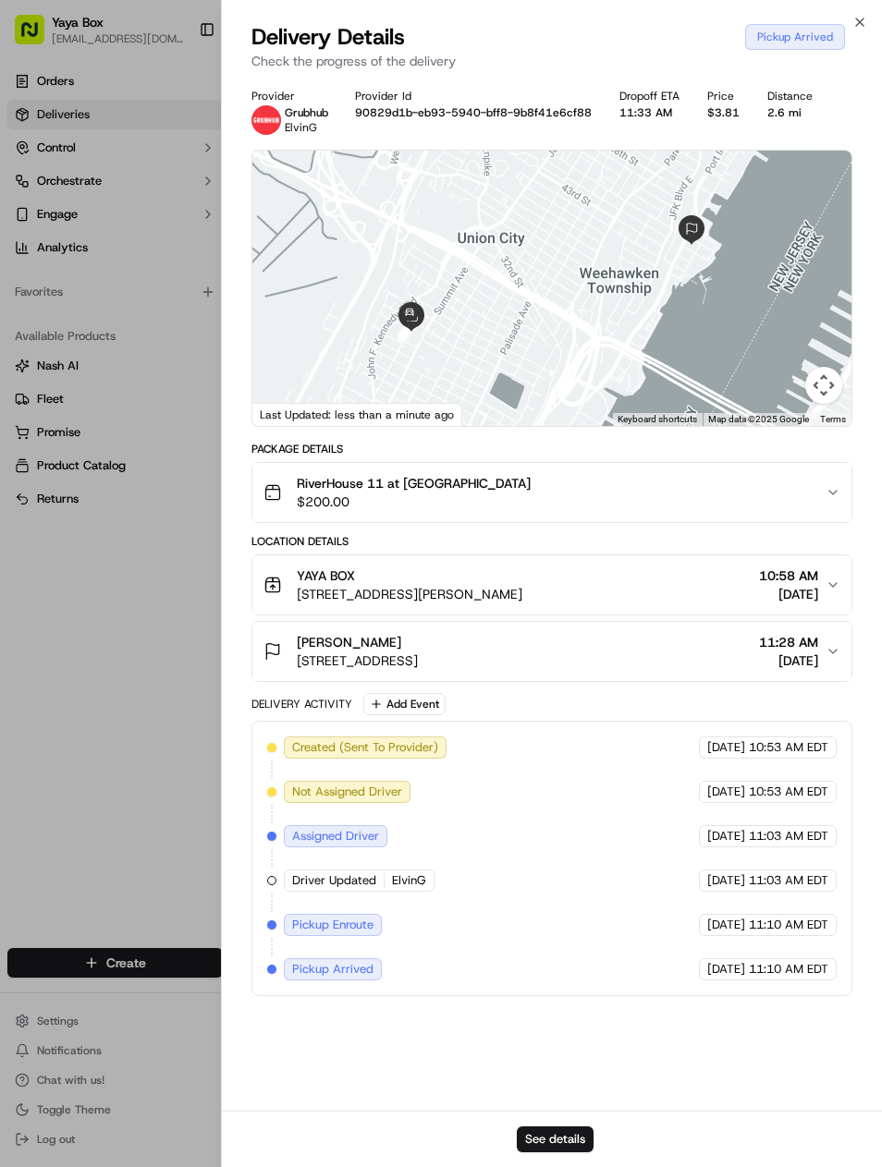
click at [114, 733] on div at bounding box center [441, 583] width 882 height 1167
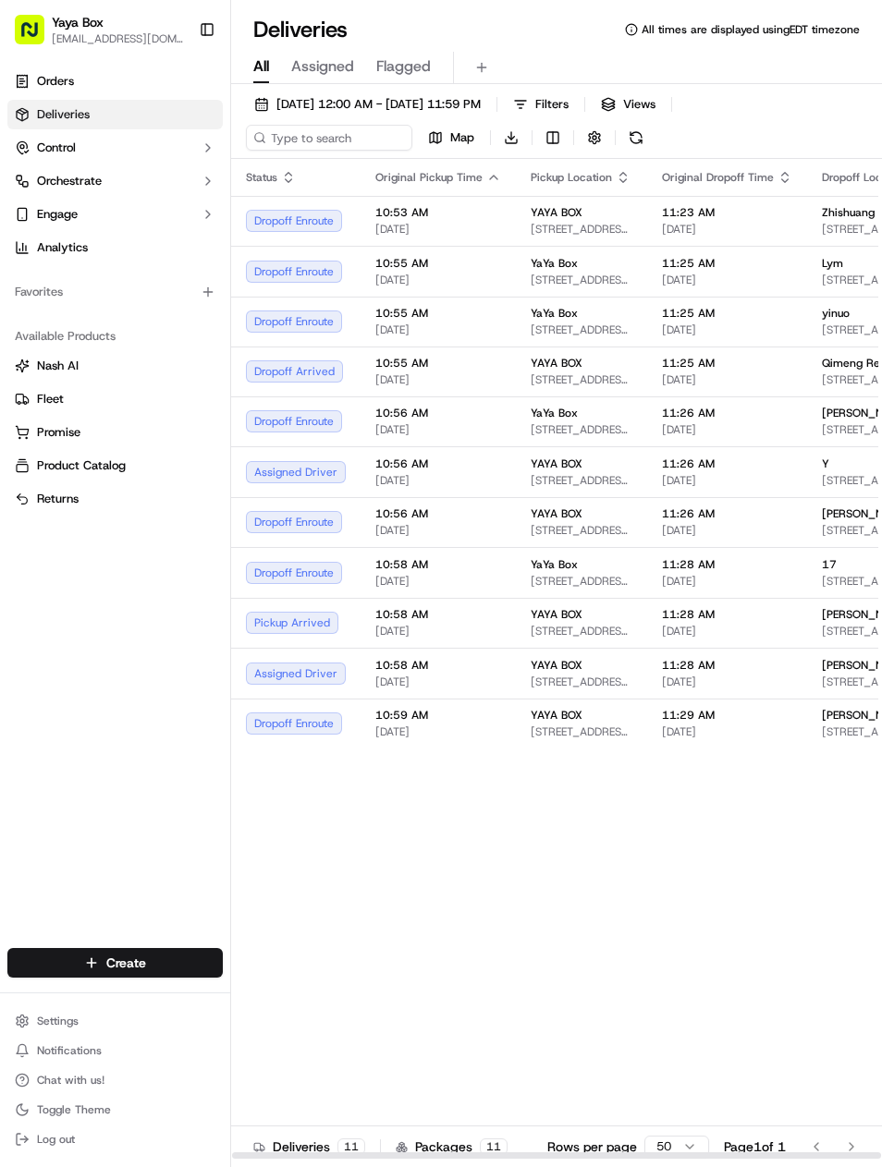
scroll to position [0, 0]
click at [375, 675] on span "[DATE]" at bounding box center [438, 682] width 126 height 15
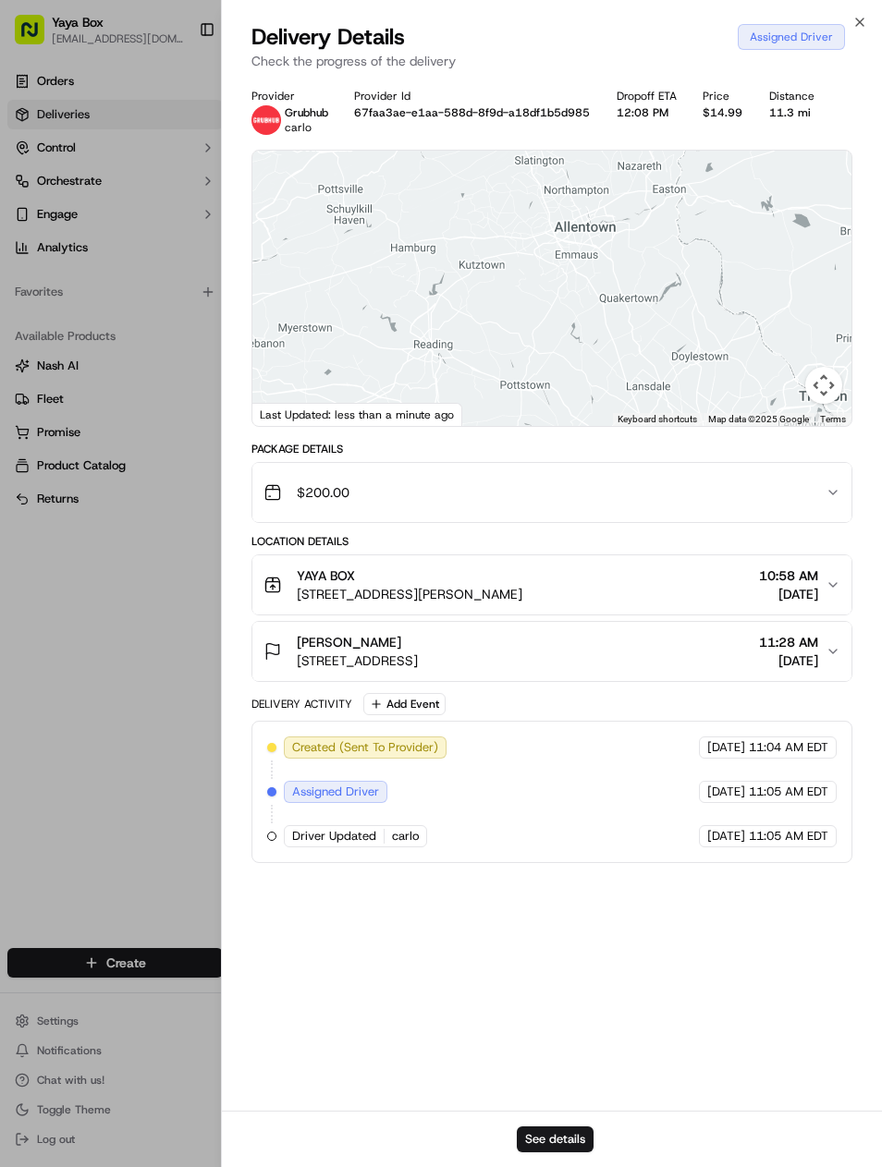
click at [118, 668] on div at bounding box center [441, 583] width 882 height 1167
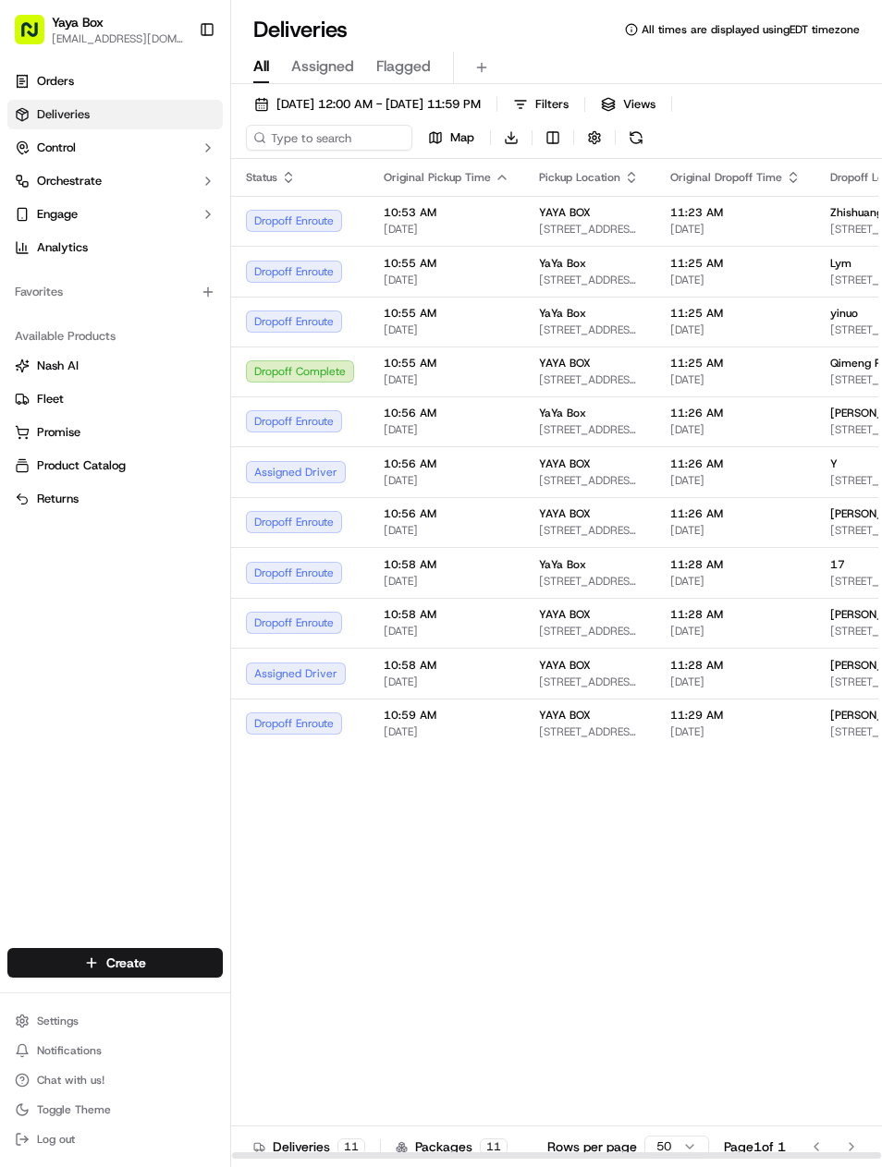
click at [630, 468] on div "YAYA BOX" at bounding box center [590, 463] width 102 height 15
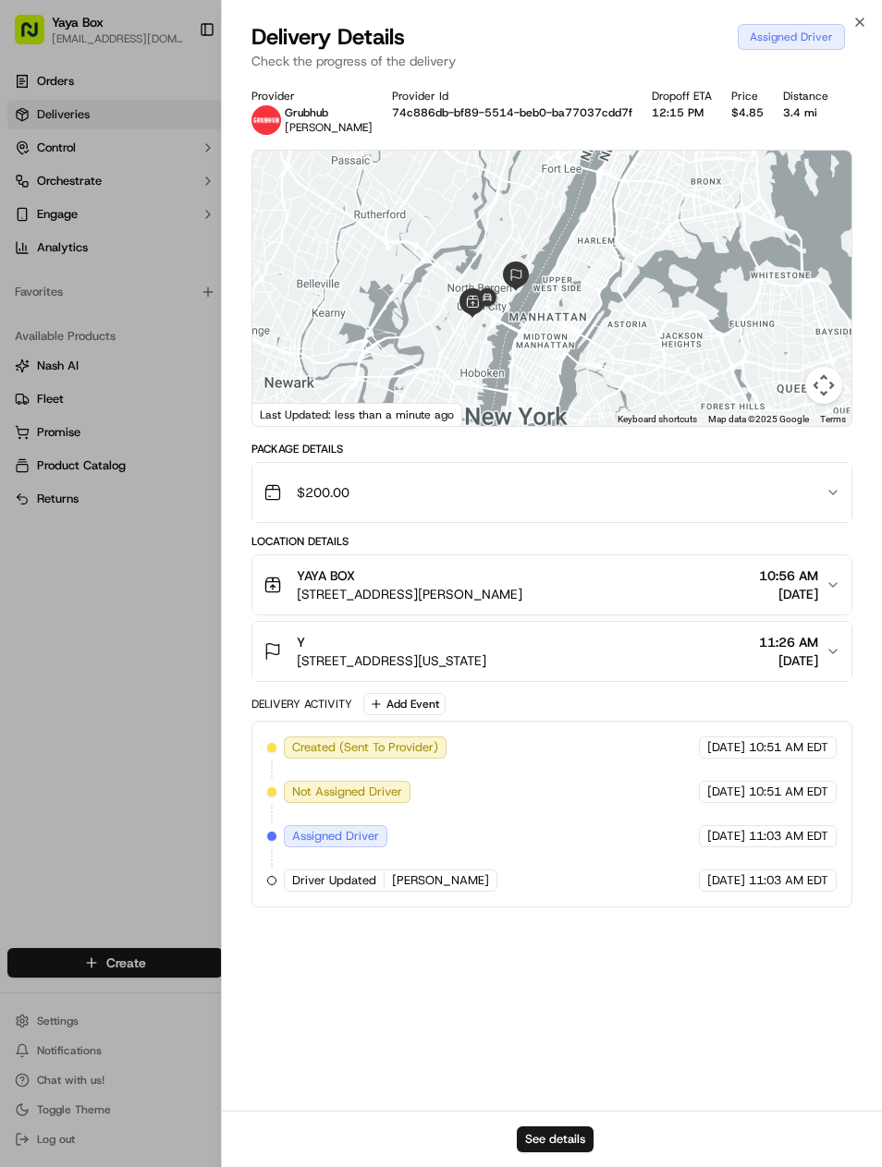
click at [152, 796] on div at bounding box center [441, 583] width 882 height 1167
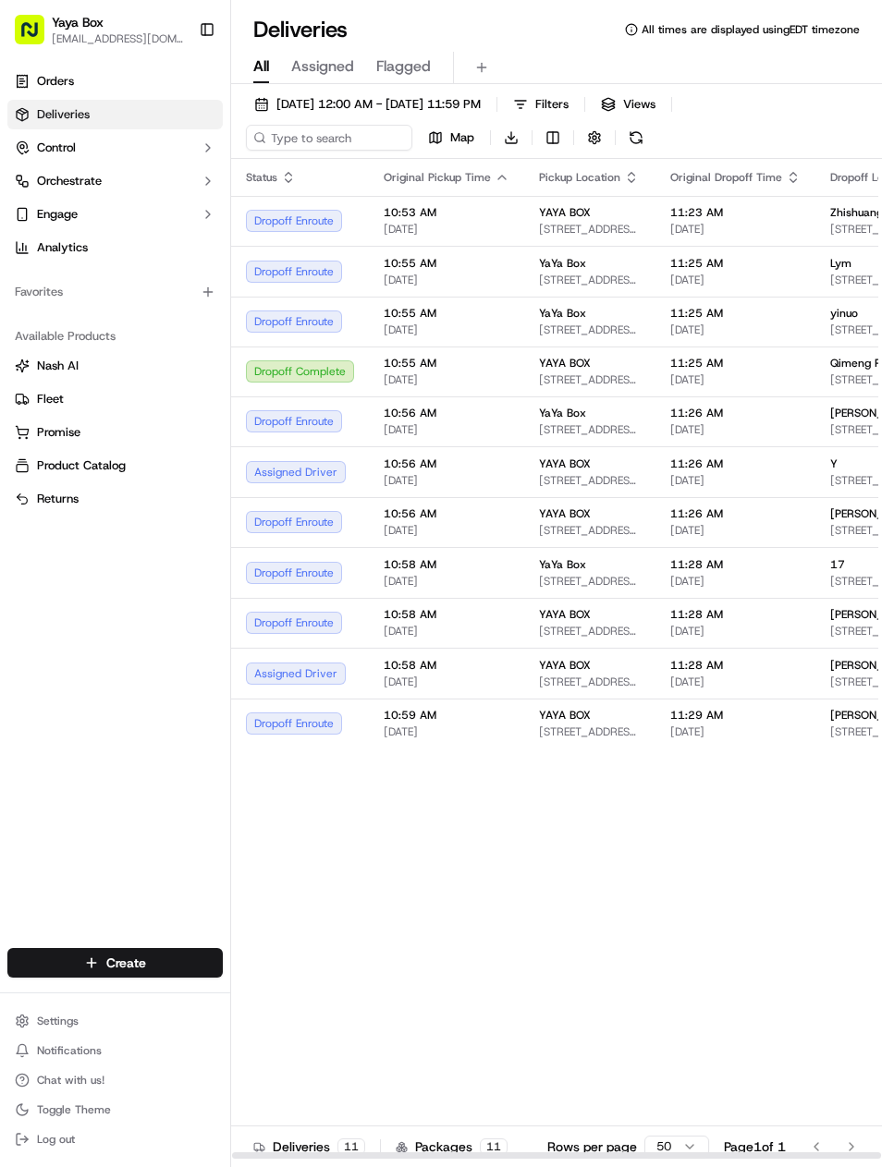
click at [465, 687] on span "[DATE]" at bounding box center [446, 682] width 126 height 15
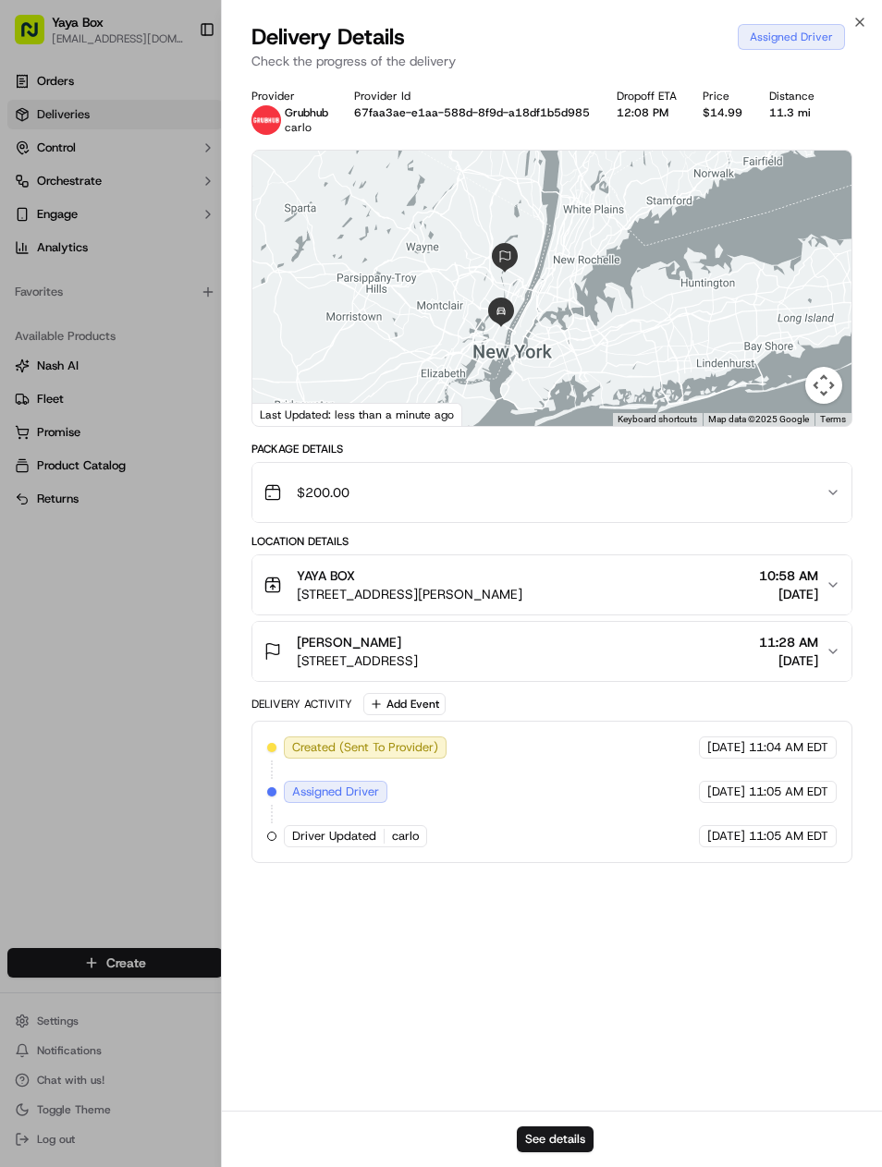
click at [553, 1122] on div "See details" at bounding box center [552, 1139] width 661 height 56
click at [530, 1132] on button "See details" at bounding box center [555, 1139] width 77 height 26
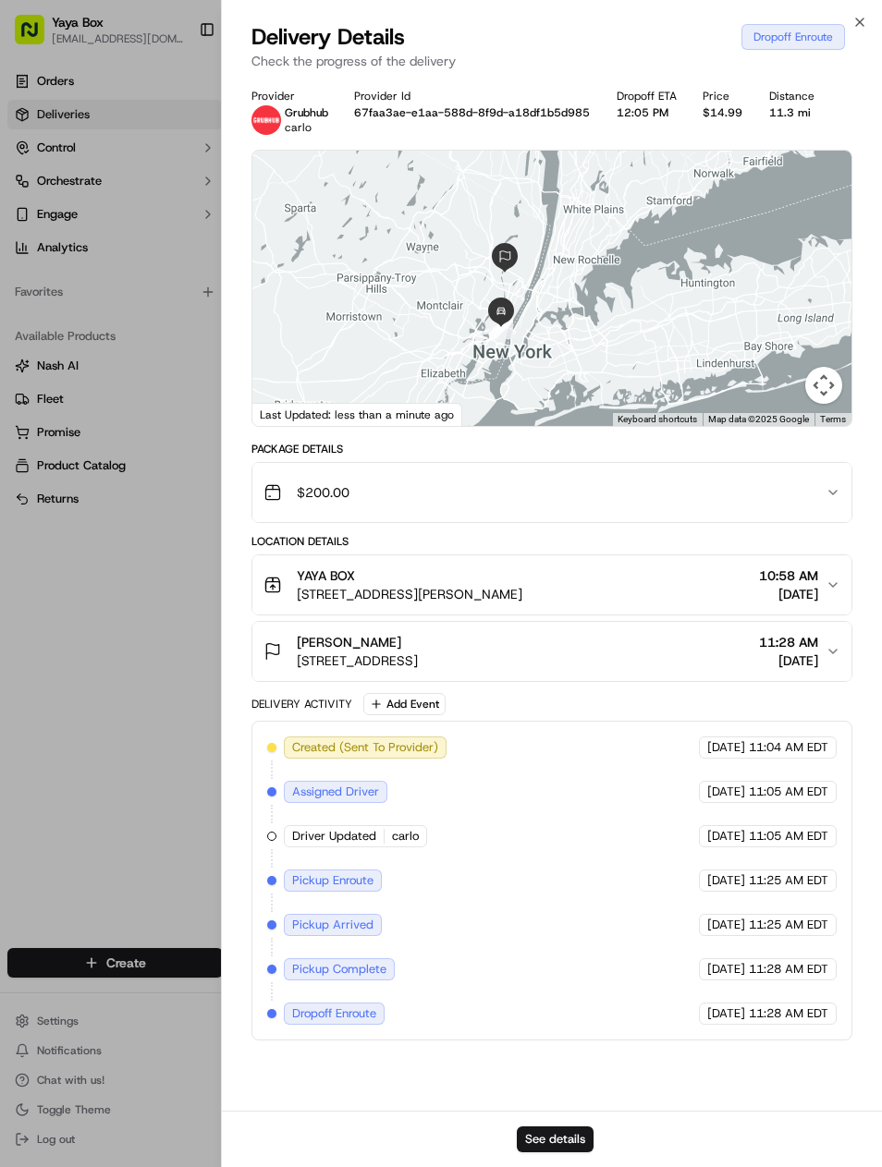
click at [64, 827] on div at bounding box center [441, 583] width 882 height 1167
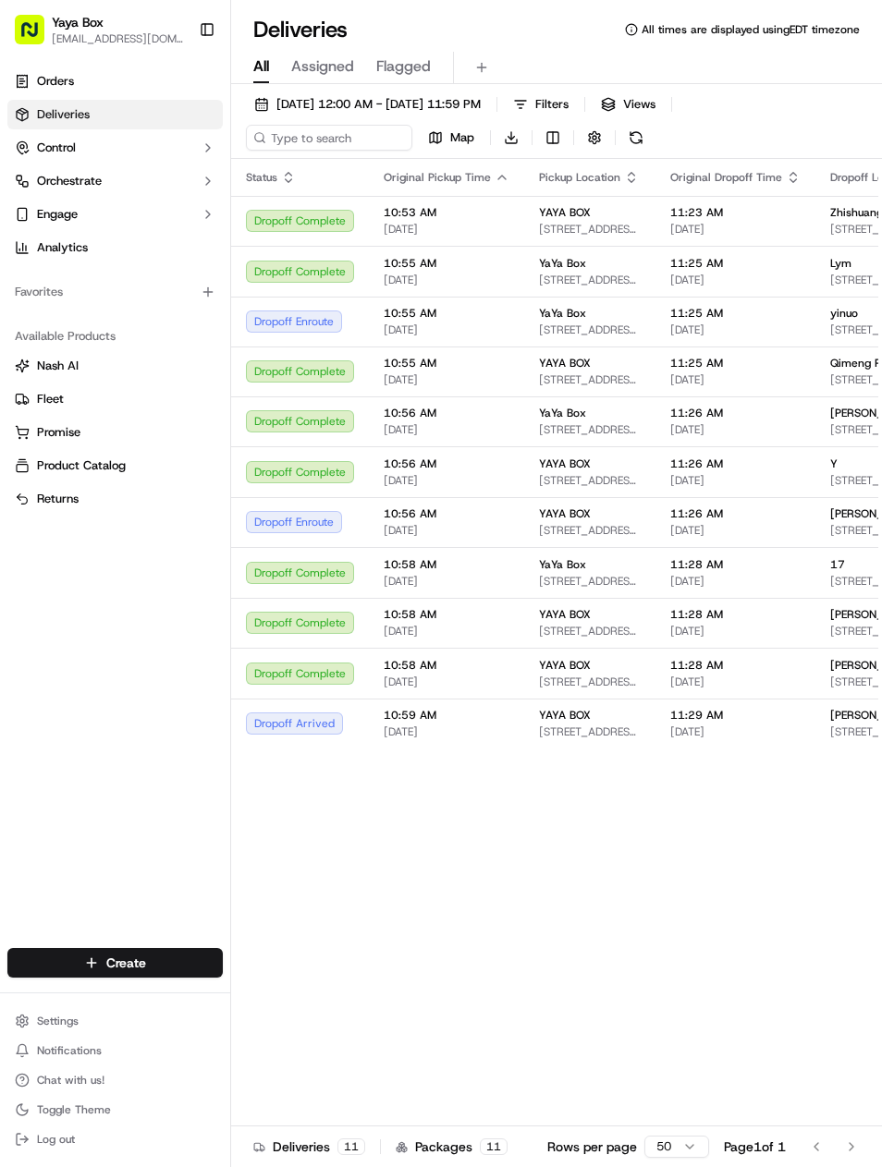
click at [310, 101] on span "[DATE] 12:00 AM - [DATE] 11:59 PM" at bounding box center [378, 104] width 204 height 17
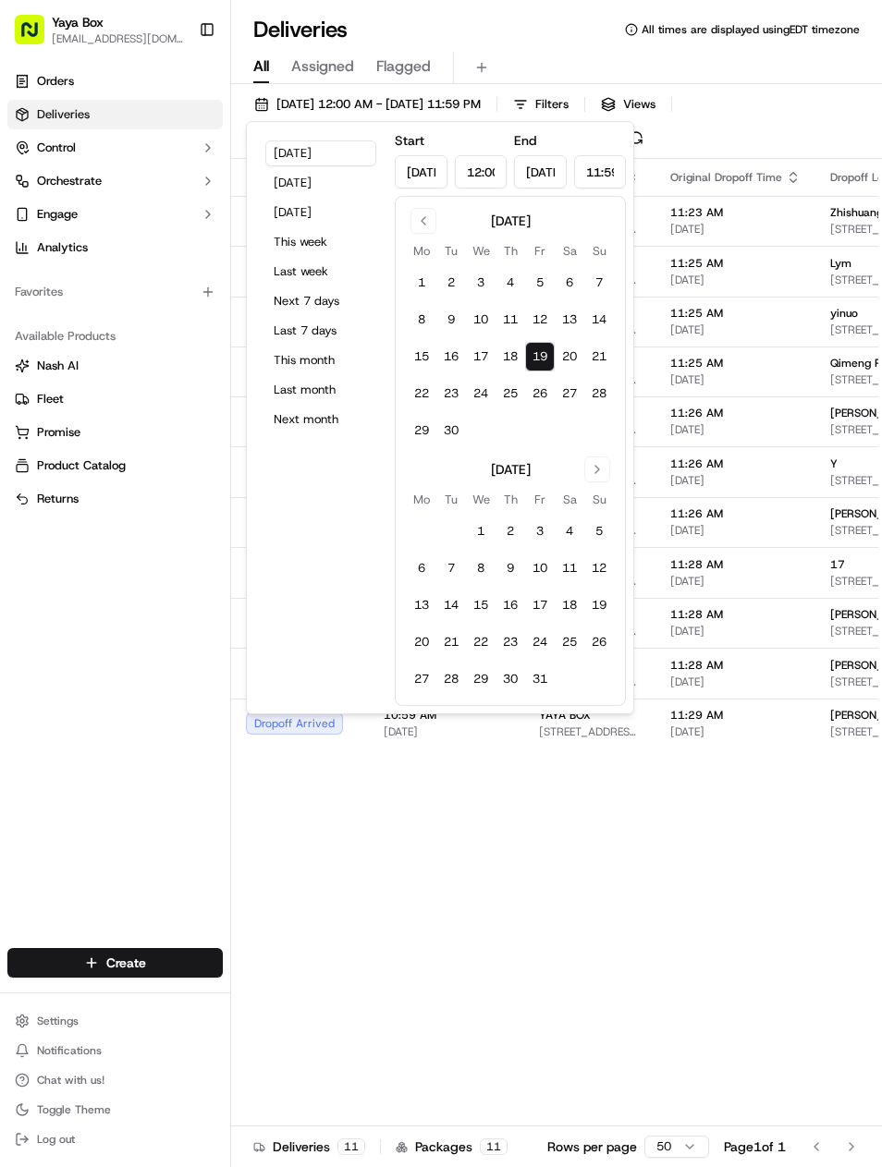
click at [287, 189] on button "Yesterday" at bounding box center [320, 183] width 111 height 26
type input "Sep 18, 2025"
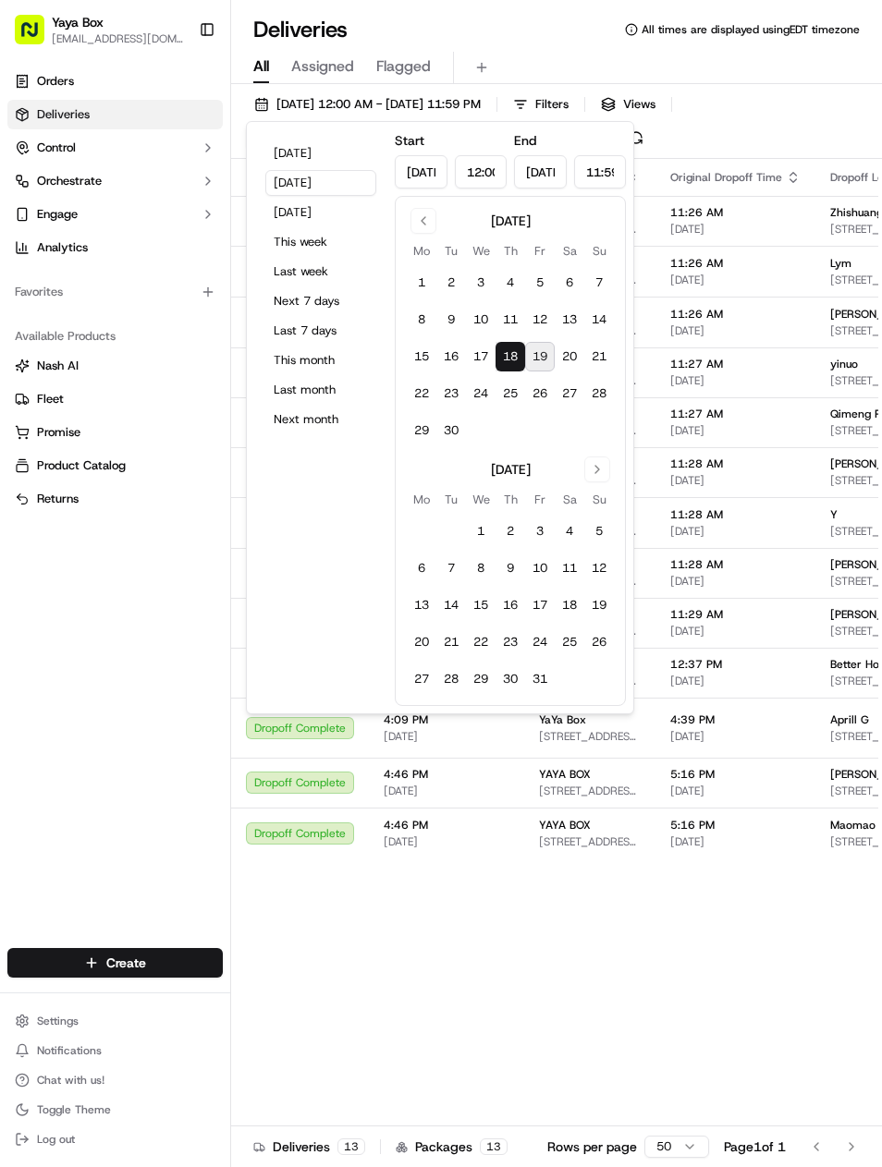
click at [51, 732] on div "Orders Deliveries Control Orchestrate Engage Analytics Favorites Available Prod…" at bounding box center [115, 496] width 230 height 874
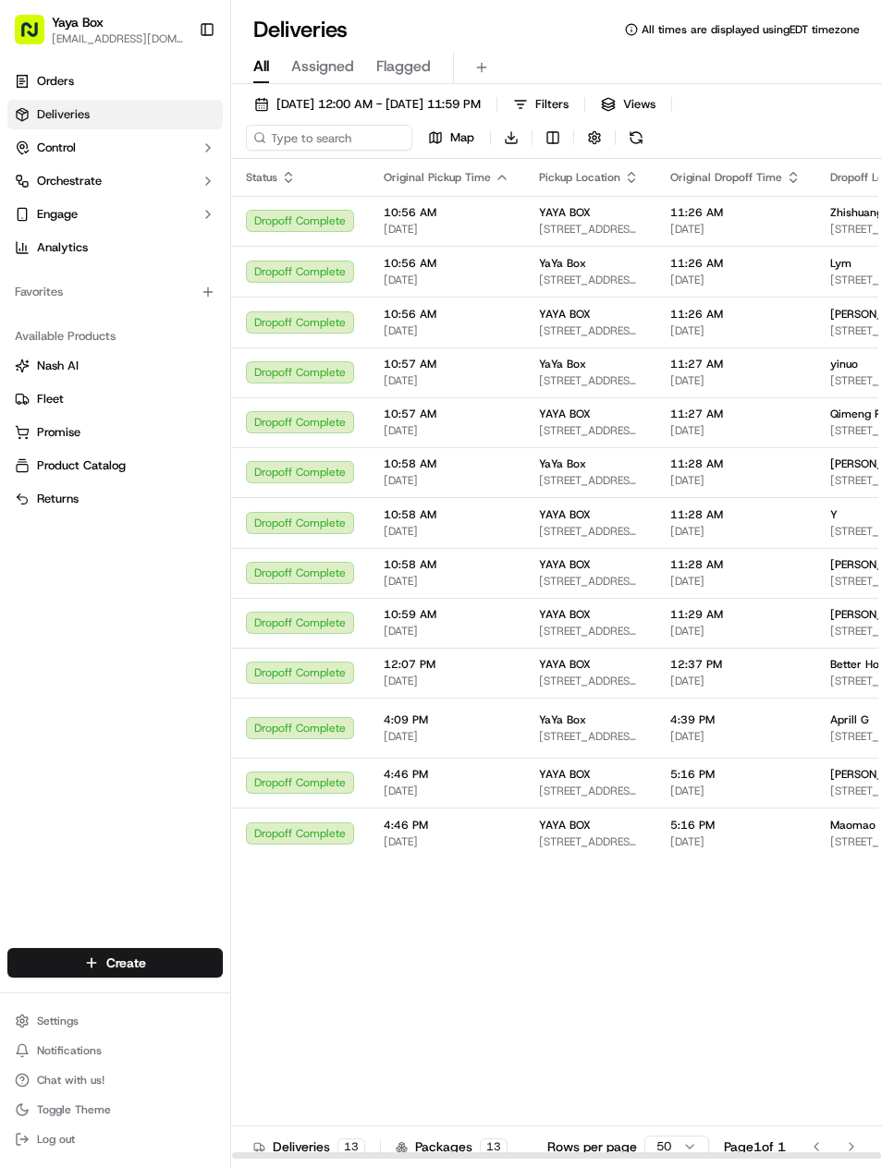
click at [858, 672] on span "Better Home" at bounding box center [863, 664] width 66 height 15
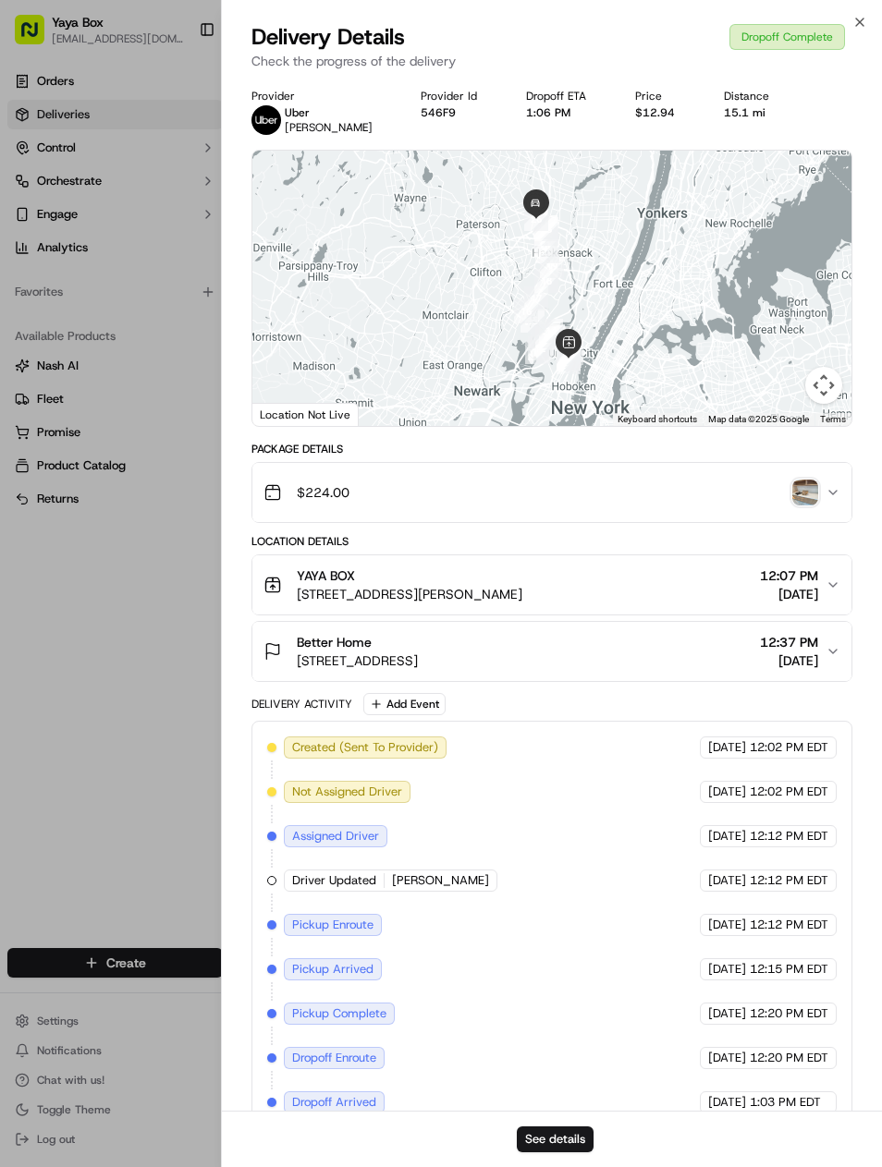
click at [578, 1132] on button "See details" at bounding box center [555, 1139] width 77 height 26
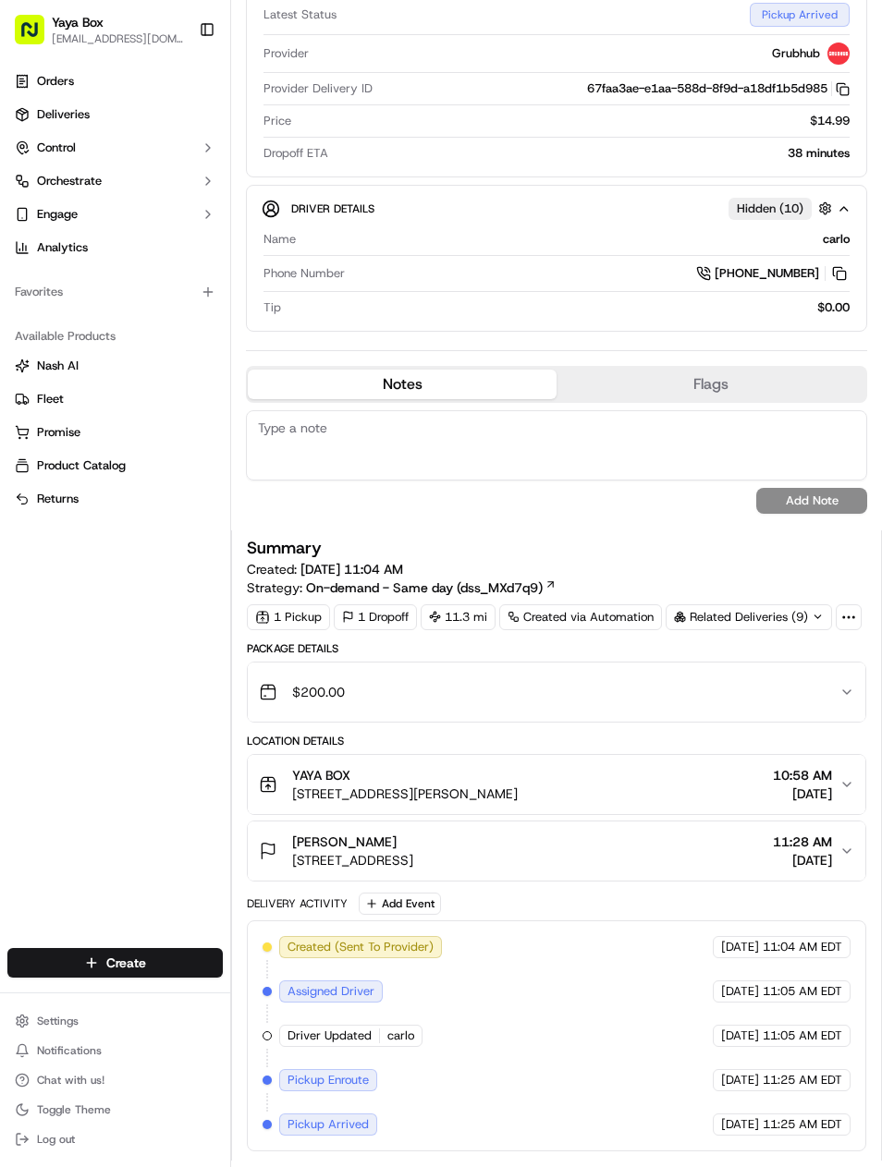
scroll to position [554, 0]
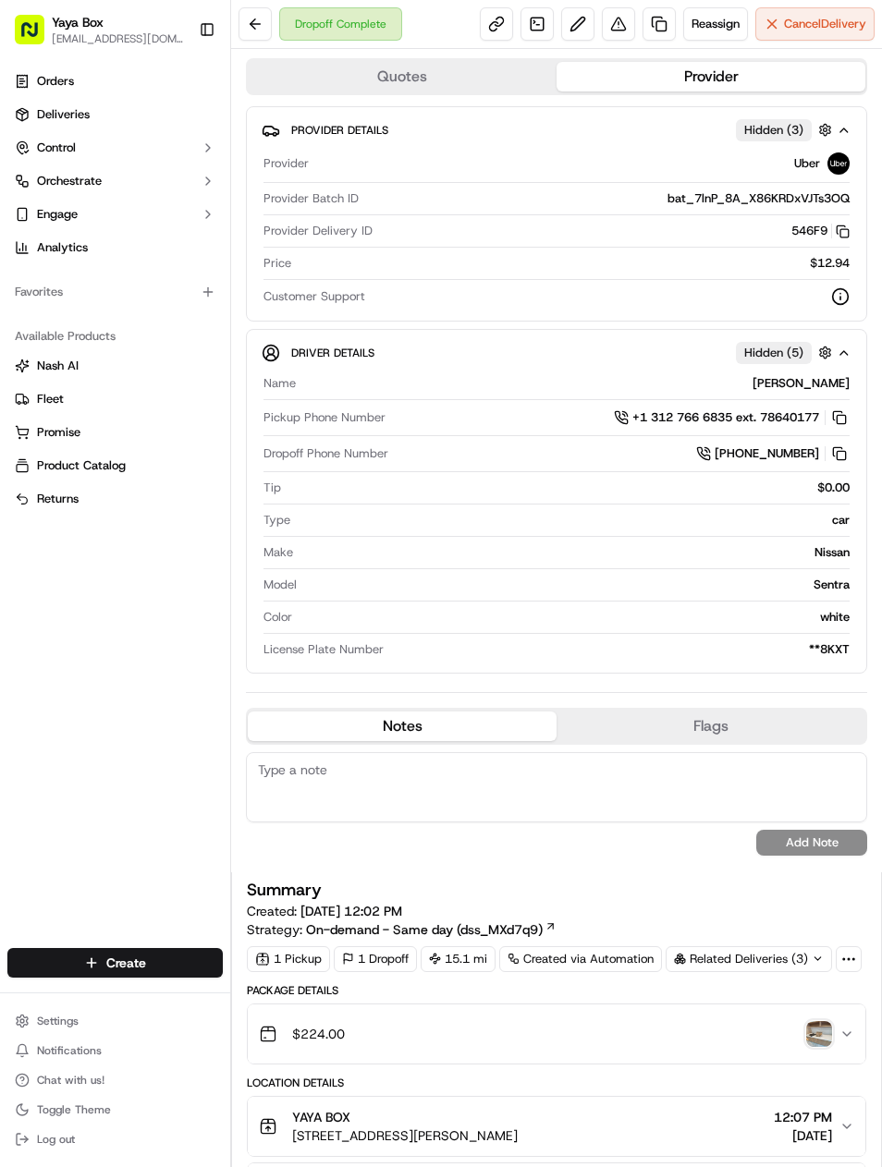
click at [663, 28] on link at bounding box center [658, 23] width 33 height 33
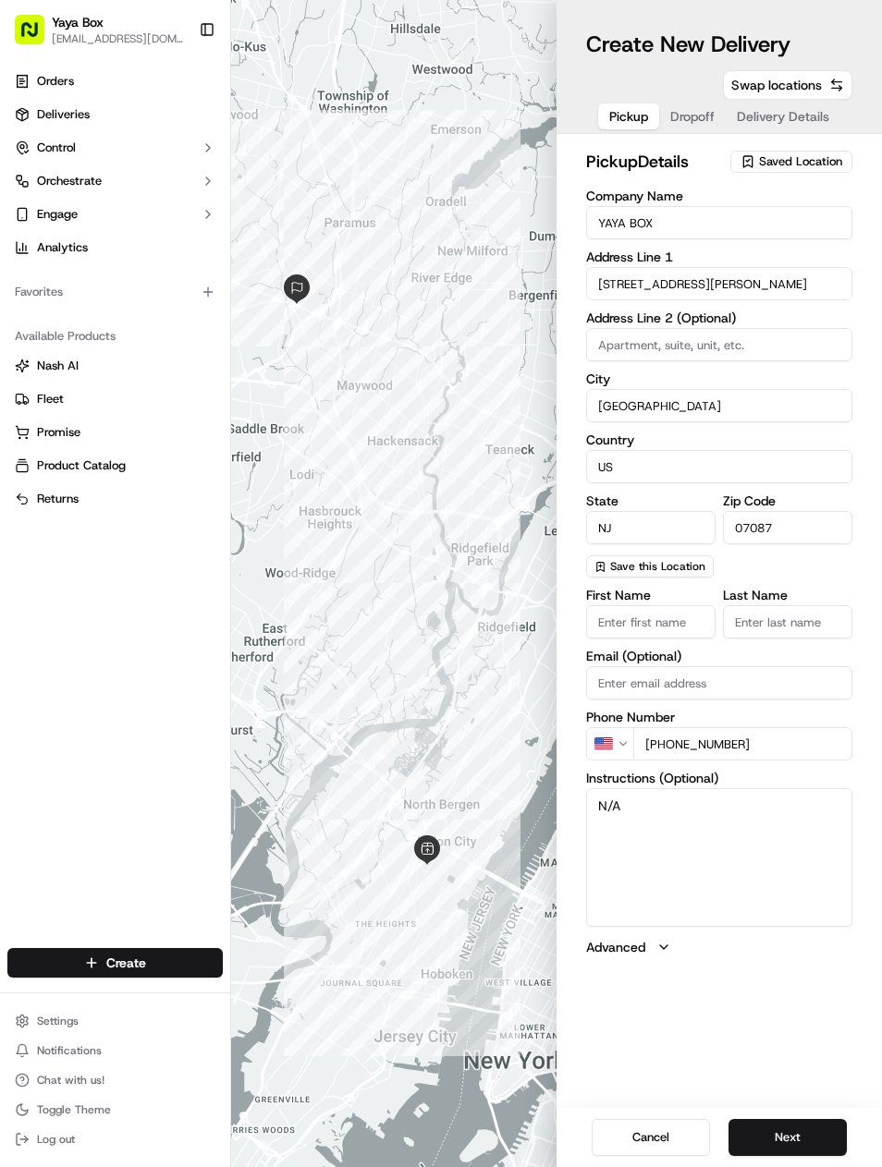
click at [783, 1125] on button "Next" at bounding box center [787, 1137] width 118 height 37
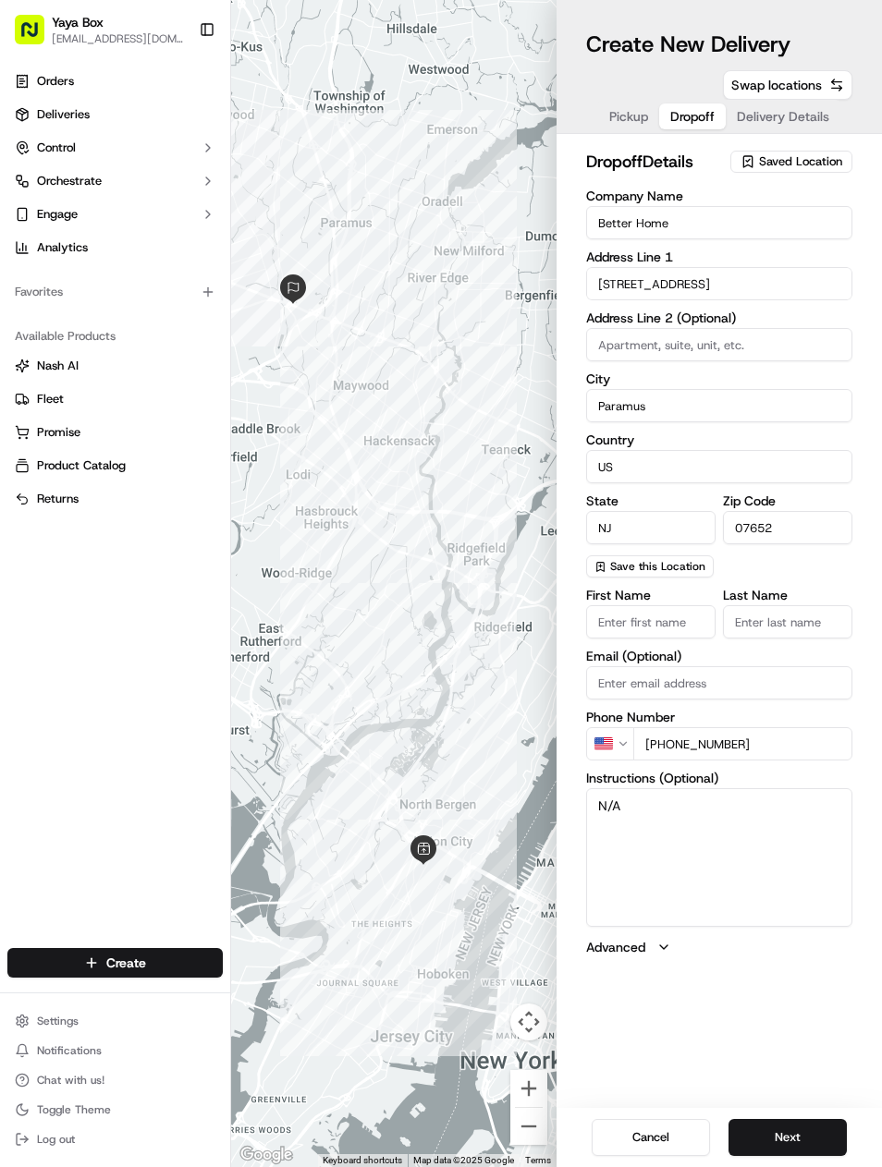
click at [801, 1125] on button "Next" at bounding box center [787, 1137] width 118 height 37
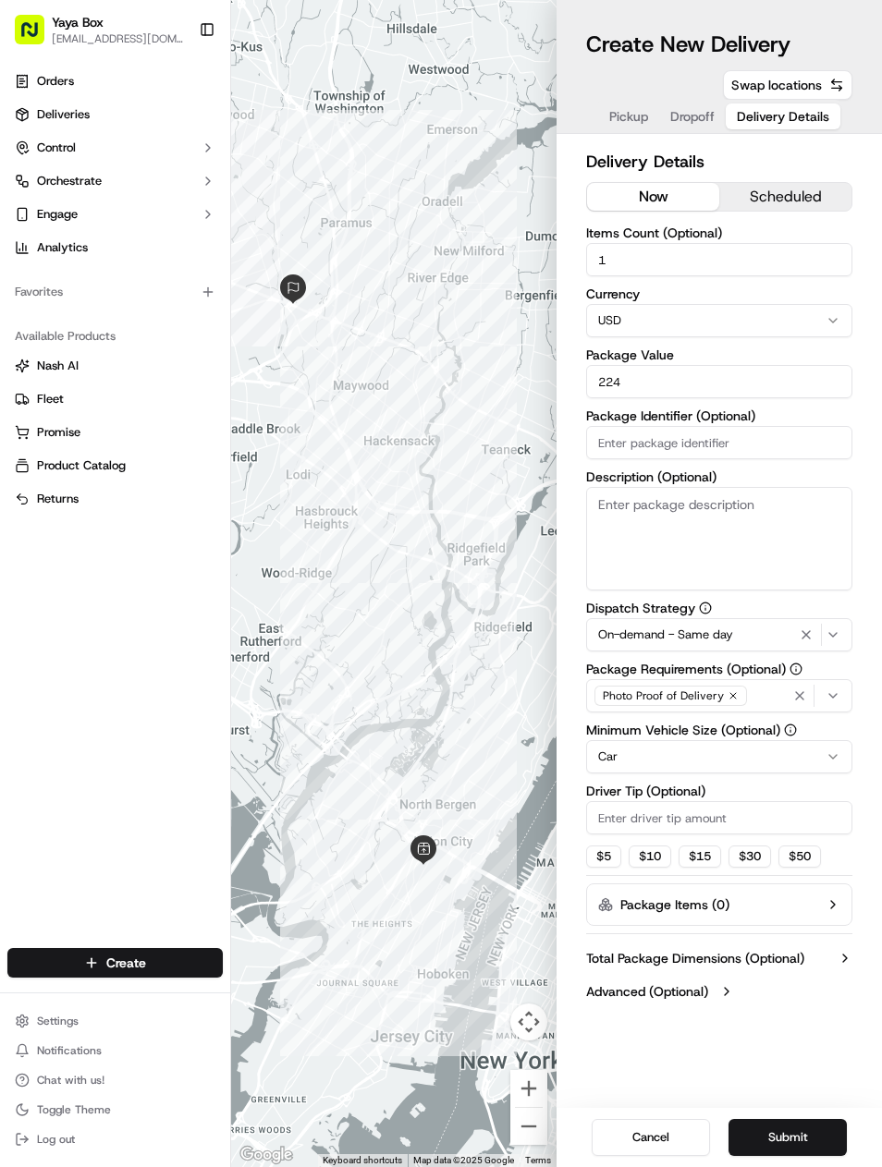
click at [801, 640] on icon "button" at bounding box center [806, 634] width 22 height 15
click at [774, 765] on html "Yaya Box yayaliciousjc@gmail.com Toggle Sidebar Orders Deliveries Control Orche…" at bounding box center [441, 583] width 882 height 1167
click at [813, 1127] on button "Submit" at bounding box center [787, 1137] width 118 height 37
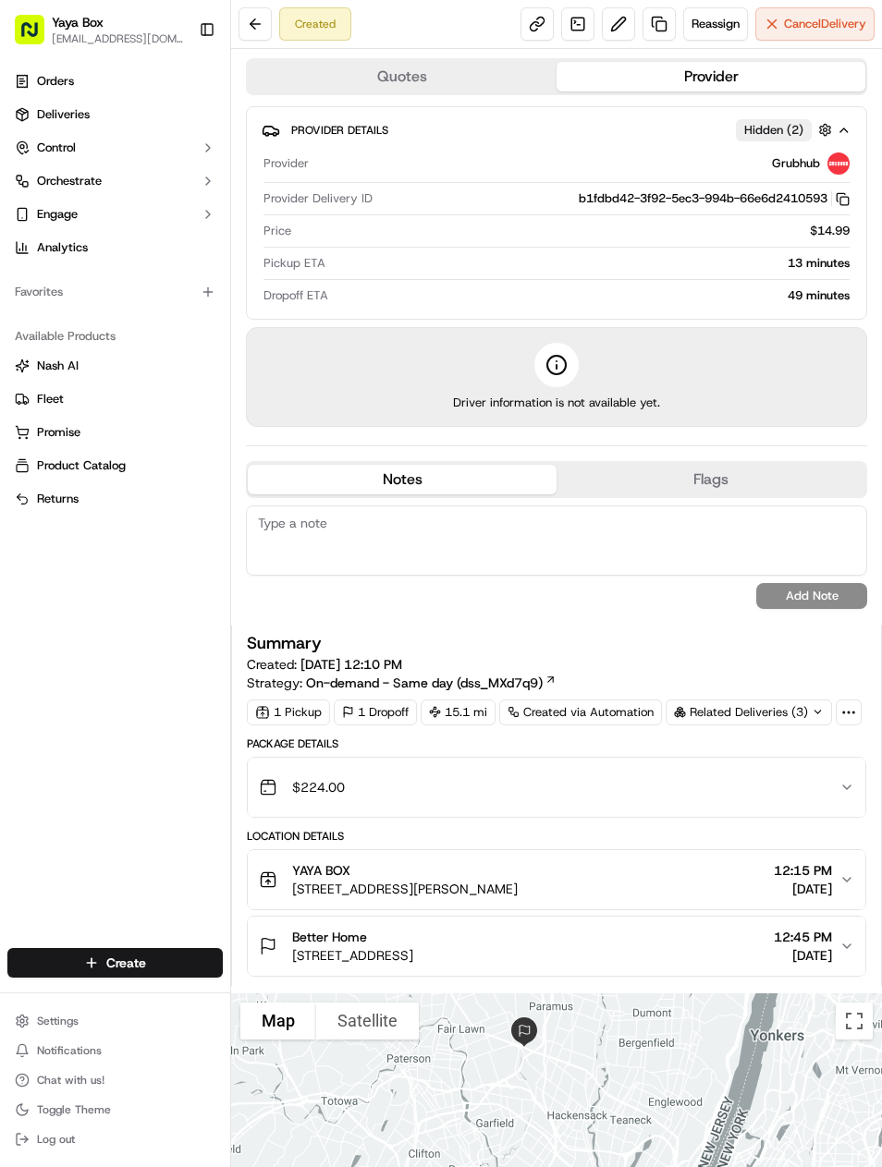
click at [56, 123] on link "Deliveries" at bounding box center [114, 115] width 215 height 30
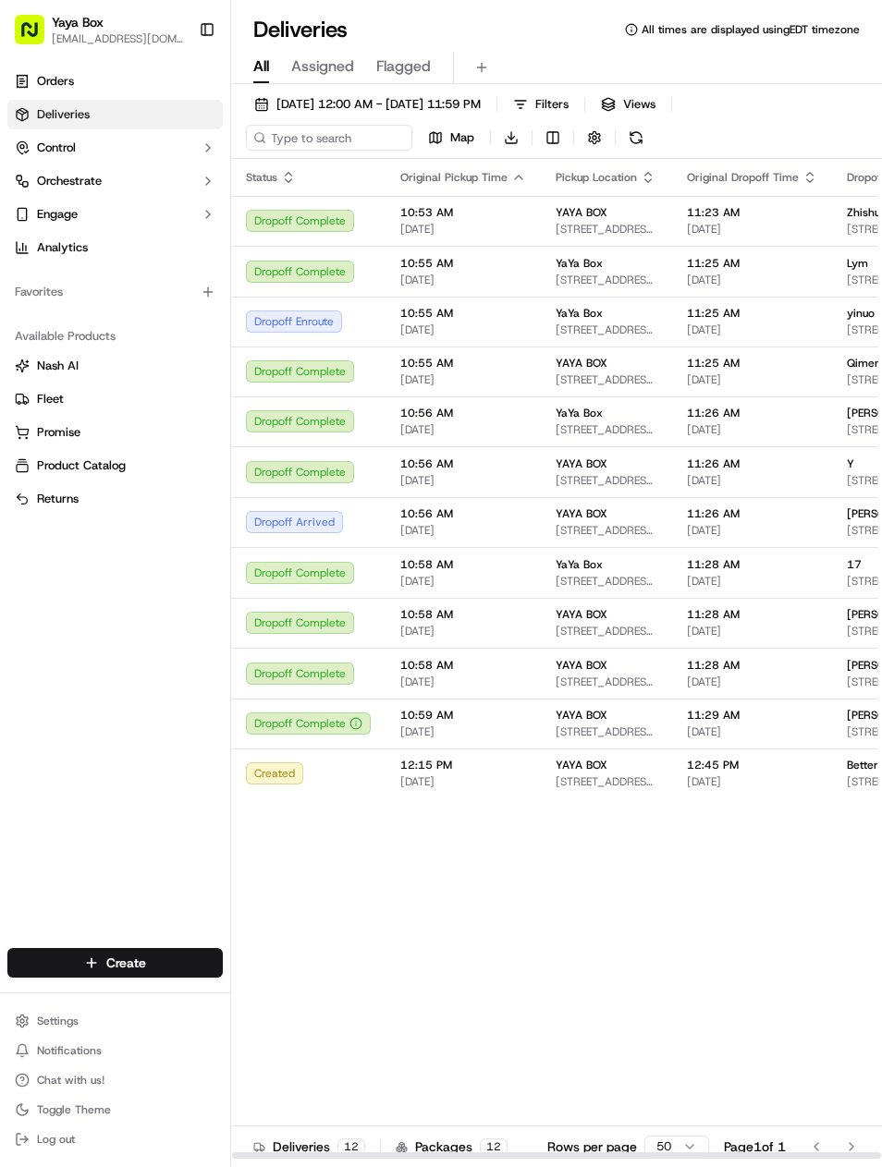
click at [846, 335] on span "[STREET_ADDRESS]" at bounding box center [898, 329] width 104 height 15
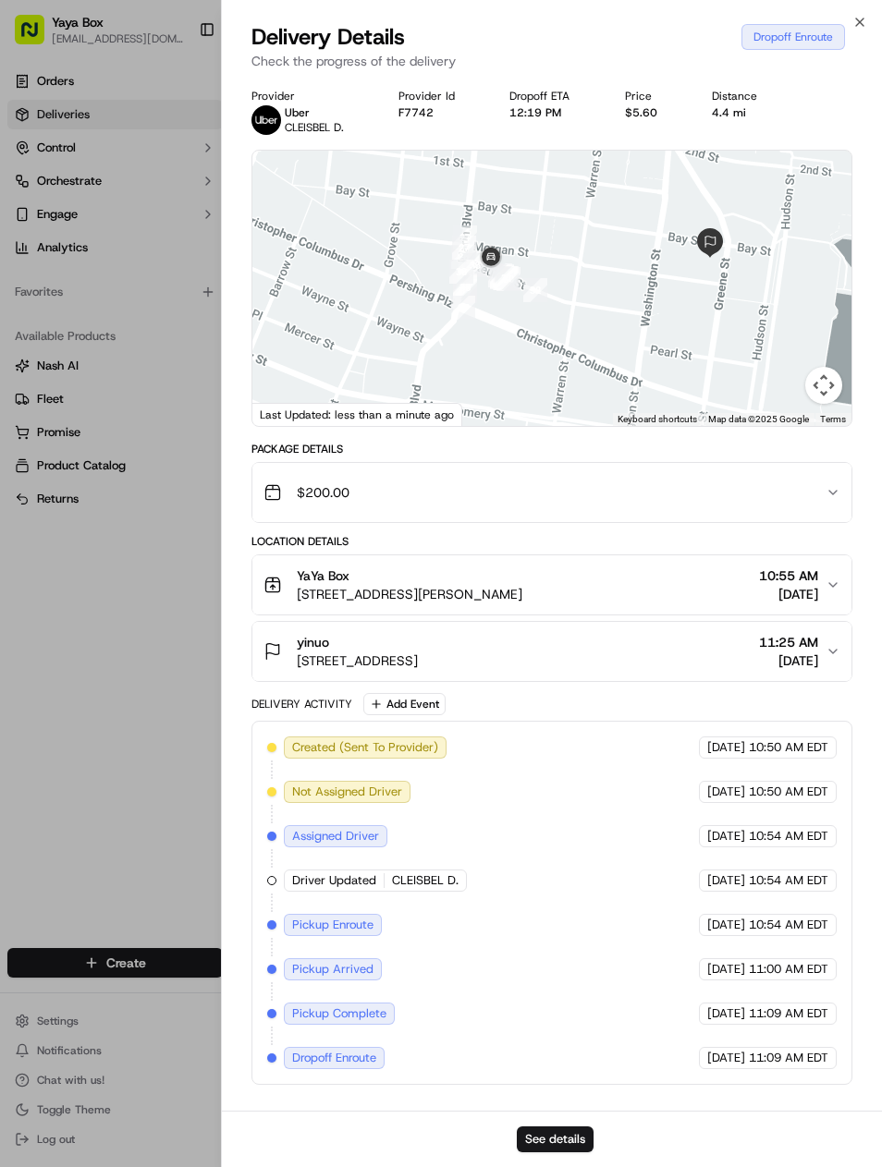
click at [134, 881] on div at bounding box center [441, 583] width 882 height 1167
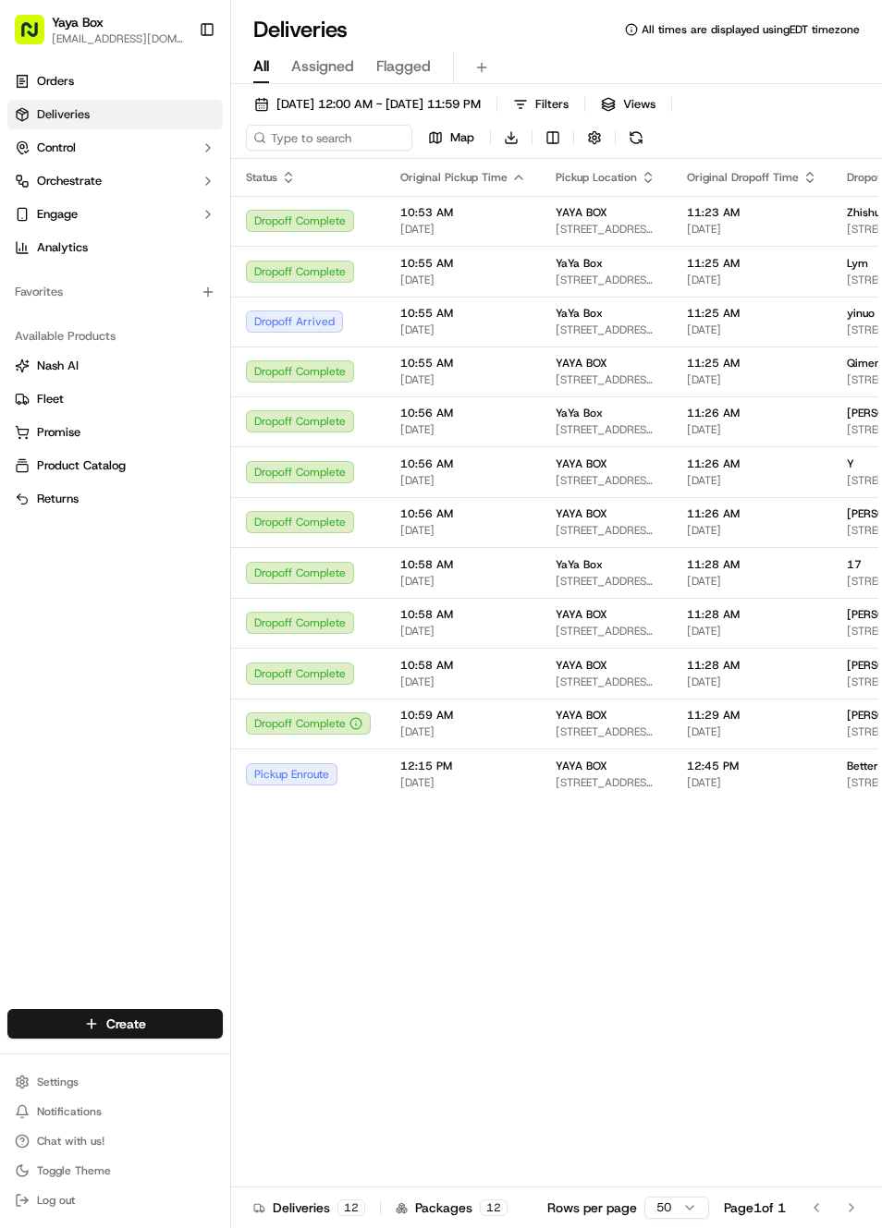
click at [360, 776] on div "Pickup Enroute" at bounding box center [308, 774] width 125 height 22
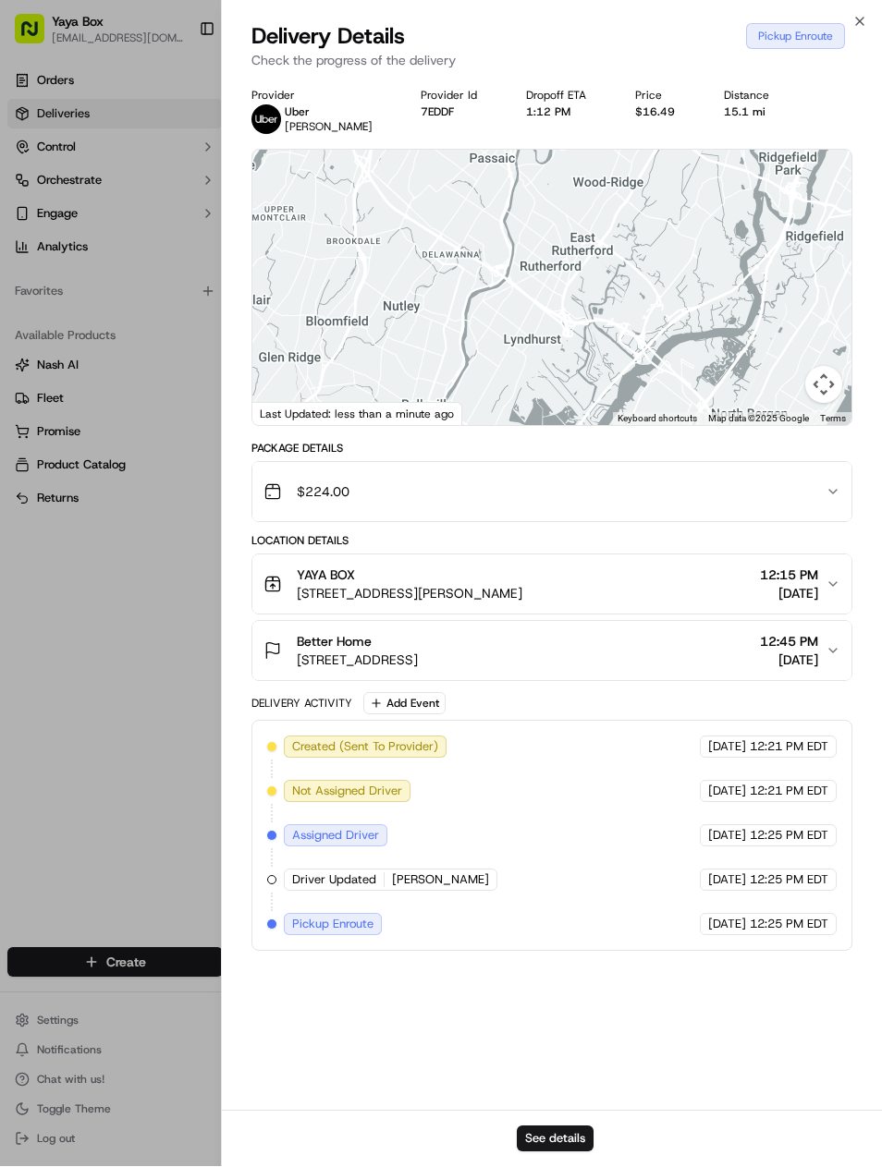
click at [43, 844] on div at bounding box center [441, 583] width 882 height 1167
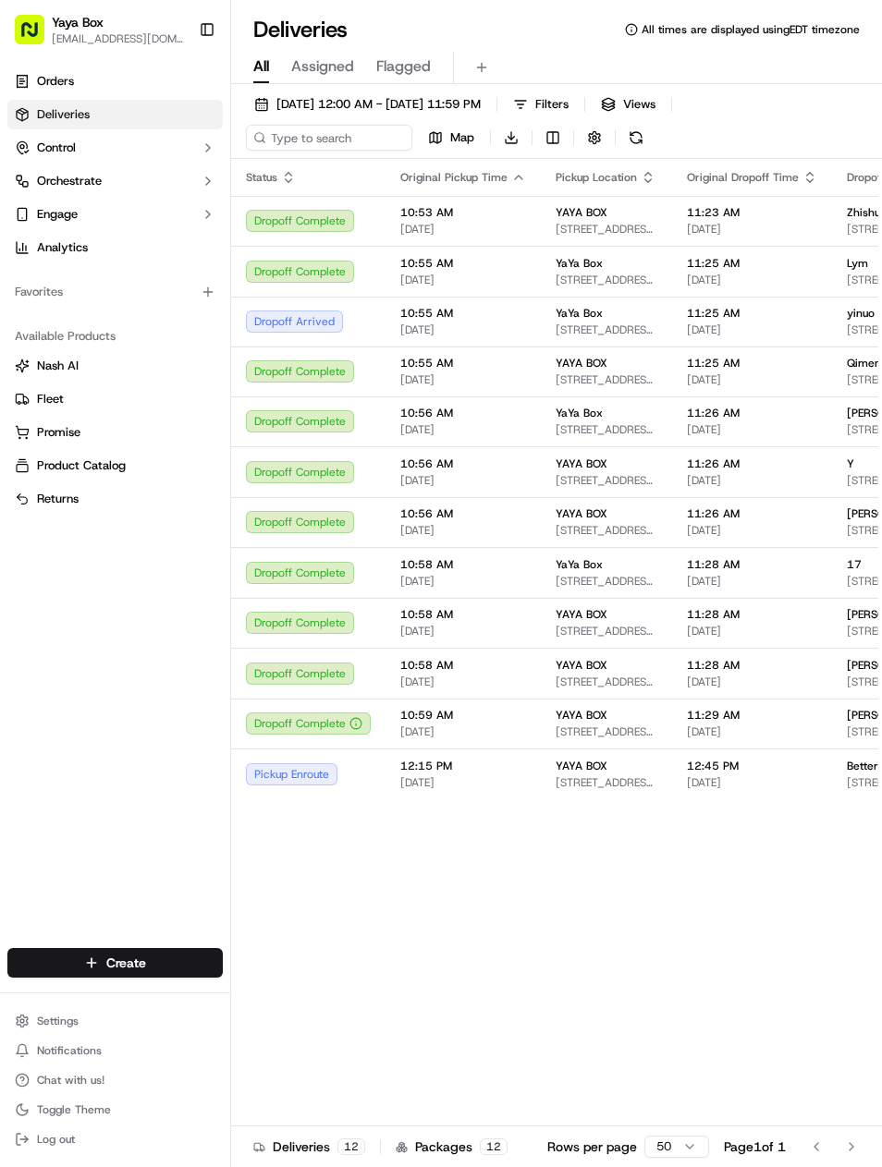
click at [78, 862] on div "Orders Deliveries Control Orchestrate Engage Analytics Favorites Available Prod…" at bounding box center [115, 496] width 230 height 874
click at [804, 708] on span "11:29 AM" at bounding box center [752, 715] width 130 height 15
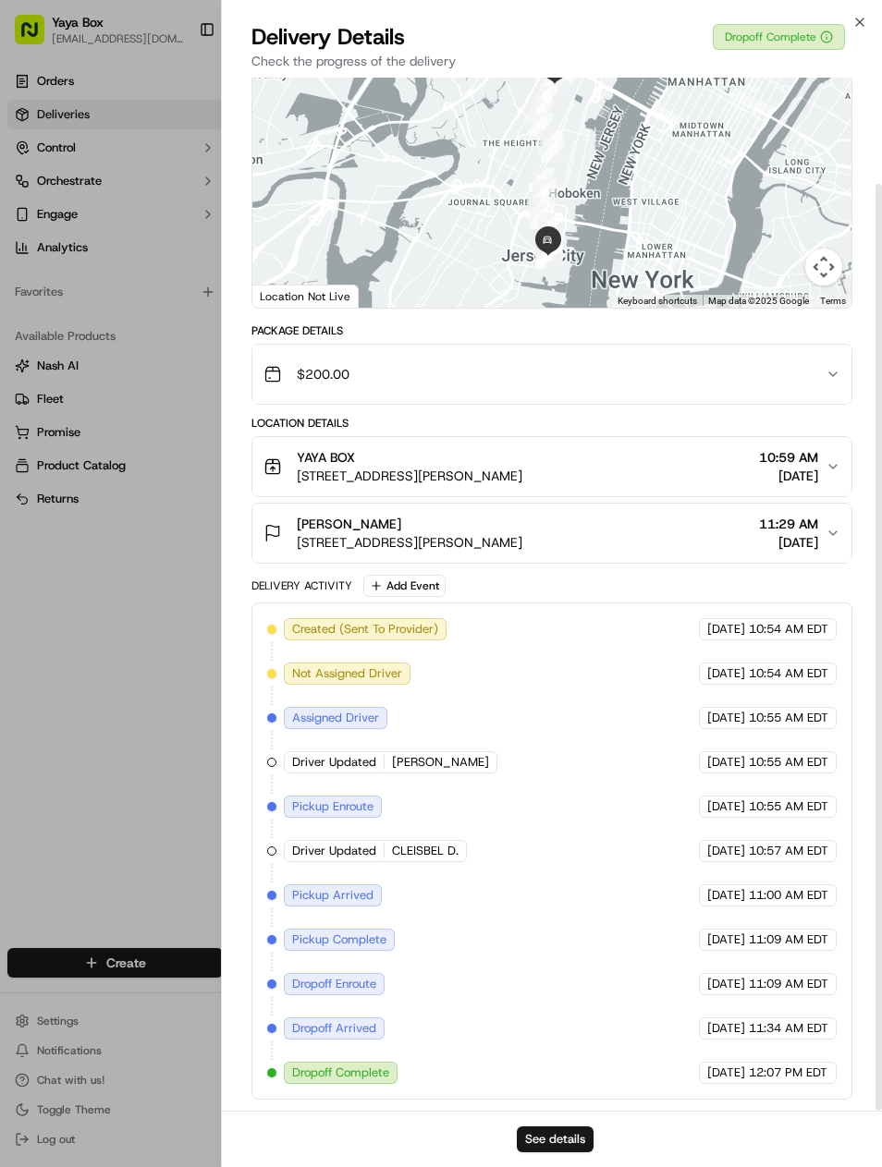
scroll to position [118, 0]
click at [570, 1151] on button "See details" at bounding box center [555, 1139] width 77 height 26
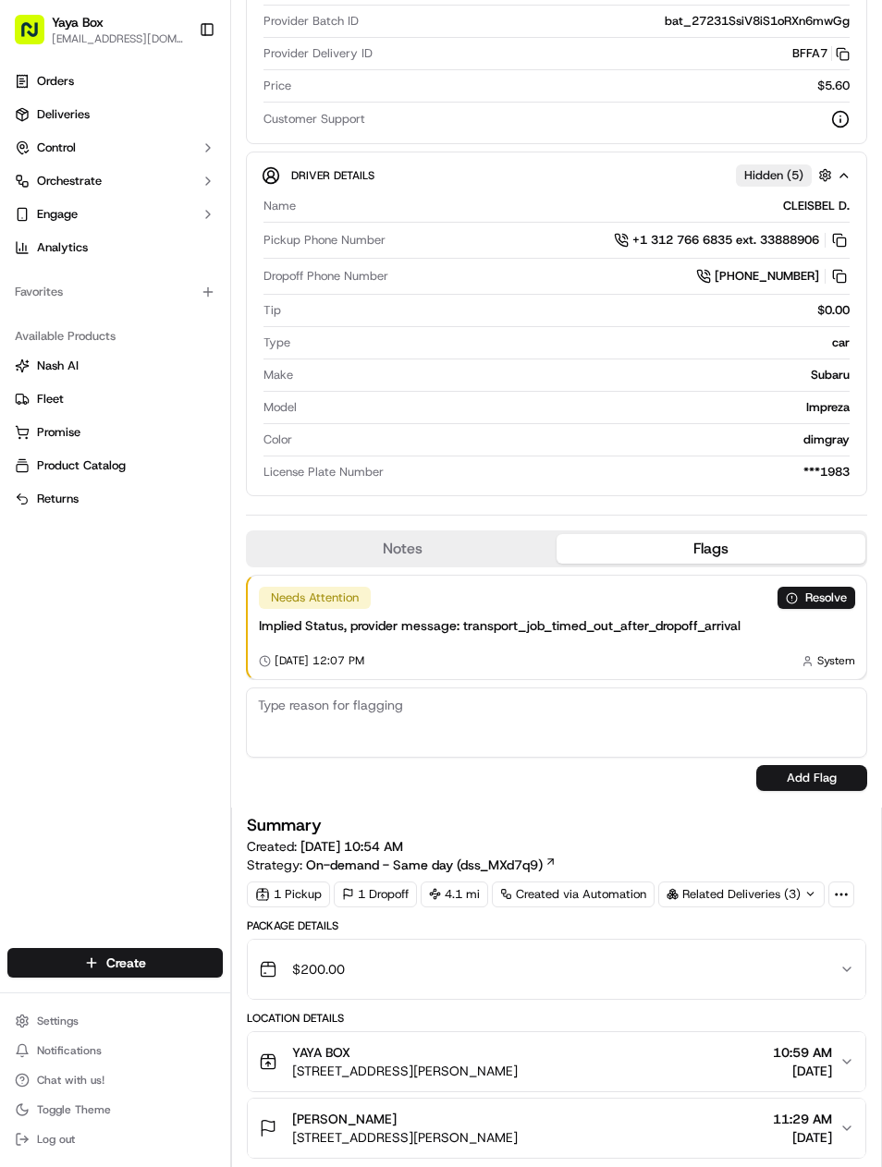
scroll to position [222, 0]
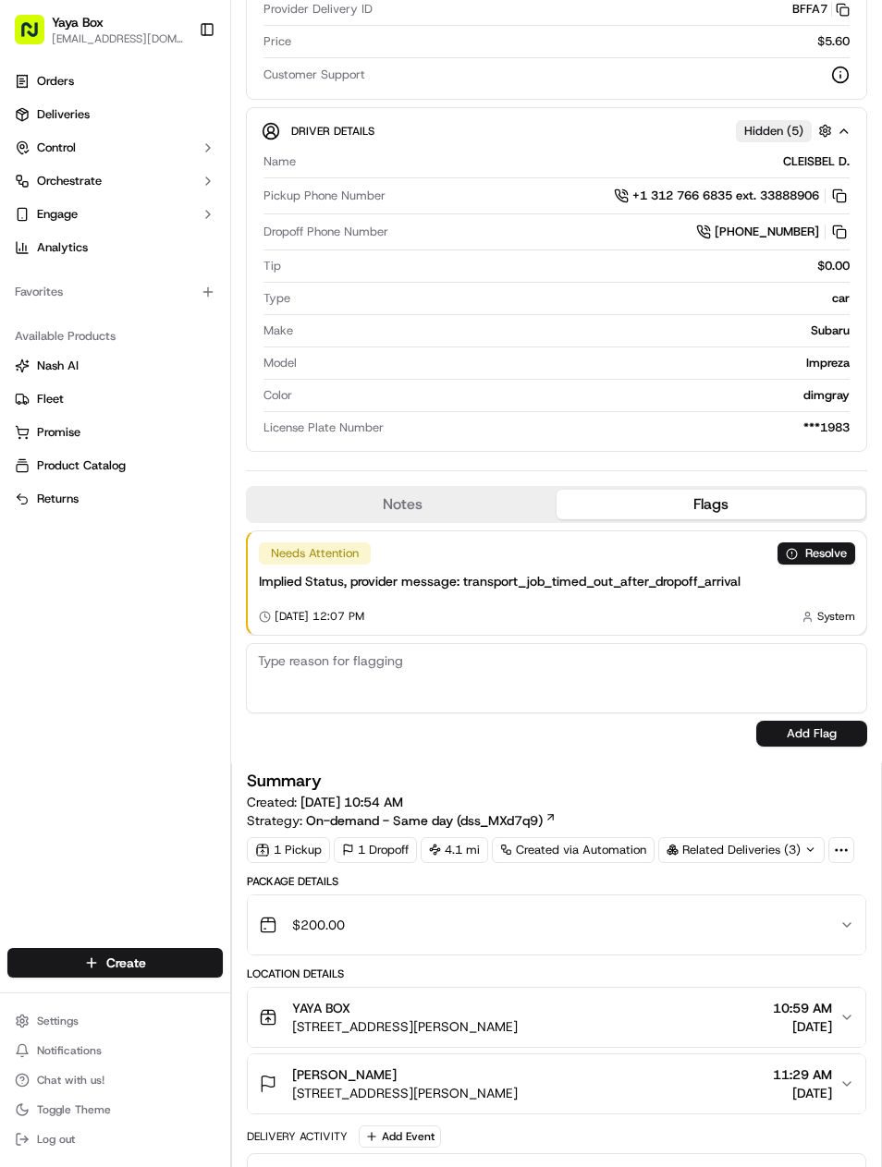
click at [816, 602] on div "Needs Attention Resolve Implied Status, provider message: transport_job_timed_o…" at bounding box center [557, 582] width 618 height 103
click at [753, 597] on div "Needs Attention Resolve Implied Status, provider message: transport_job_timed_o…" at bounding box center [557, 582] width 618 height 103
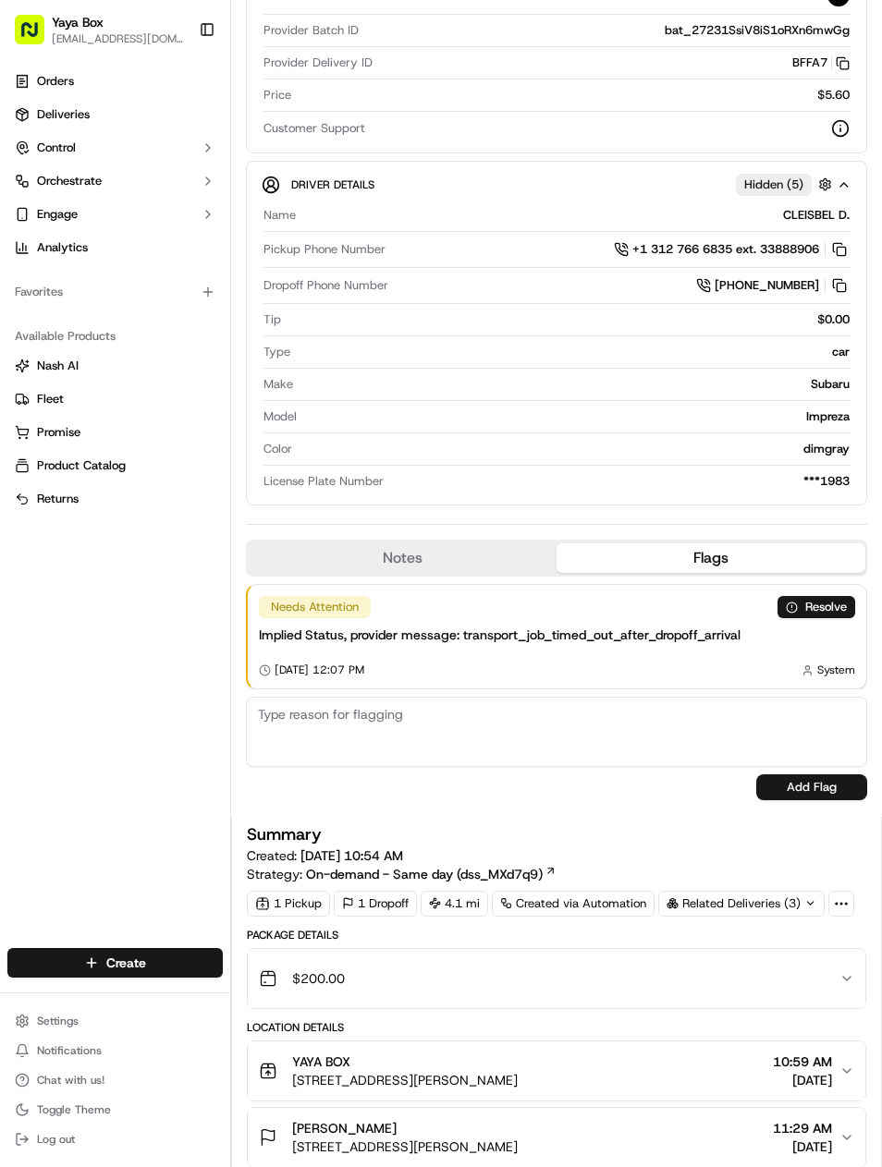
scroll to position [155, 0]
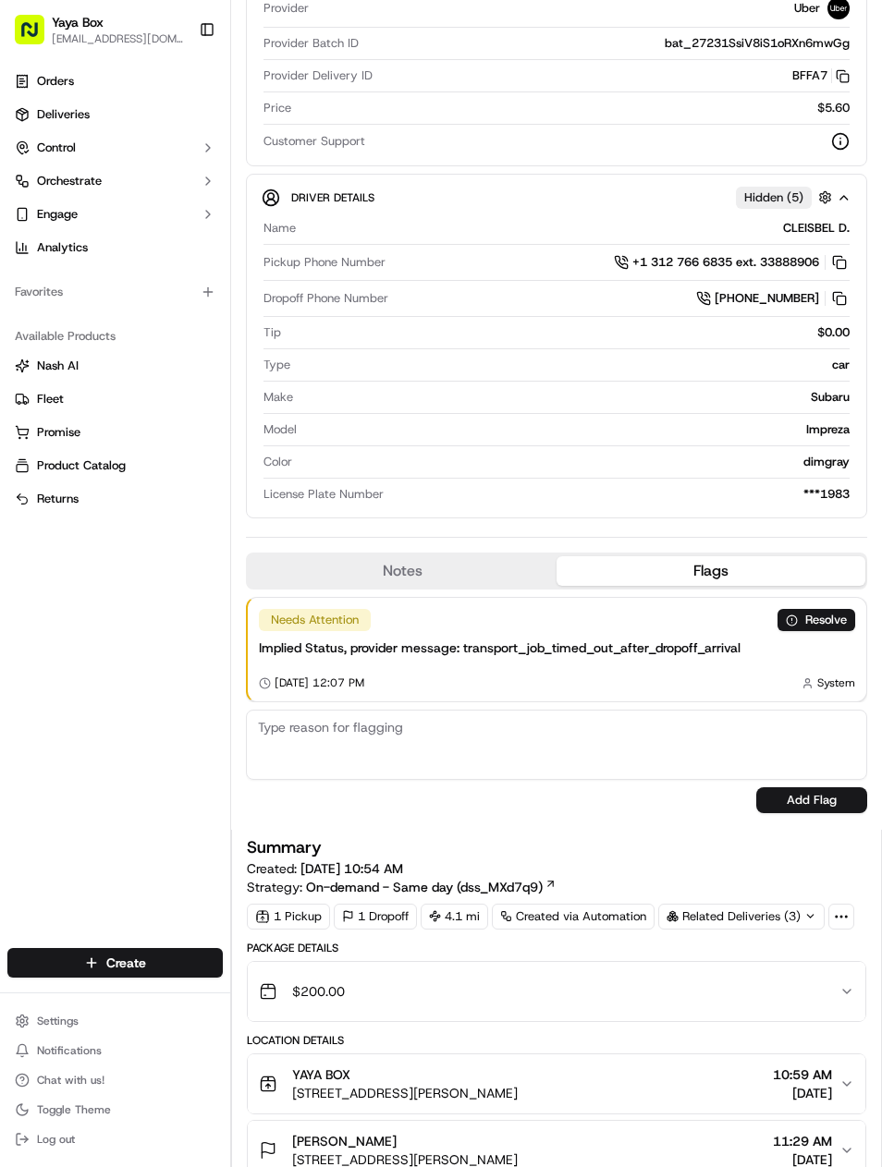
click at [288, 584] on button "Notes" at bounding box center [402, 571] width 309 height 30
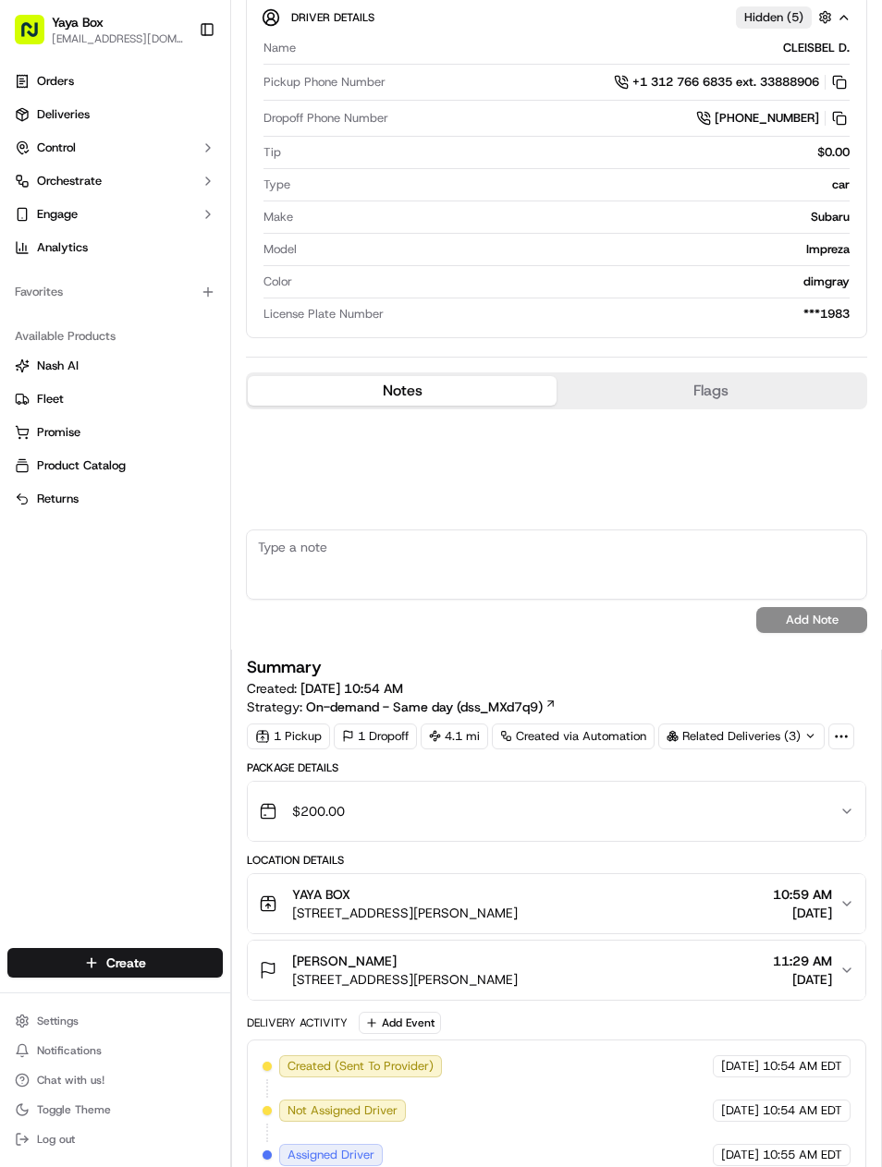
scroll to position [421, 0]
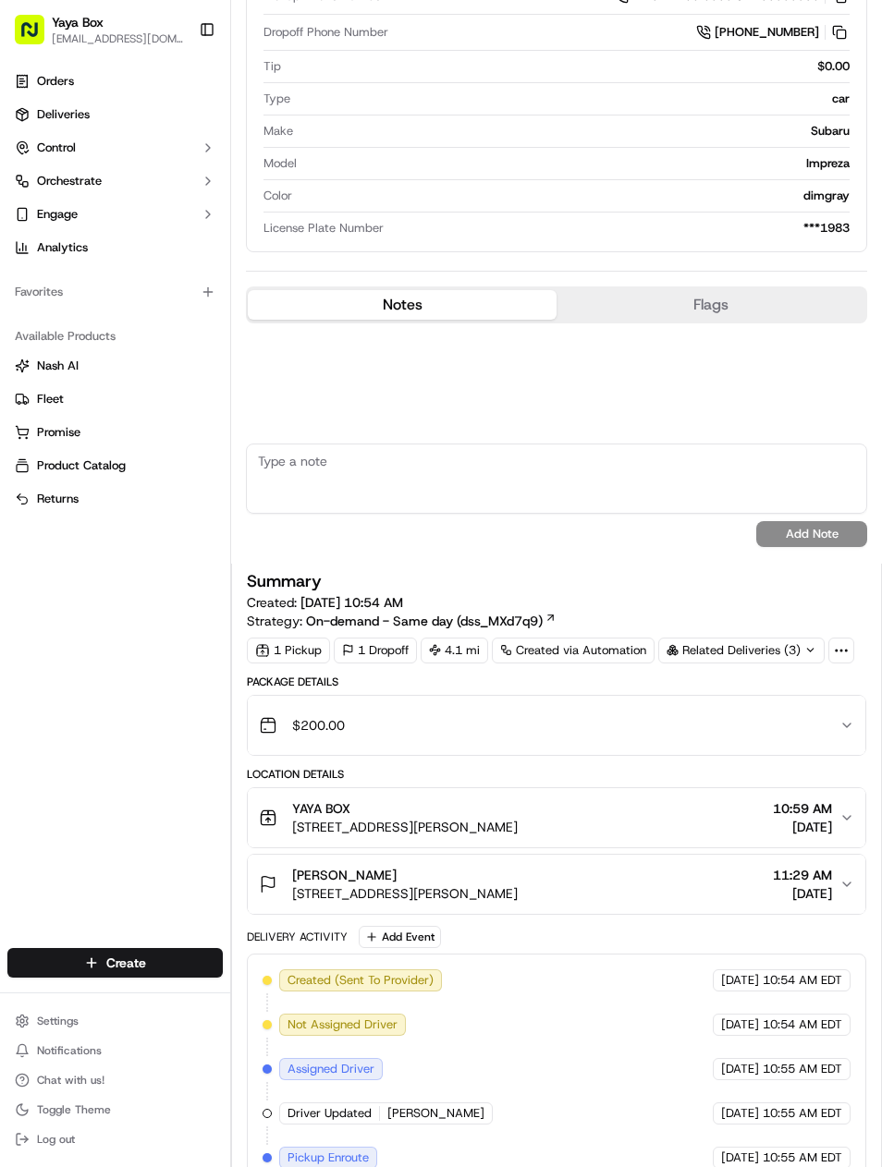
click at [39, 128] on link "Deliveries" at bounding box center [114, 115] width 215 height 30
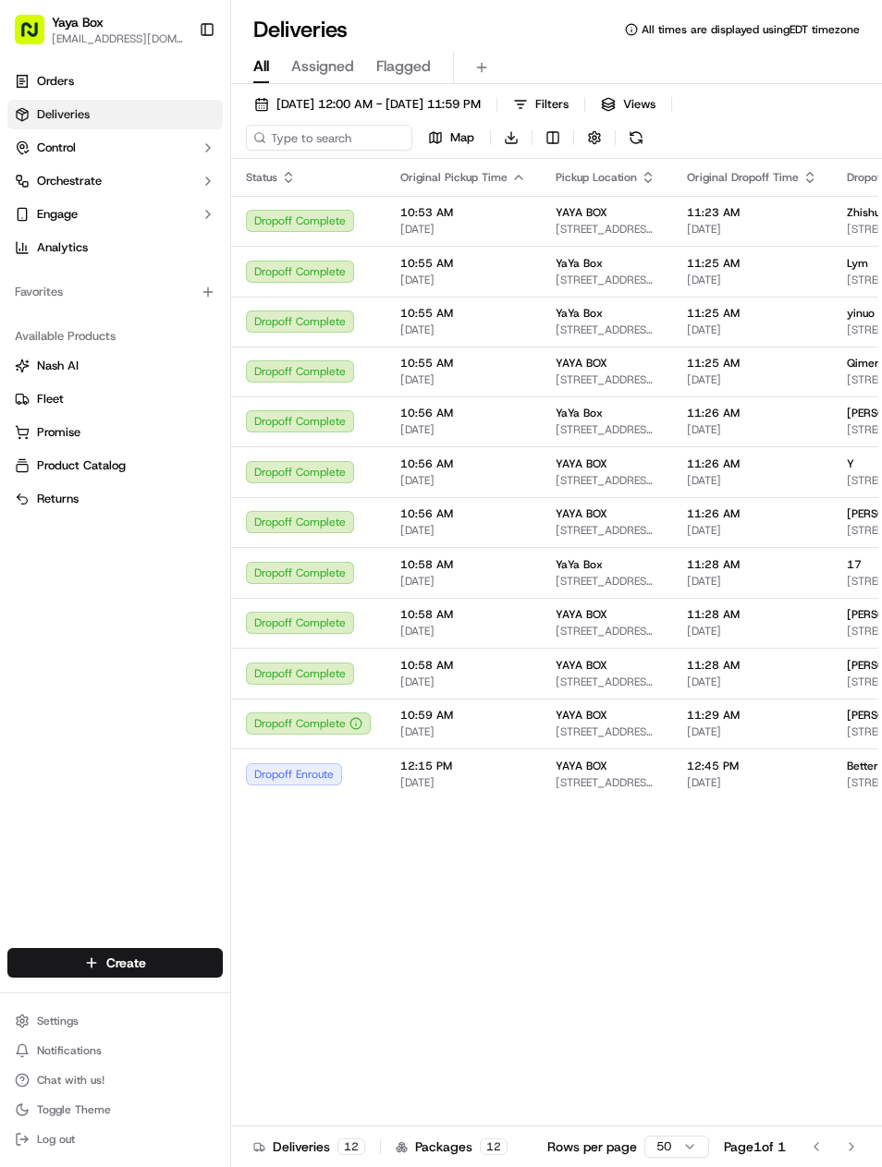
click at [700, 720] on span "11:29 AM" at bounding box center [752, 715] width 130 height 15
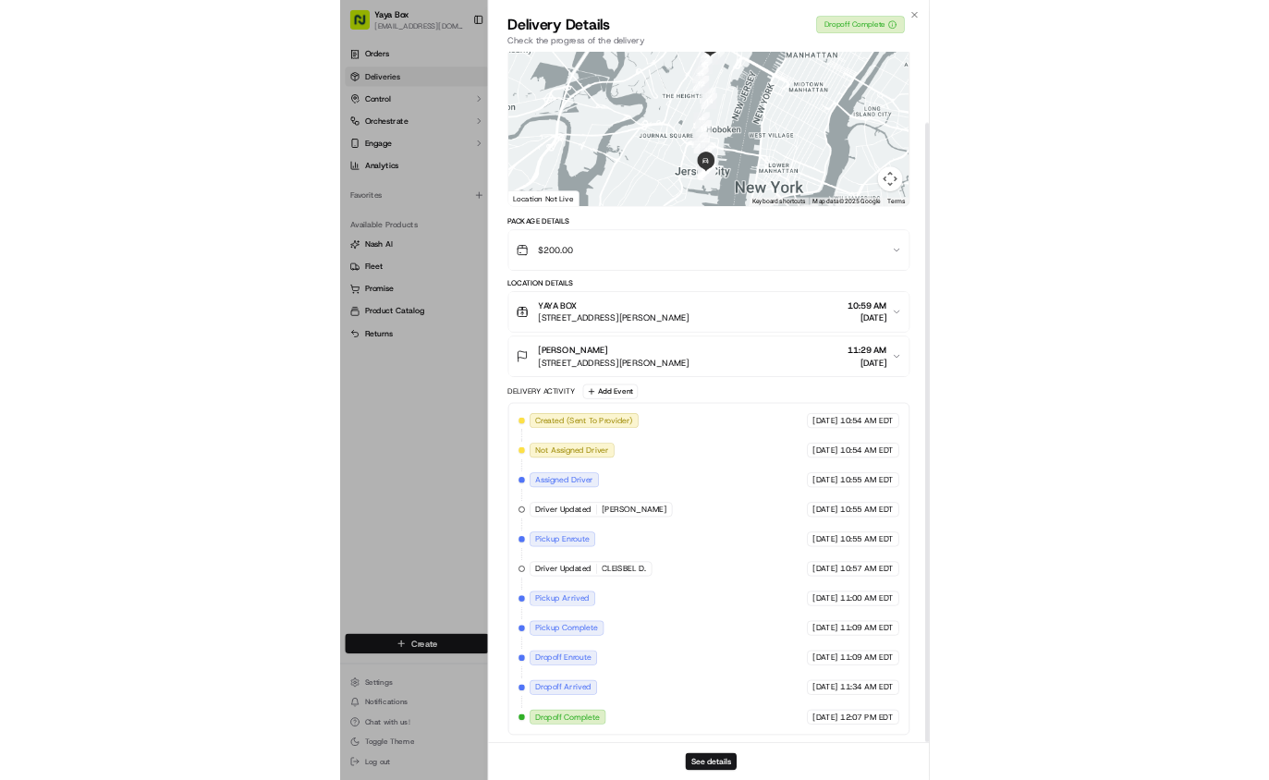
scroll to position [118, 0]
